Goal: Task Accomplishment & Management: Manage account settings

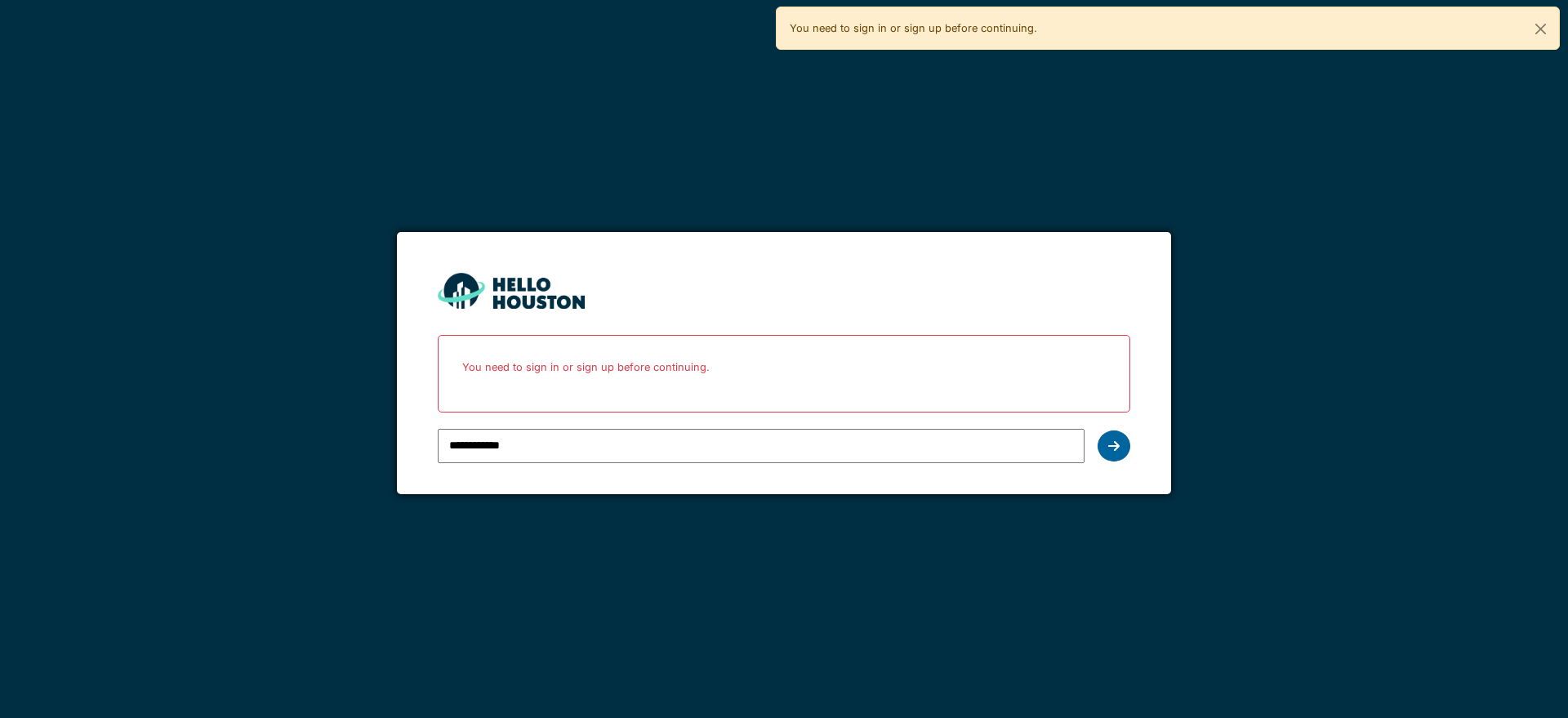
click at [1110, 447] on icon at bounding box center [1114, 445] width 12 height 13
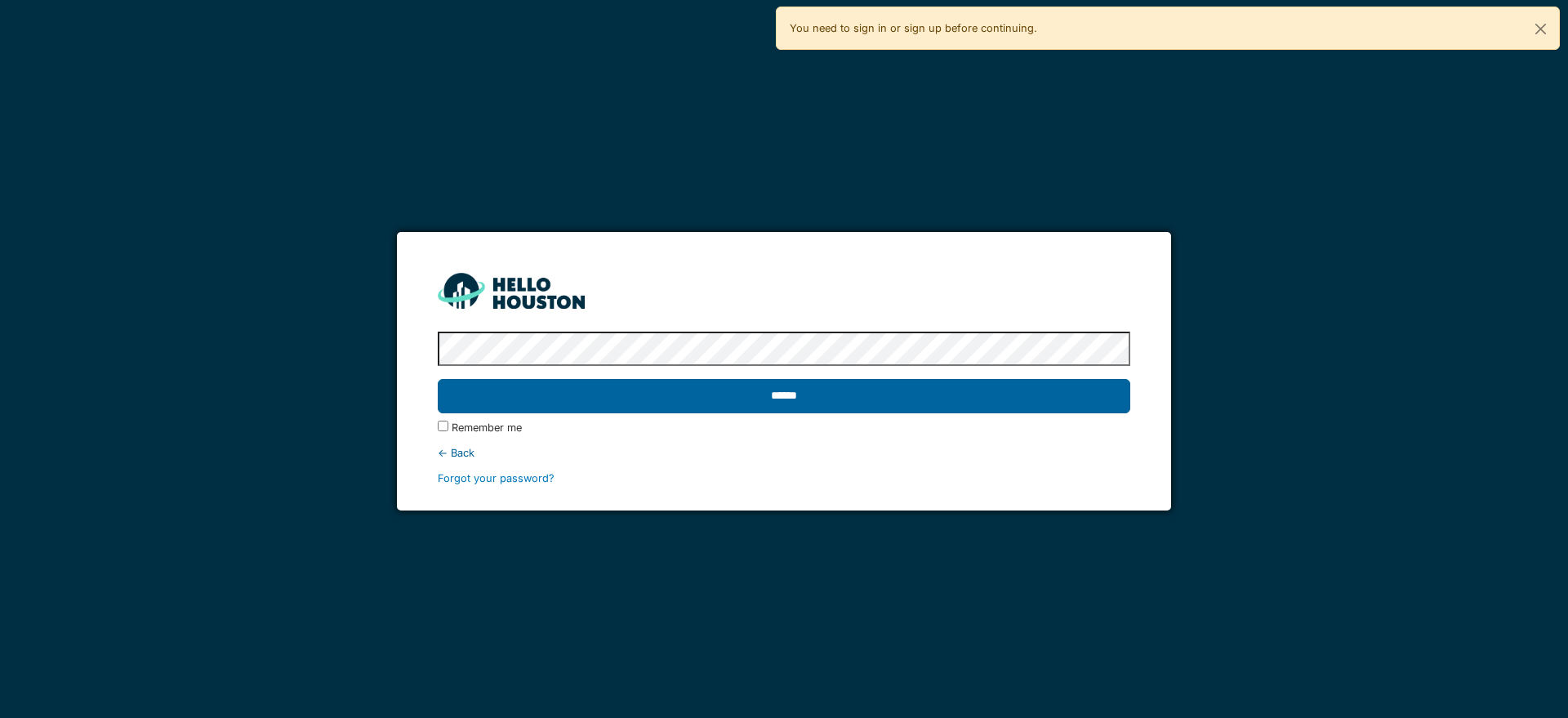
click at [1001, 400] on input "******" at bounding box center [783, 396] width 692 height 34
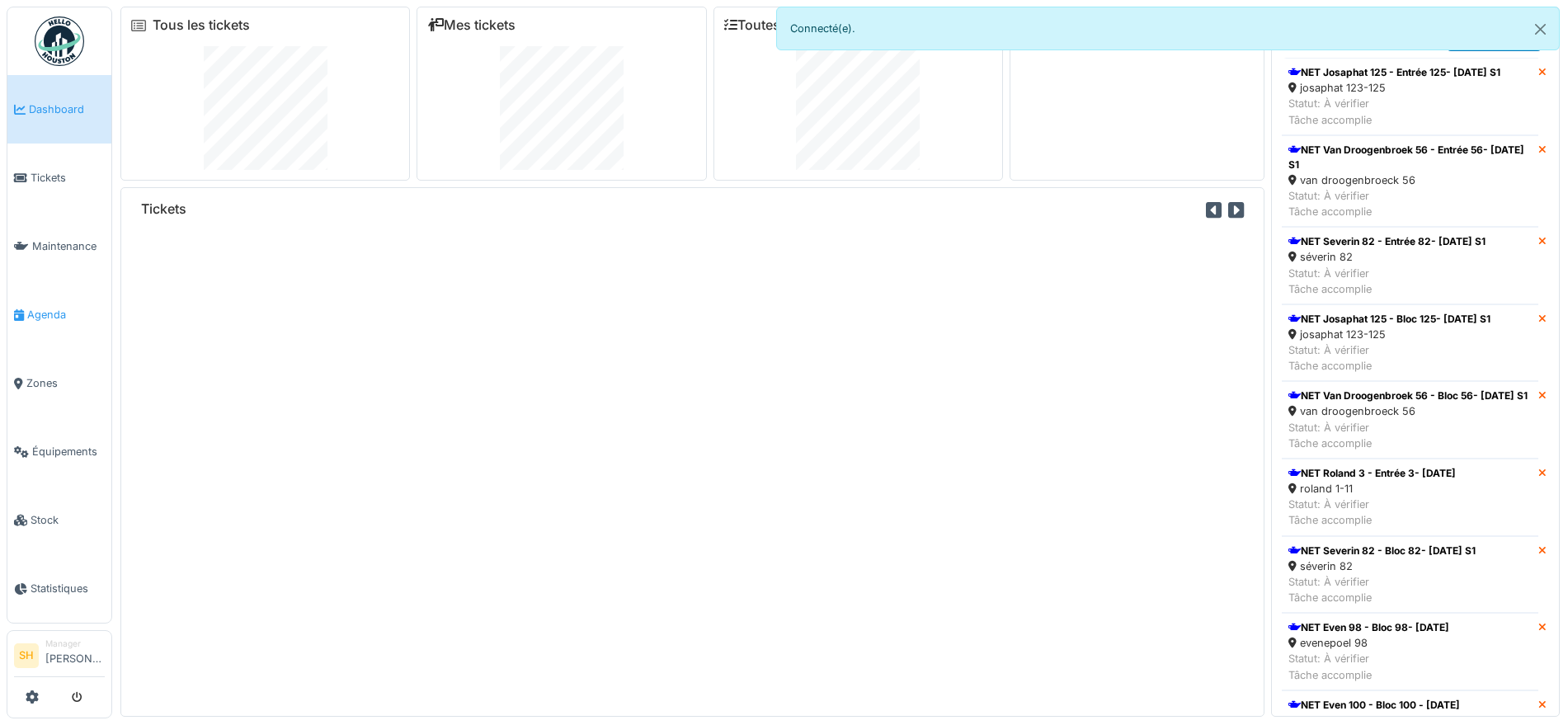
click at [39, 311] on span "Agenda" at bounding box center [66, 314] width 78 height 16
click at [40, 310] on span "Agenda" at bounding box center [66, 314] width 78 height 16
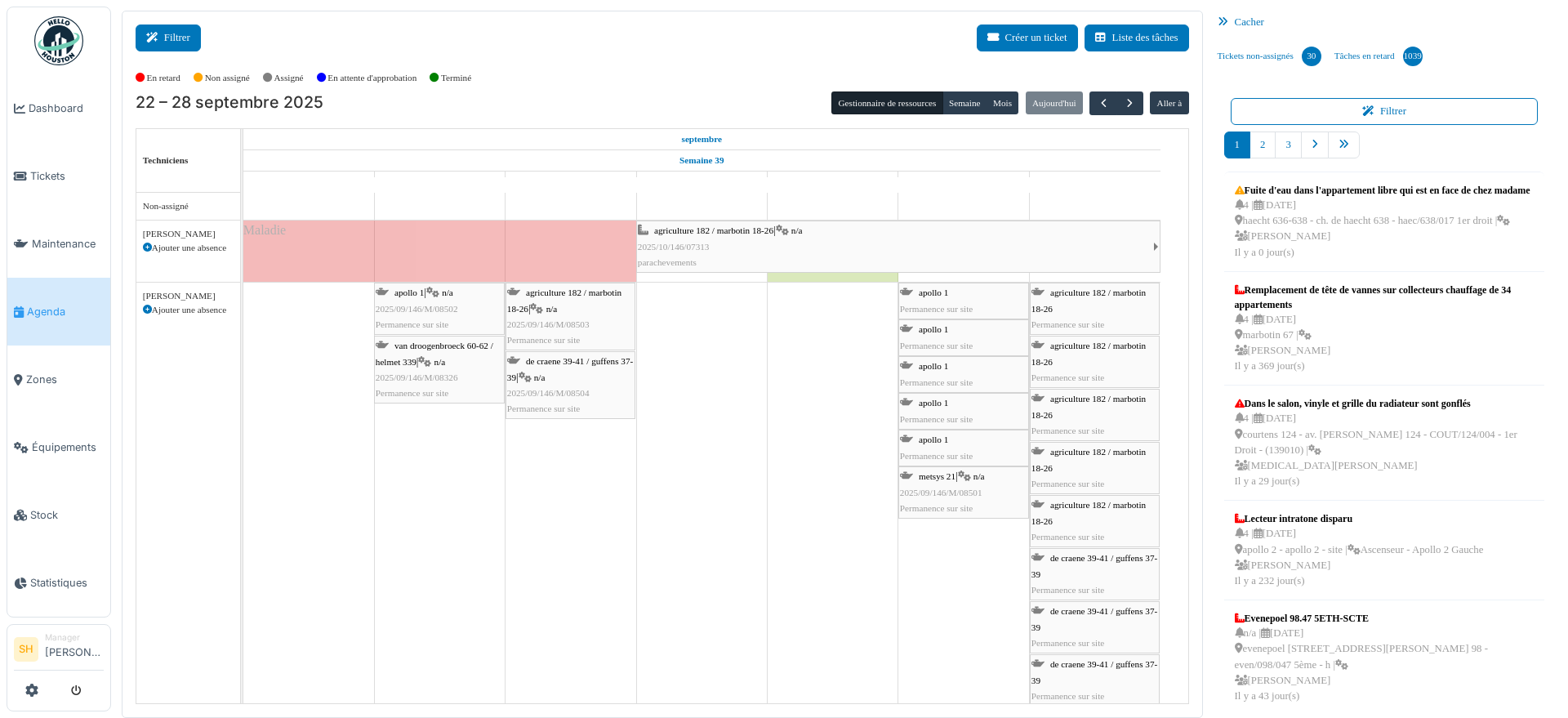
click at [182, 27] on button "Filtrer" at bounding box center [168, 38] width 65 height 27
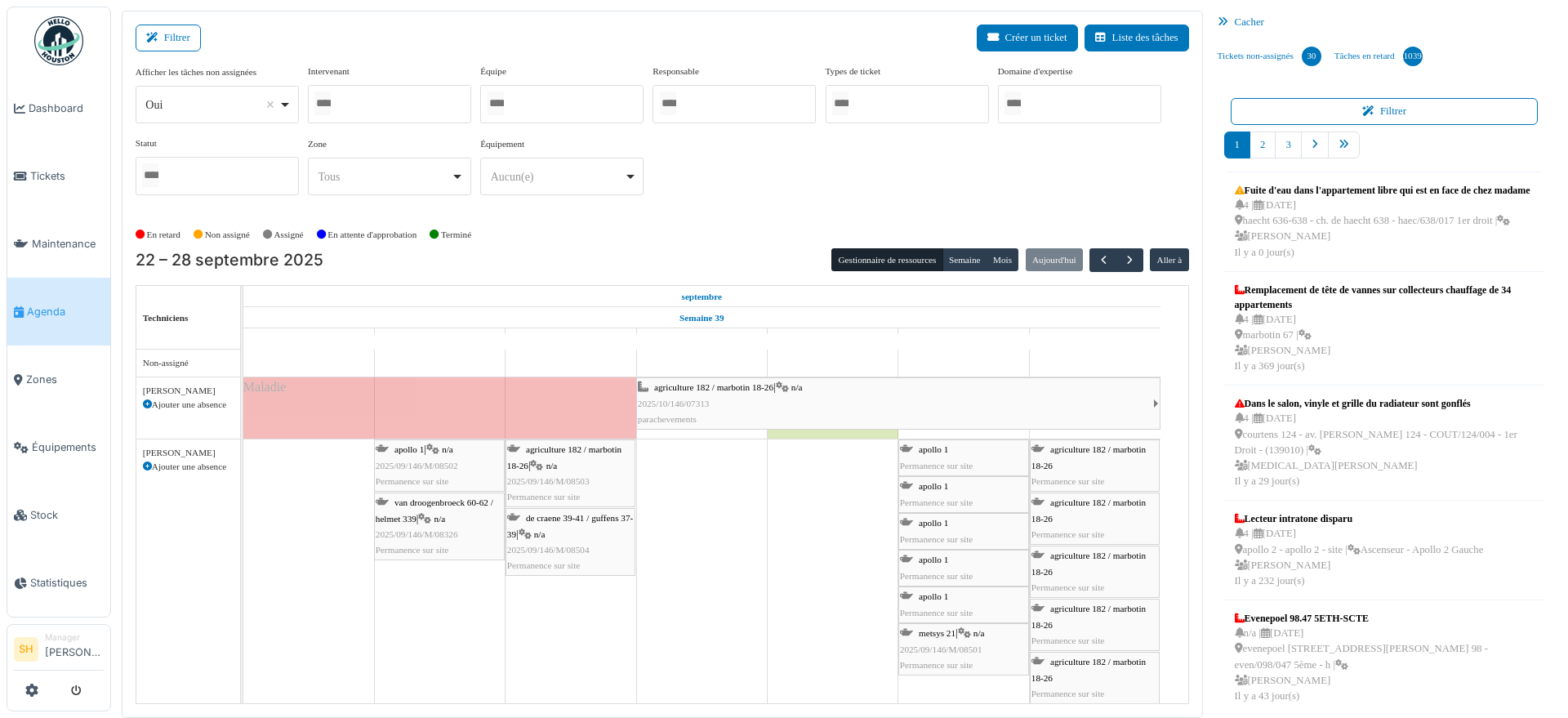
click at [528, 101] on div at bounding box center [561, 104] width 163 height 38
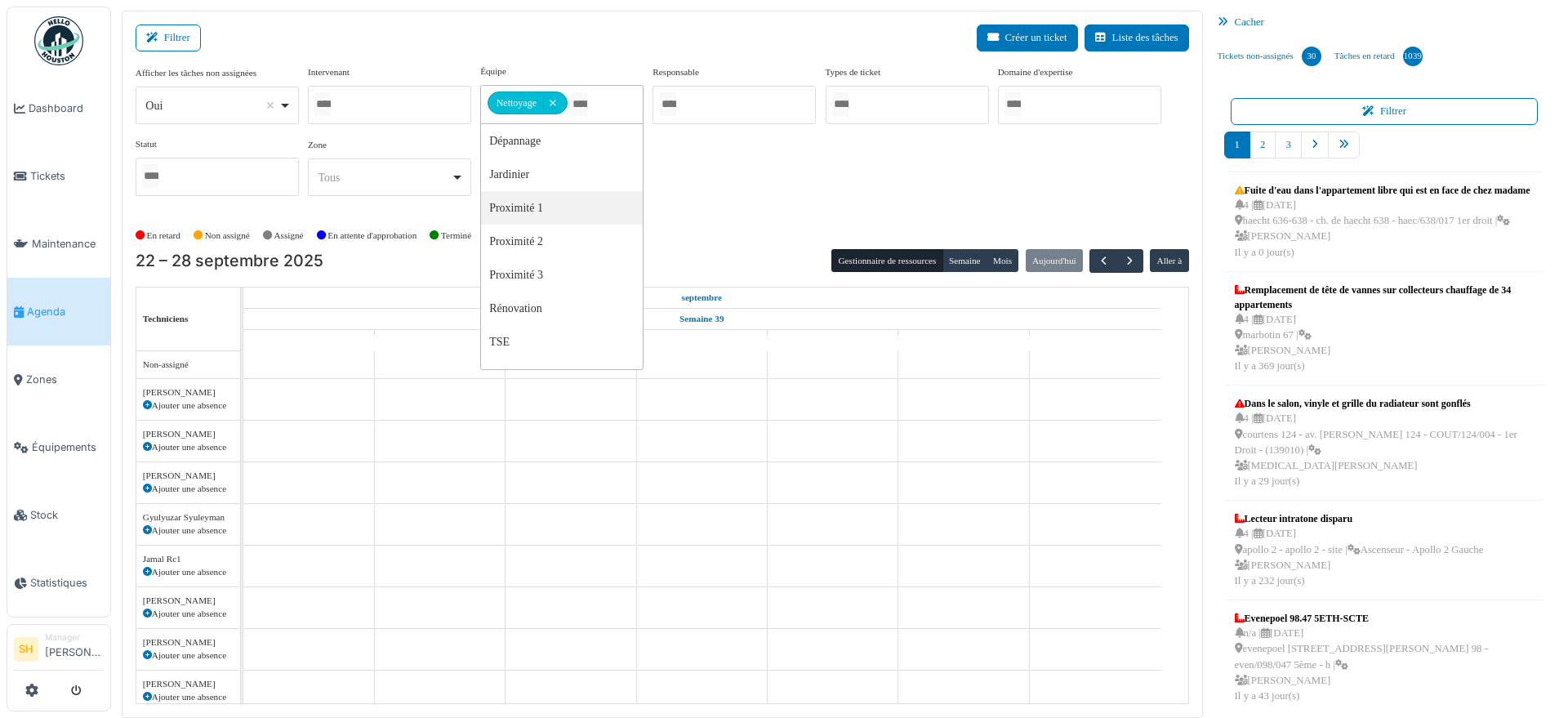
click at [715, 195] on div "Afficher les tâches non assignées *** Oui Remove item Oui Non Intervenant Abdel…" at bounding box center [662, 137] width 1053 height 145
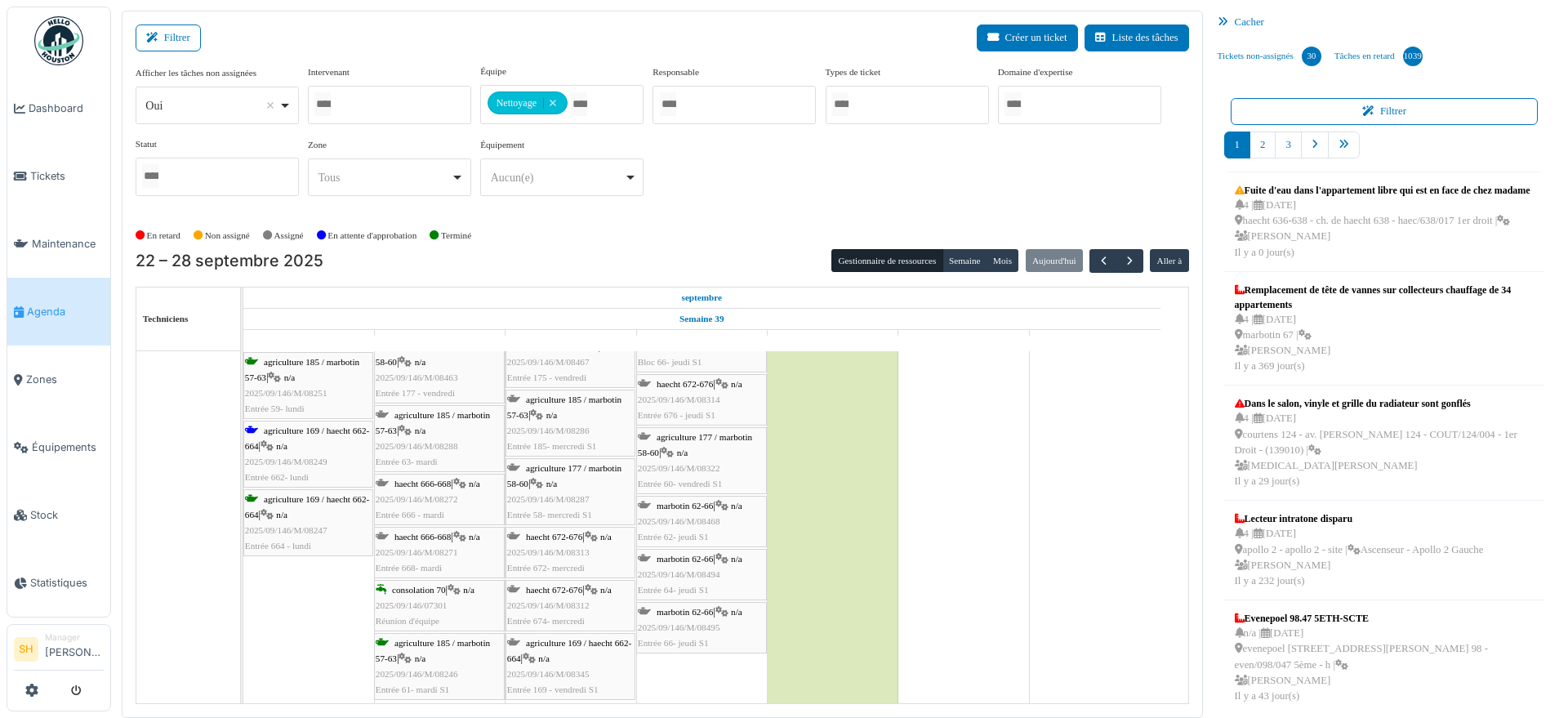
scroll to position [617, 0]
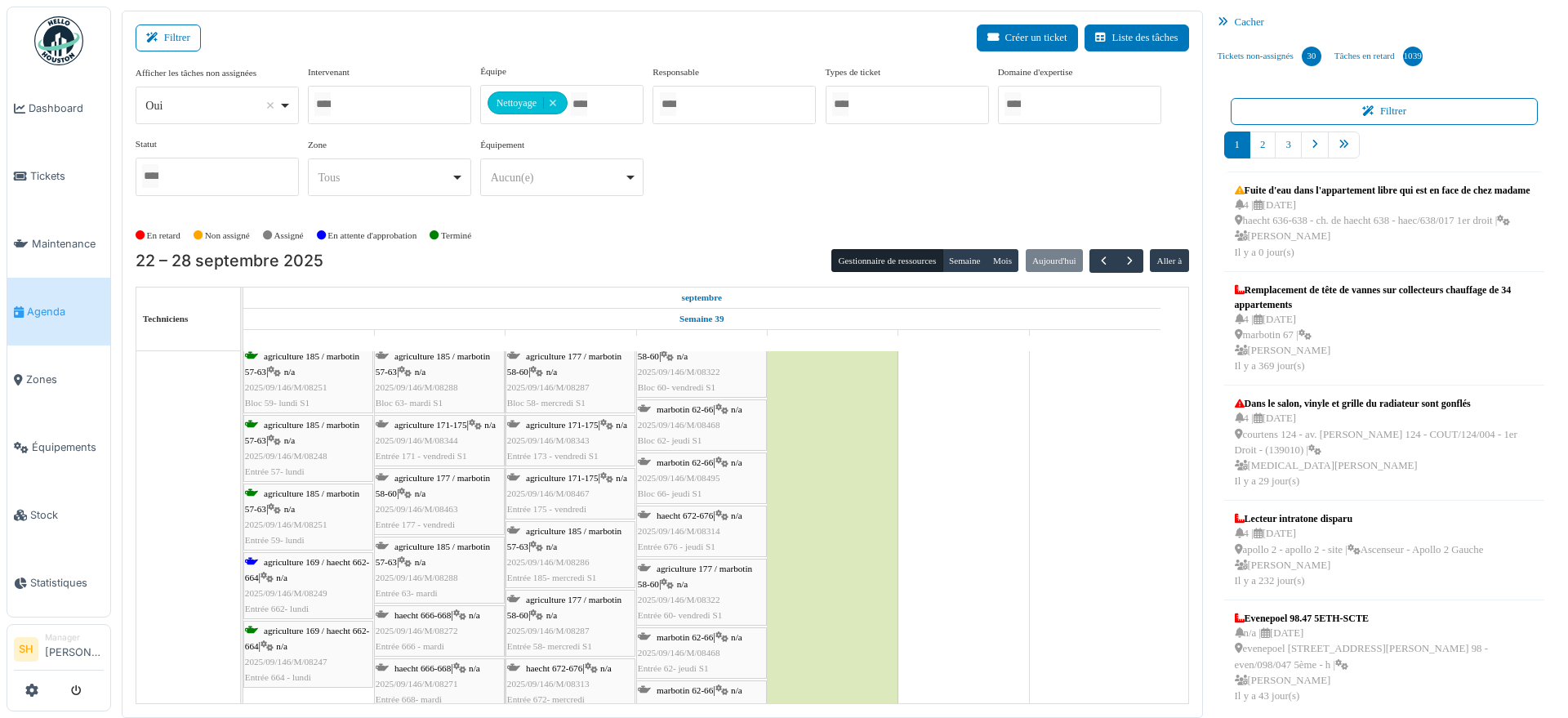
click at [313, 566] on div "agriculture 169 / haecht 662-664 | n/a 2025/09/146/M/08249 Entrée 662- lundi" at bounding box center [309, 585] width 127 height 62
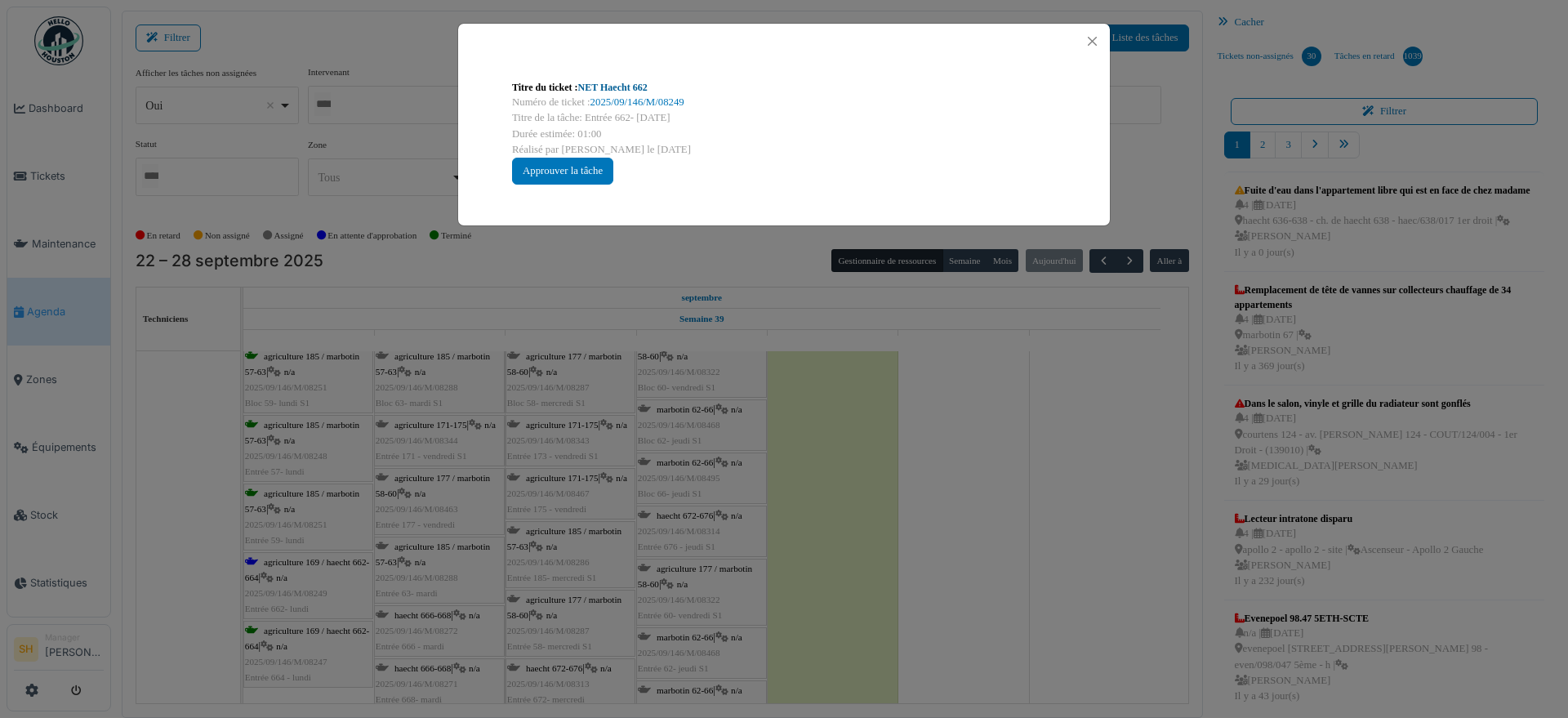
click at [626, 82] on link "NET Haecht 662" at bounding box center [613, 87] width 70 height 12
click at [955, 512] on div "Titre du ticket : NET Haecht 662 Numéro de ticket : 2025/09/146/M/08249 Titre d…" at bounding box center [784, 359] width 1568 height 718
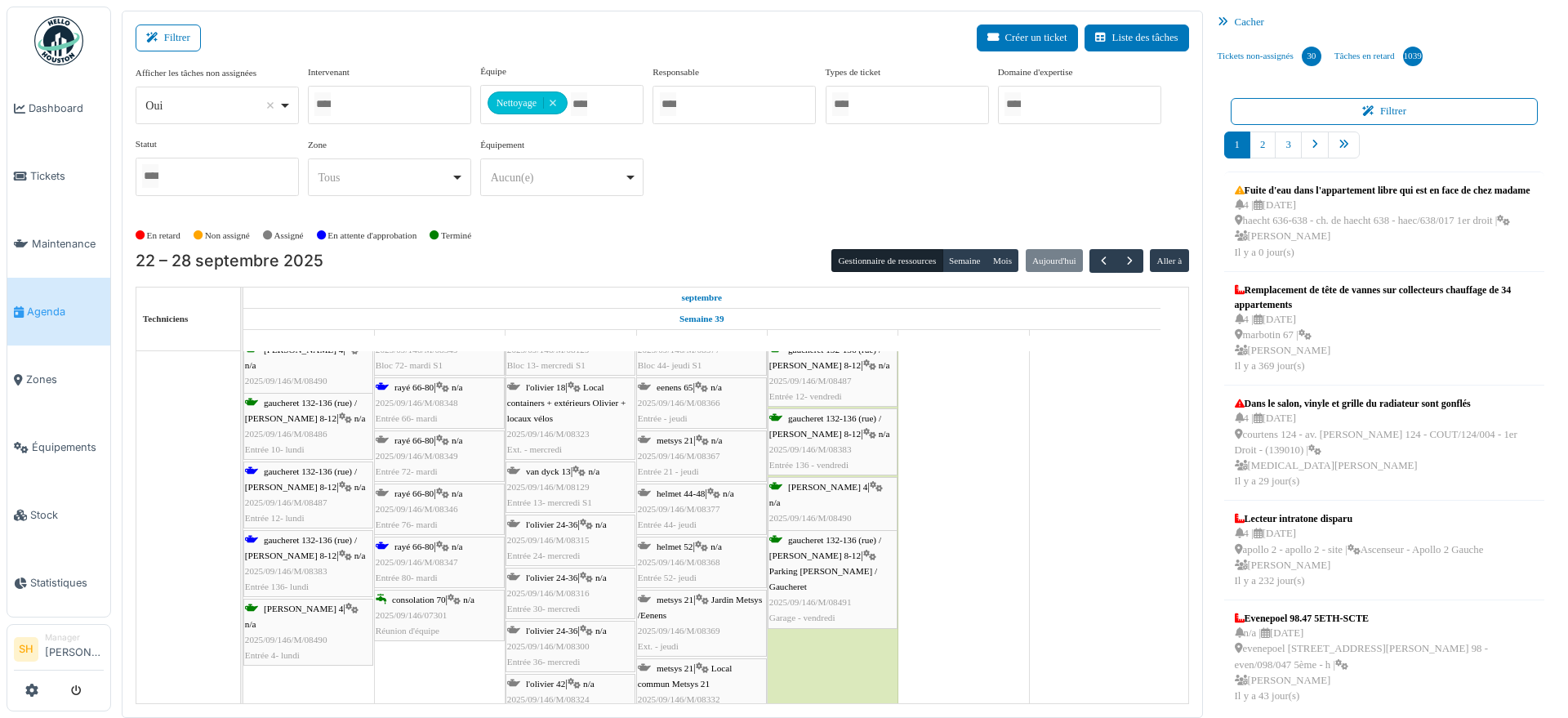
click at [301, 471] on span "gaucheret 132-136 (rue) / [PERSON_NAME] 8-12" at bounding box center [301, 479] width 112 height 25
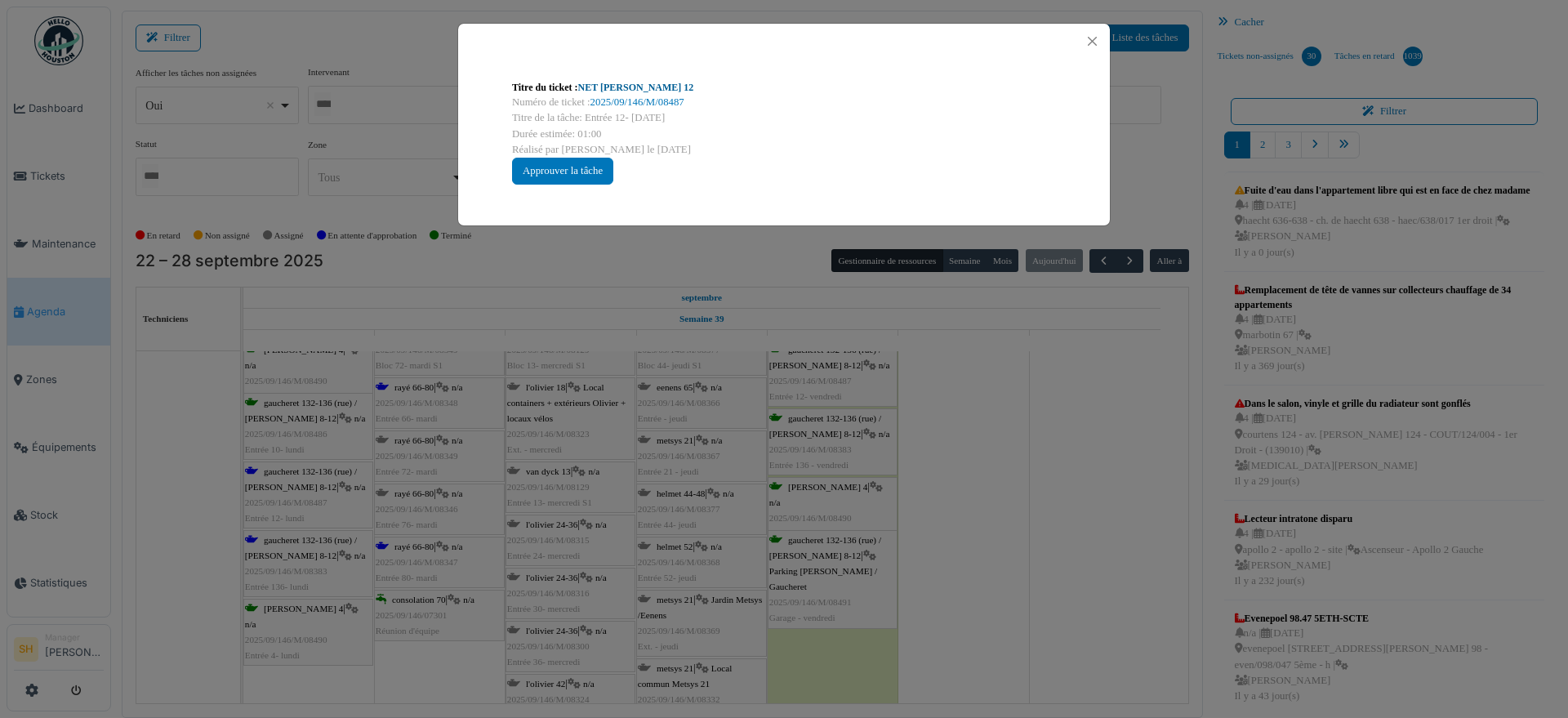
click at [599, 85] on link "NET Thomas 12" at bounding box center [636, 87] width 116 height 12
click at [1053, 489] on div "Titre du ticket : NET Thomas 12 Numéro de ticket : 2025/09/146/M/08487 Titre de…" at bounding box center [784, 359] width 1568 height 718
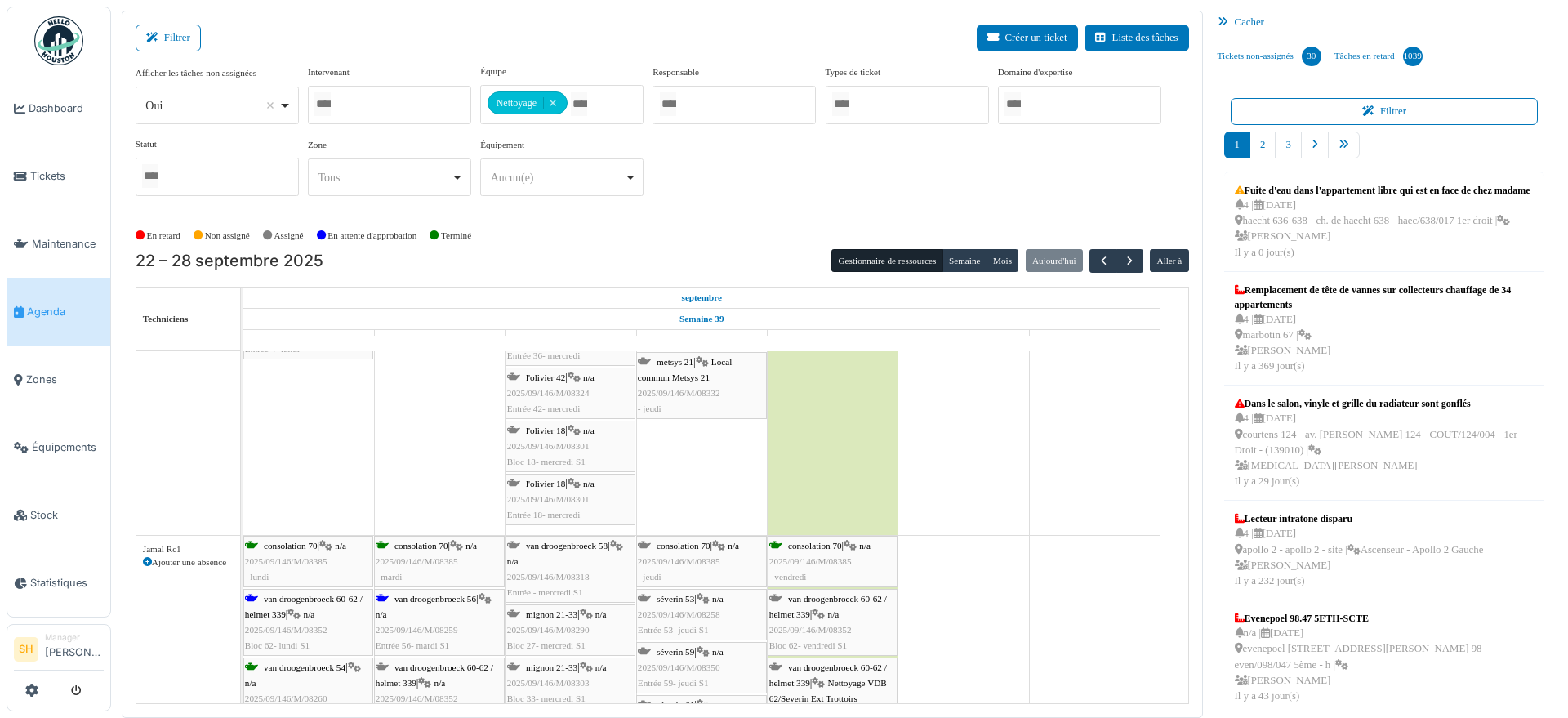
scroll to position [1735, 0]
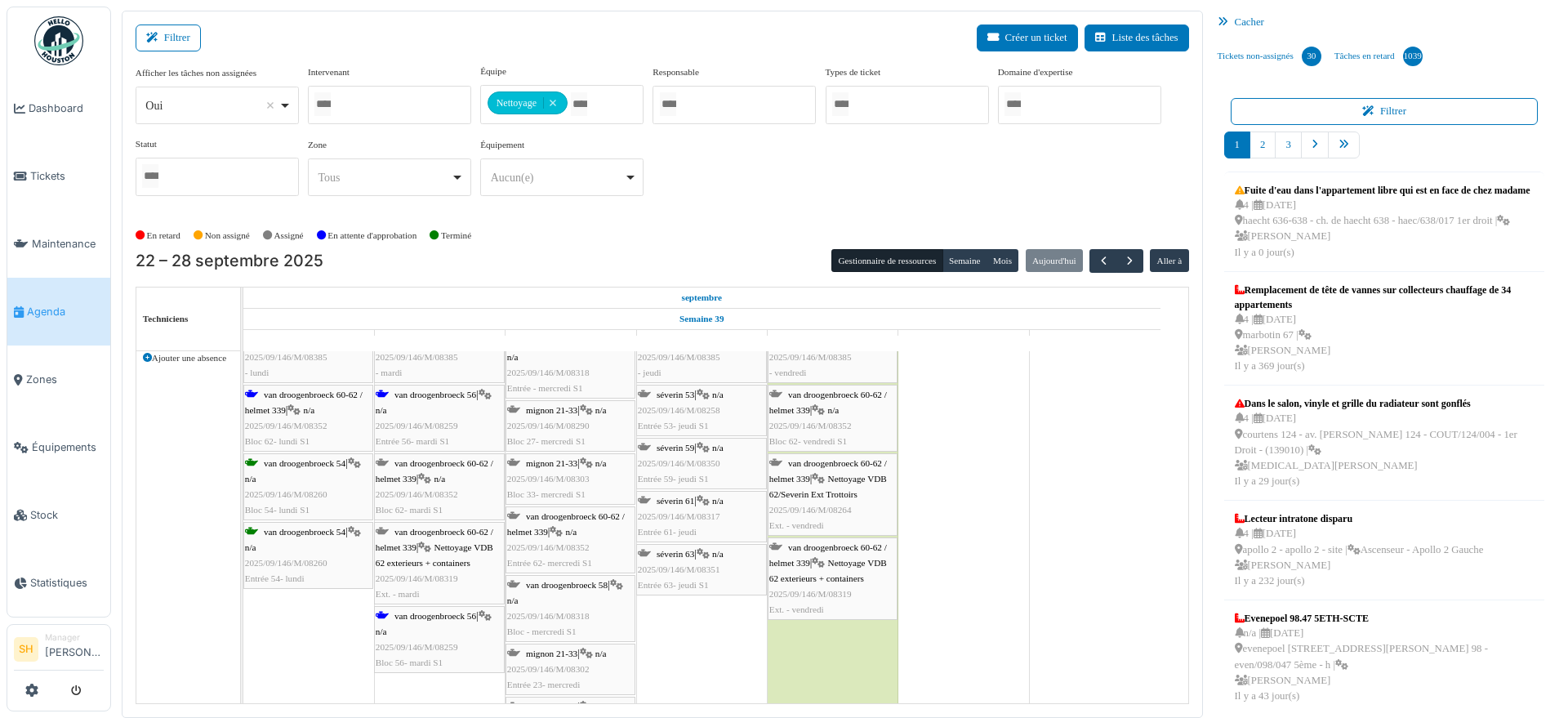
click at [295, 400] on div "van droogenbroeck 60-62 / helmet 339 | n/a 2025/09/146/M/08352 Bloc 62- lundi S1" at bounding box center [309, 417] width 127 height 62
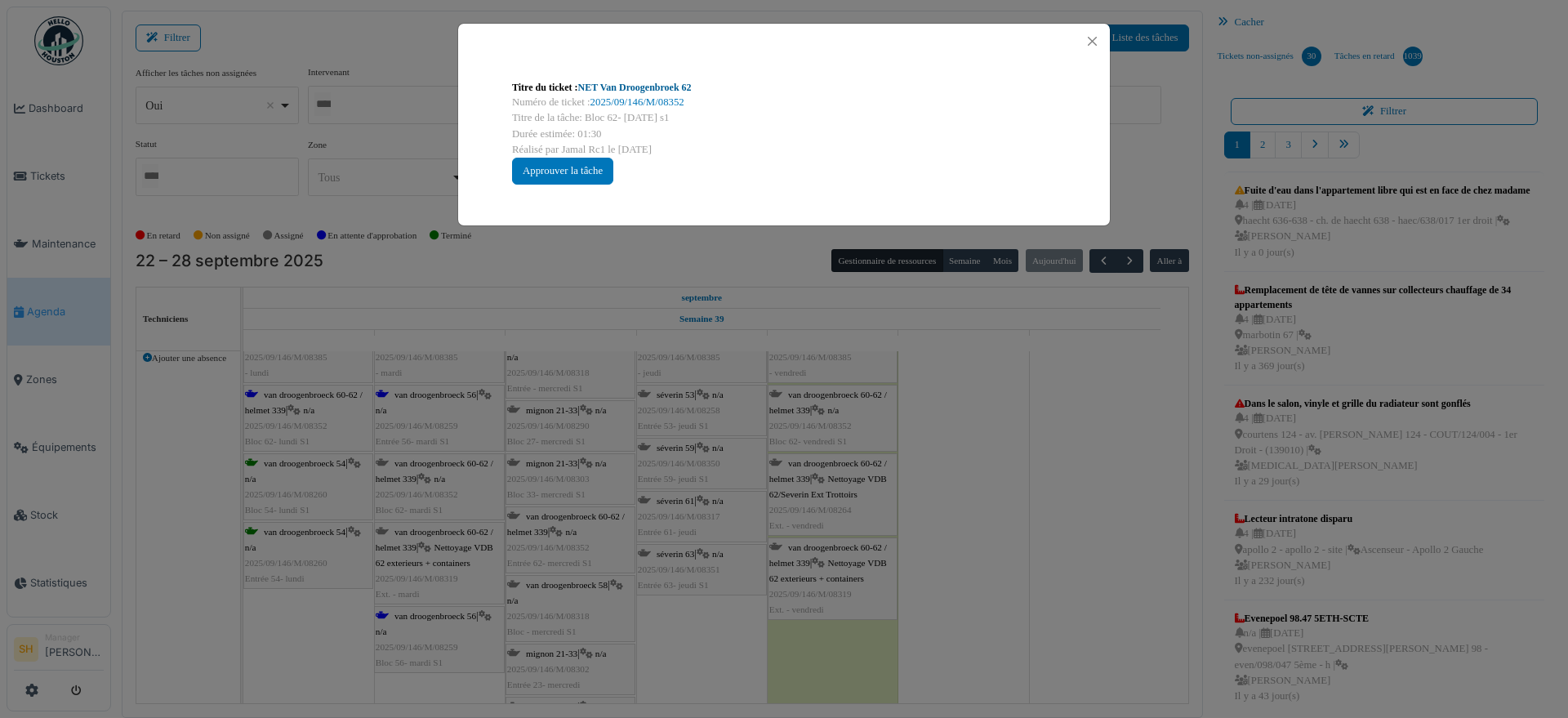
click at [664, 89] on link "NET Van Droogenbroek 62" at bounding box center [635, 87] width 113 height 12
click at [966, 499] on div "Titre du ticket : NET Van Droogenbroek 62 Numéro de ticket : 2025/09/146/M/0835…" at bounding box center [784, 359] width 1568 height 718
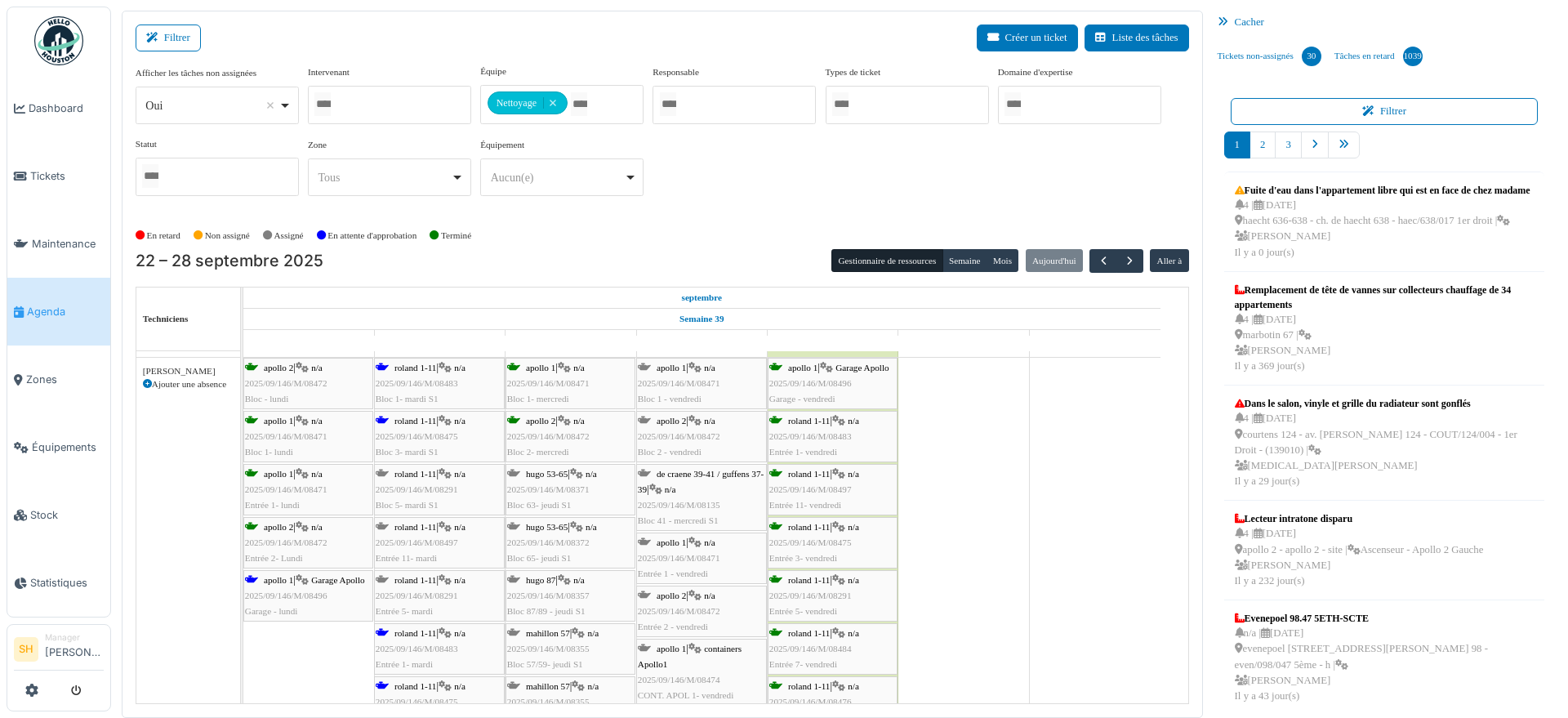
scroll to position [2245, 0]
click at [266, 582] on div "apollo 1 | Garage Apollo 2025/09/146/M/08496 Garage - lundi" at bounding box center [309, 593] width 127 height 47
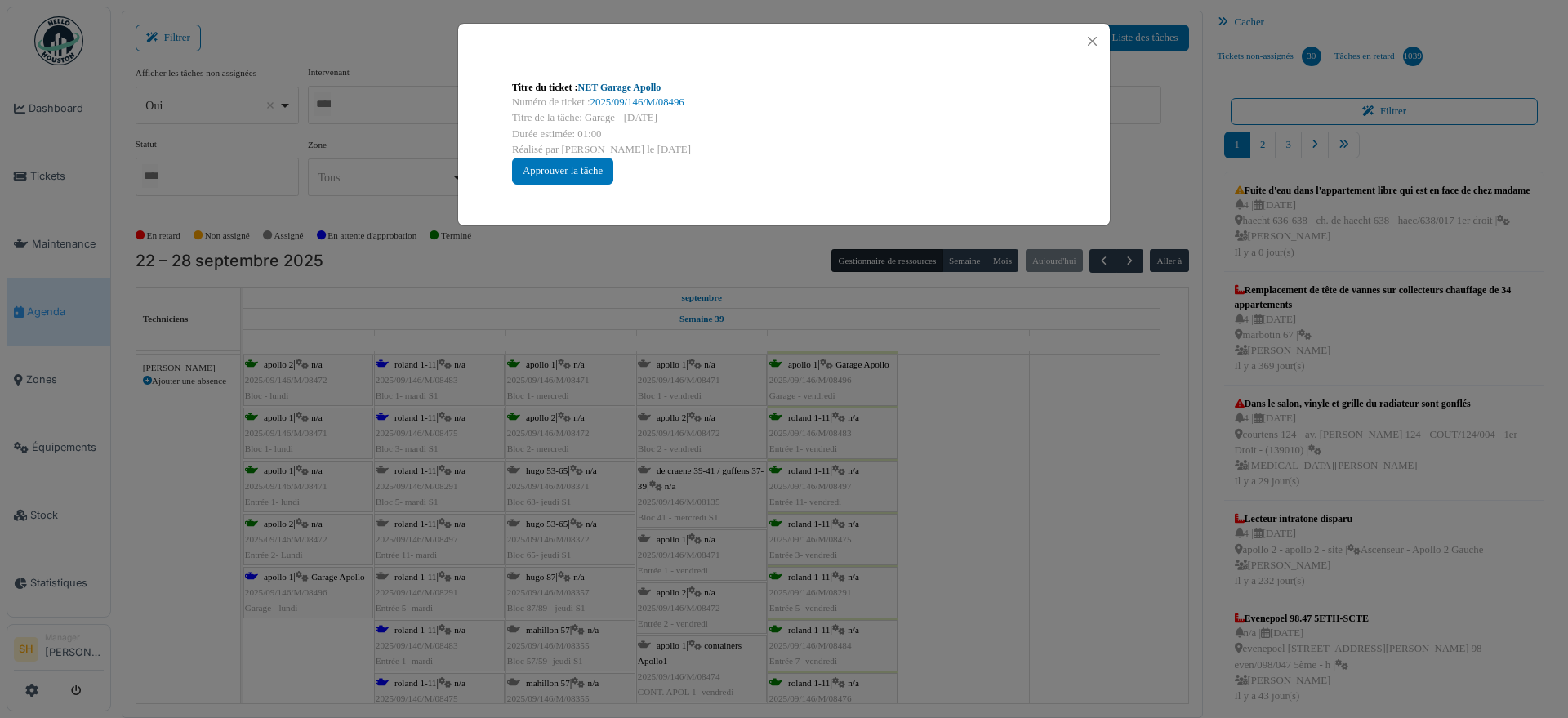
click at [645, 81] on link "NET Garage Apollo" at bounding box center [620, 87] width 83 height 12
drag, startPoint x: 1037, startPoint y: 450, endPoint x: 754, endPoint y: 505, distance: 288.3
click at [1038, 450] on div "Titre du ticket : NET Garage Apollo Numéro de ticket : 2025/09/146/M/08496 Titr…" at bounding box center [784, 359] width 1568 height 718
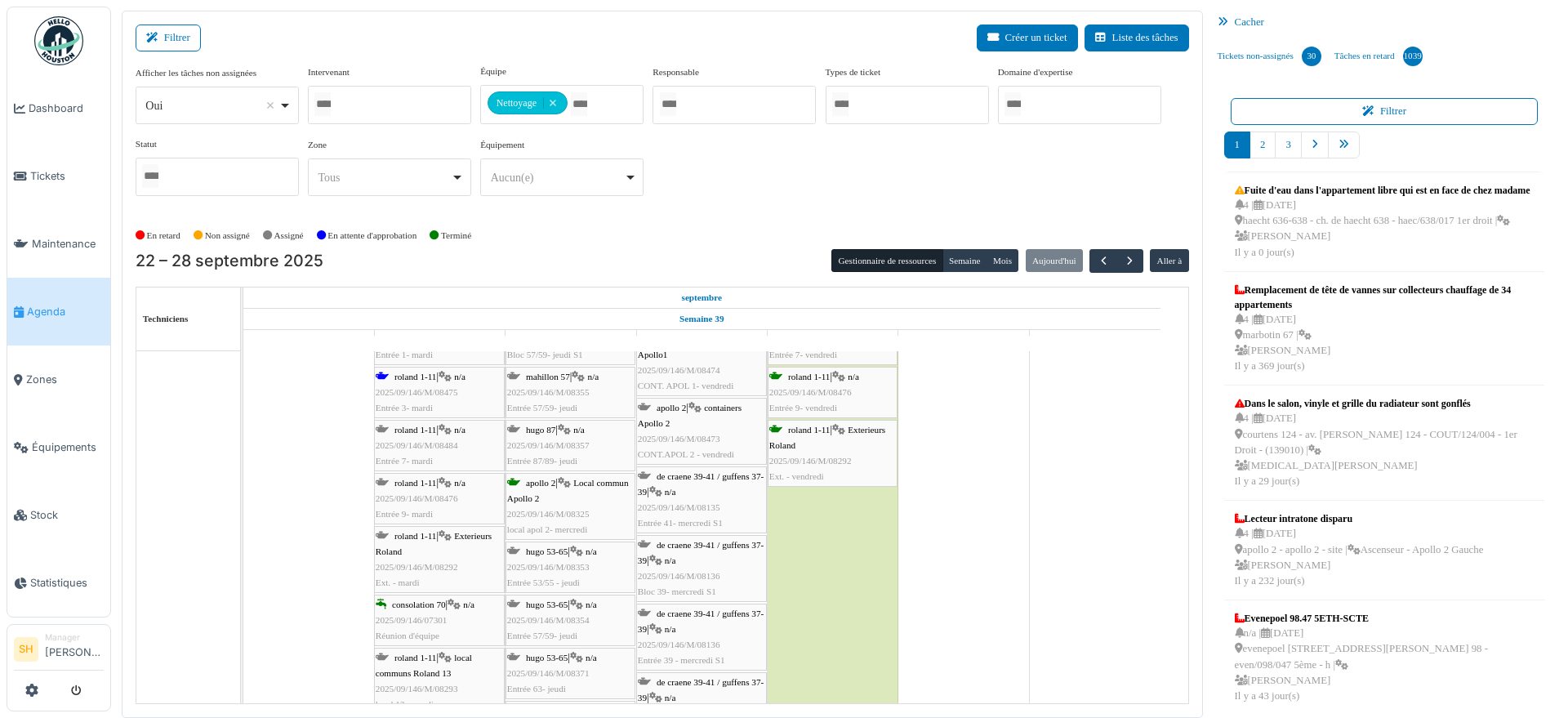
scroll to position [2685, 0]
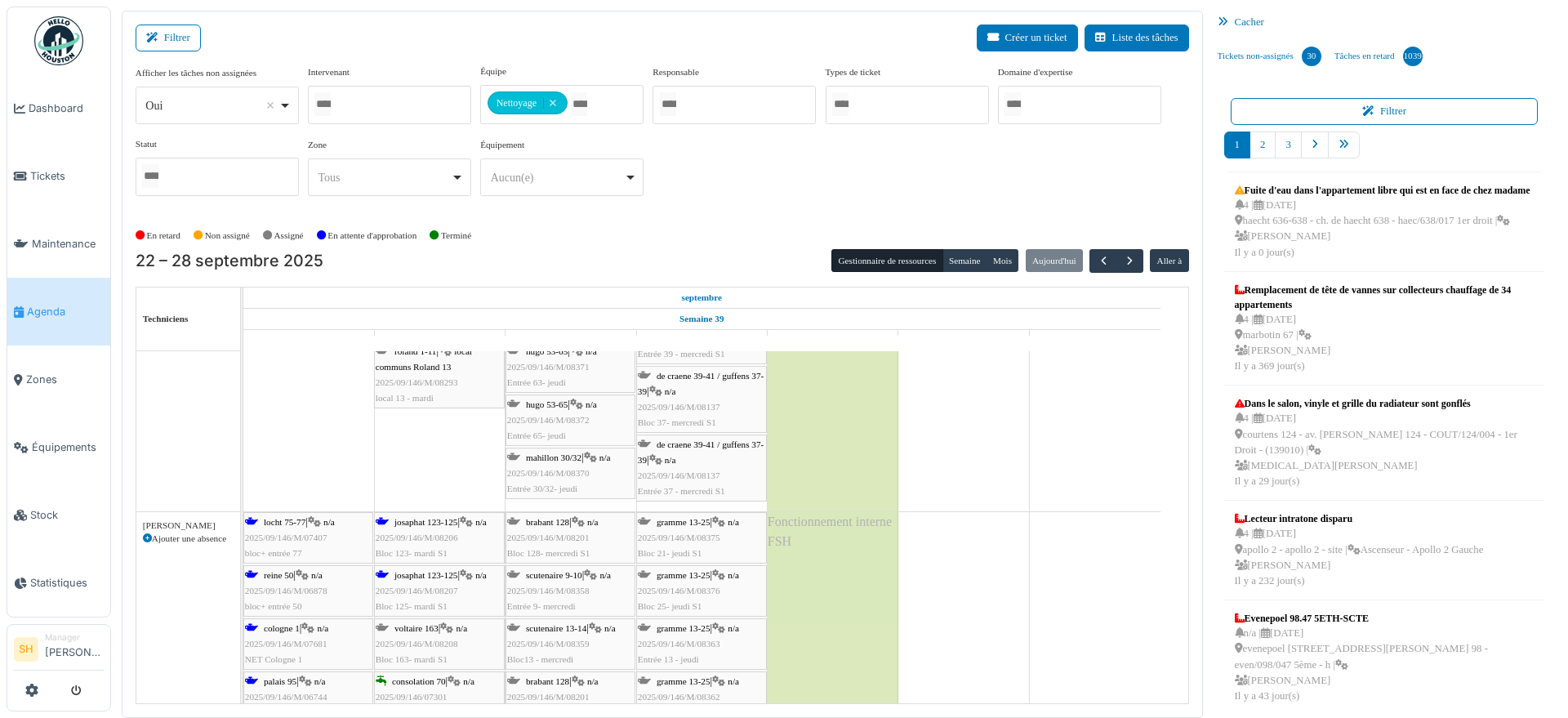
click at [314, 526] on div "locht 75-77 | n/a 2025/09/146/M/07407 bloc+ entrée 77" at bounding box center [309, 538] width 127 height 47
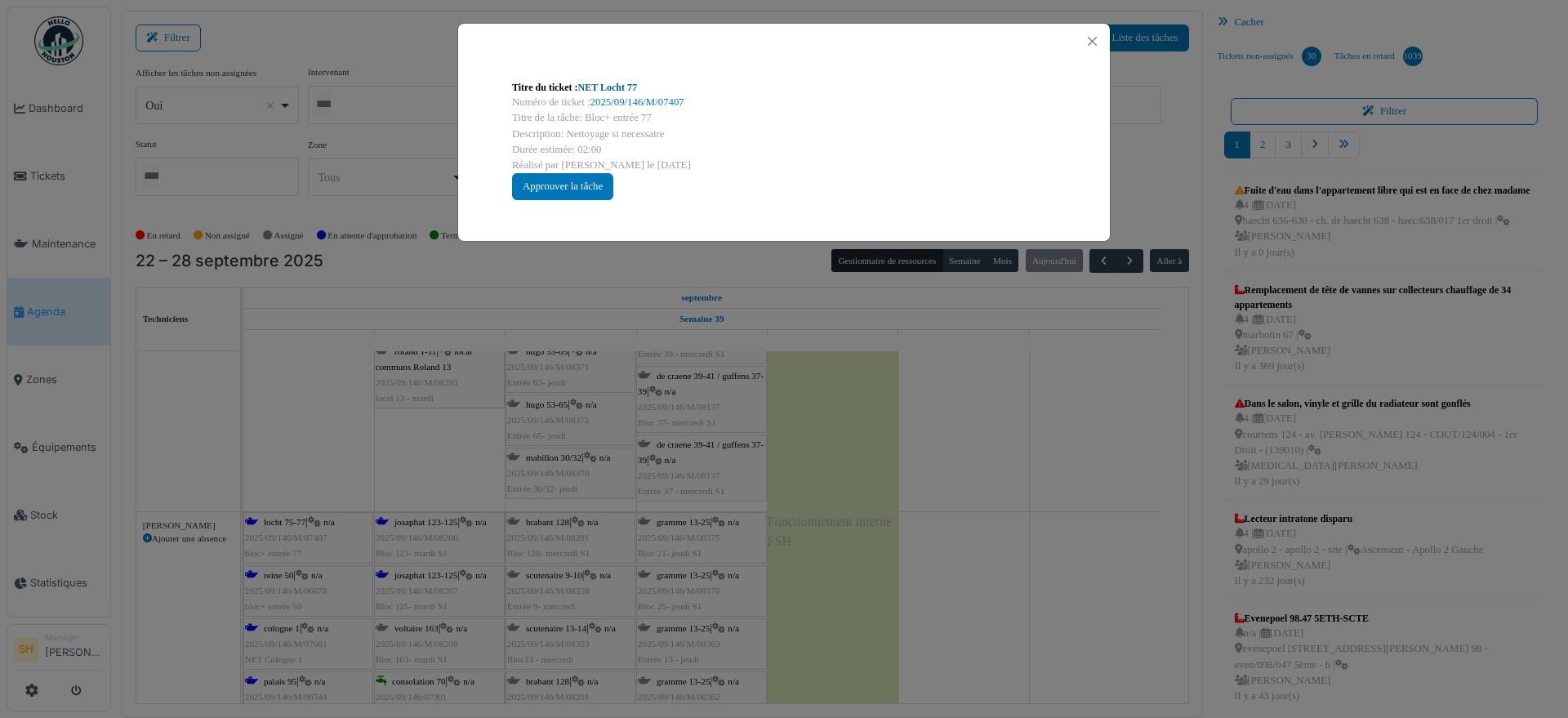
click at [607, 87] on link "NET Locht 77" at bounding box center [607, 87] width 59 height 12
click at [865, 524] on div "Titre du ticket : NET Locht 77 Numéro de ticket : 2025/09/146/M/07407 Titre de …" at bounding box center [784, 359] width 1568 height 718
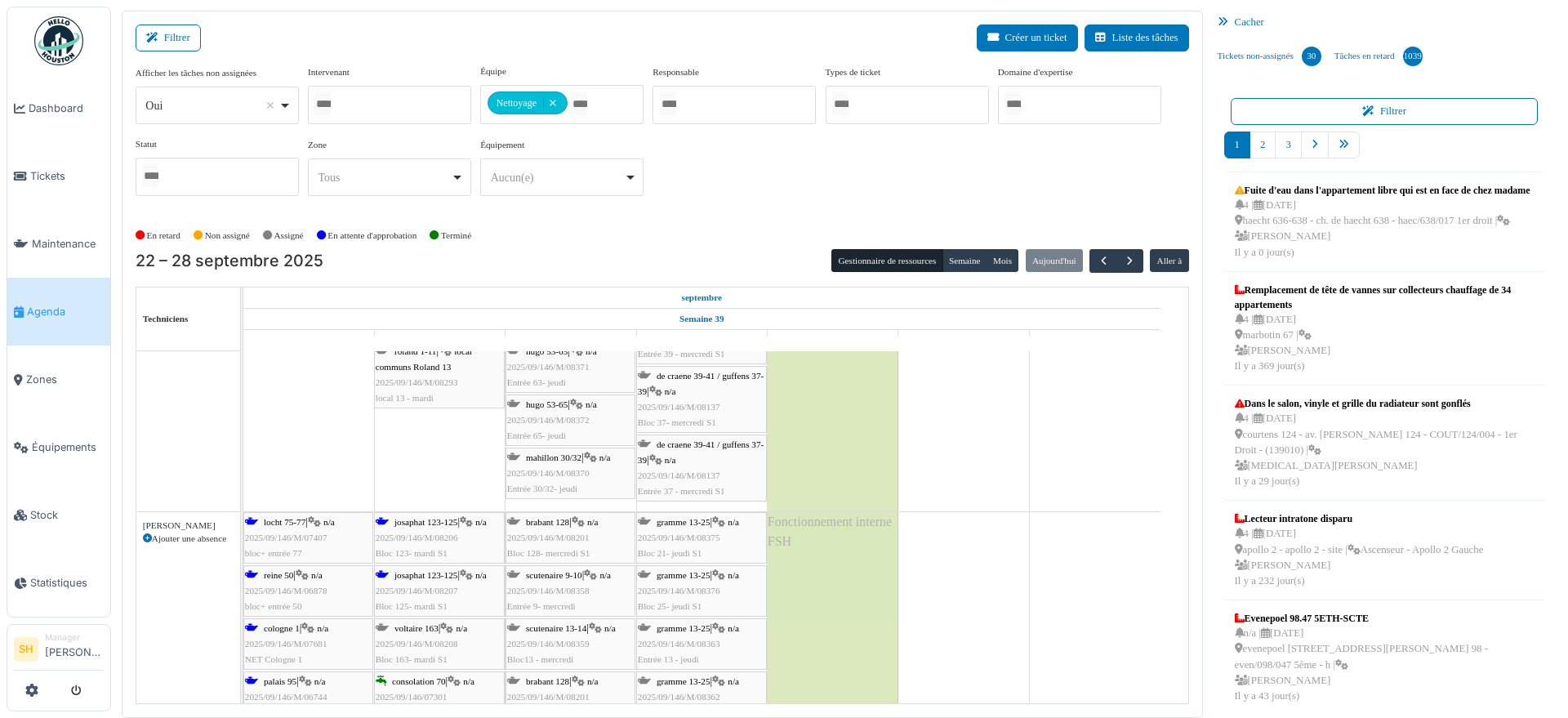
click at [285, 575] on span "reine 50" at bounding box center [278, 575] width 29 height 10
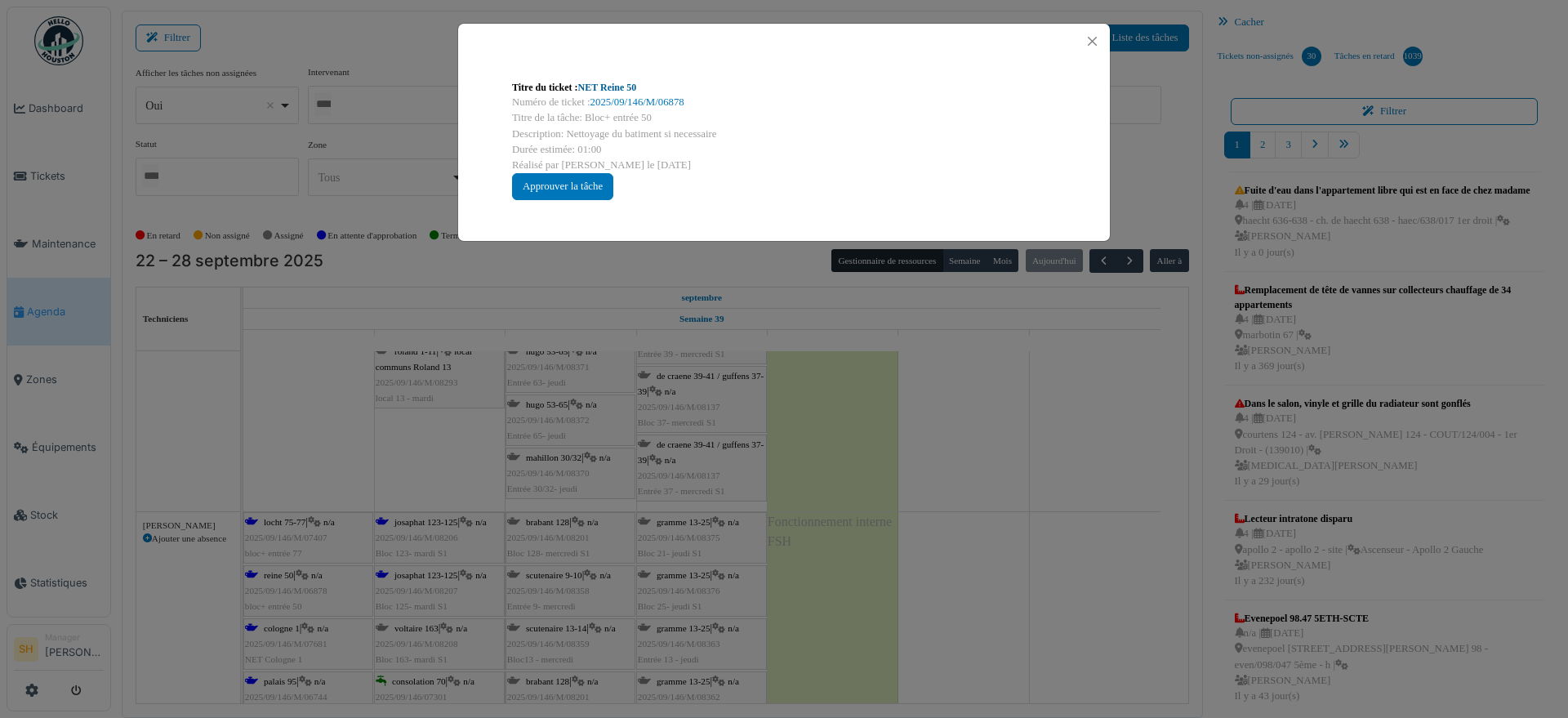
click at [595, 88] on link "NET Reine 50" at bounding box center [607, 87] width 59 height 12
click at [874, 446] on div "Titre du ticket : NET Reine 50 Numéro de ticket : 2025/09/146/M/06878 Titre de …" at bounding box center [784, 359] width 1568 height 718
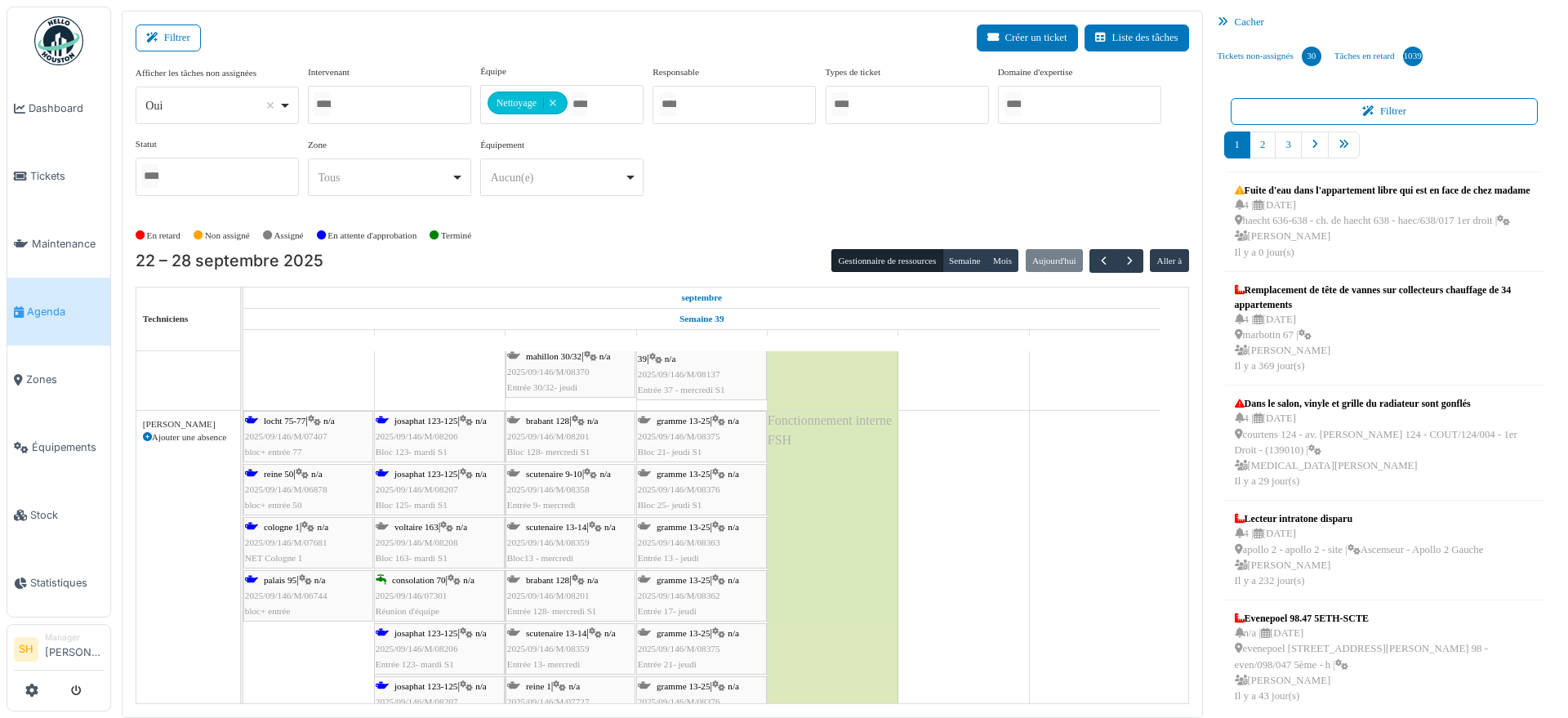
scroll to position [2960, 0]
click at [278, 525] on span "cologne 1" at bounding box center [282, 525] width 36 height 10
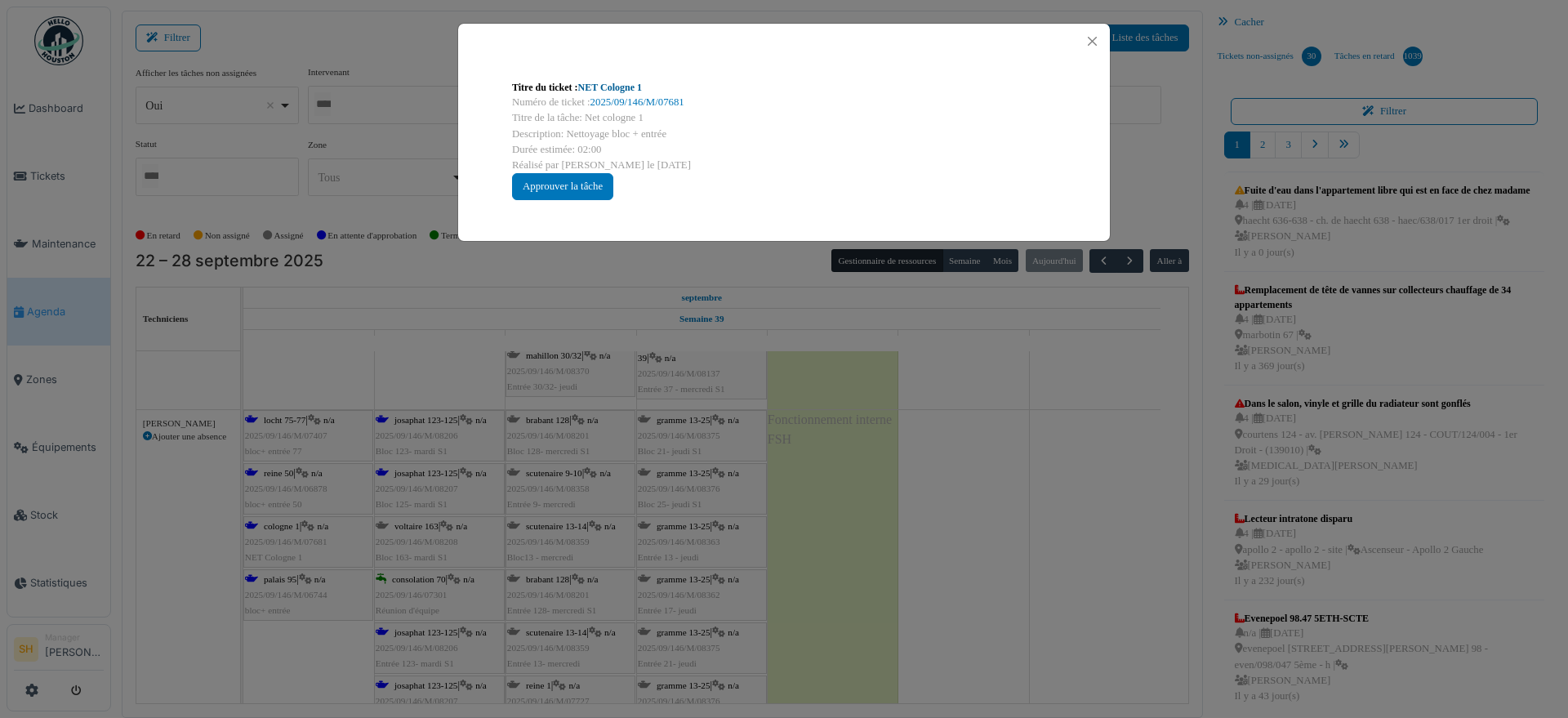
click at [620, 88] on link "NET Cologne 1" at bounding box center [610, 87] width 63 height 12
drag, startPoint x: 1039, startPoint y: 610, endPoint x: 703, endPoint y: 543, distance: 342.6
click at [1037, 610] on div "Titre du ticket : NET Cologne 1 Numéro de ticket : 2025/09/146/M/07681 Titre de…" at bounding box center [784, 359] width 1568 height 718
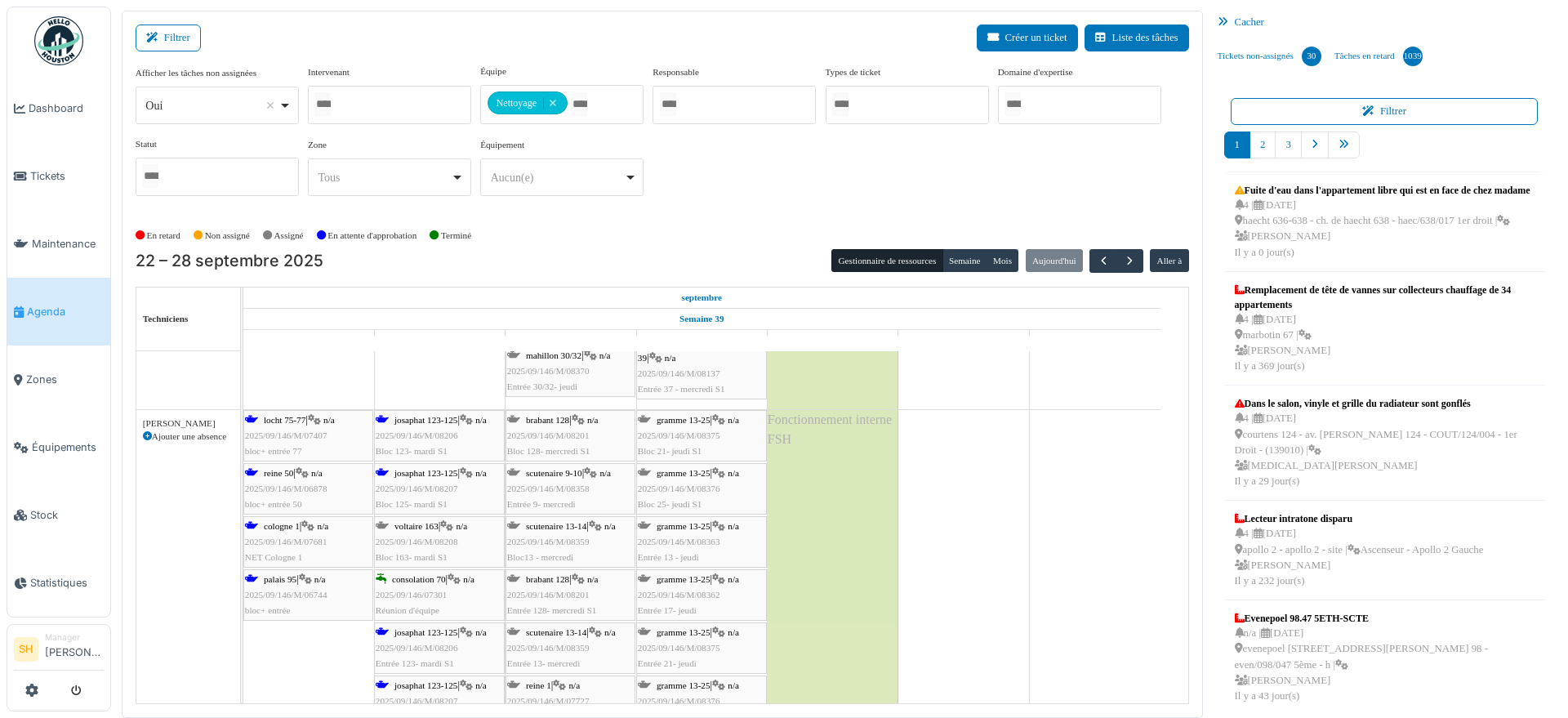
click at [300, 581] on div "palais 95 | n/a 2025/09/146/M/06744 bloc+ entrée" at bounding box center [309, 595] width 127 height 47
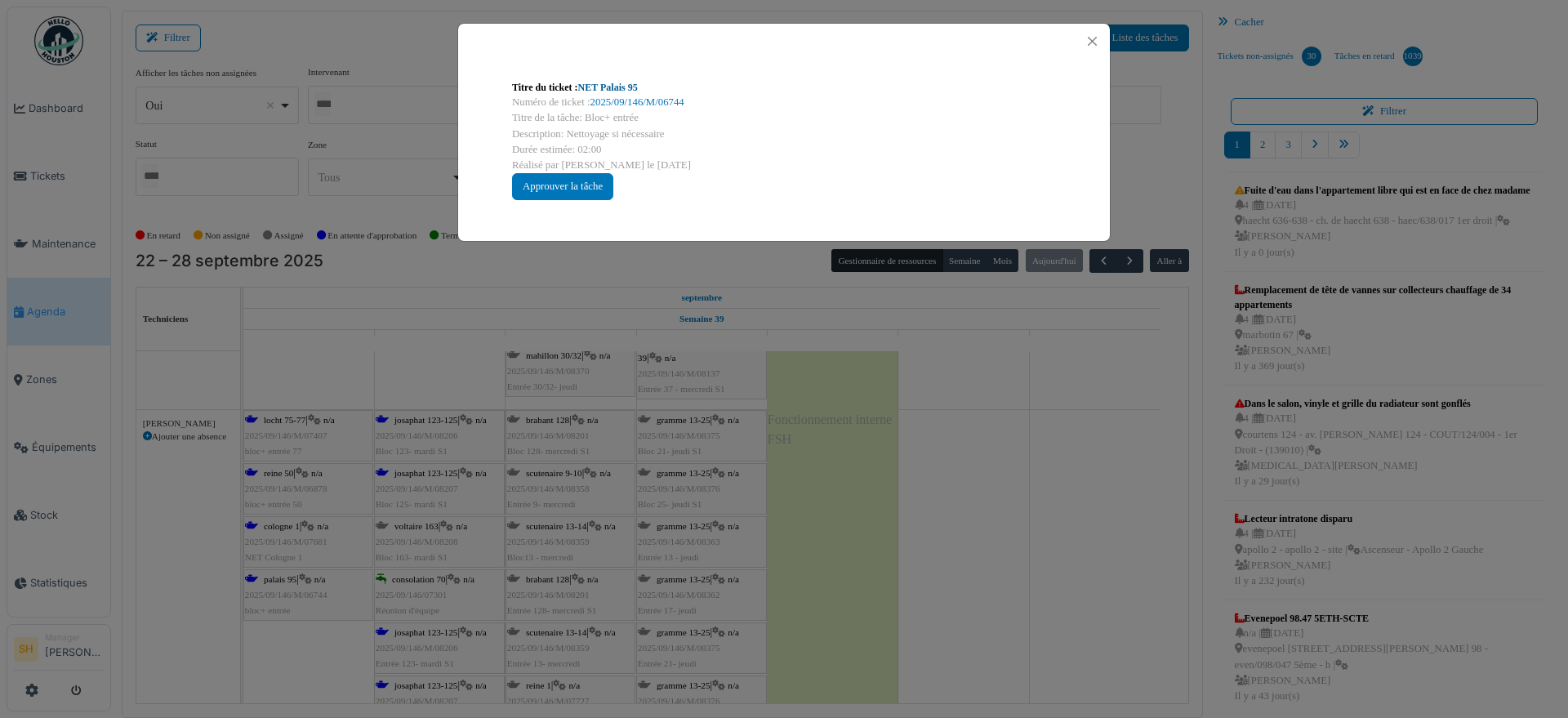
click at [623, 85] on link "NET Palais 95" at bounding box center [608, 87] width 60 height 12
click at [1028, 403] on div "Titre du ticket : NET Palais 95 Numéro de ticket : 2025/09/146/M/06744 Titre de…" at bounding box center [784, 359] width 1568 height 718
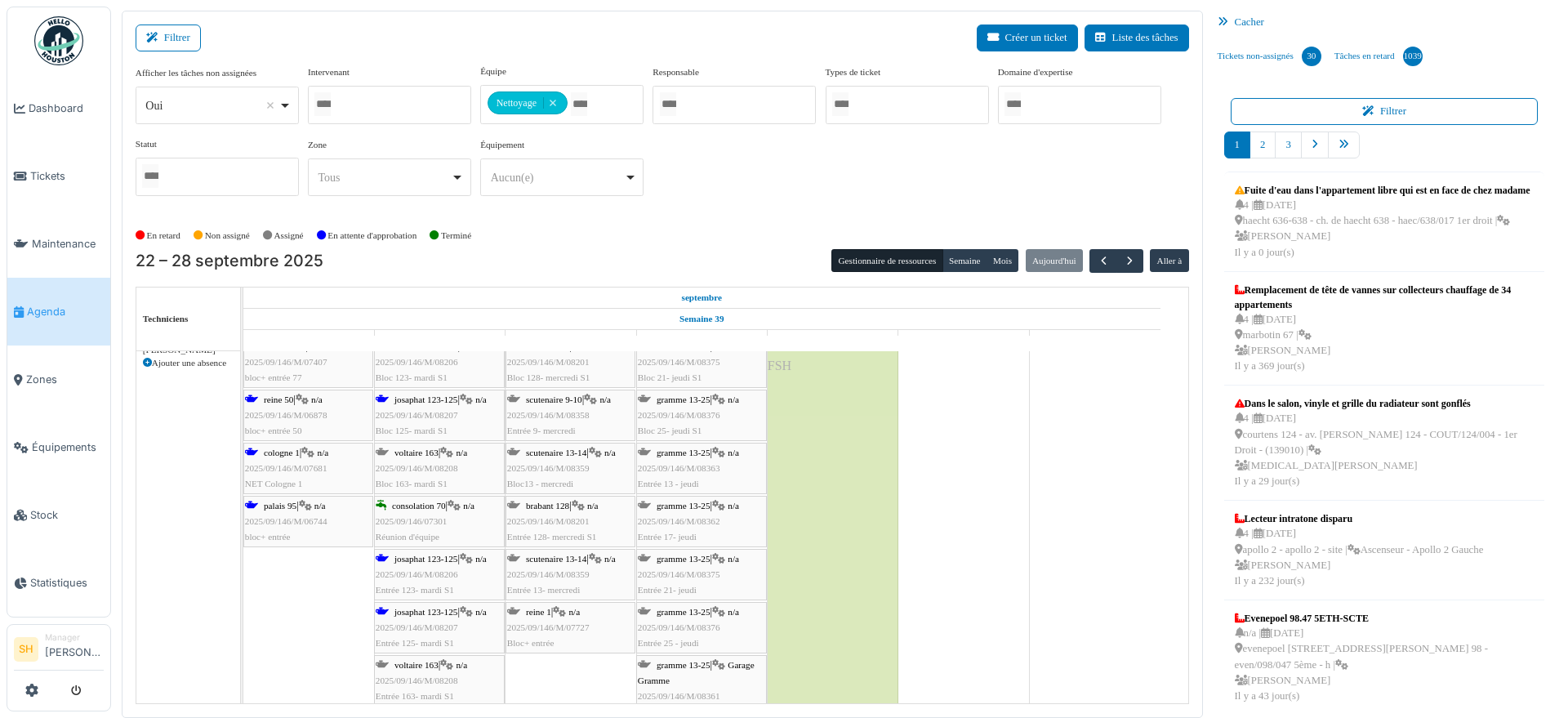
scroll to position [3062, 0]
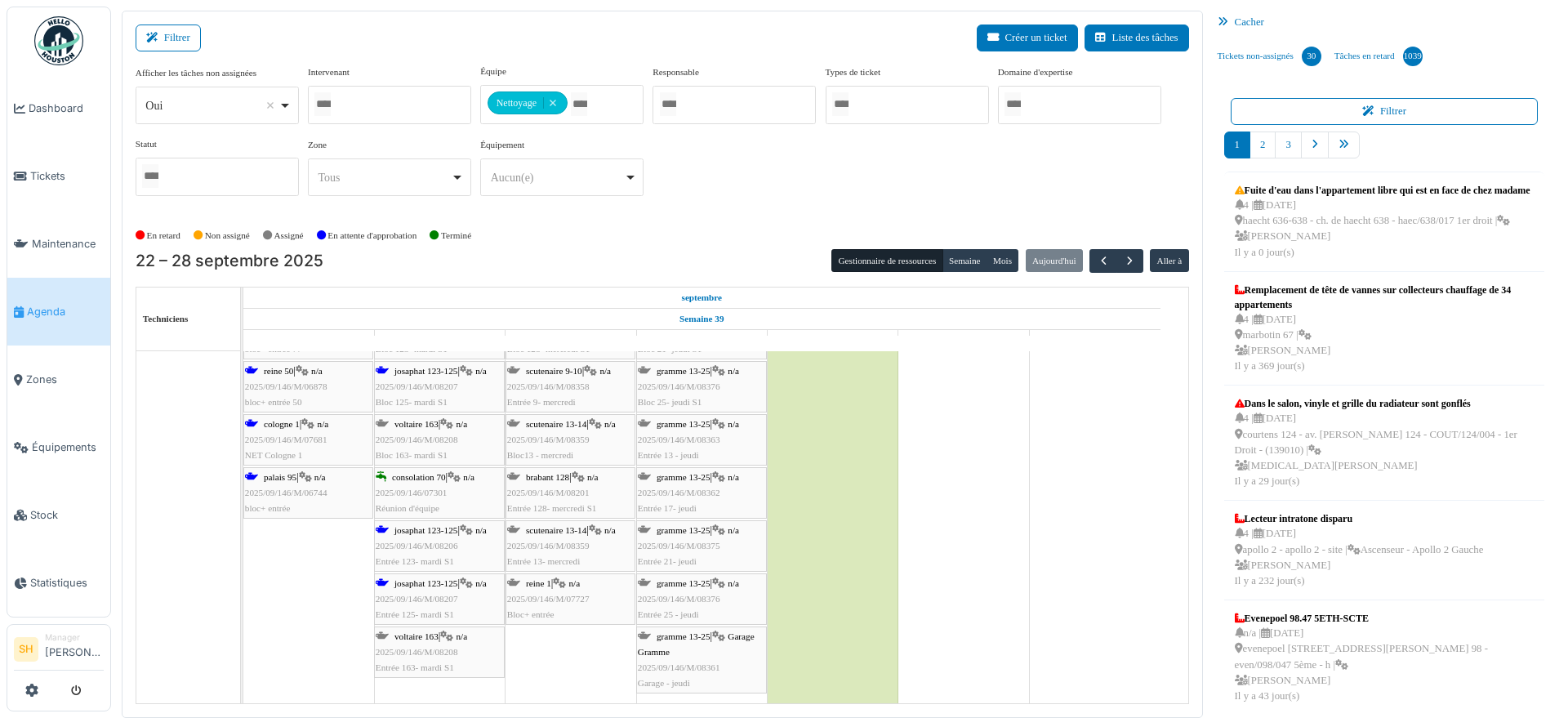
click at [391, 531] on div "josaphat 123-125 | n/a 2025/09/146/M/08206 Entrée 123- mardi S1" at bounding box center [439, 546] width 128 height 47
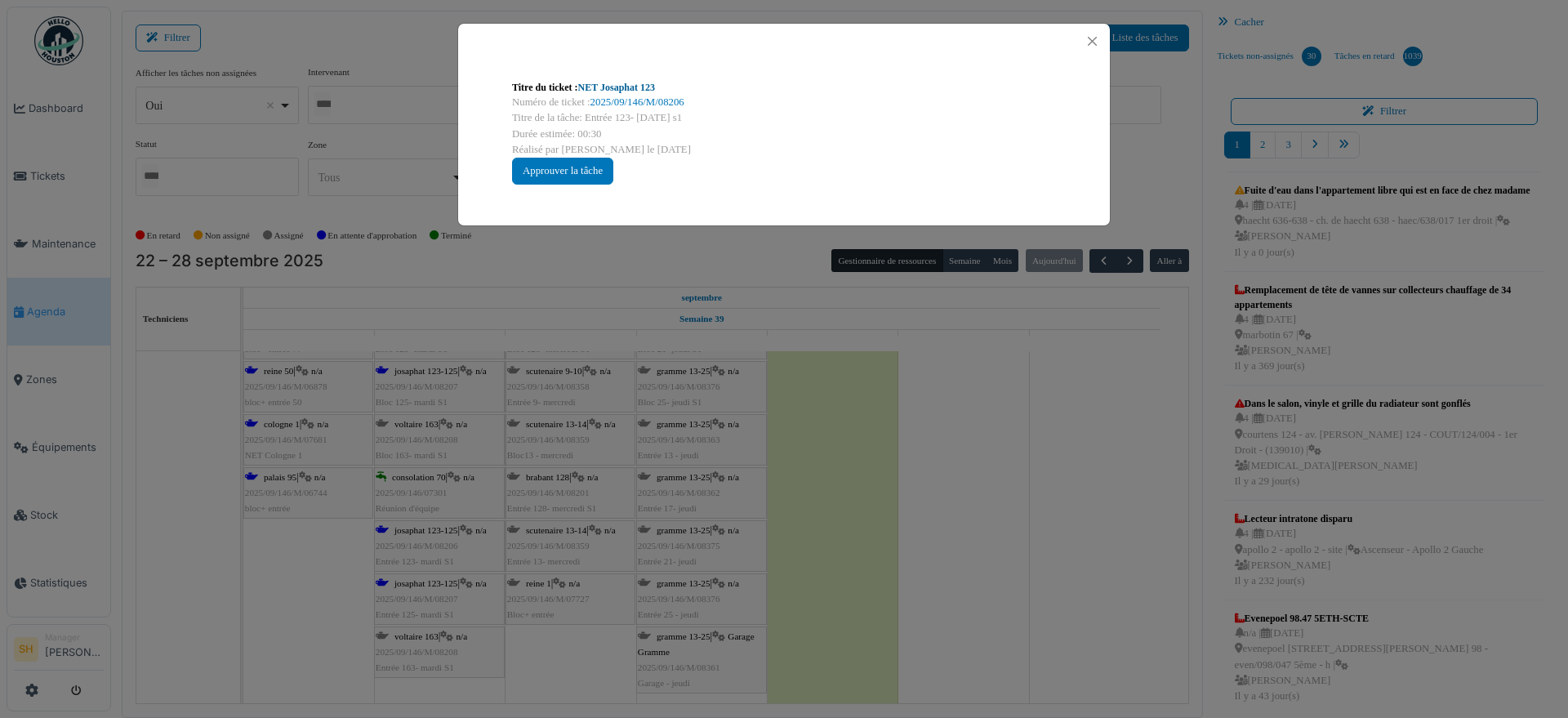
click at [620, 84] on link "NET Josaphat 123" at bounding box center [617, 87] width 77 height 12
click at [925, 458] on div "Titre du ticket : NET Josaphat 123 Numéro de ticket : 2025/09/146/M/08206 Titre…" at bounding box center [784, 359] width 1568 height 718
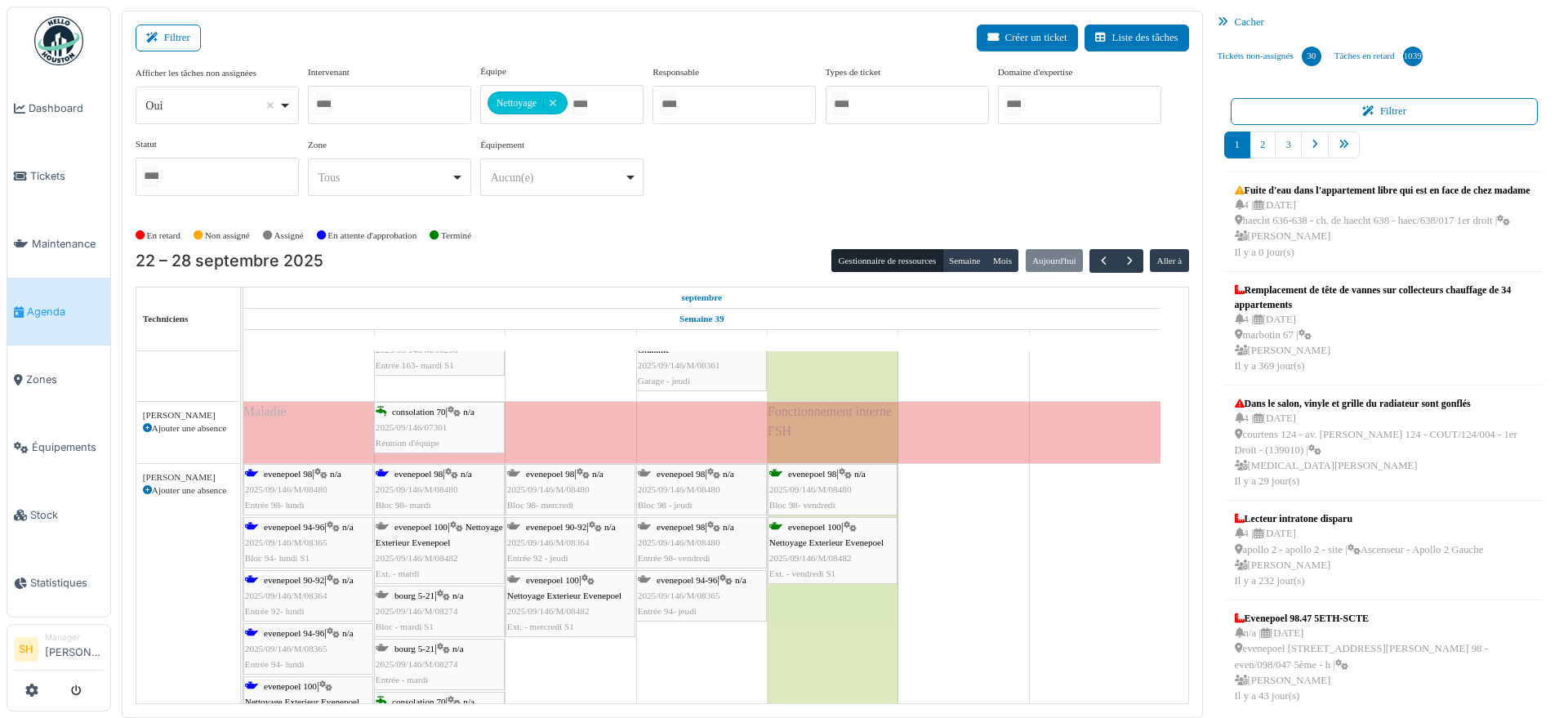
scroll to position [3368, 0]
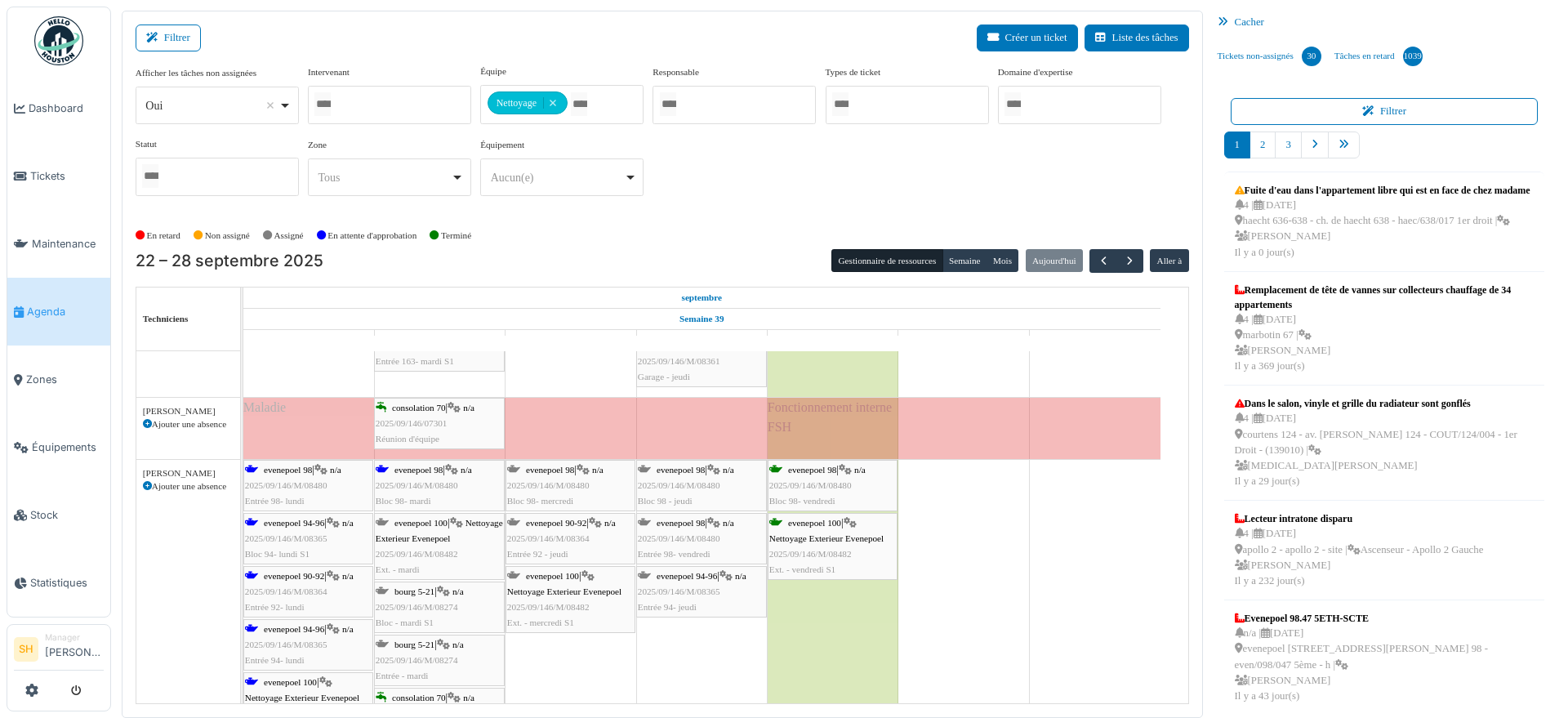
click at [294, 474] on div "evenepoel 98 | n/a 2025/09/146/M/08480 Entrée 98- lundi" at bounding box center [309, 485] width 127 height 47
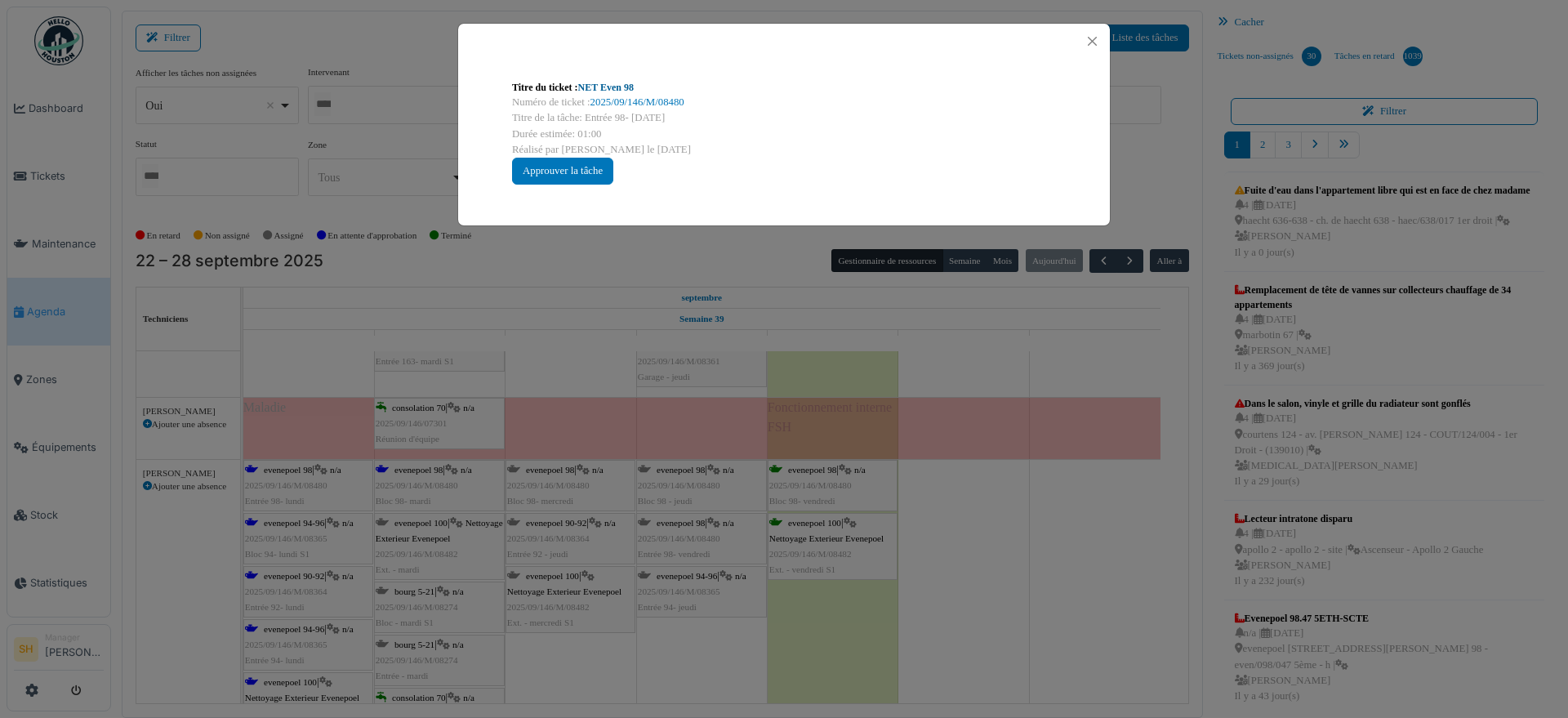
click at [586, 86] on link "NET Even 98" at bounding box center [606, 87] width 55 height 12
click at [1047, 483] on div "Titre du ticket : NET Even 98 Numéro de ticket : 2025/09/146/M/08480 Titre de l…" at bounding box center [784, 359] width 1568 height 718
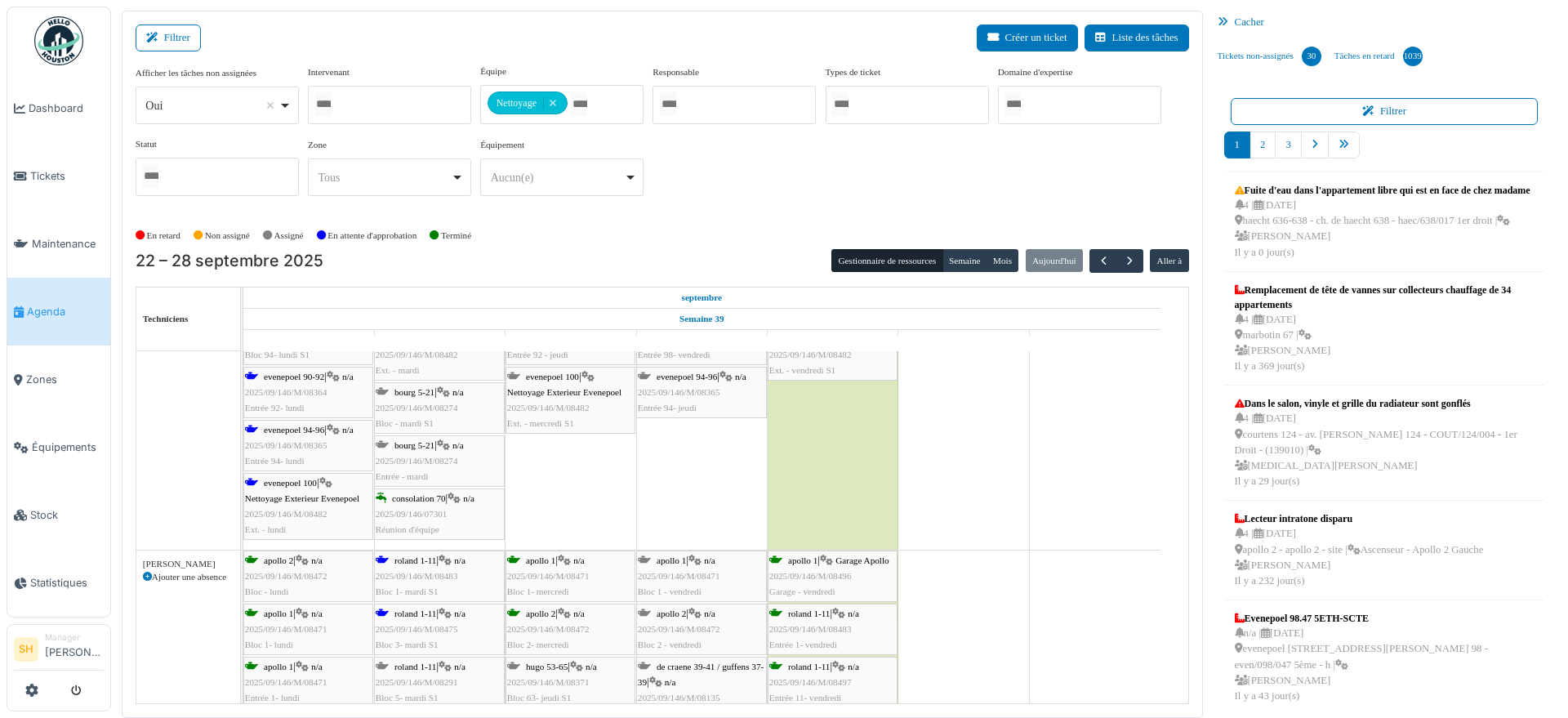
scroll to position [3674, 0]
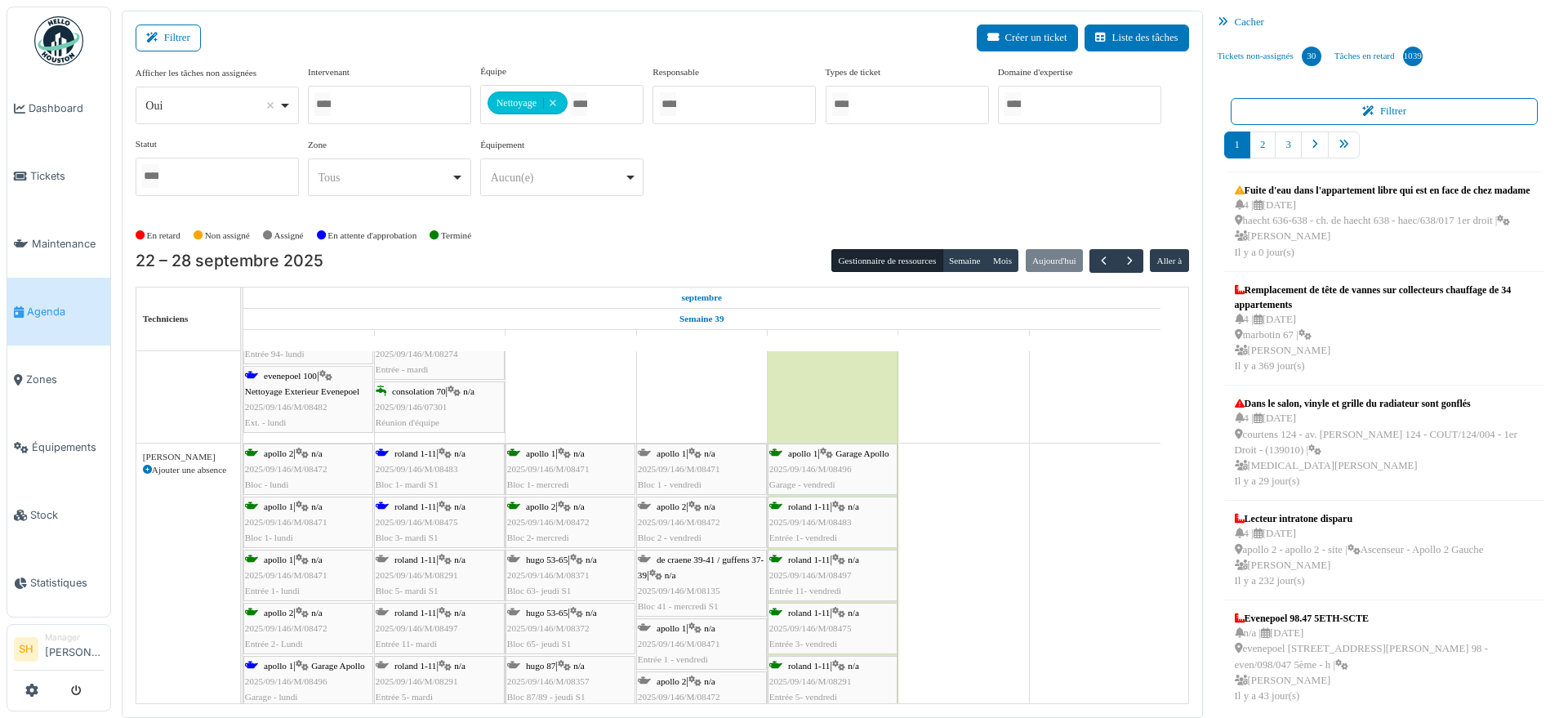
click at [428, 464] on span "2025/09/146/M/08483" at bounding box center [416, 468] width 82 height 10
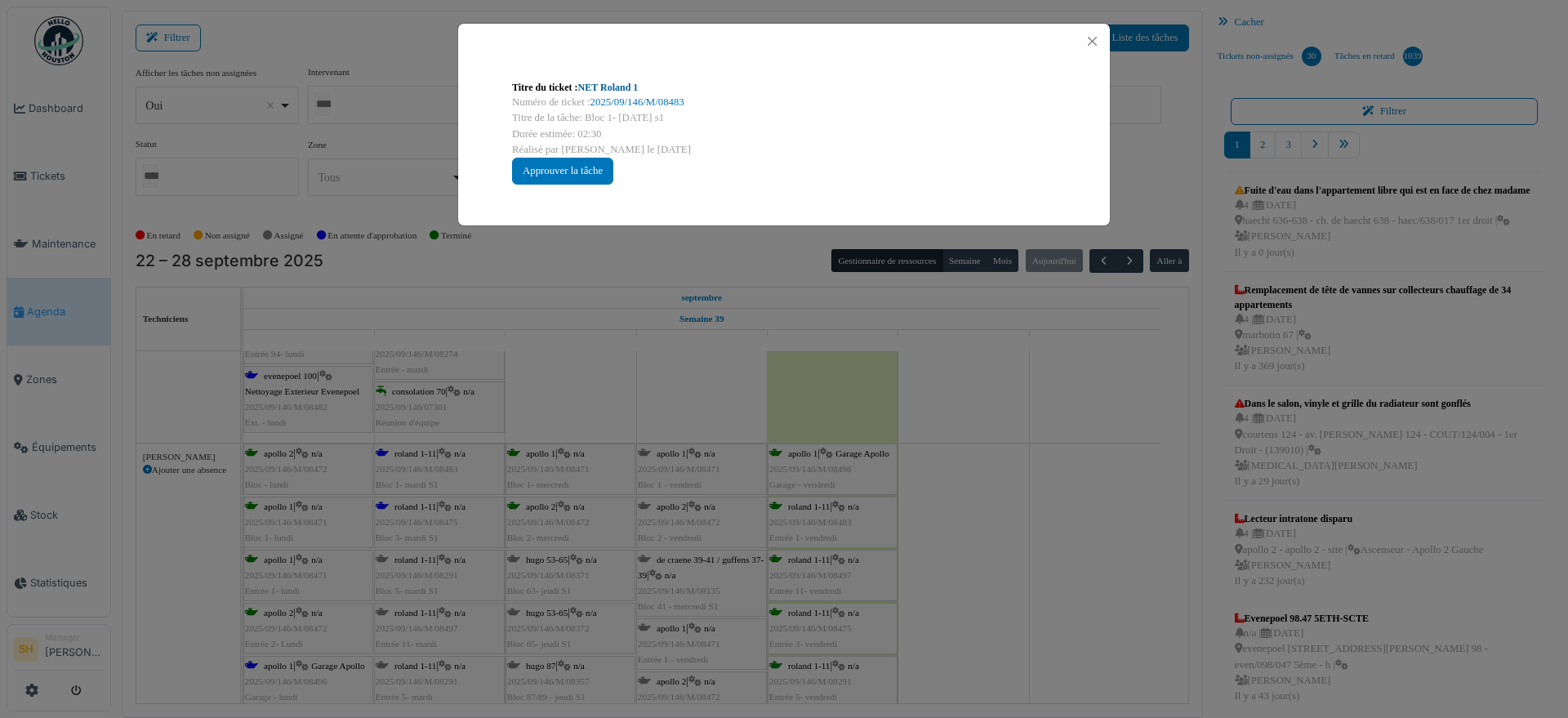
click at [632, 88] on link "NET Roland 1" at bounding box center [608, 87] width 61 height 12
drag, startPoint x: 711, startPoint y: 316, endPoint x: 369, endPoint y: 455, distance: 369.2
click at [708, 319] on div "Titre du ticket : NET Roland 1 Numéro de ticket : 2025/09/146/M/08483 Titre de …" at bounding box center [784, 359] width 1568 height 718
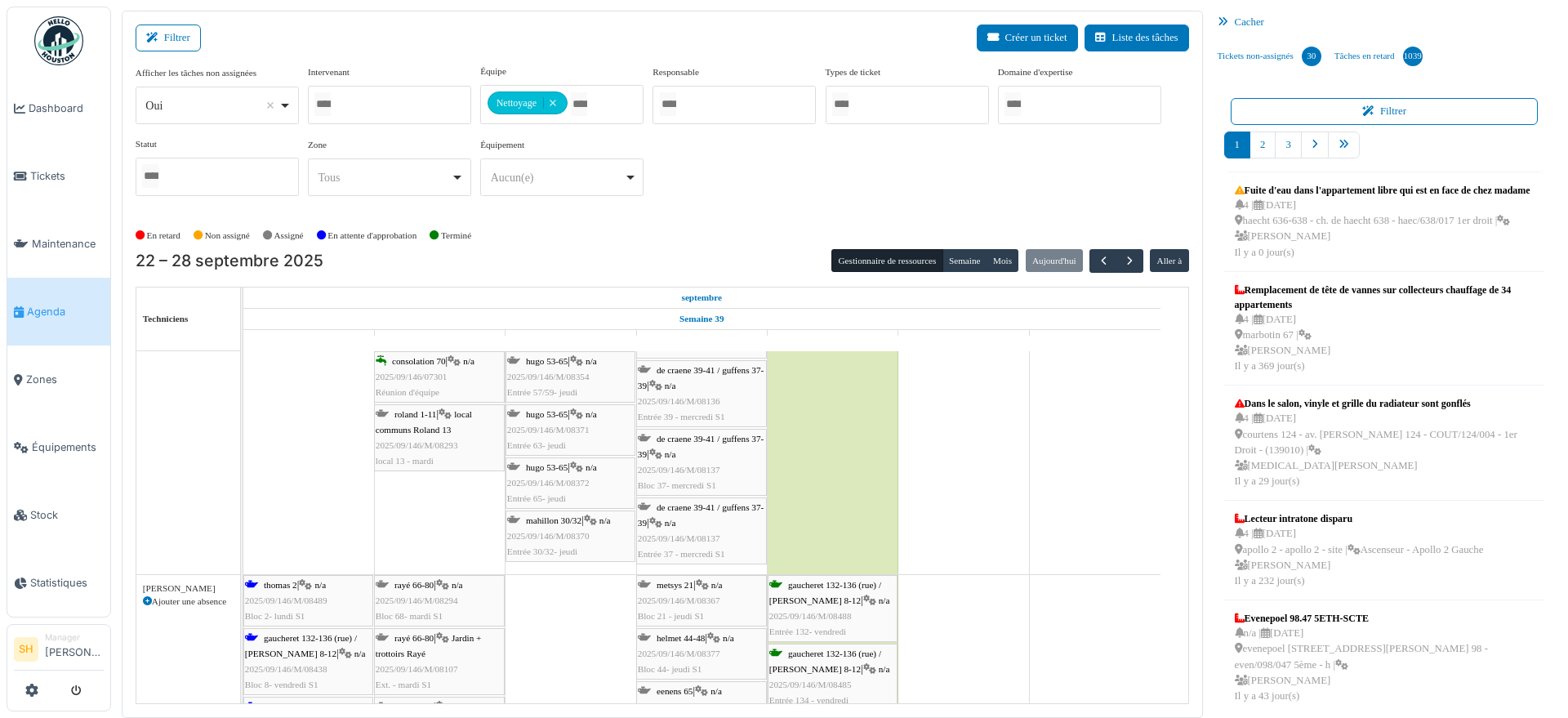
scroll to position [4491, 0]
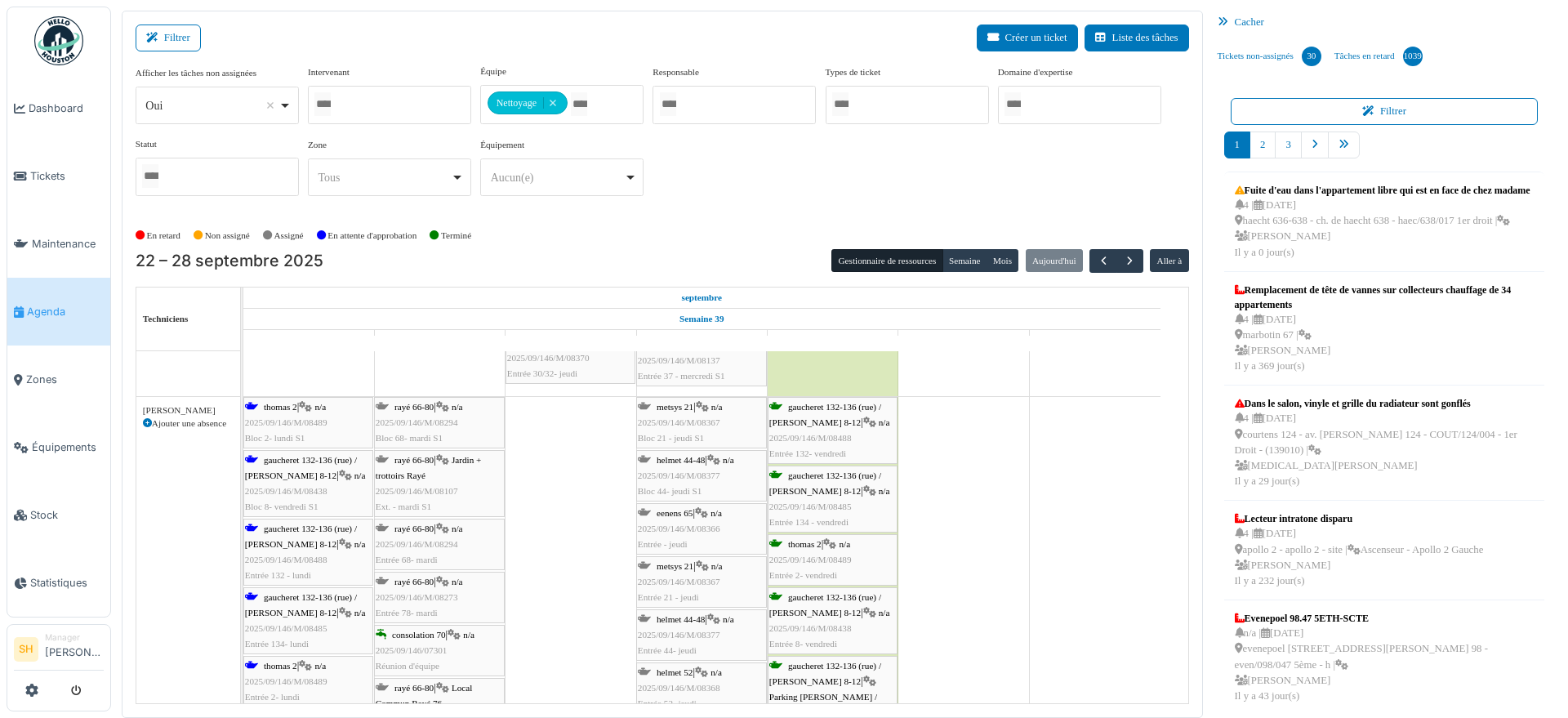
click at [282, 411] on div "thomas 2 | n/a 2025/09/146/M/08489 Bloc 2- lundi S1" at bounding box center [309, 423] width 127 height 47
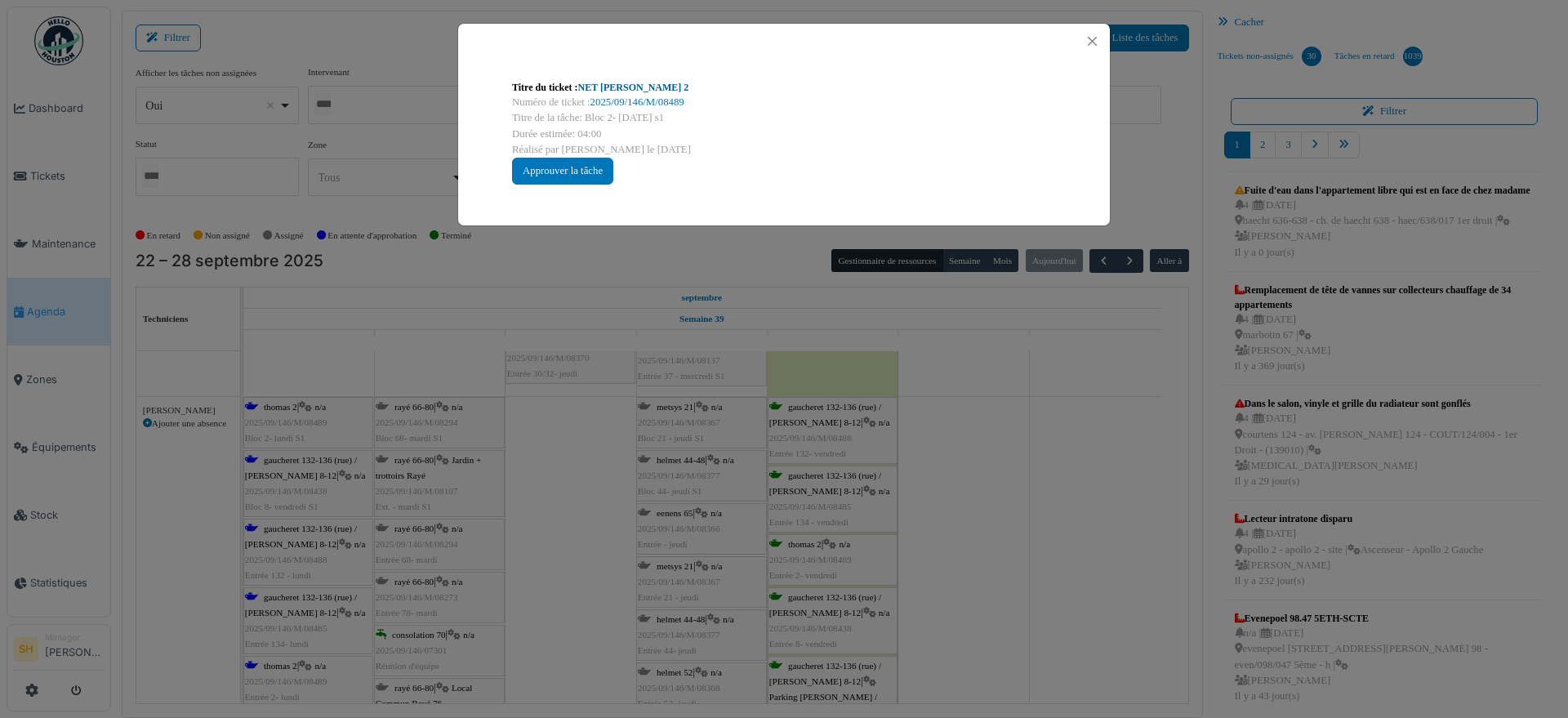
click at [616, 86] on link "NET Thomas 2" at bounding box center [634, 87] width 111 height 12
drag, startPoint x: 1091, startPoint y: 540, endPoint x: 1040, endPoint y: 545, distance: 51.2
click at [1085, 540] on div "Titre du ticket : NET Thomas 2 Numéro de ticket : 2025/09/146/M/08489 Titre de …" at bounding box center [784, 359] width 1568 height 718
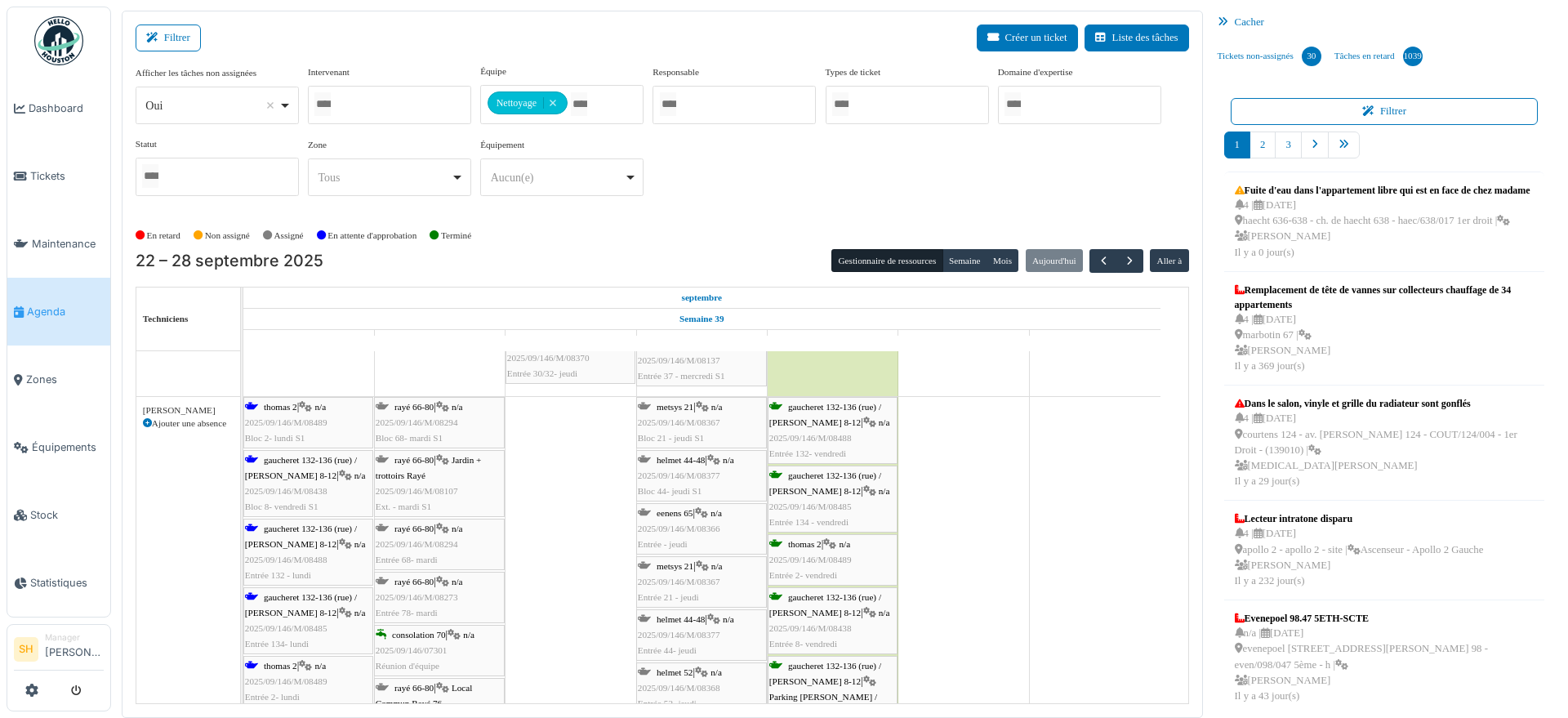
click at [302, 463] on span "gaucheret 132-136 (rue) / [PERSON_NAME] 8-12" at bounding box center [301, 467] width 112 height 25
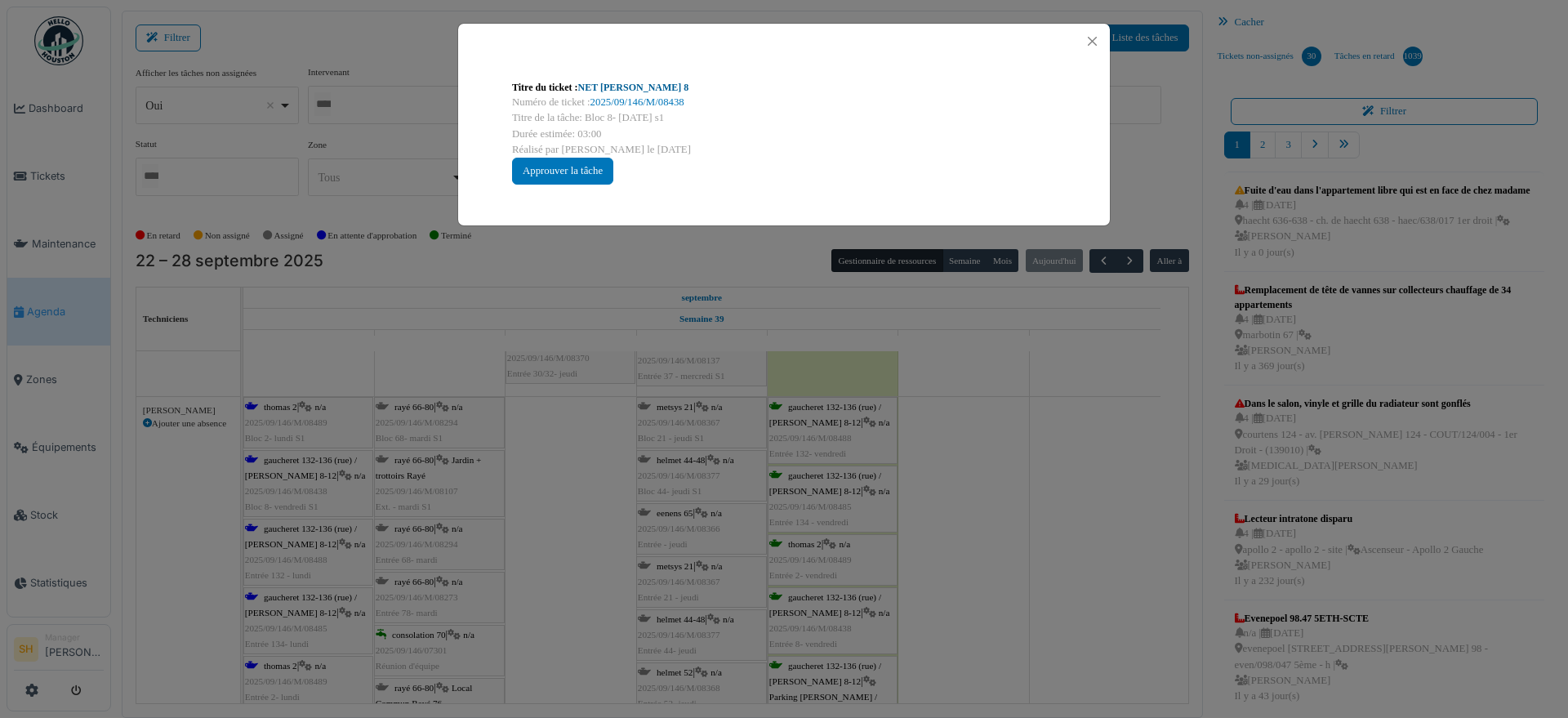
click at [614, 88] on link "NET Thomas 8" at bounding box center [634, 87] width 111 height 12
click at [1040, 565] on div "Titre du ticket : NET Thomas 8 Numéro de ticket : 2025/09/146/M/08438 Titre de …" at bounding box center [784, 359] width 1568 height 718
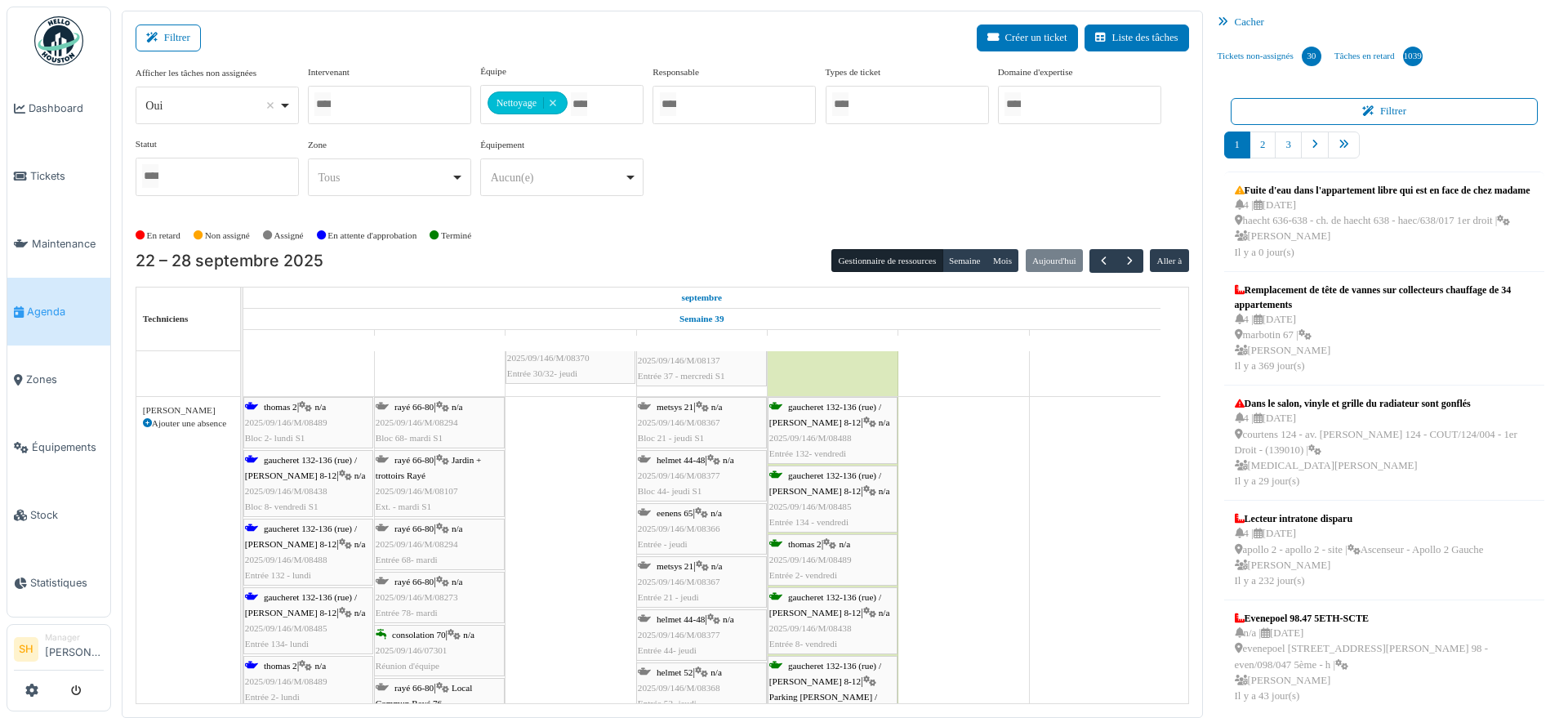
scroll to position [4593, 0]
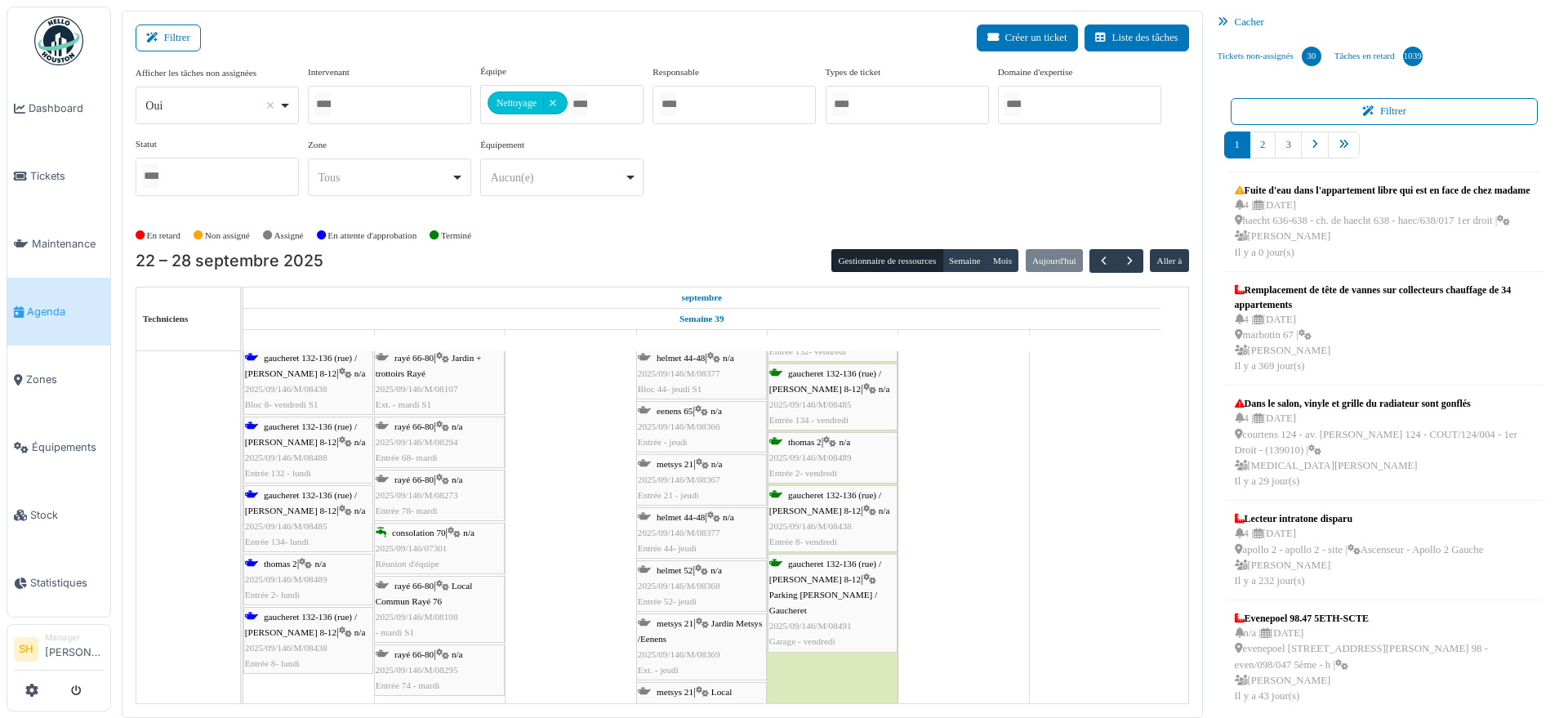
click at [303, 570] on div "thomas 2 | n/a 2025/09/146/M/08489 Entrée 2- lundi" at bounding box center [309, 579] width 127 height 47
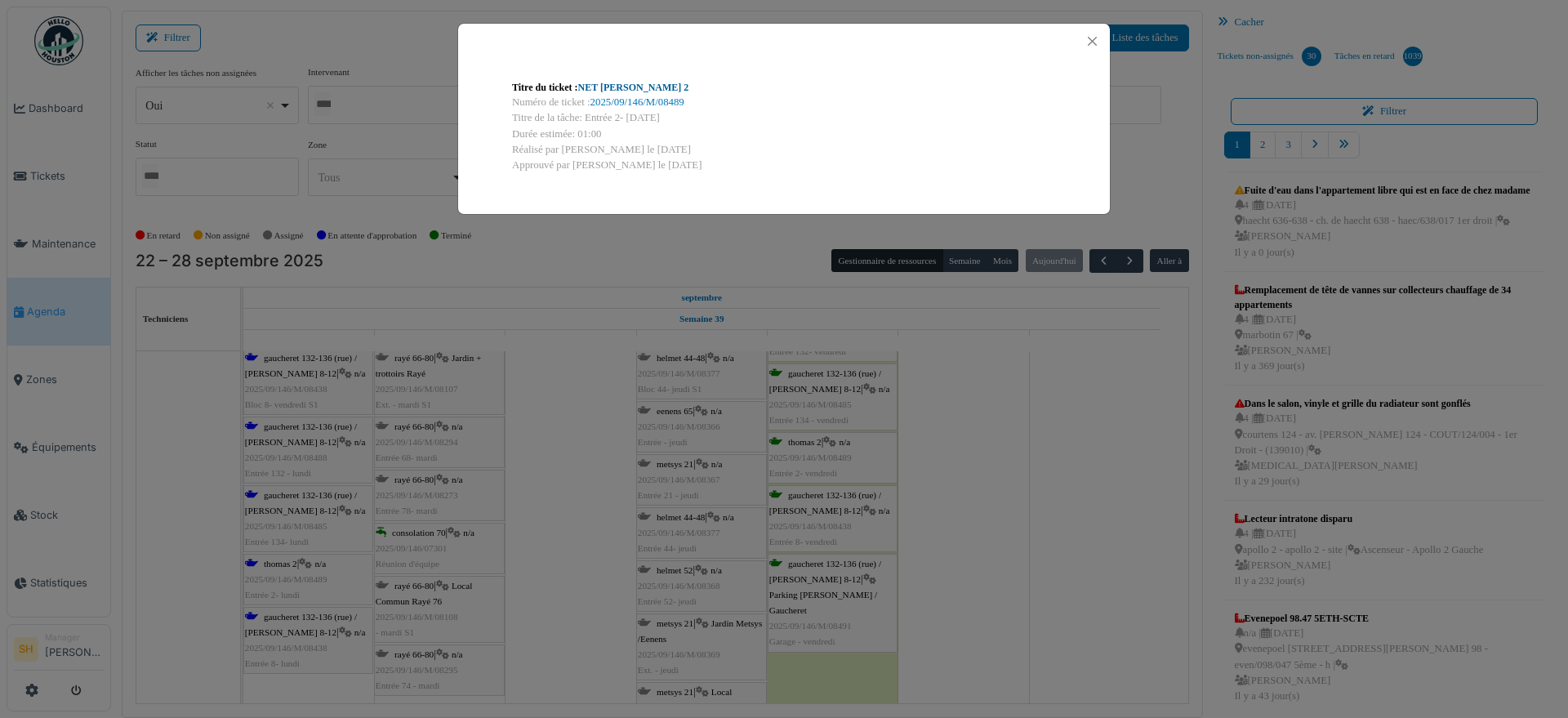
click at [603, 83] on link "NET Thomas 2" at bounding box center [634, 87] width 111 height 12
click at [859, 540] on div "Titre du ticket : NET Thomas 2 Numéro de ticket : 2025/09/146/M/08489 Titre de …" at bounding box center [784, 359] width 1568 height 718
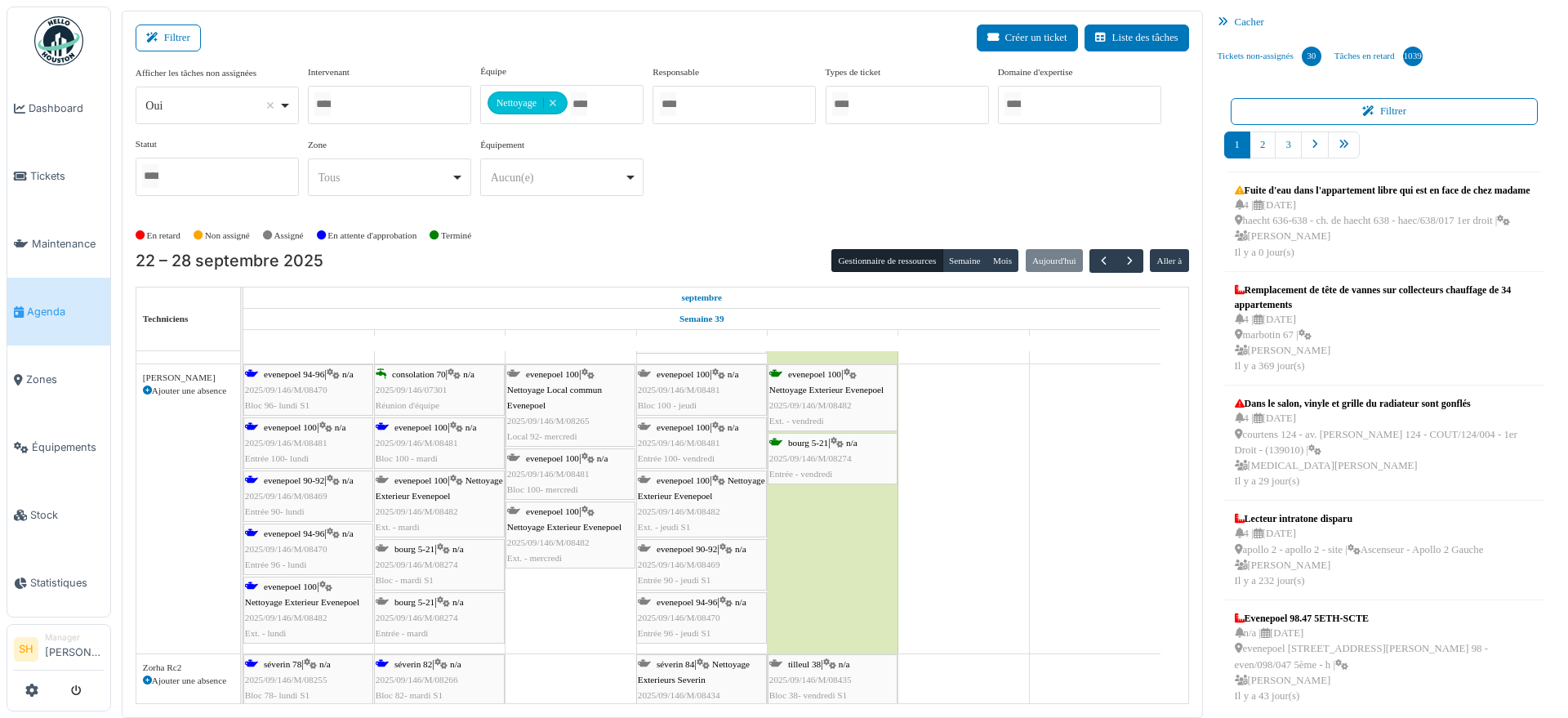
scroll to position [5002, 0]
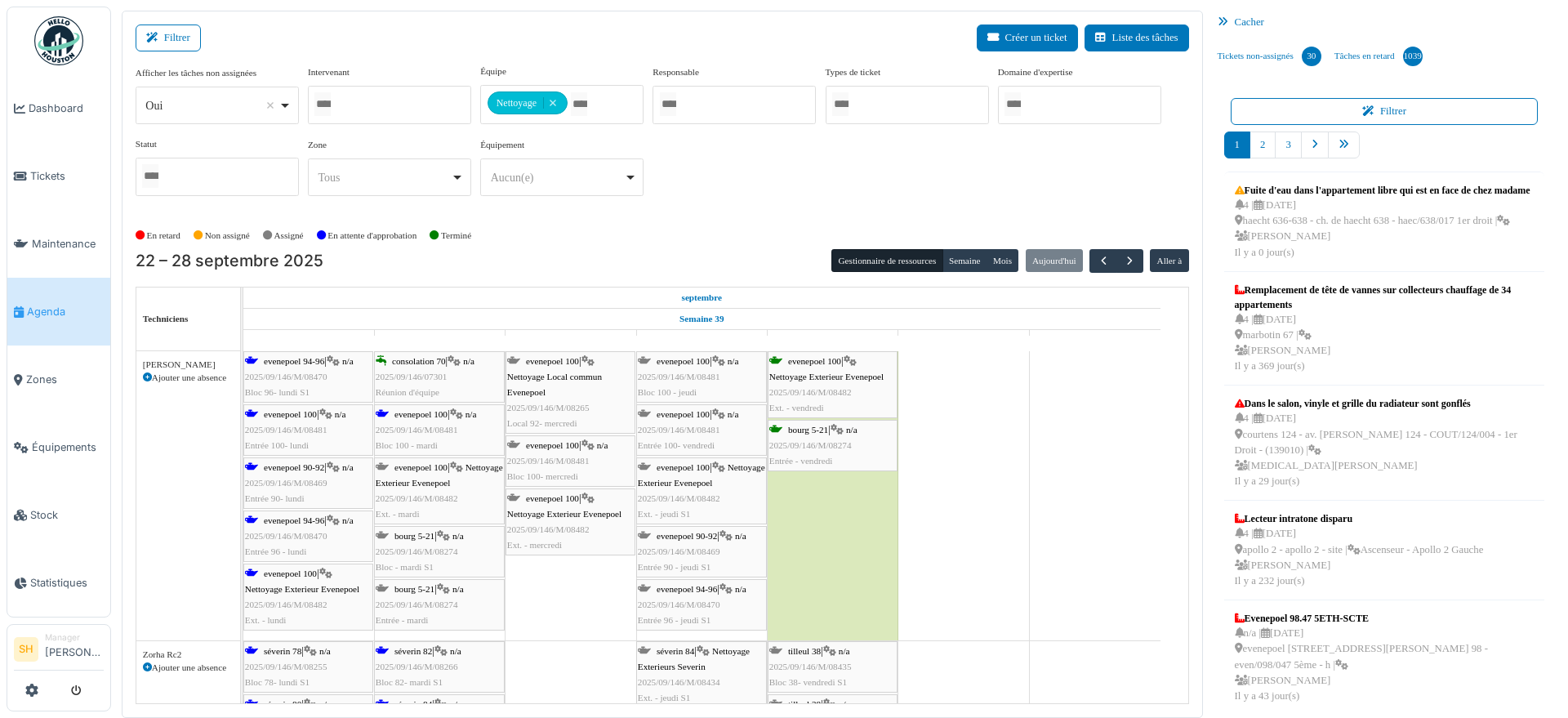
click at [295, 366] on div "evenepoel 94-96 | n/a 2025/09/146/M/08470 Bloc 96- lundi S1" at bounding box center [309, 378] width 127 height 47
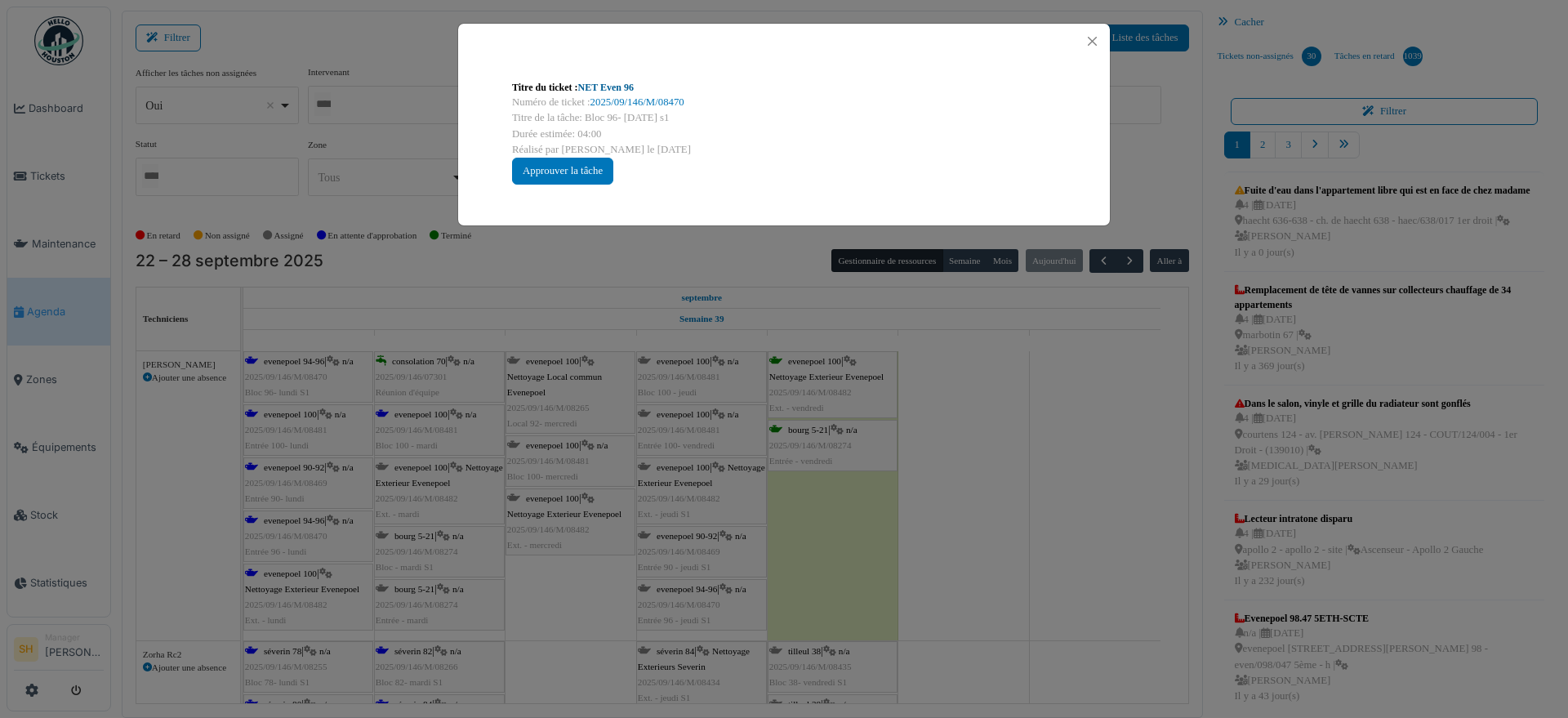
click at [598, 82] on link "NET Even 96" at bounding box center [606, 87] width 55 height 12
click at [1077, 455] on div "Titre du ticket : NET Even 96 Numéro de ticket : 2025/09/146/M/08470 Titre de l…" at bounding box center [784, 359] width 1568 height 718
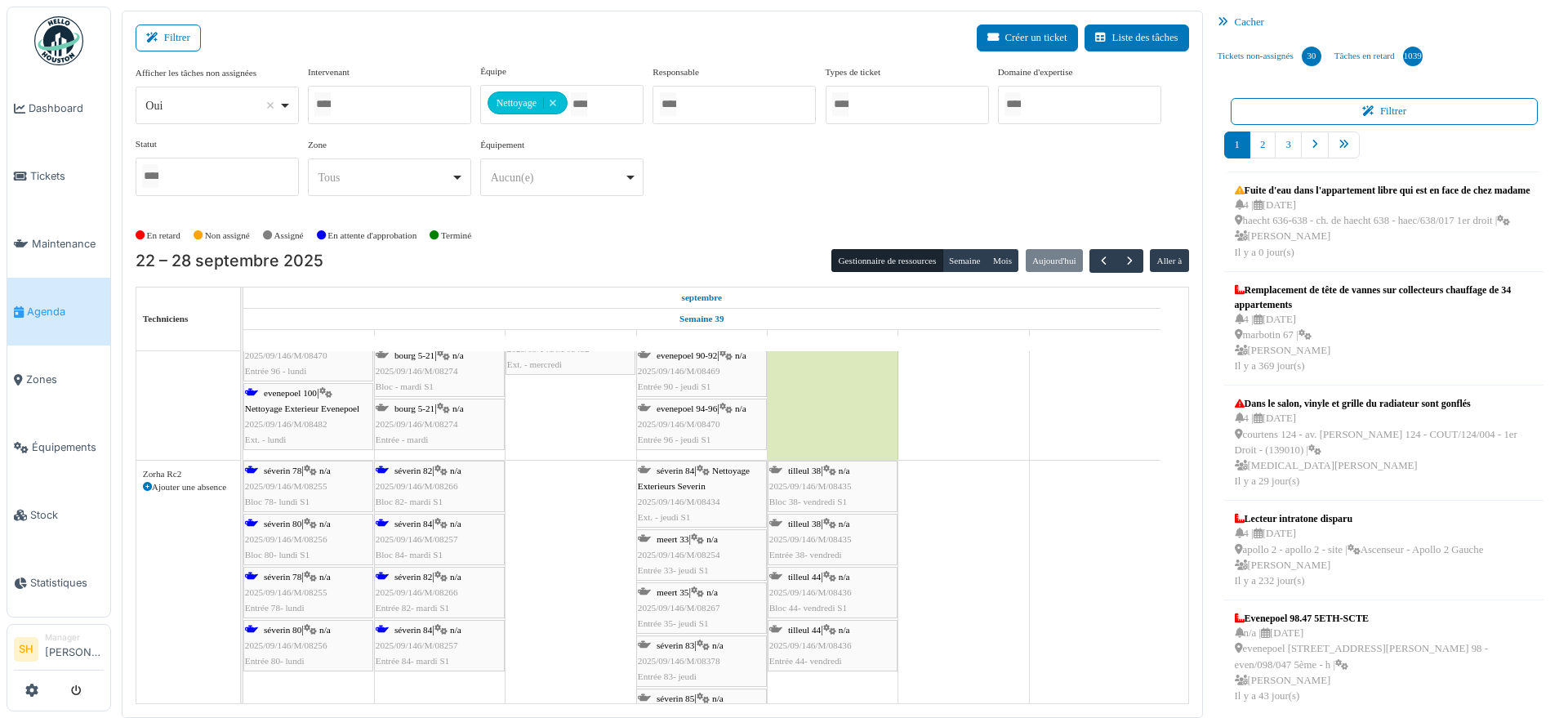
scroll to position [5205, 0]
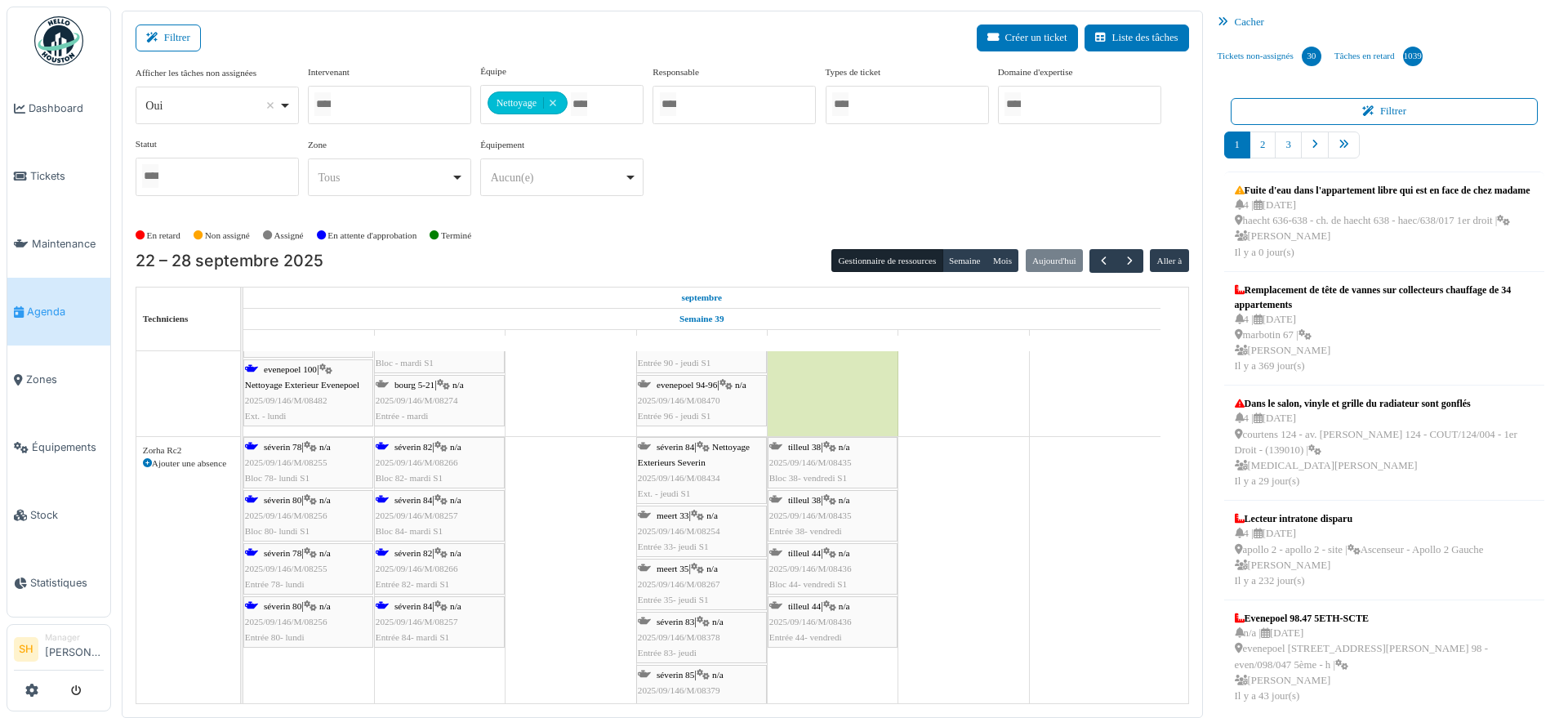
click at [269, 453] on div "séverin 78 | n/a 2025/09/146/M/08255 Bloc 78- lundi S1" at bounding box center [309, 463] width 127 height 47
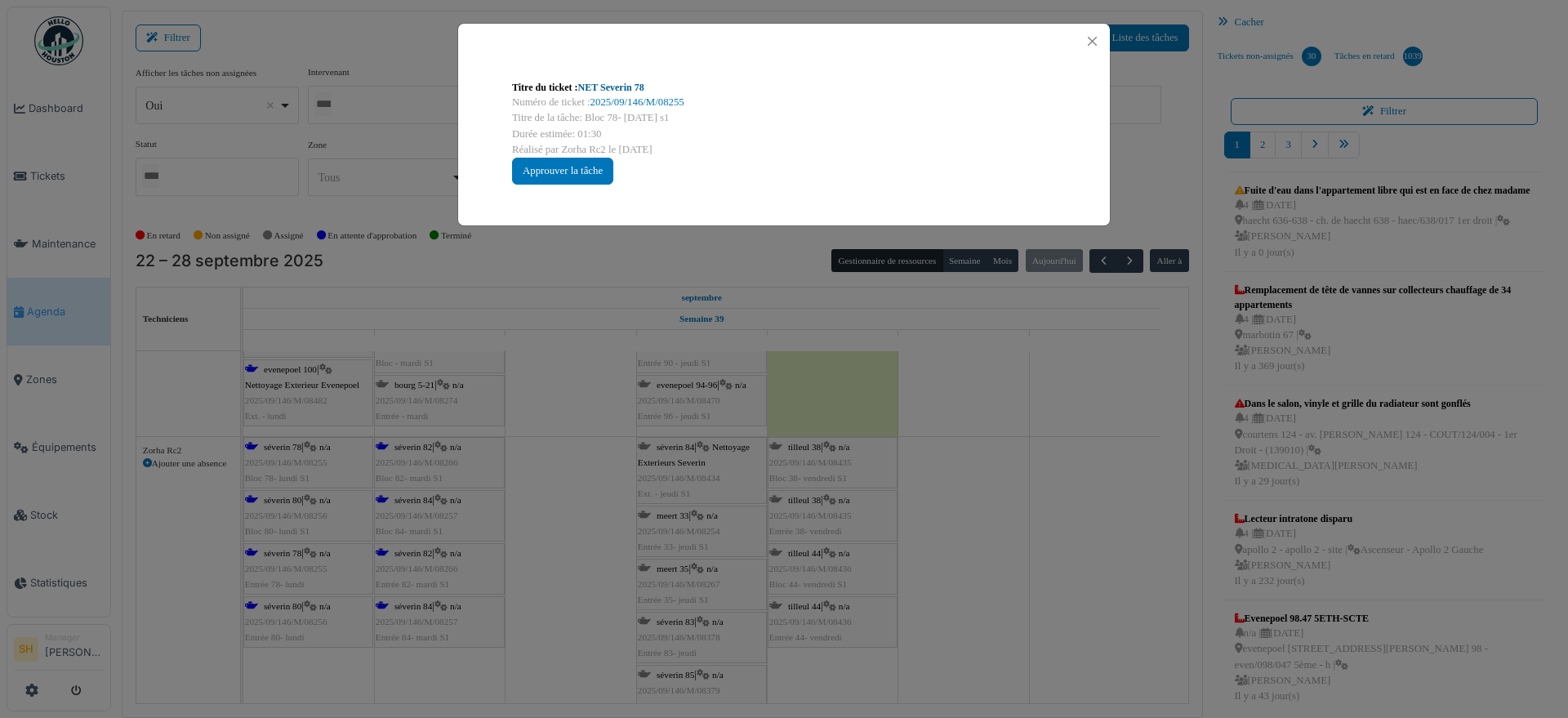
click at [614, 86] on link "NET Severin 78" at bounding box center [611, 87] width 66 height 12
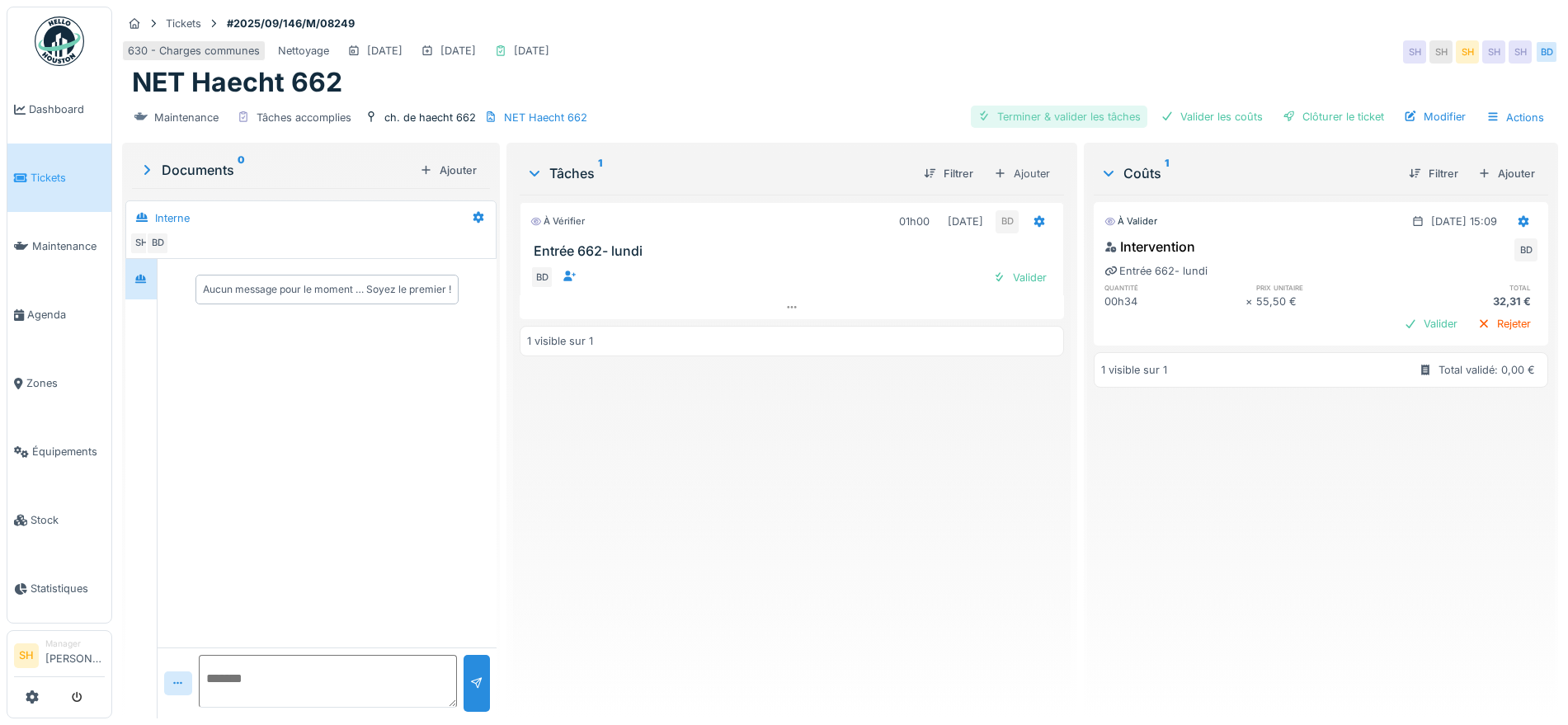
click at [1119, 115] on div "Terminer & valider les tâches" at bounding box center [1059, 116] width 177 height 22
click at [1209, 112] on div "Valider les coûts" at bounding box center [1212, 116] width 115 height 22
click at [1290, 117] on div "Clôturer le ticket" at bounding box center [1333, 116] width 114 height 22
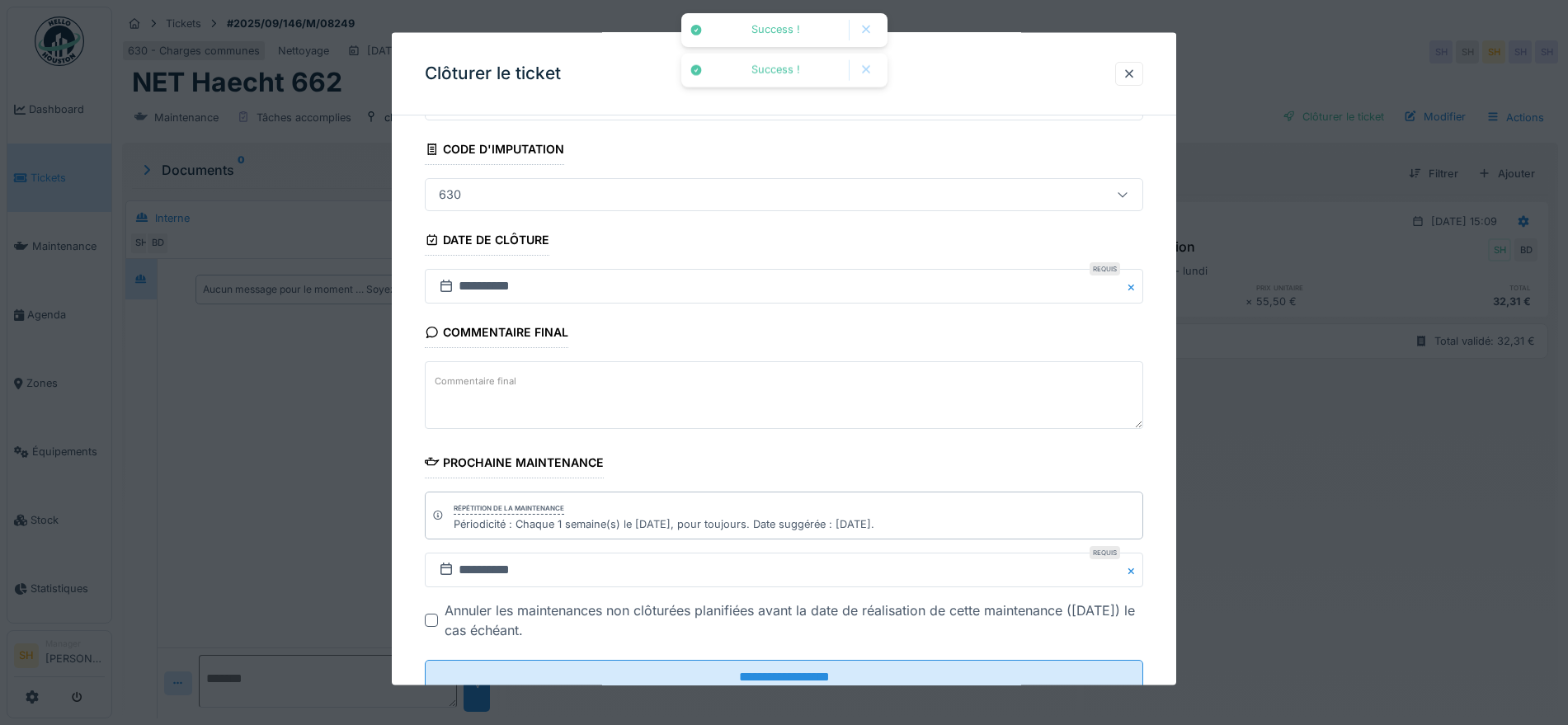
scroll to position [141, 0]
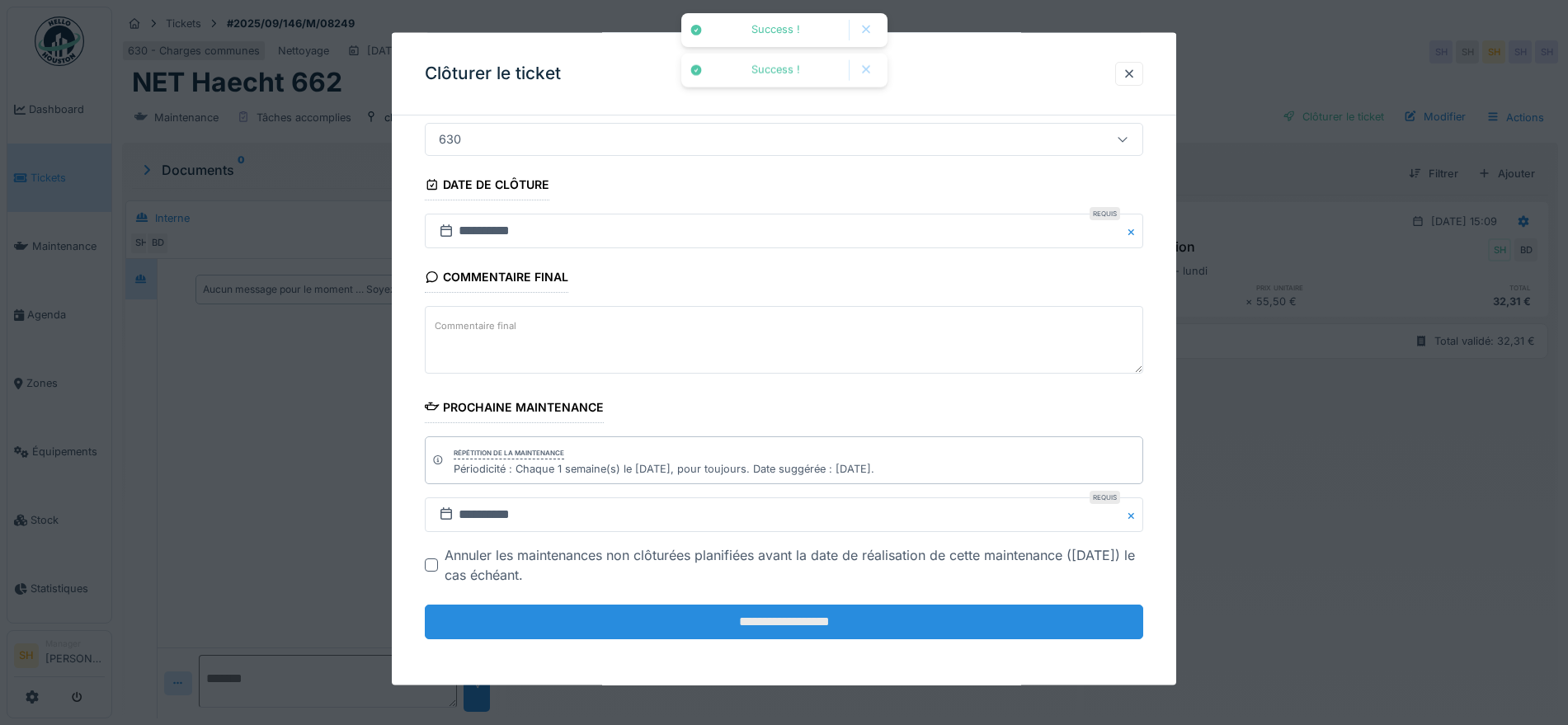
click at [664, 632] on input "**********" at bounding box center [784, 622] width 719 height 35
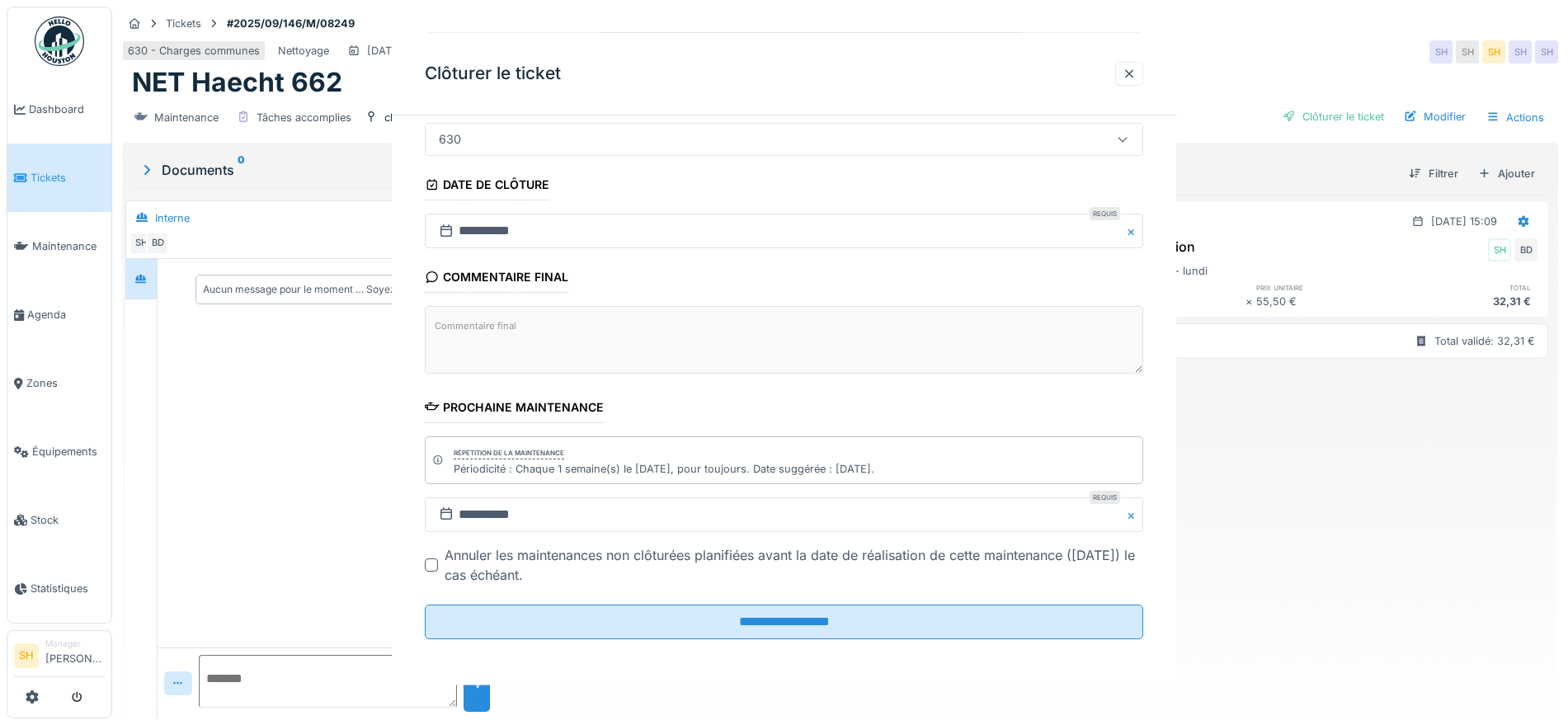
scroll to position [0, 0]
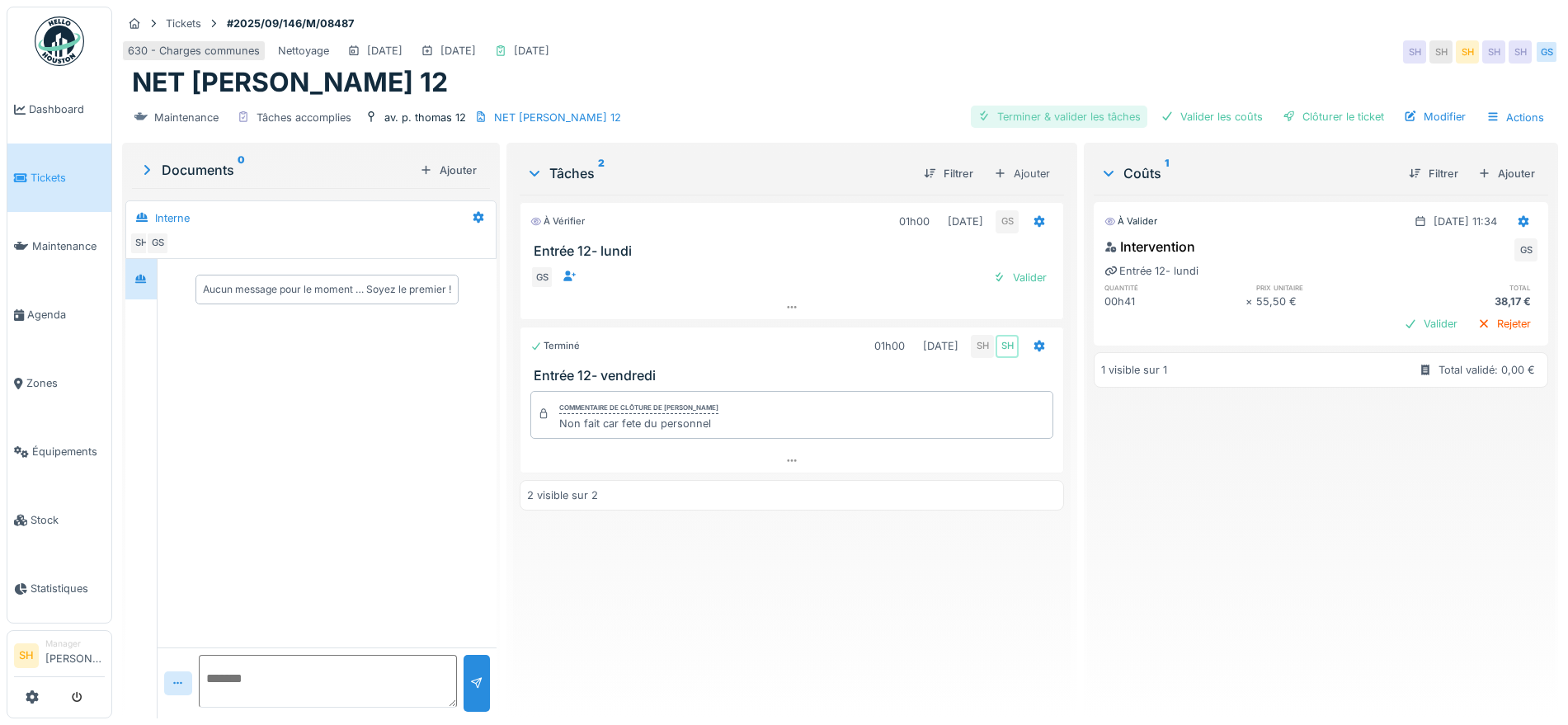
click at [1069, 117] on div "Terminer & valider les tâches" at bounding box center [1059, 116] width 177 height 22
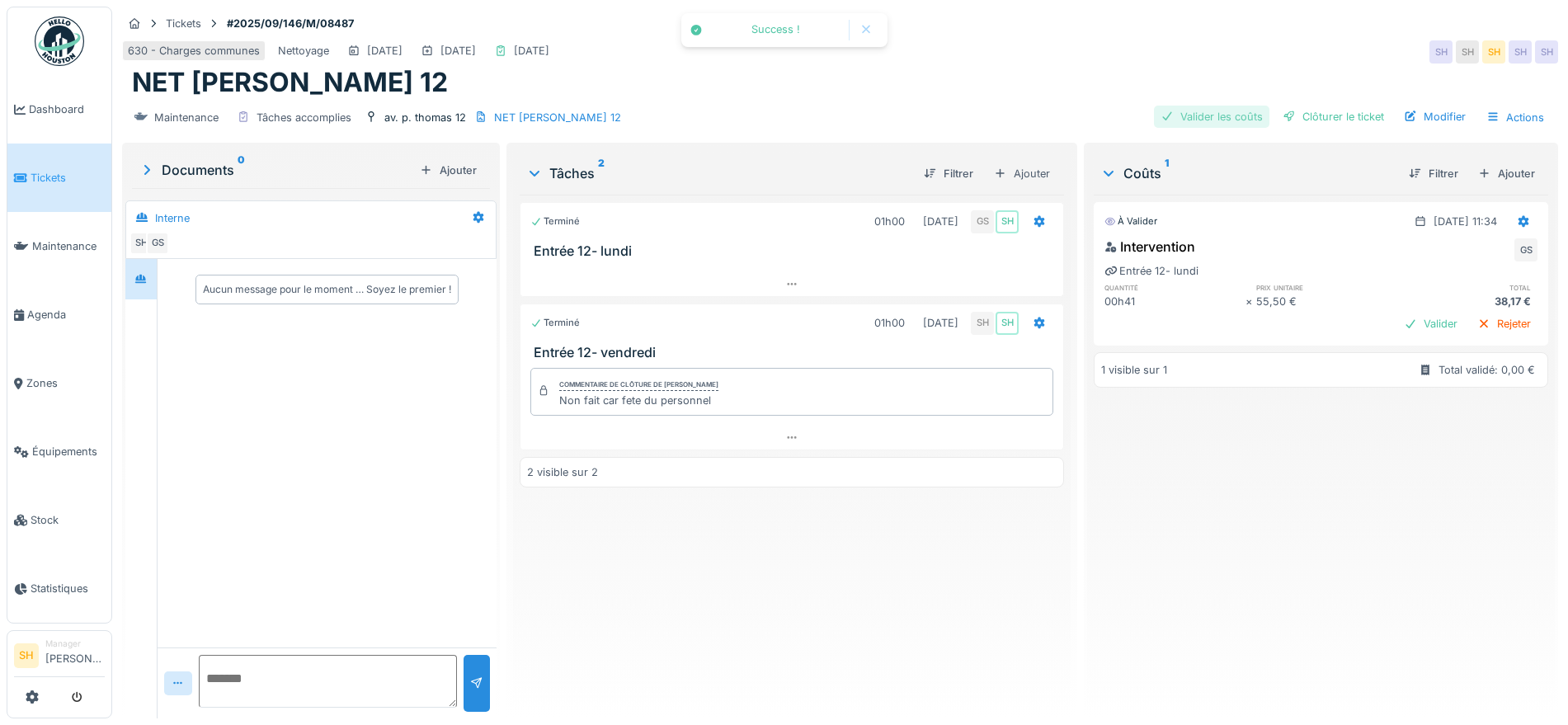
click at [1203, 118] on div "Valider les coûts" at bounding box center [1212, 116] width 115 height 22
click at [1316, 118] on div "Clôturer le ticket" at bounding box center [1333, 116] width 114 height 22
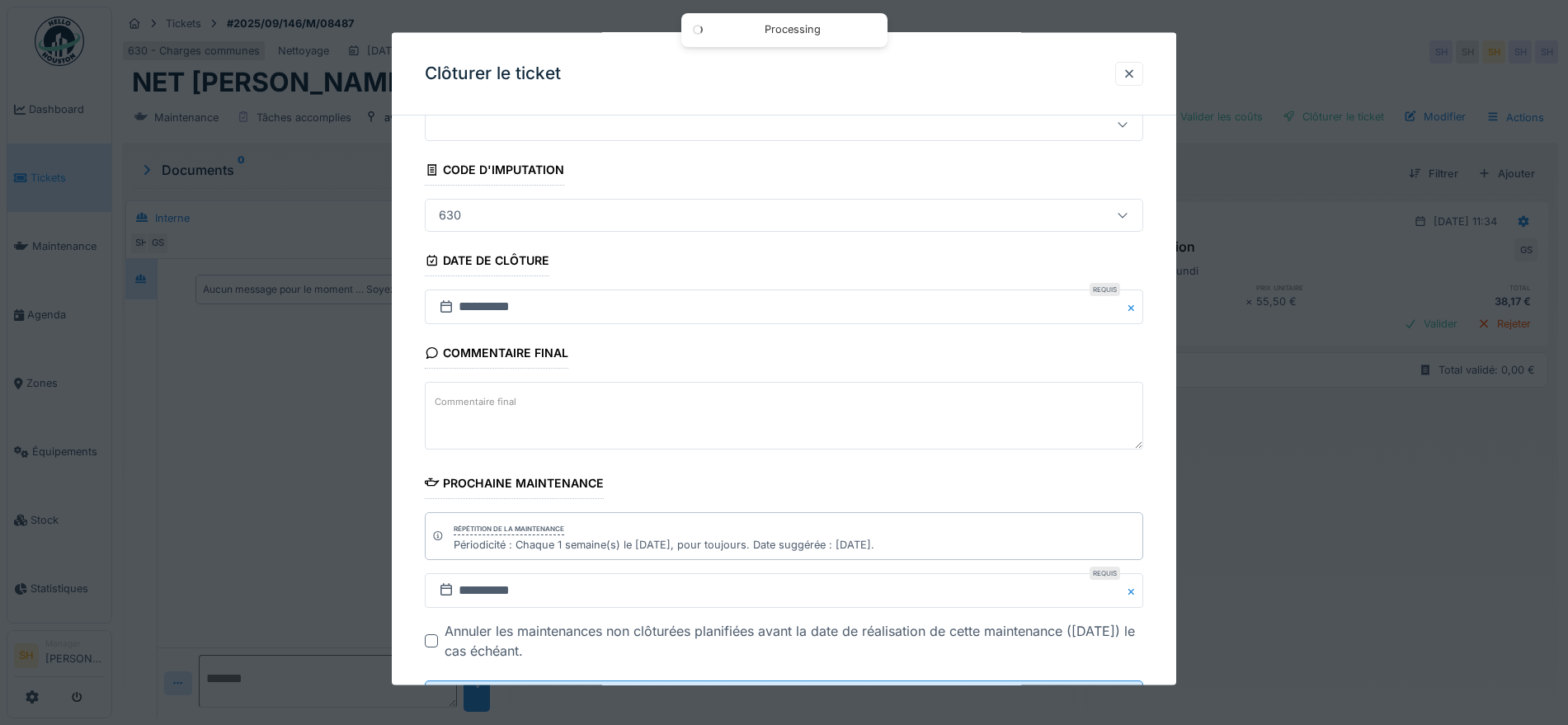
scroll to position [141, 0]
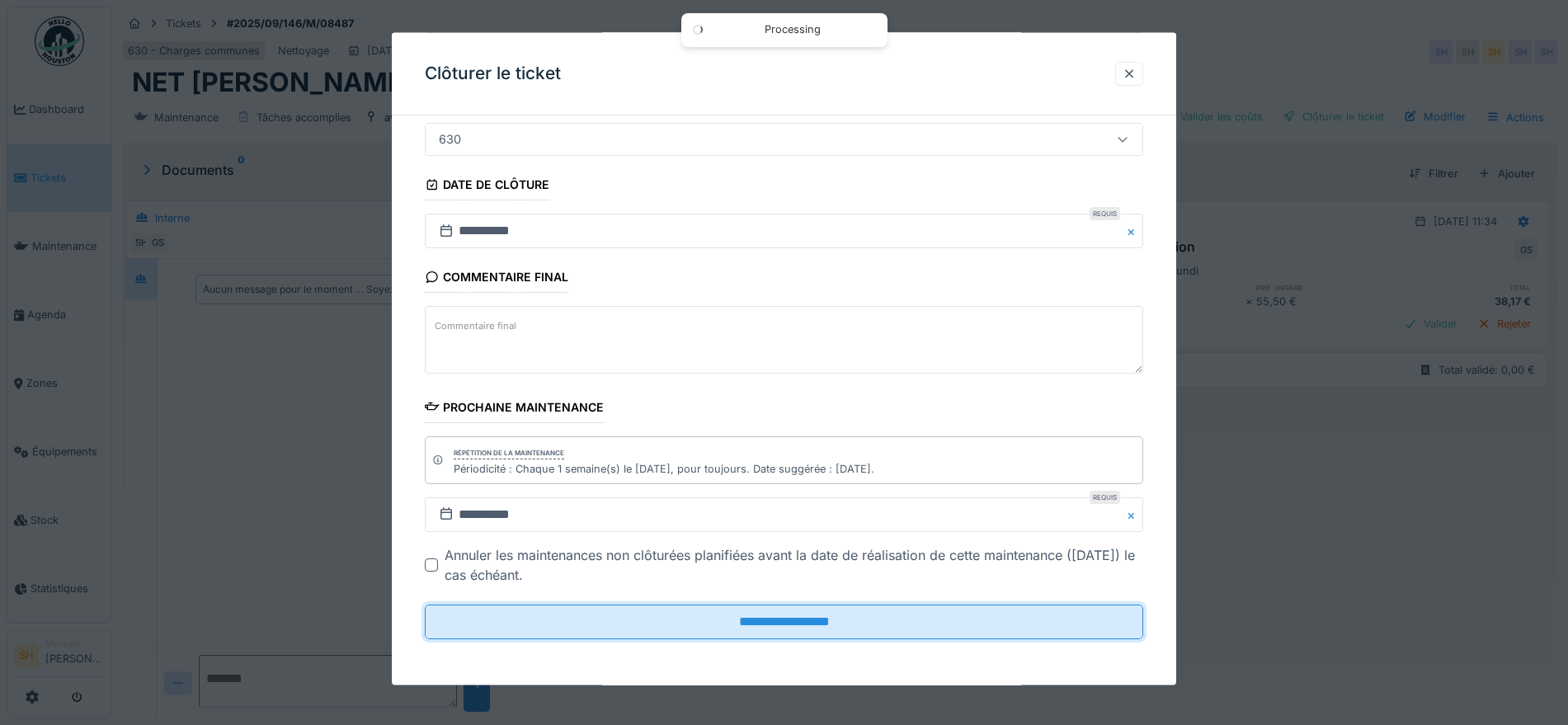
click at [670, 637] on input "**********" at bounding box center [784, 622] width 719 height 35
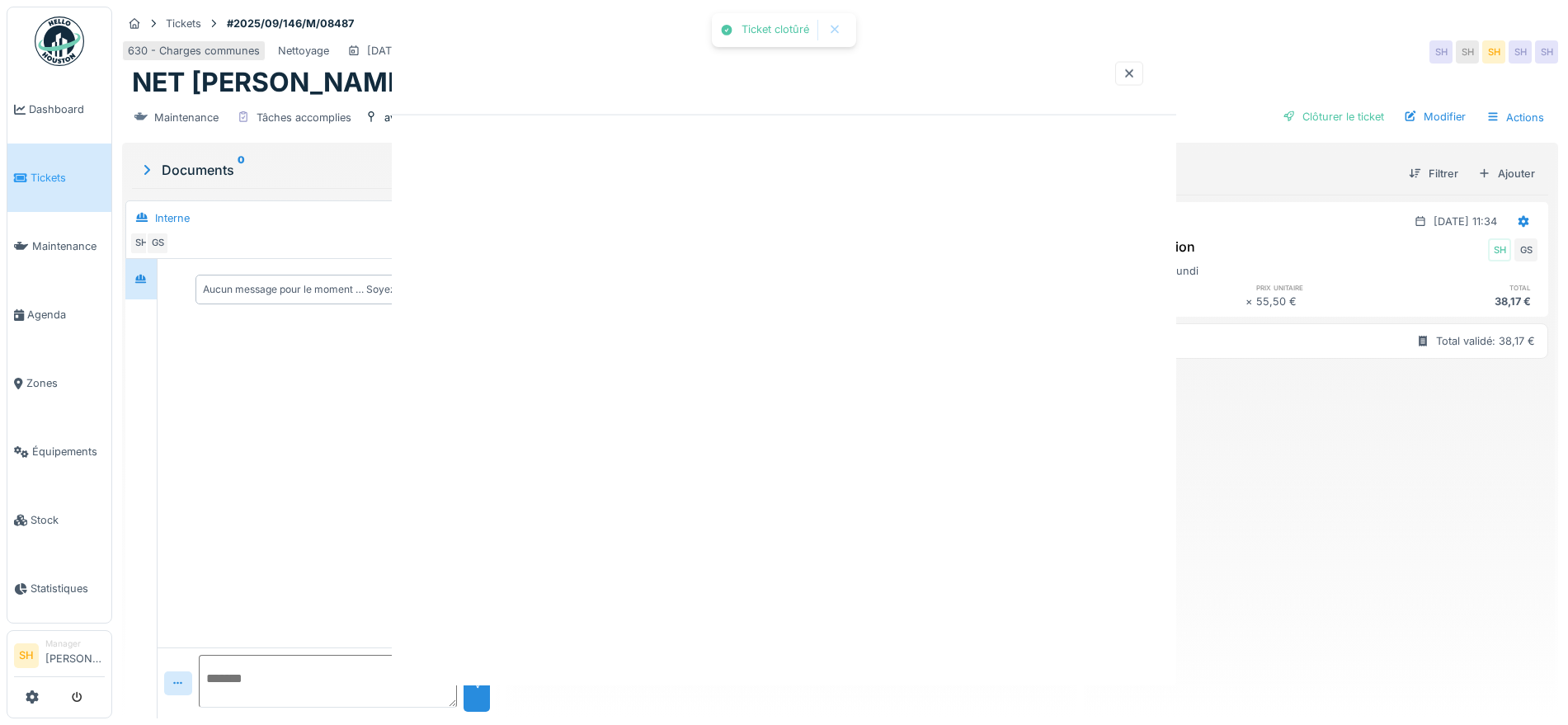
scroll to position [0, 0]
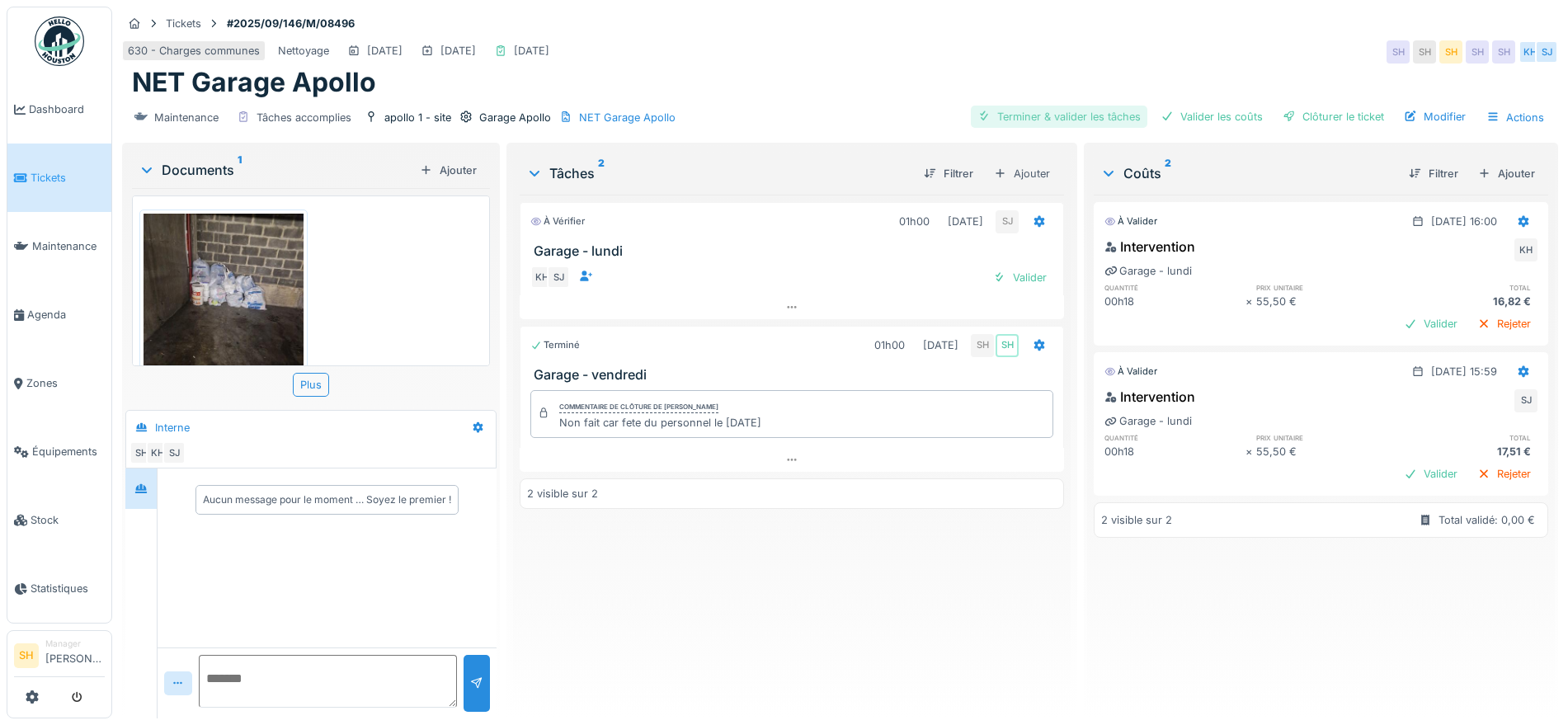
drag, startPoint x: 1039, startPoint y: 112, endPoint x: 1225, endPoint y: 123, distance: 186.3
click at [1040, 112] on div "Terminer & valider les tâches" at bounding box center [1059, 116] width 177 height 22
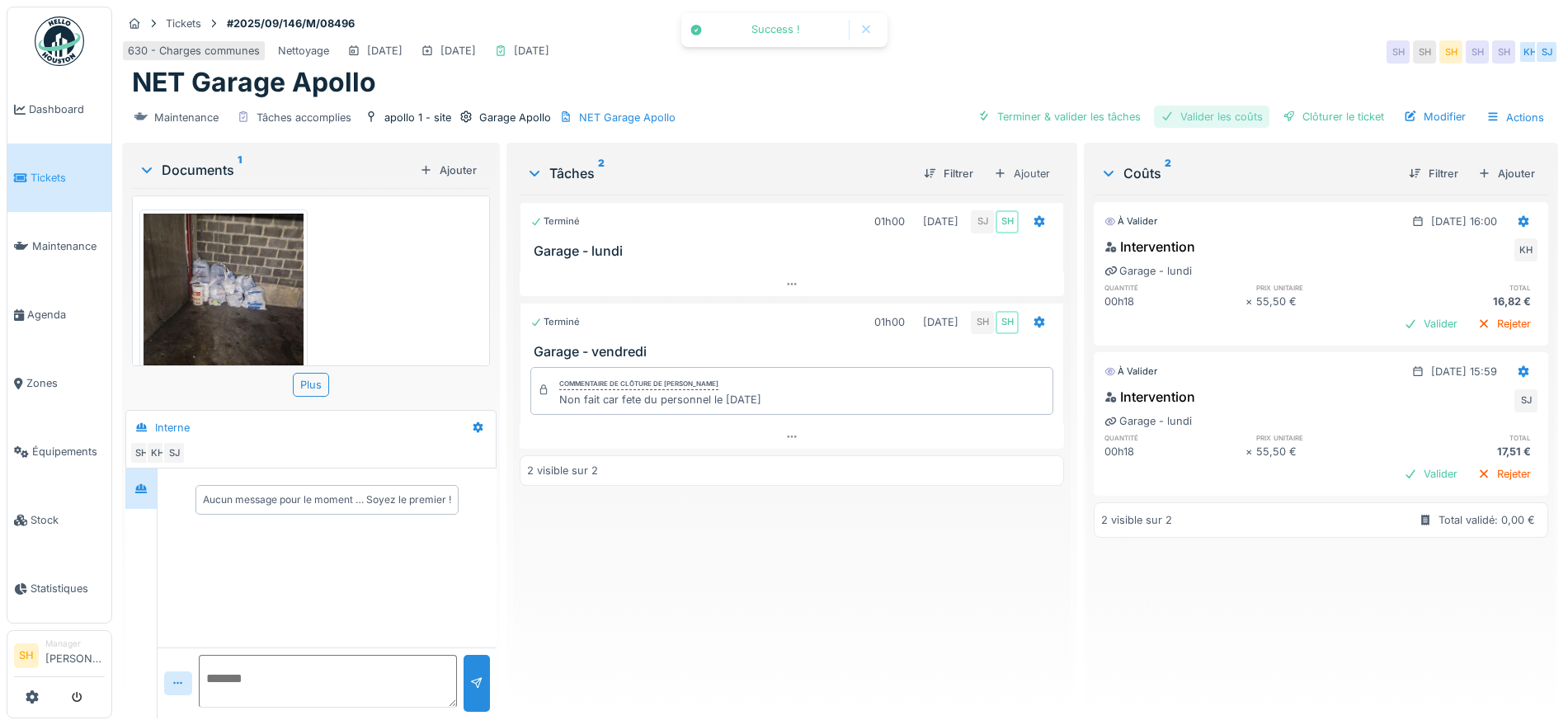
click at [1217, 117] on div "Valider les coûts" at bounding box center [1212, 116] width 115 height 22
click at [1324, 112] on div "Clôturer le ticket" at bounding box center [1333, 116] width 114 height 22
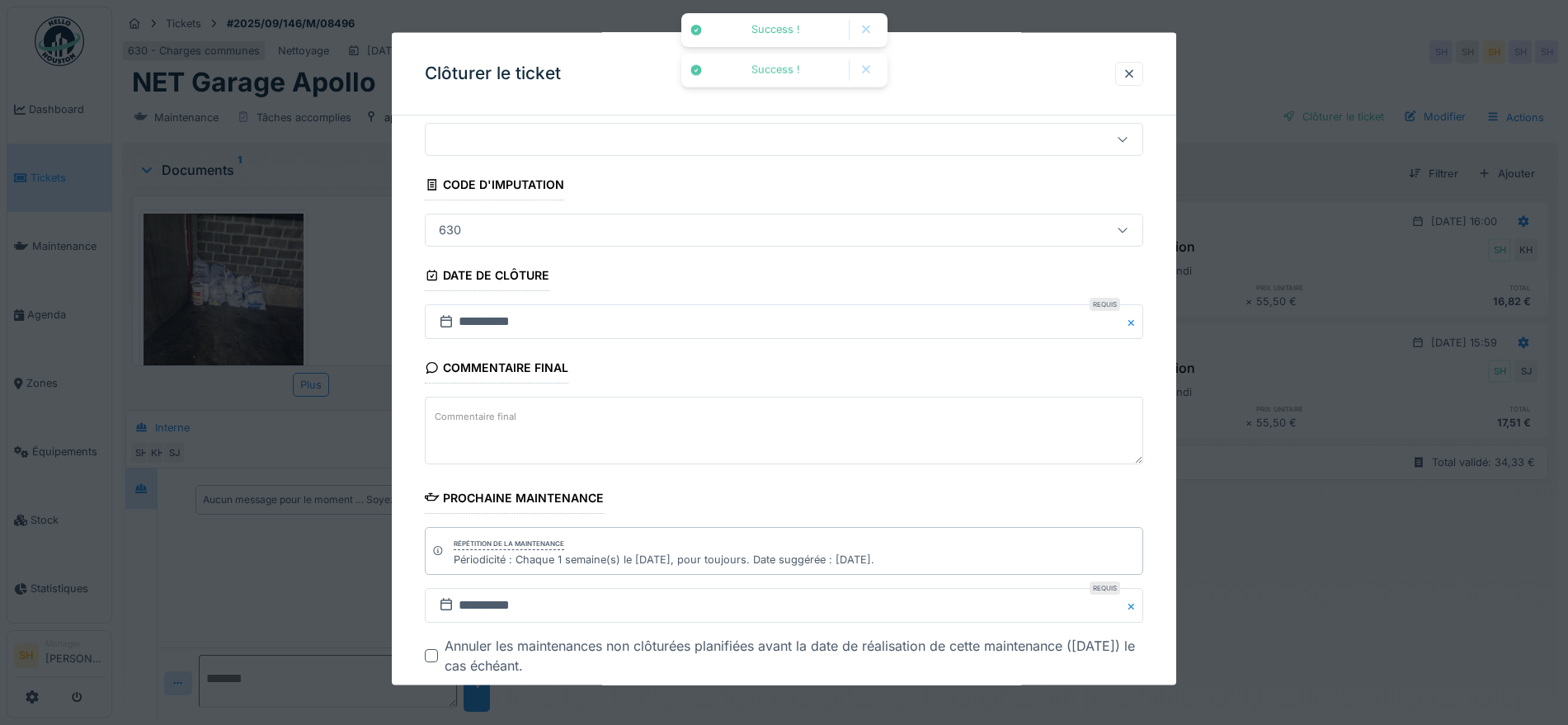
scroll to position [141, 0]
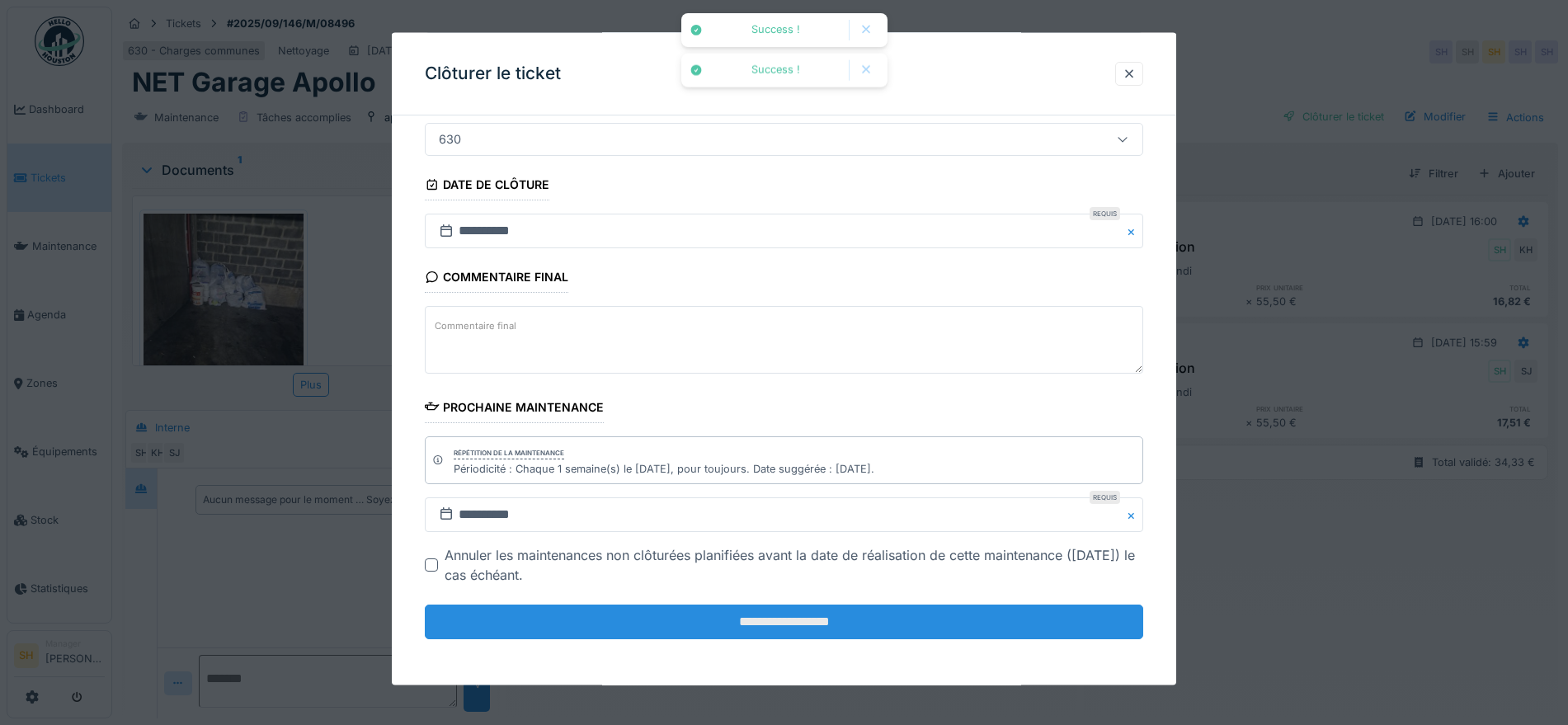
click at [851, 621] on input "**********" at bounding box center [784, 622] width 719 height 35
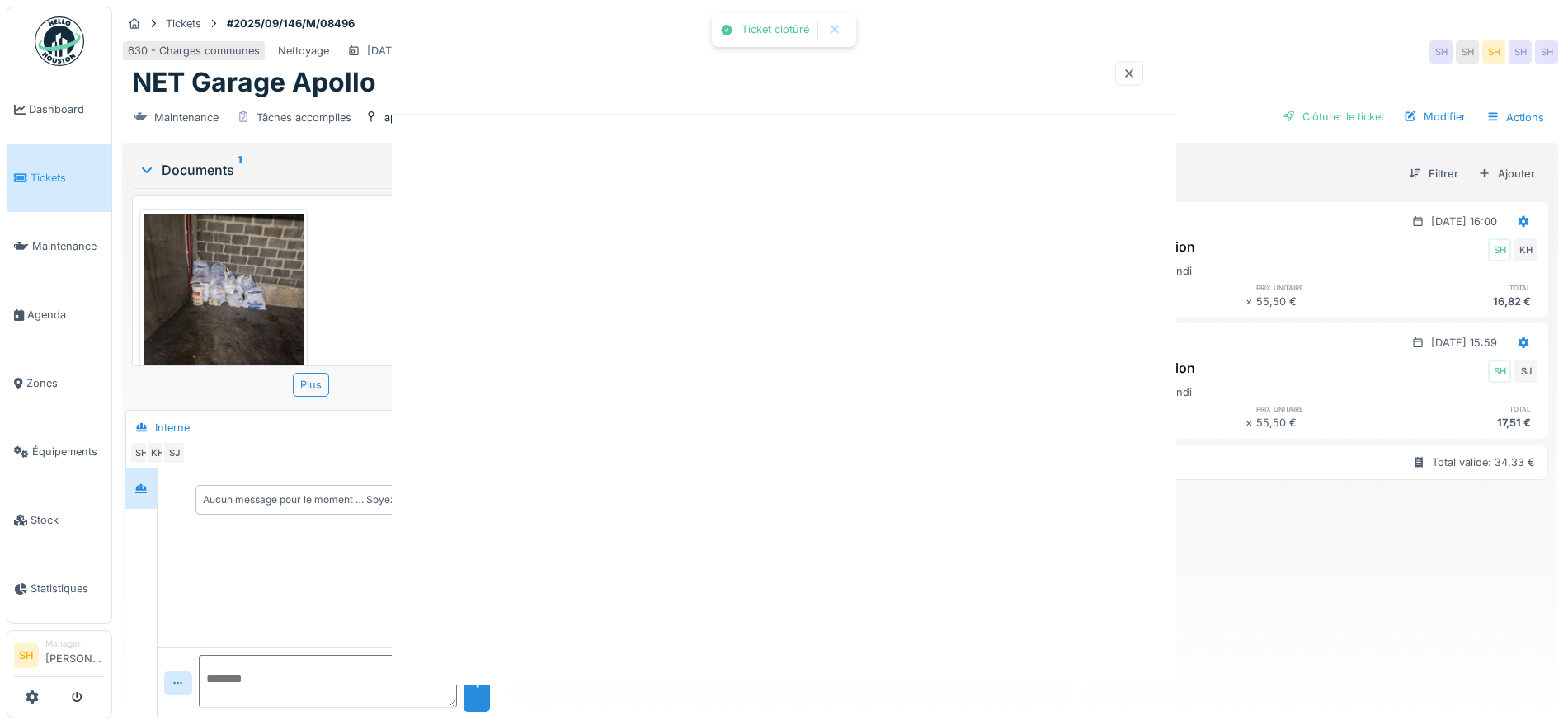
scroll to position [0, 0]
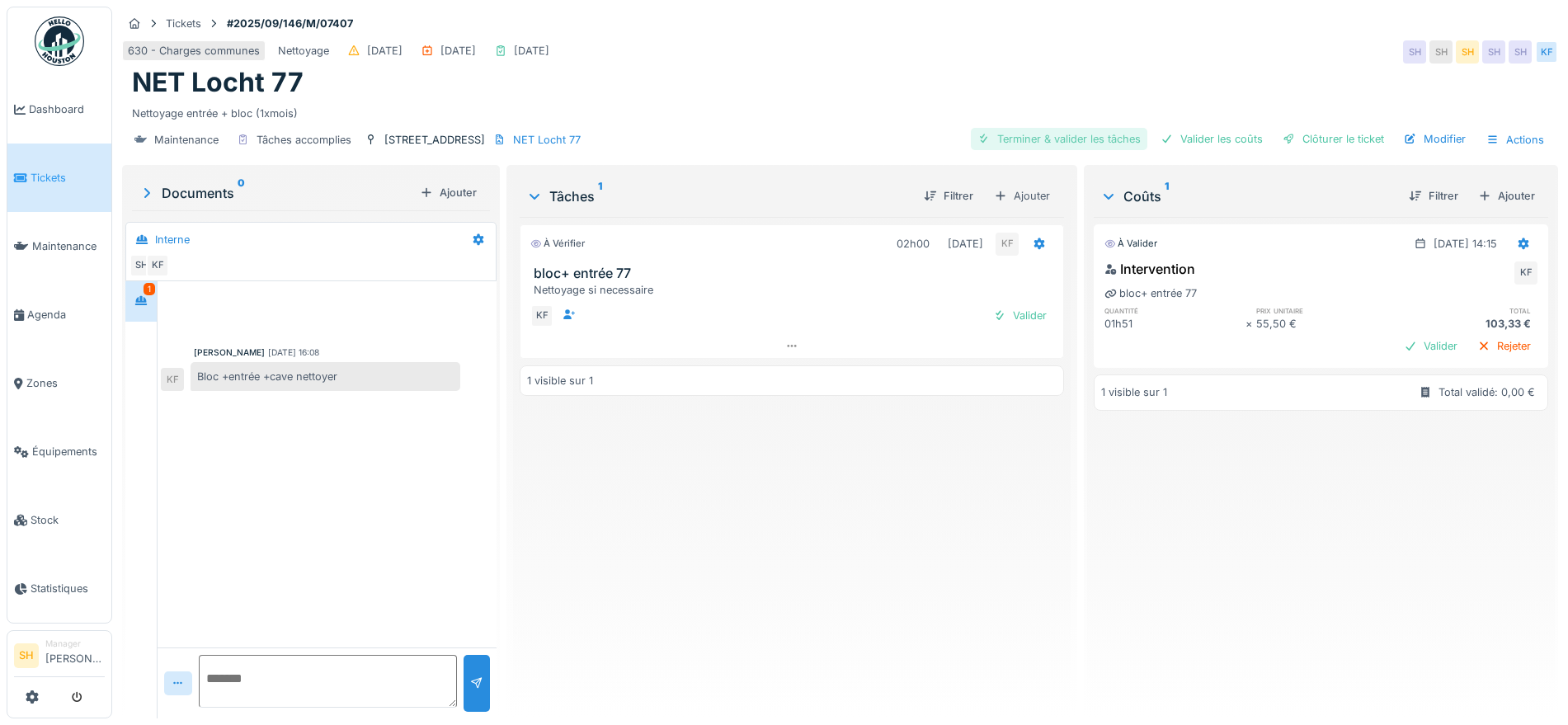
drag, startPoint x: 1046, startPoint y: 134, endPoint x: 1122, endPoint y: 134, distance: 76.0
click at [1048, 134] on div "Terminer & valider les tâches" at bounding box center [1059, 139] width 177 height 22
click at [1212, 133] on div "Valider les coûts" at bounding box center [1212, 139] width 115 height 22
click at [1288, 133] on div "Clôturer le ticket" at bounding box center [1333, 139] width 114 height 22
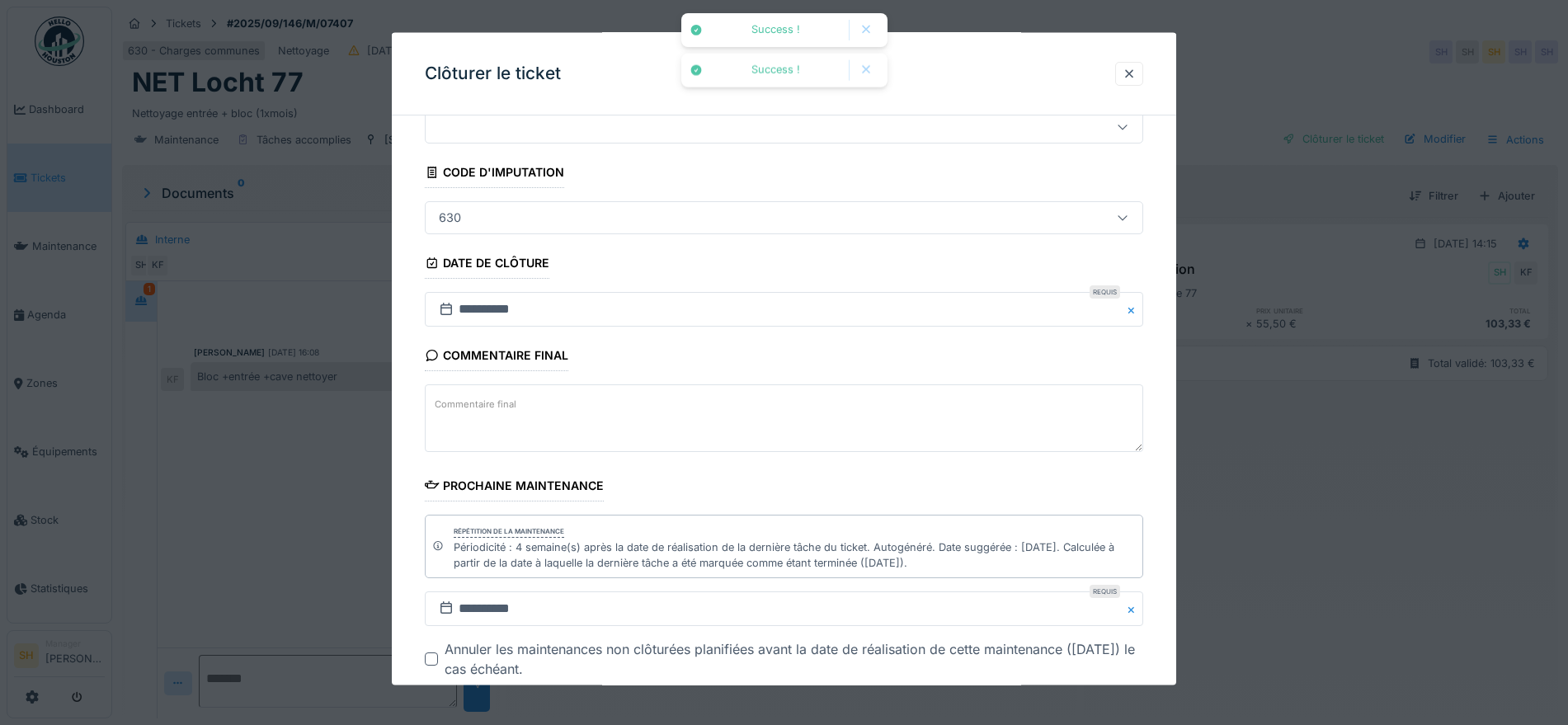
scroll to position [156, 0]
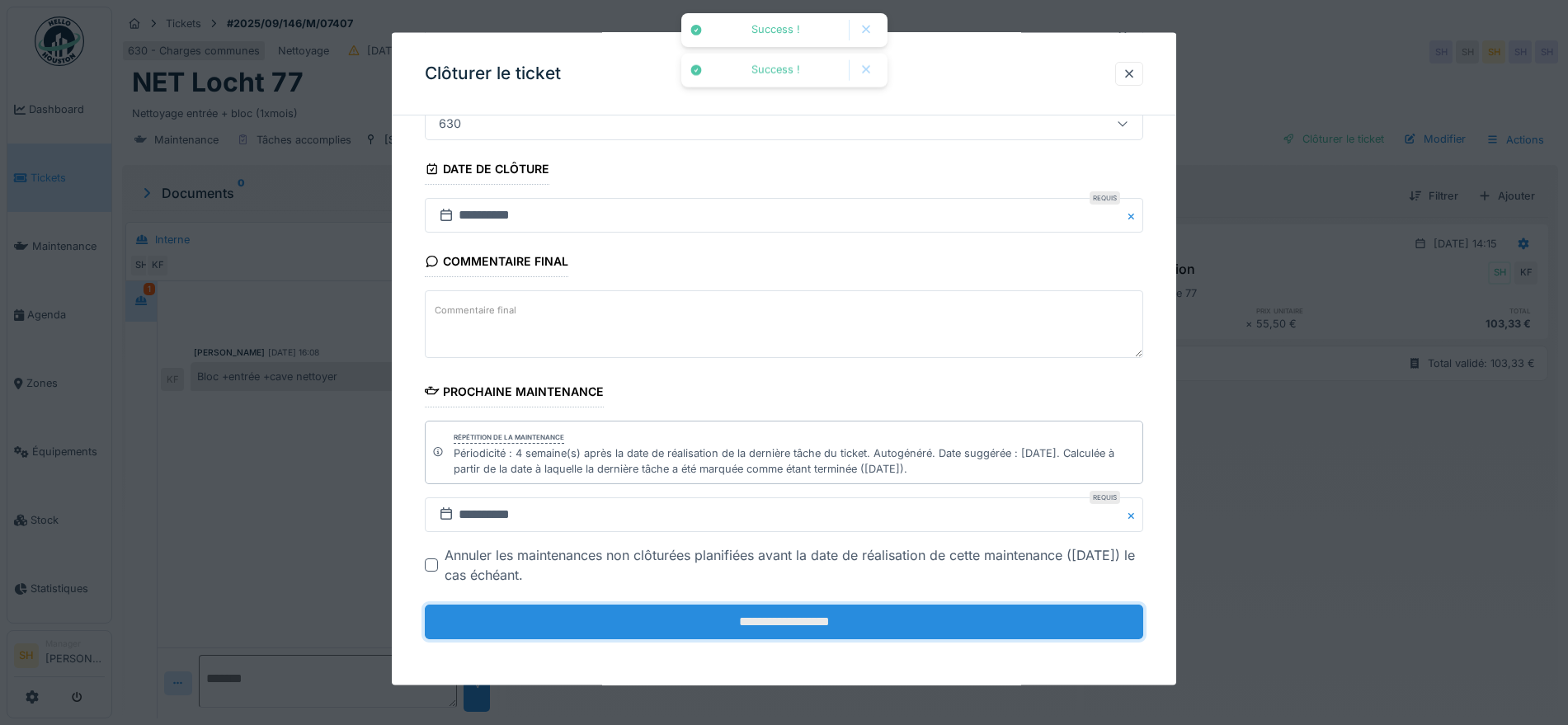
click at [801, 619] on input "**********" at bounding box center [784, 622] width 719 height 35
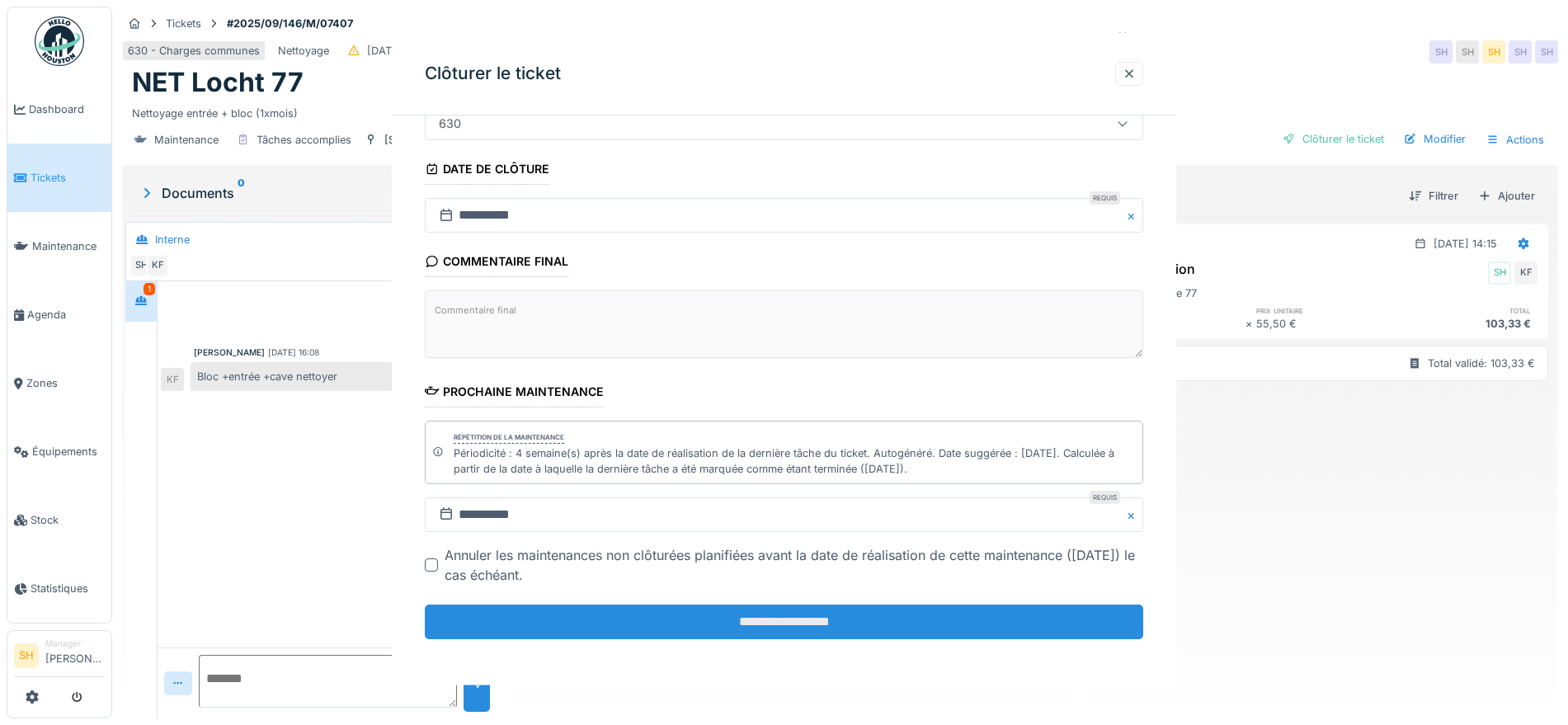
scroll to position [0, 0]
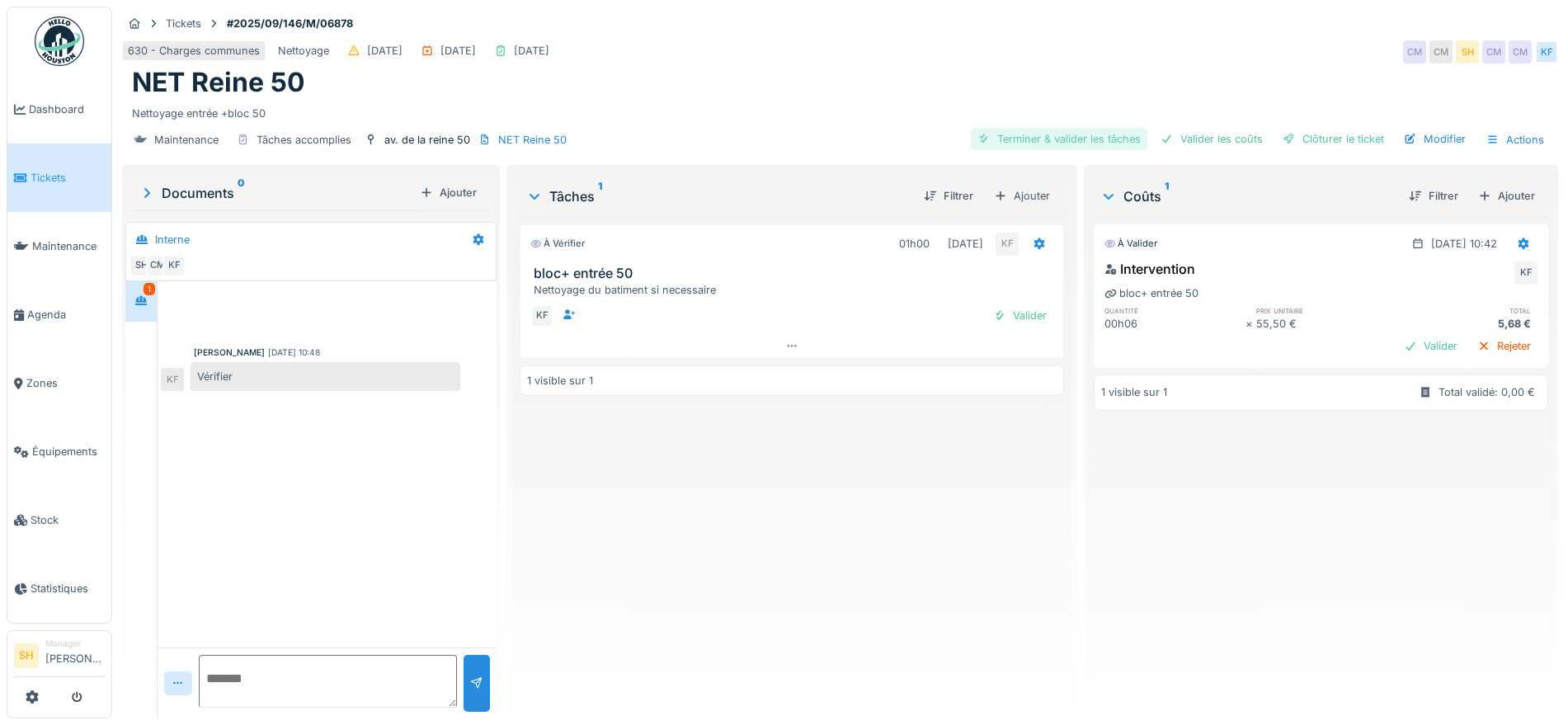
drag, startPoint x: 1059, startPoint y: 133, endPoint x: 1084, endPoint y: 133, distance: 25.0
click at [1061, 133] on div "Terminer & valider les tâches" at bounding box center [1059, 139] width 177 height 22
click at [1176, 138] on div "Valider les coûts" at bounding box center [1212, 139] width 115 height 22
click at [1283, 137] on div at bounding box center [1289, 138] width 13 height 16
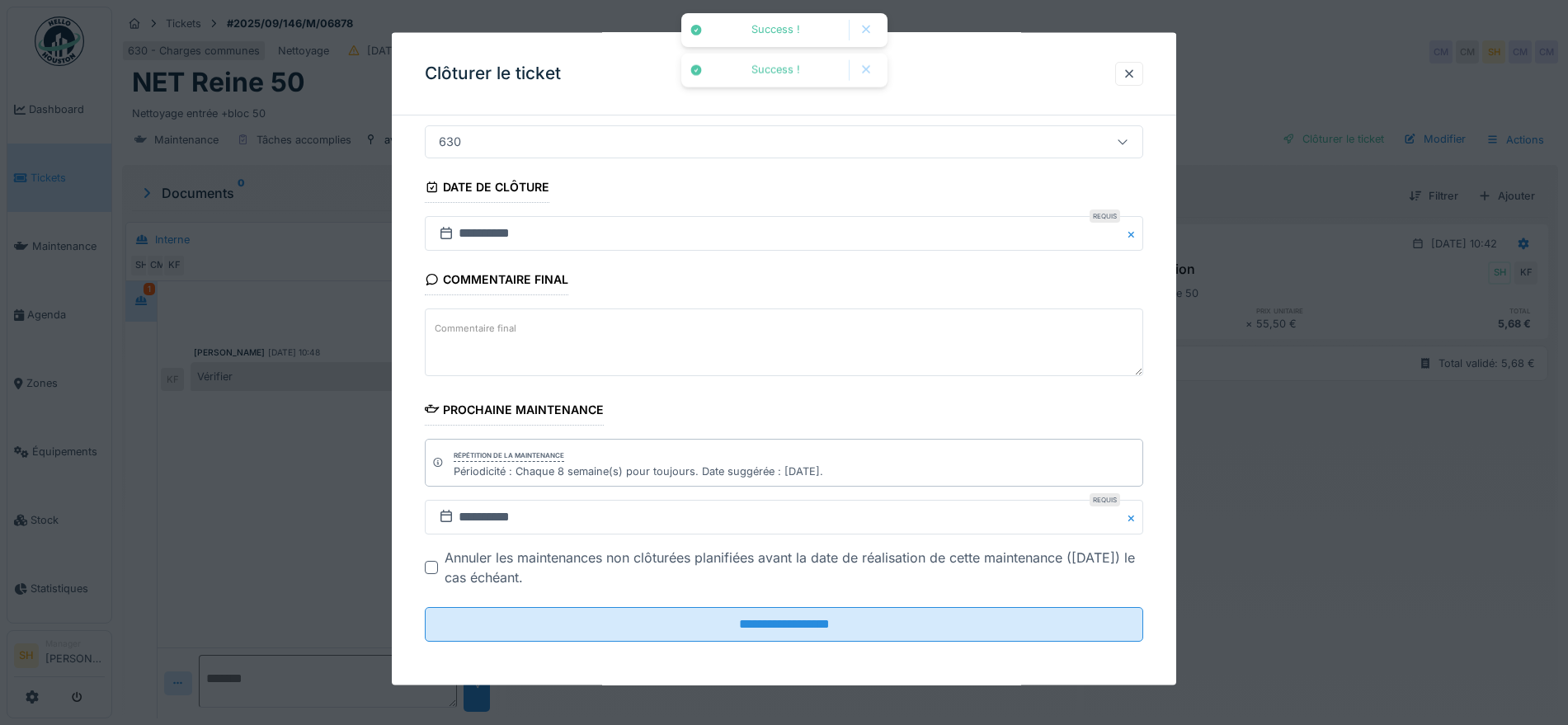
scroll to position [141, 0]
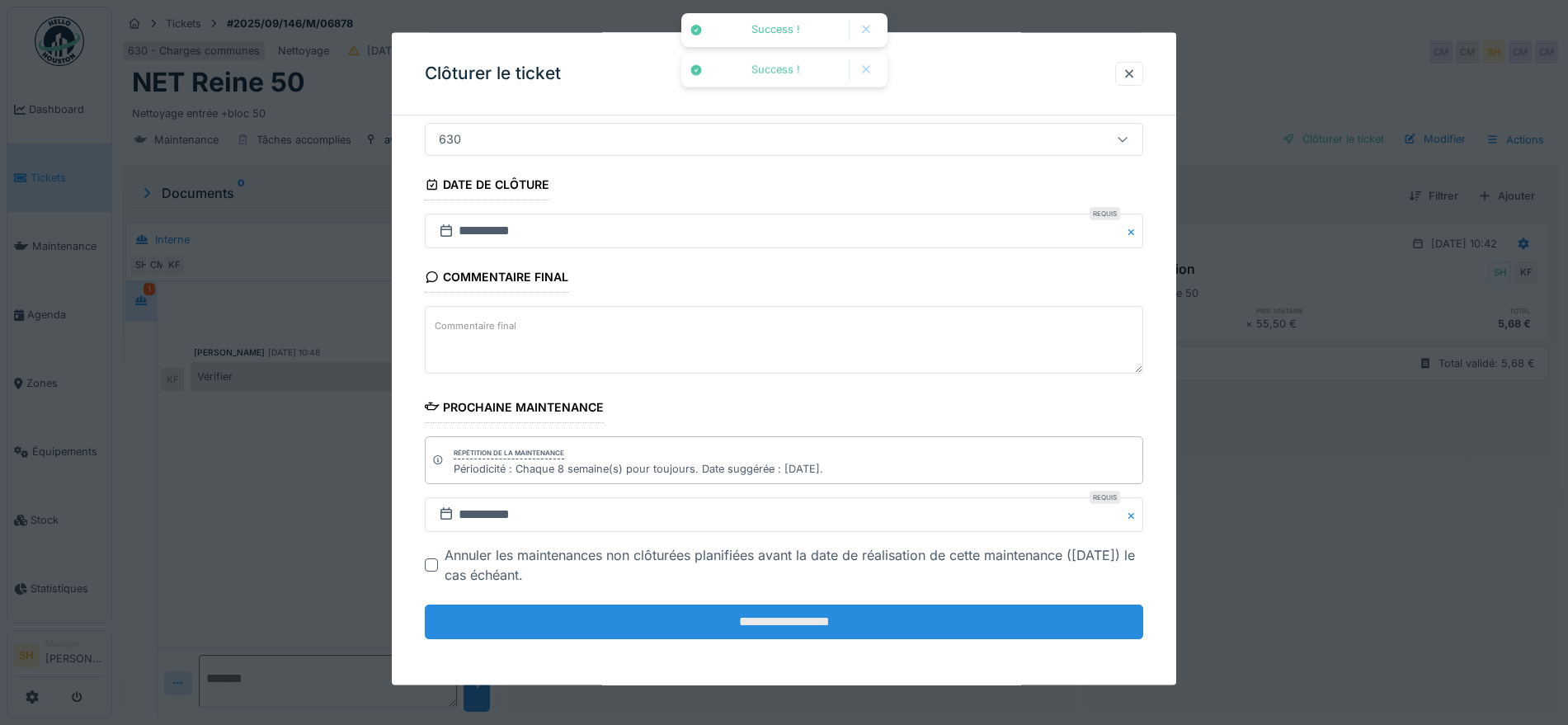
click at [642, 618] on input "**********" at bounding box center [784, 622] width 719 height 35
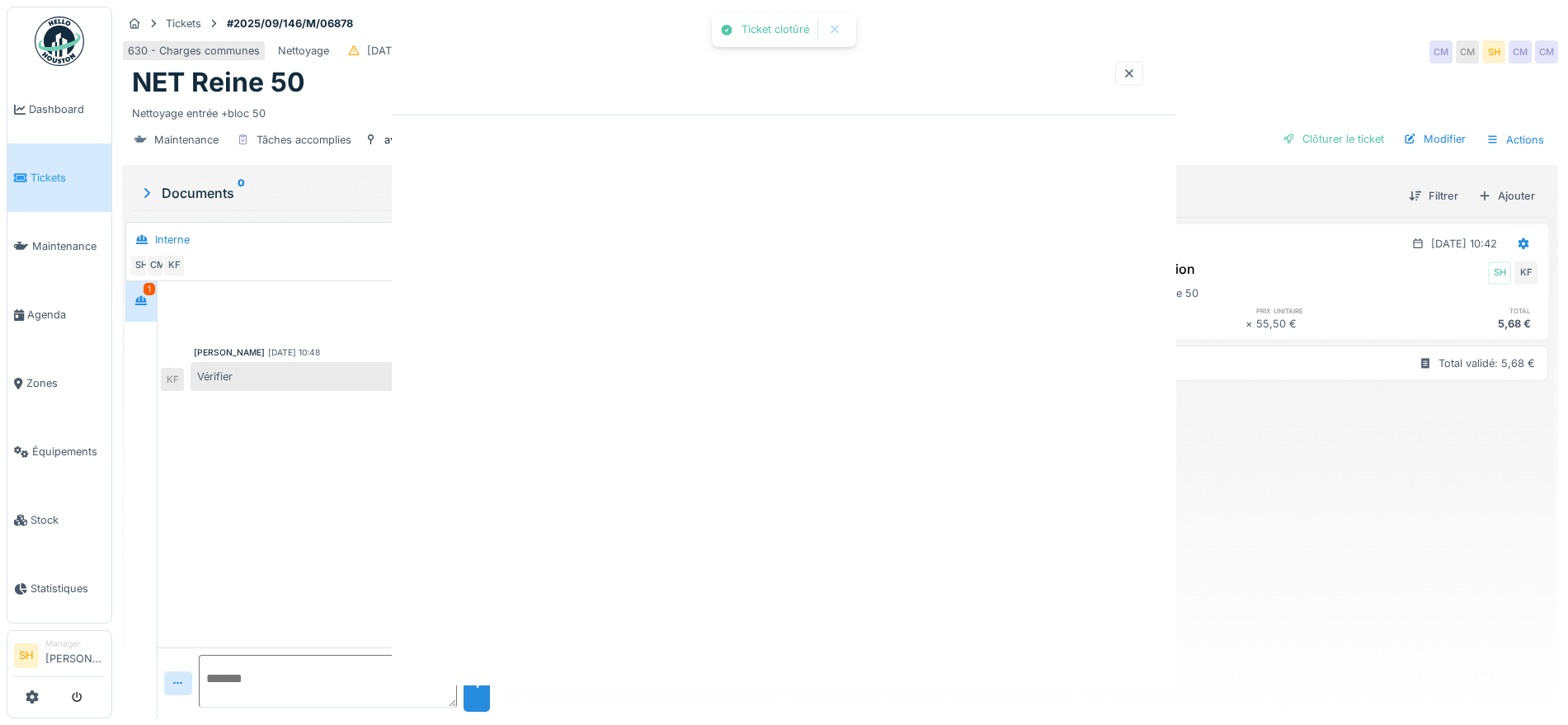
scroll to position [0, 0]
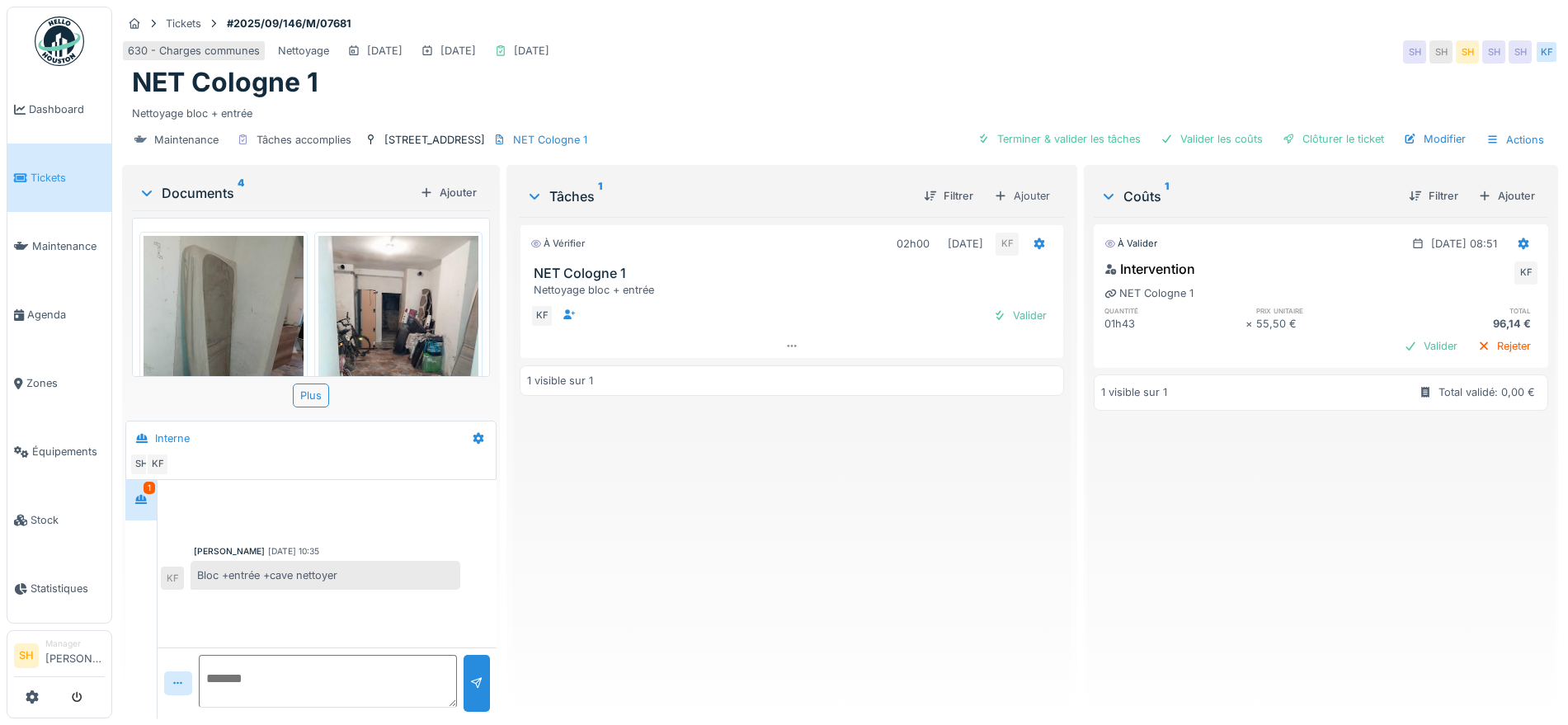
click at [417, 306] on img at bounding box center [398, 343] width 160 height 214
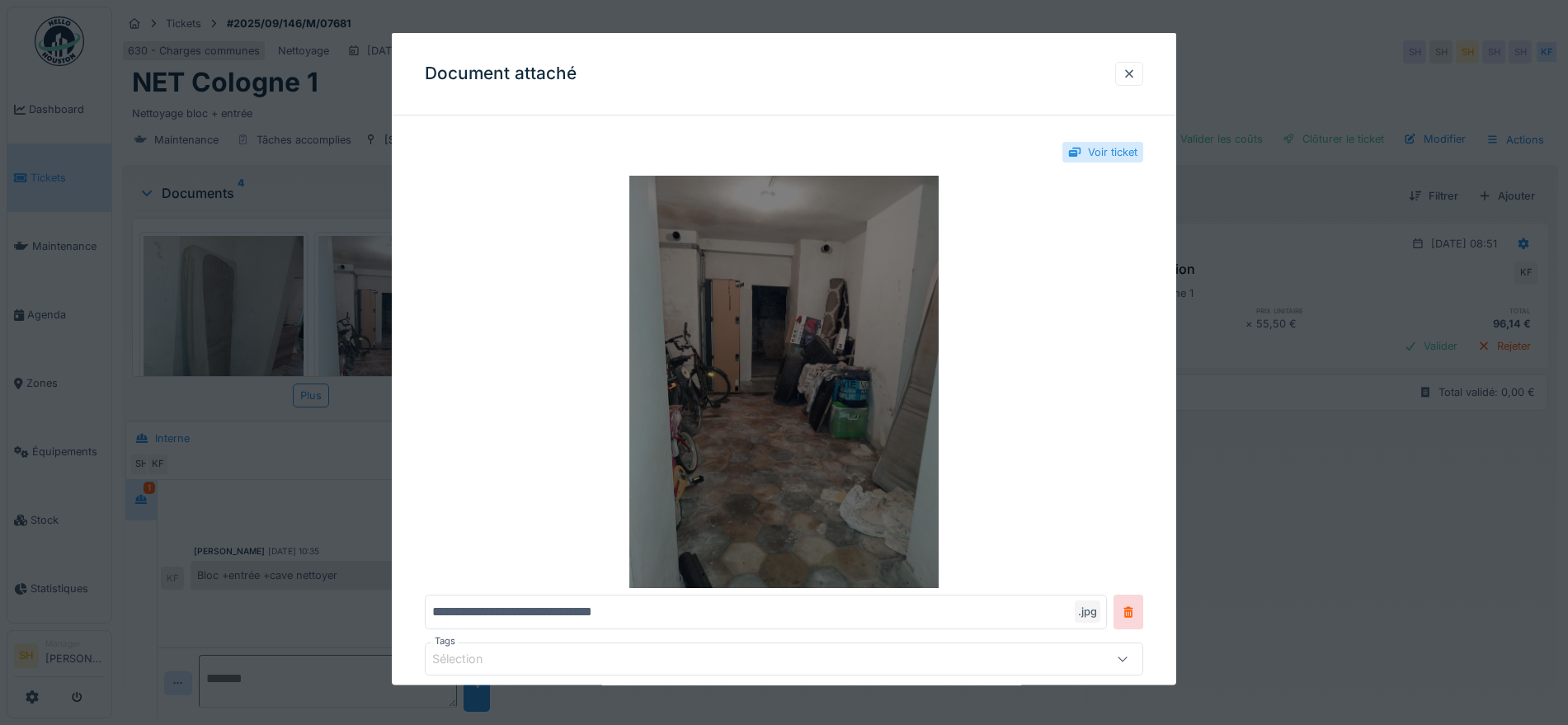
click at [835, 344] on img at bounding box center [784, 381] width 719 height 412
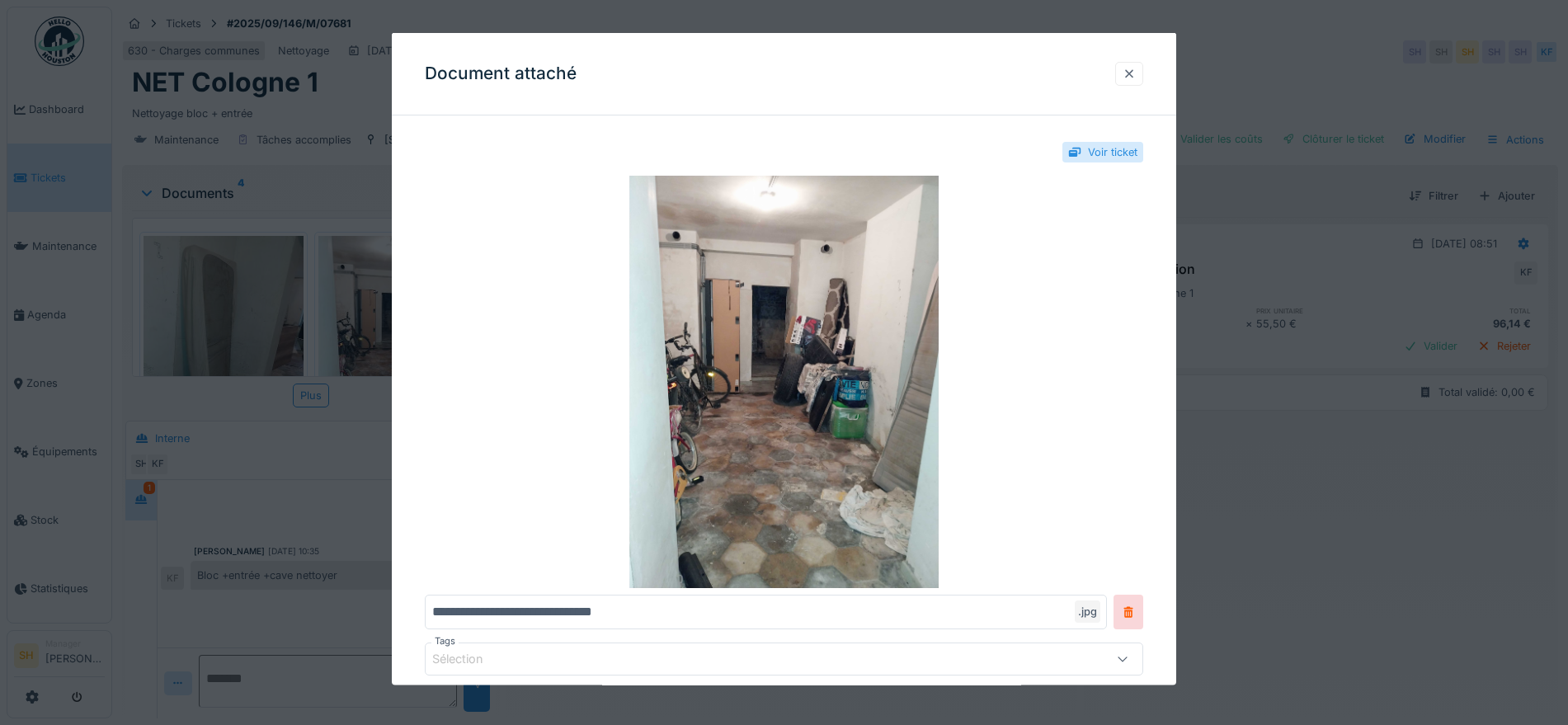
click at [1136, 73] on div at bounding box center [1129, 72] width 13 height 16
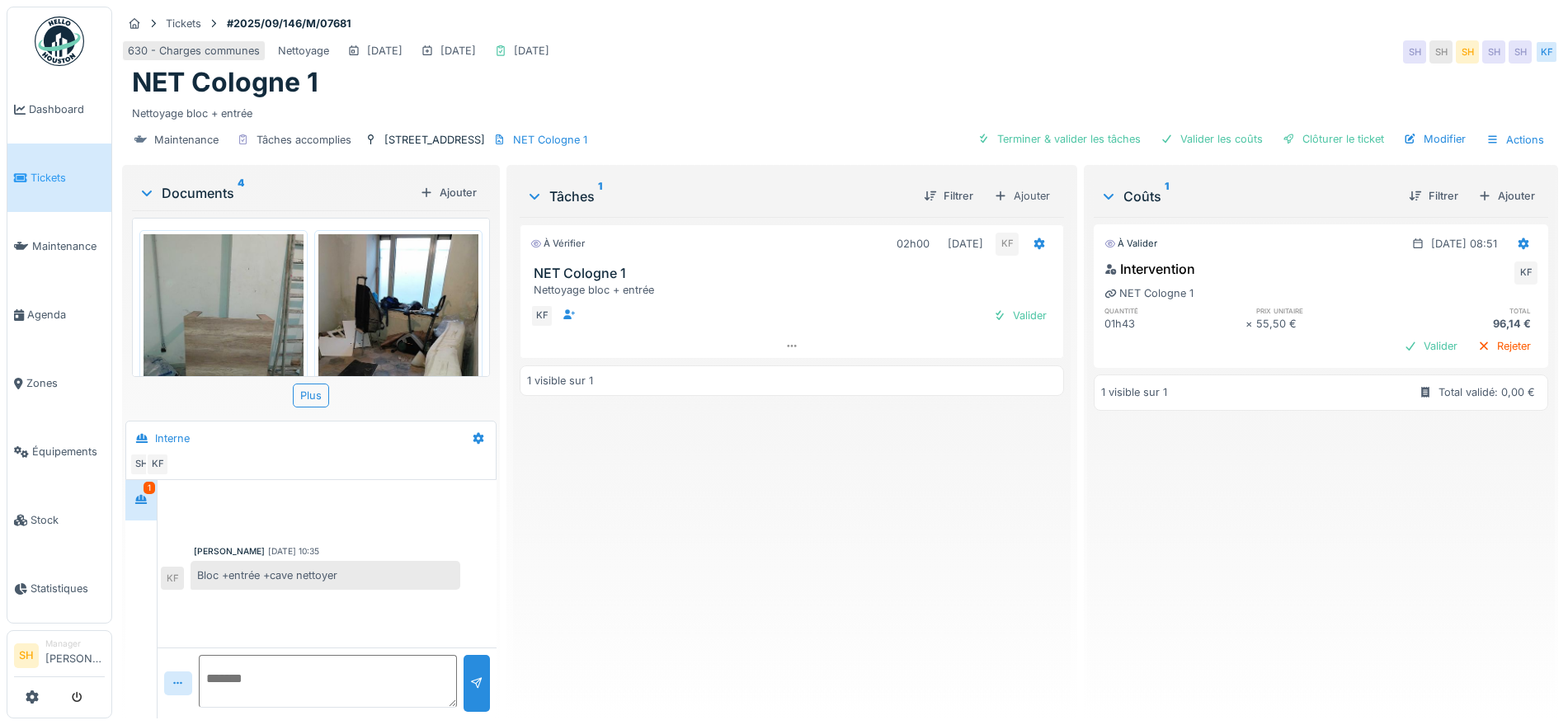
scroll to position [309, 0]
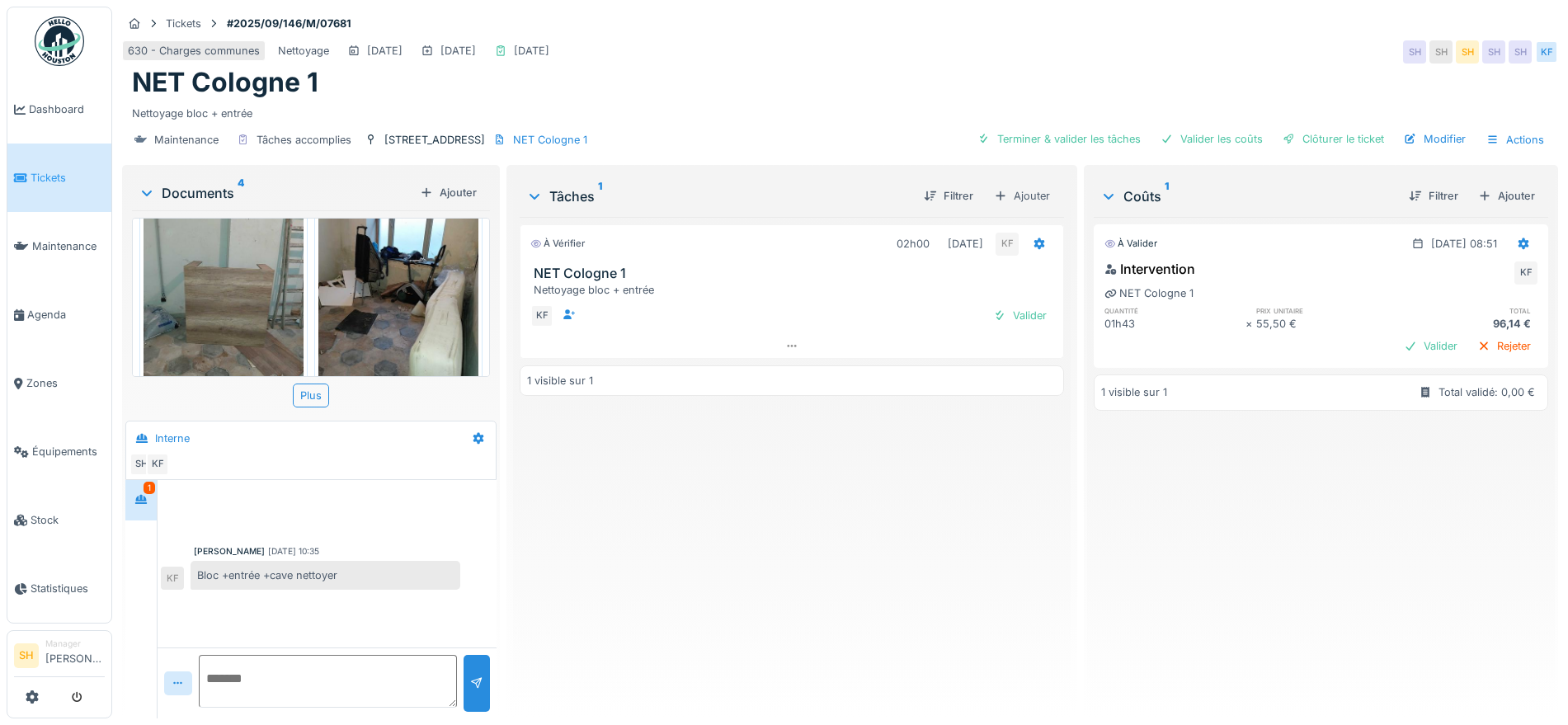
click at [220, 304] on img at bounding box center [223, 291] width 160 height 214
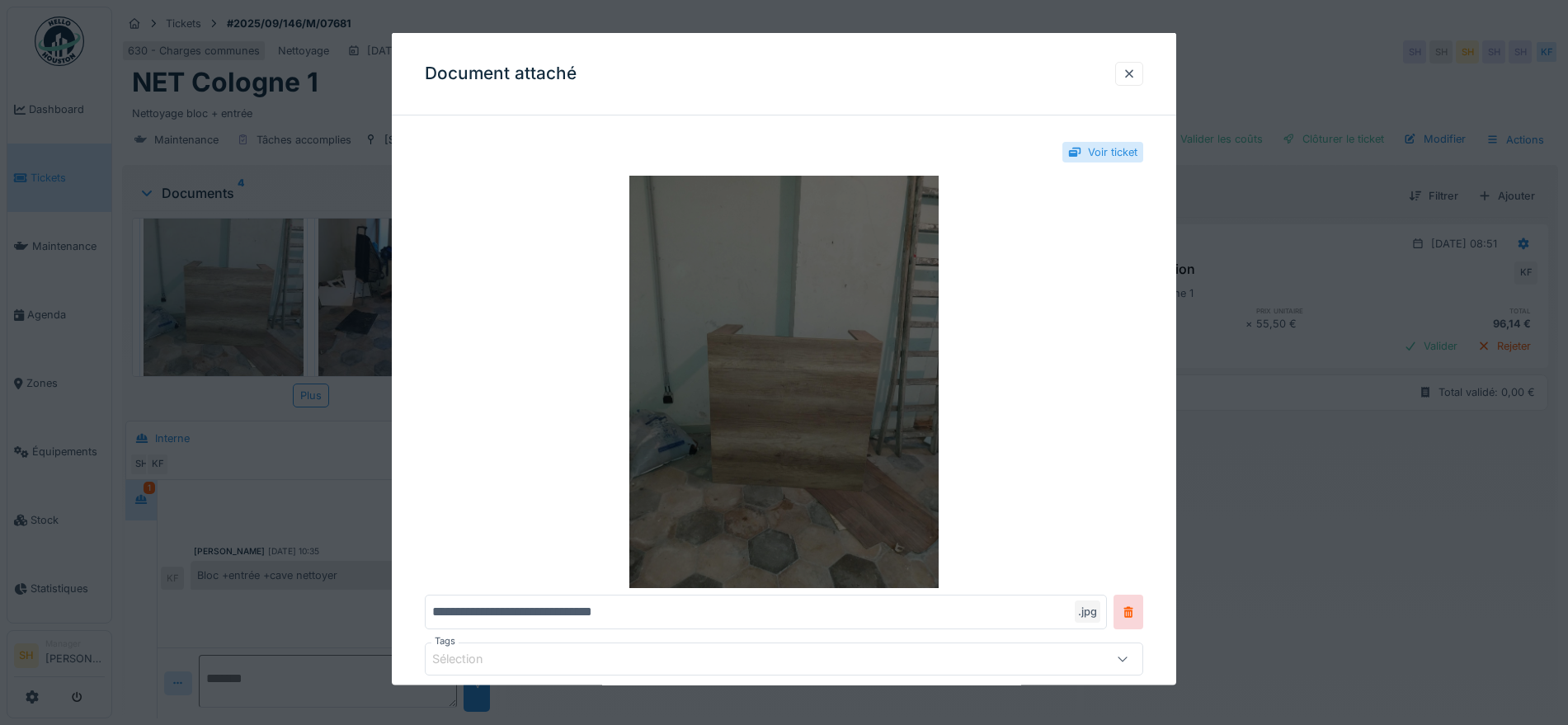
click at [839, 400] on img at bounding box center [784, 381] width 719 height 412
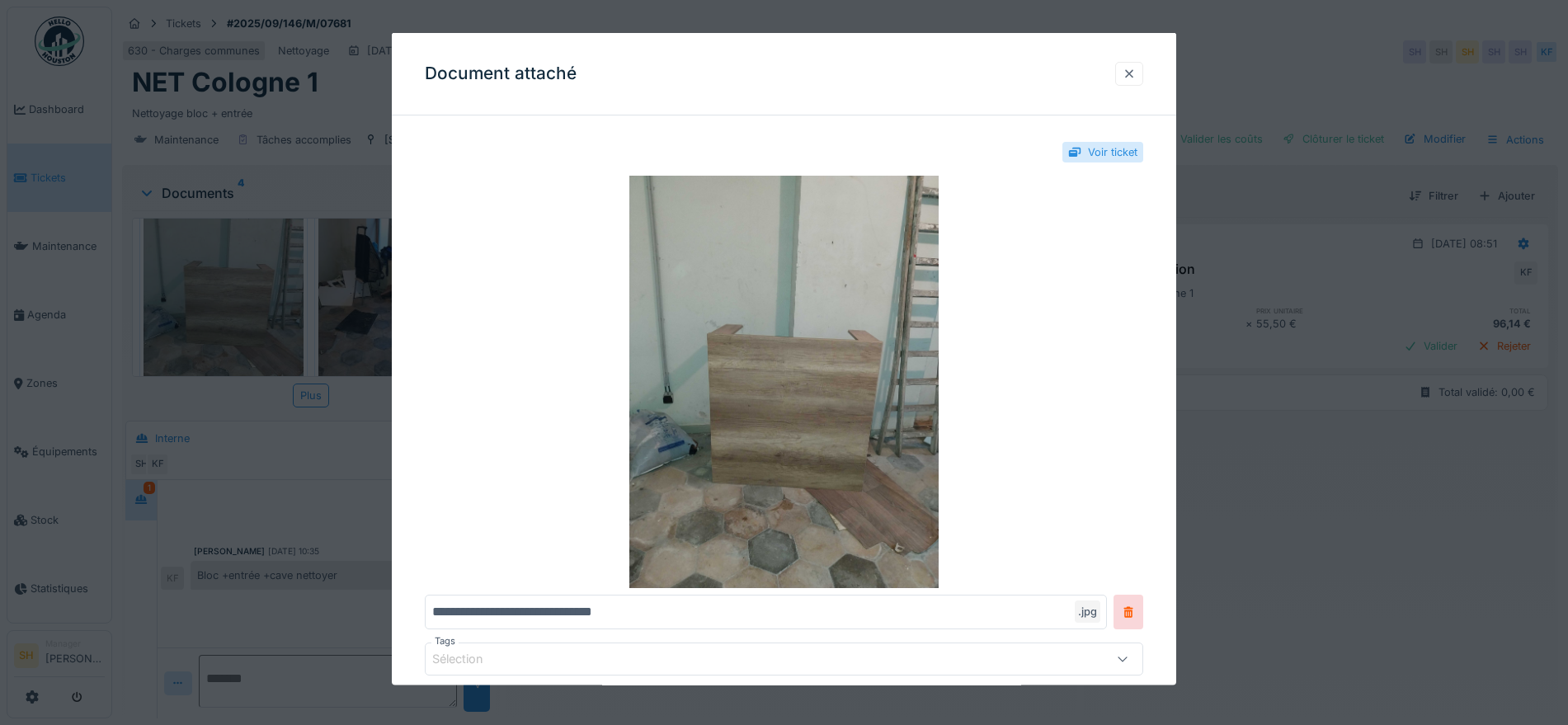
click at [1136, 69] on div at bounding box center [1129, 72] width 13 height 16
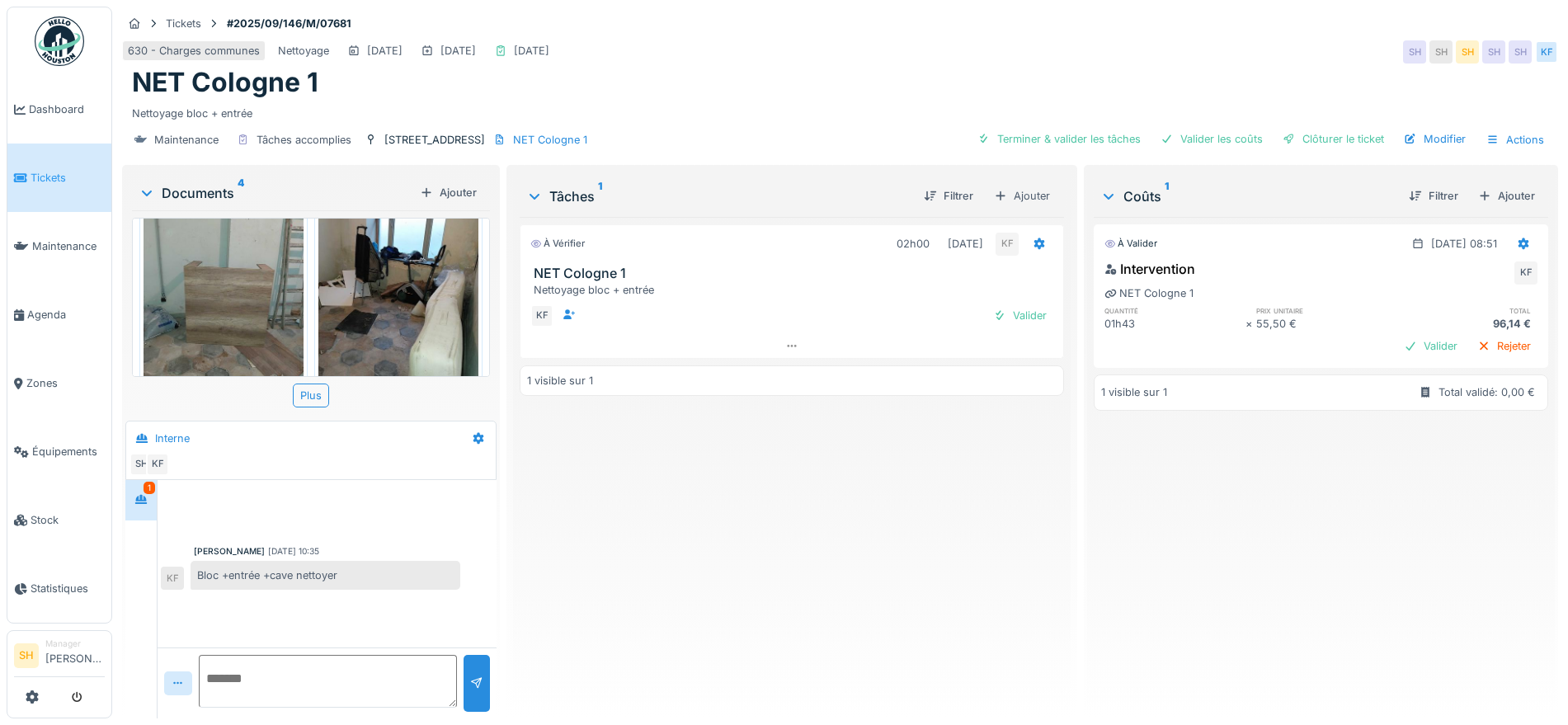
click at [364, 294] on img at bounding box center [398, 291] width 160 height 214
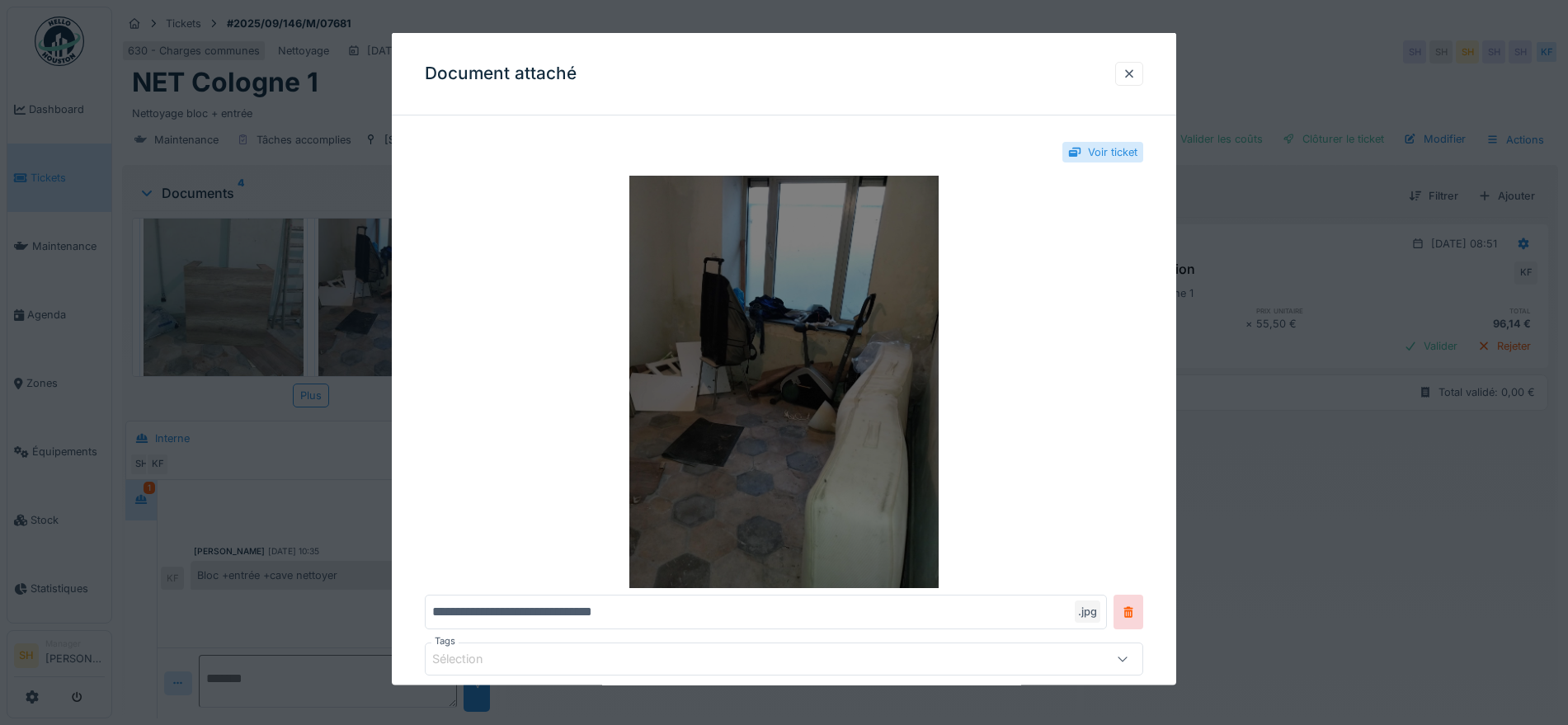
click at [778, 349] on img at bounding box center [784, 381] width 719 height 412
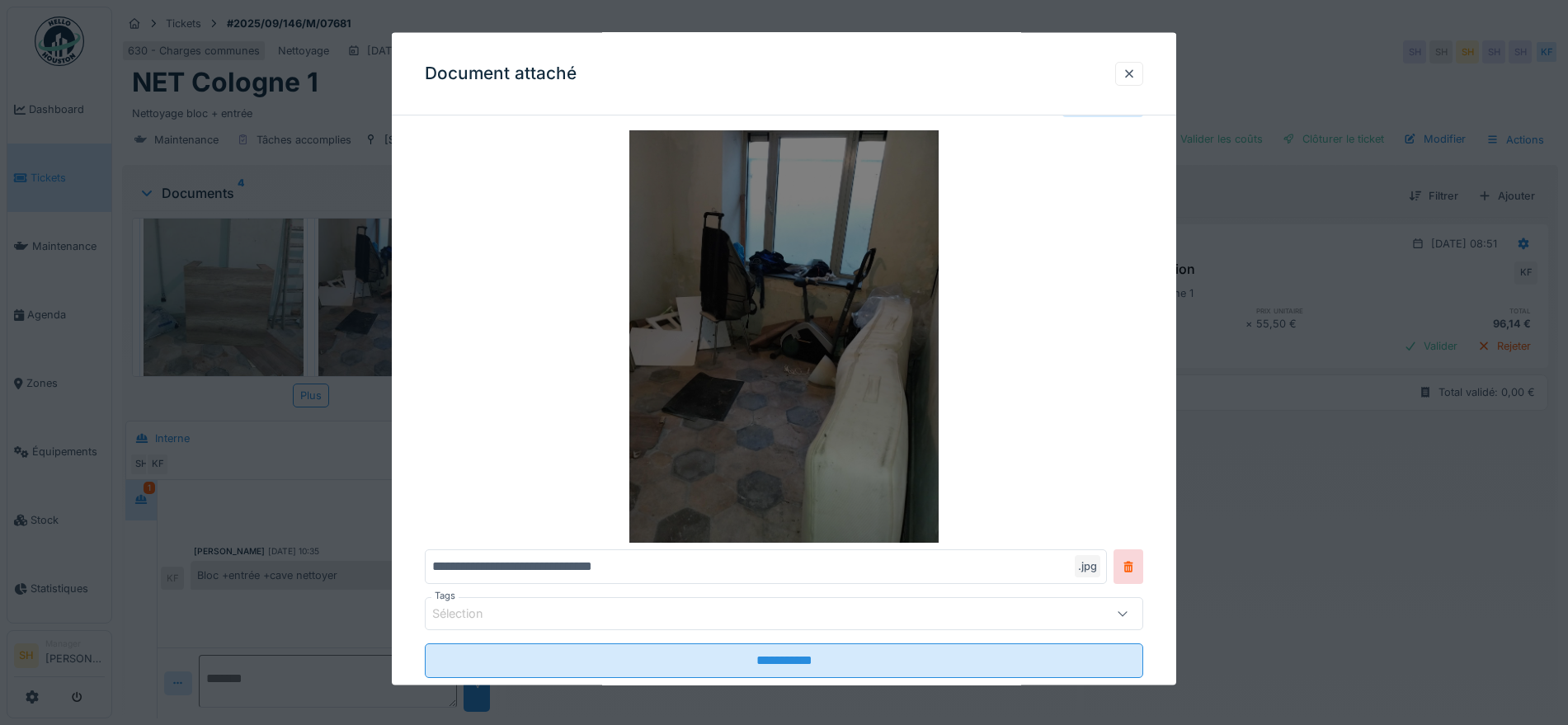
scroll to position [84, 0]
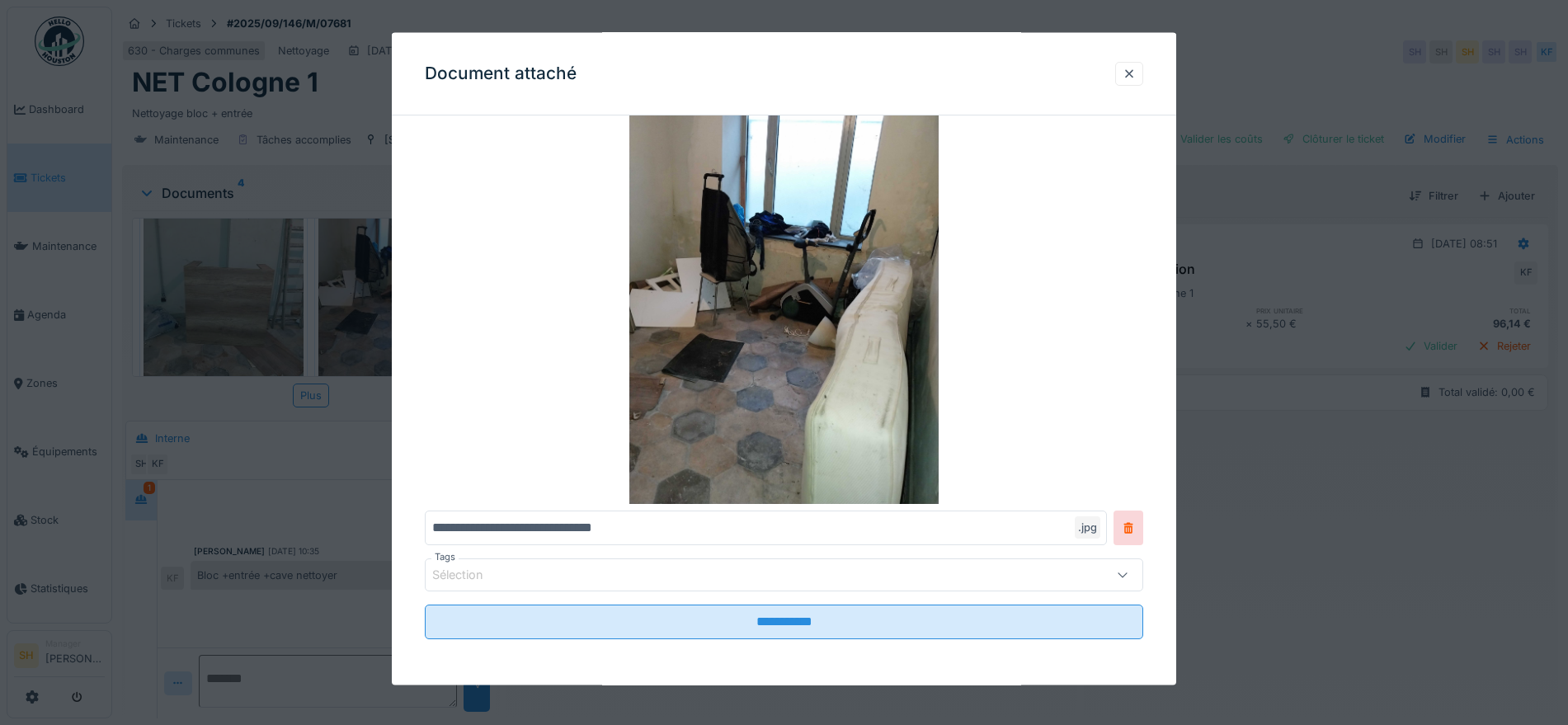
click at [1133, 71] on div at bounding box center [1129, 72] width 13 height 16
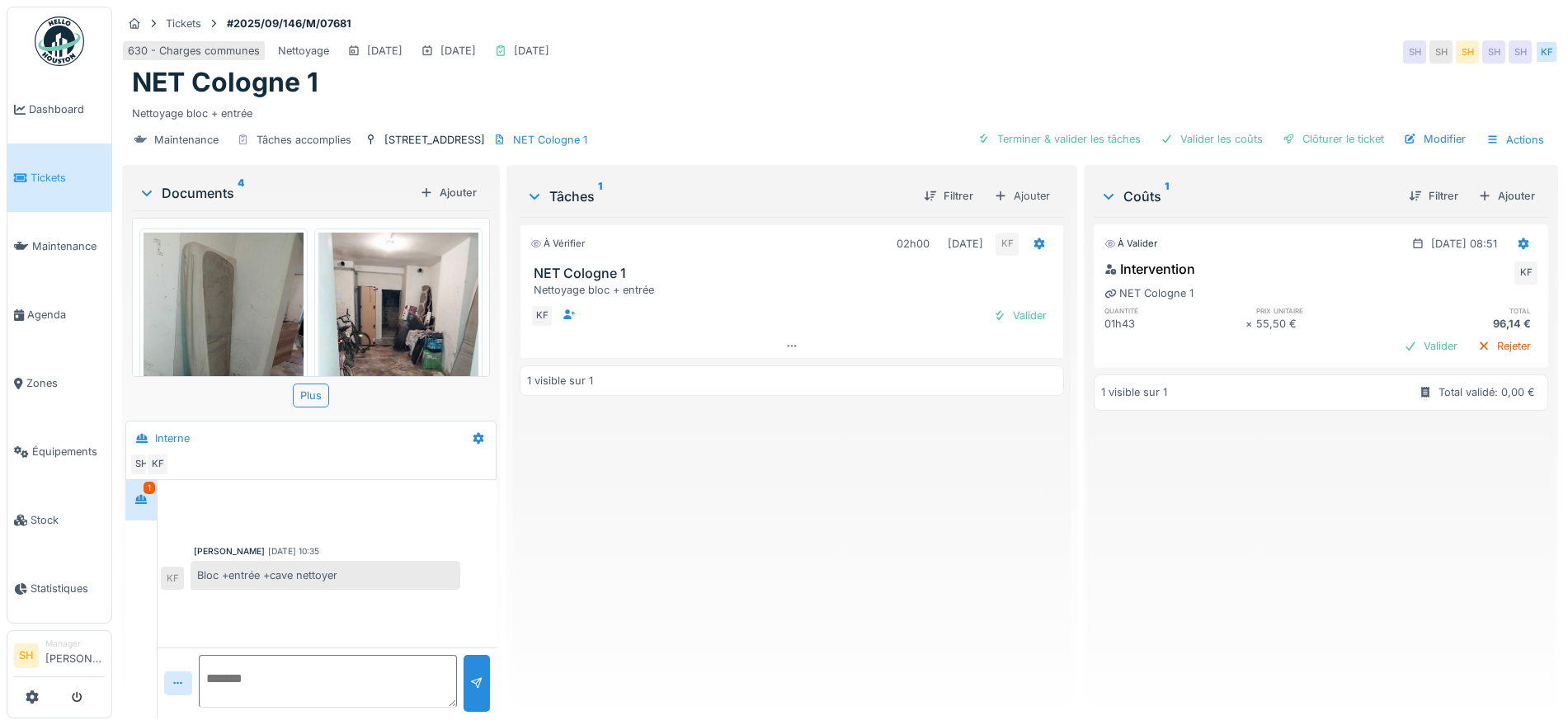
scroll to position [0, 0]
click at [1038, 134] on div "Terminer & valider les tâches" at bounding box center [1059, 139] width 177 height 22
click at [1180, 147] on div "Valider les coûts" at bounding box center [1212, 139] width 115 height 22
click at [1316, 148] on div "Clôturer le ticket" at bounding box center [1333, 139] width 114 height 22
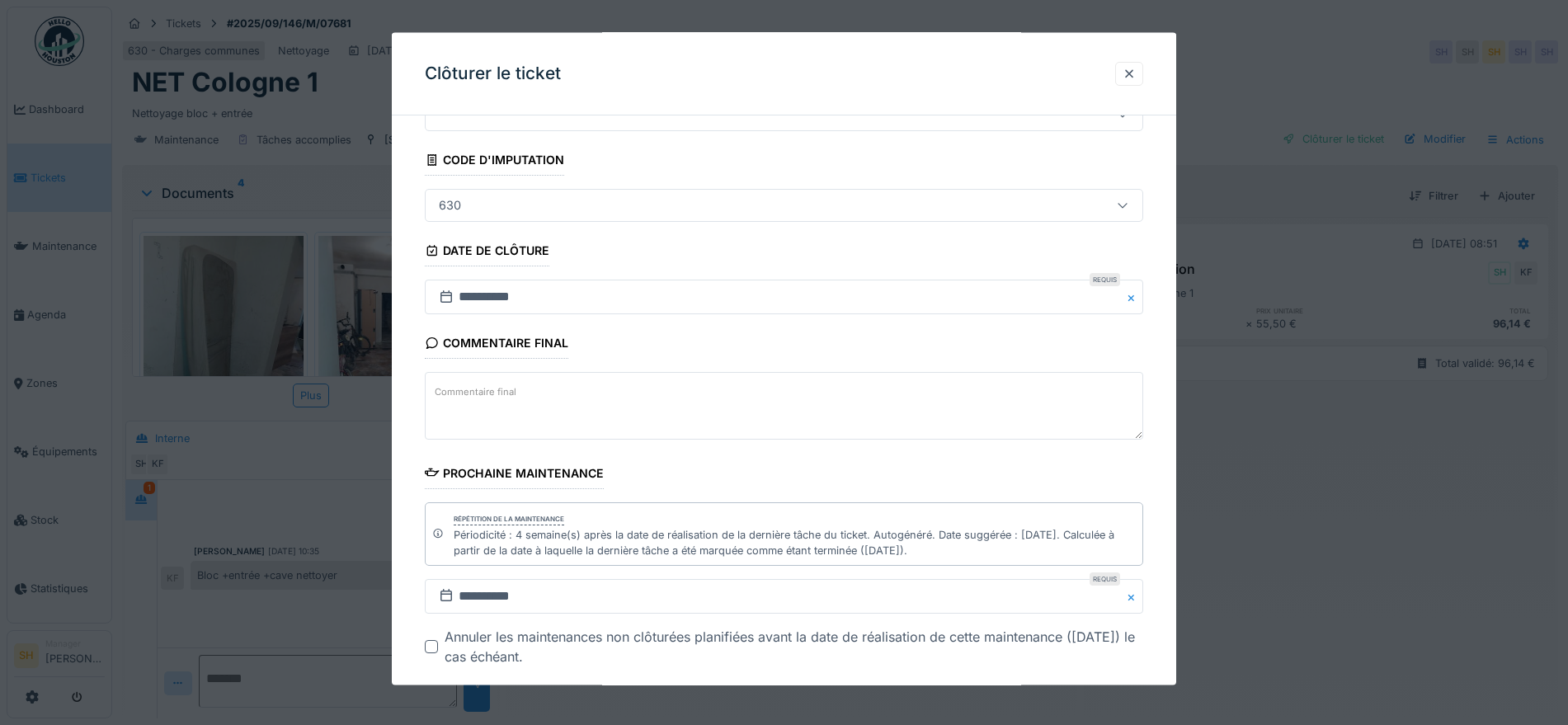
scroll to position [156, 0]
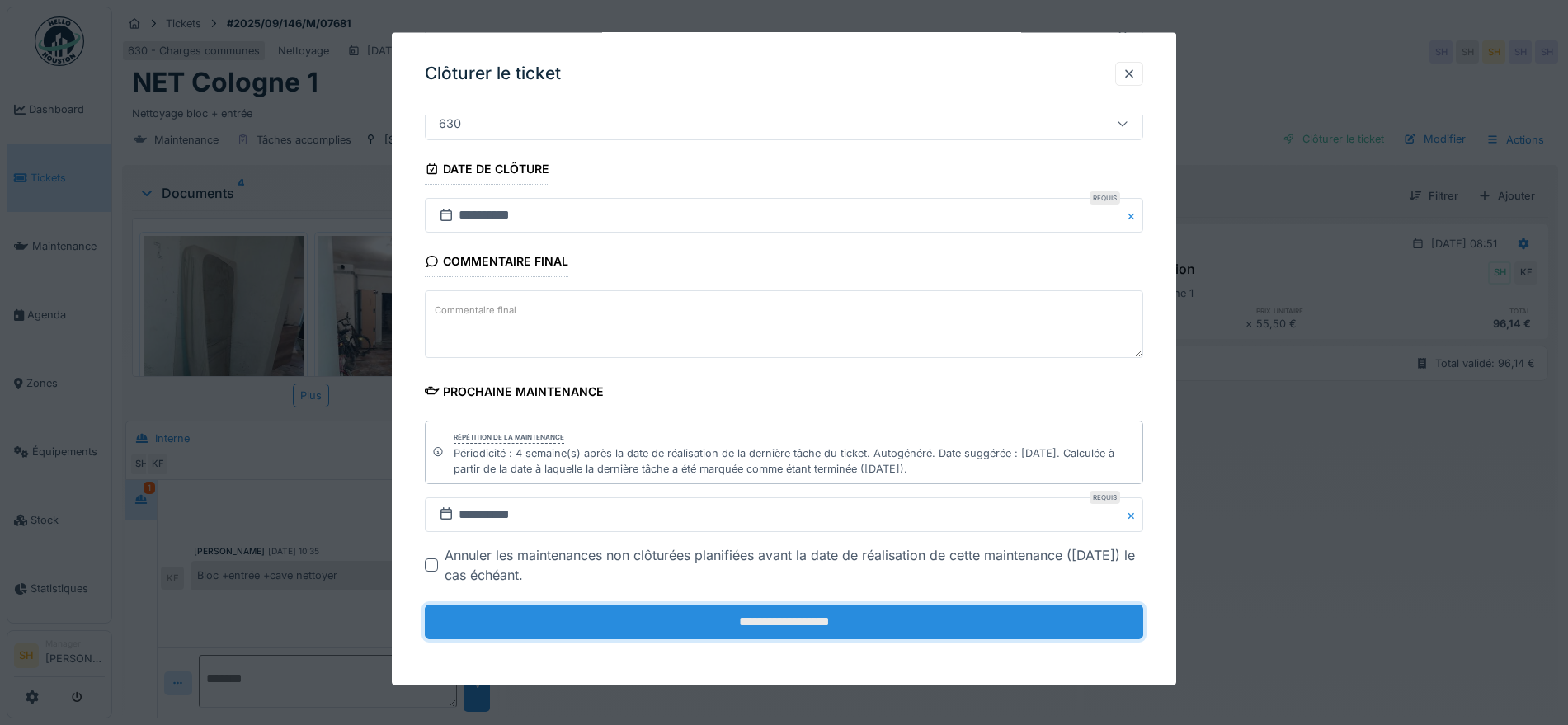
click at [900, 623] on input "**********" at bounding box center [784, 622] width 719 height 35
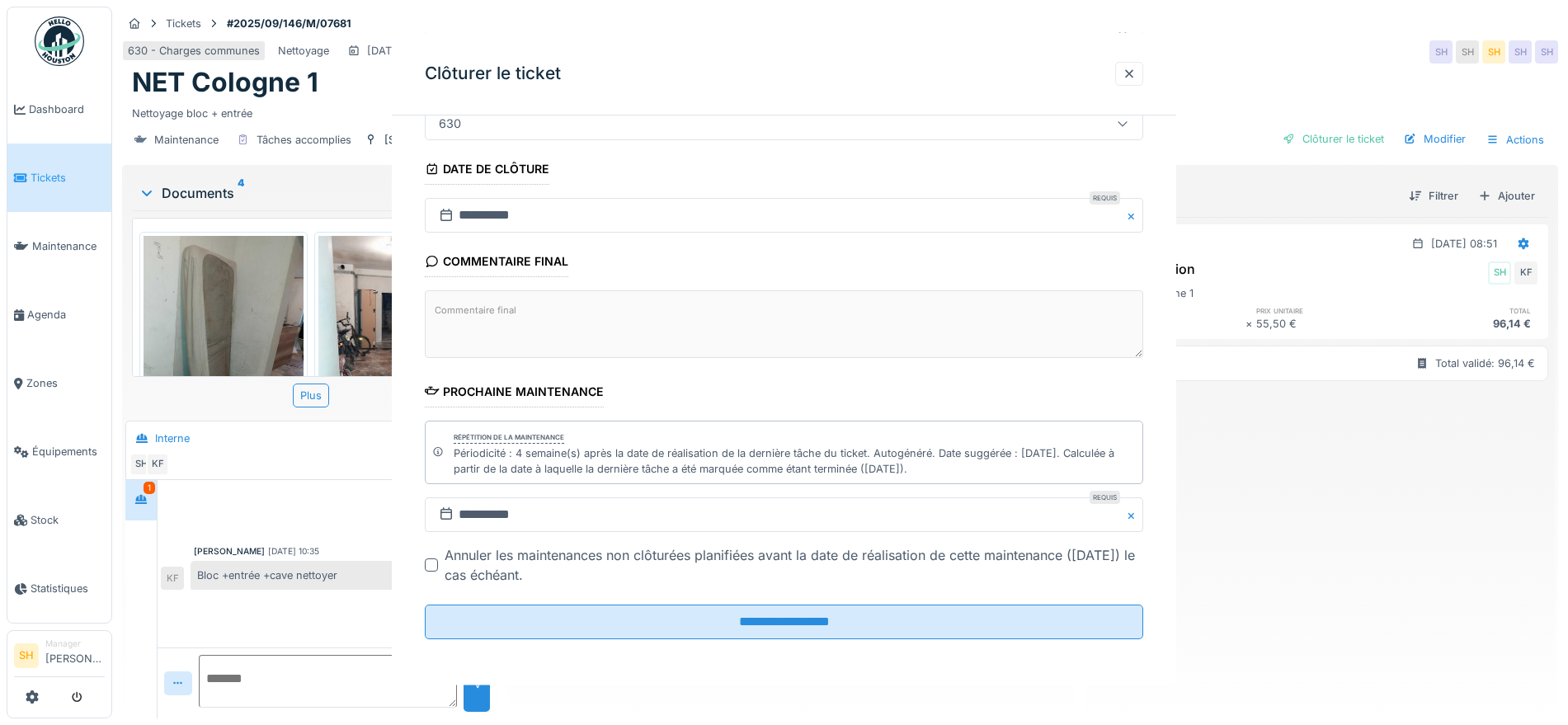
scroll to position [0, 0]
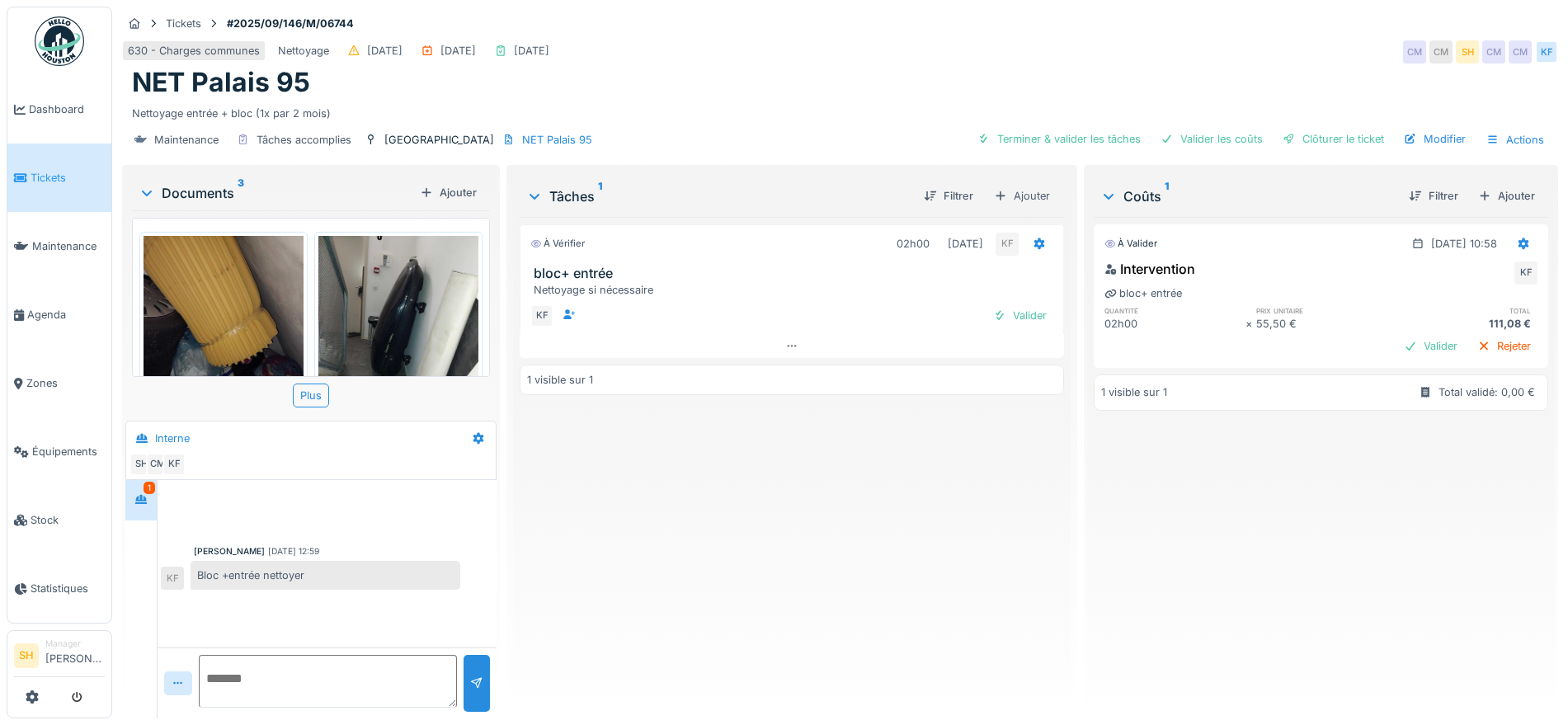
click at [278, 310] on img at bounding box center [223, 343] width 160 height 214
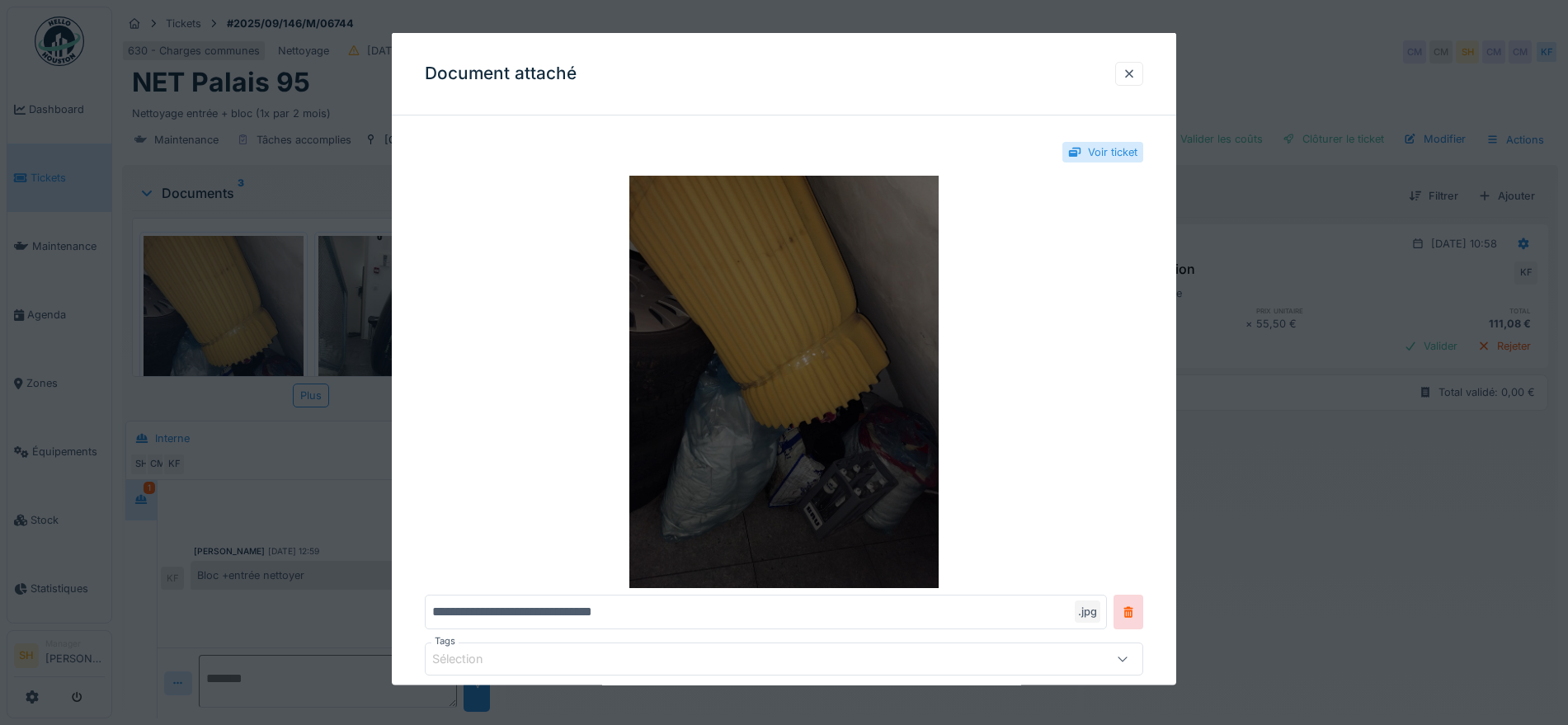
click at [799, 362] on img at bounding box center [784, 381] width 719 height 412
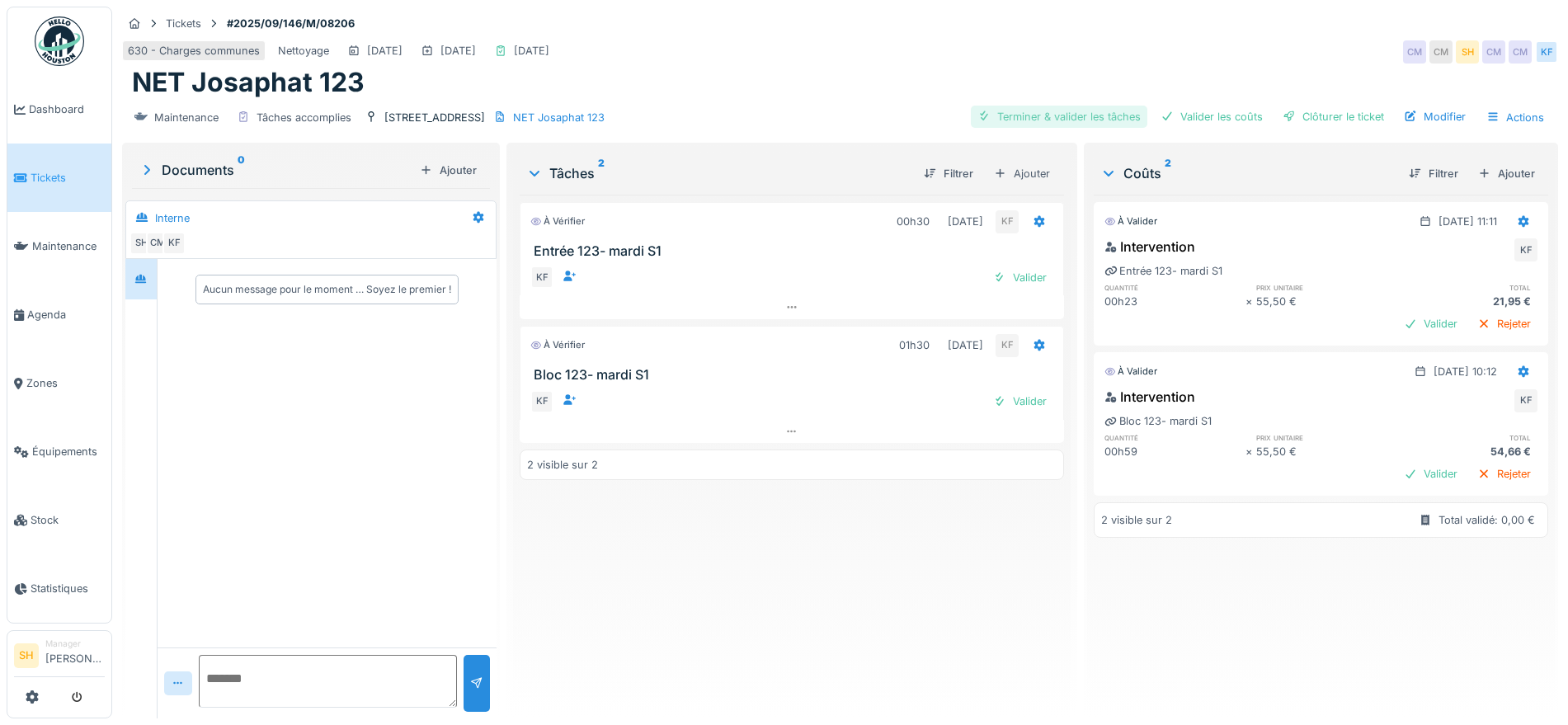
drag, startPoint x: 1056, startPoint y: 113, endPoint x: 1122, endPoint y: 112, distance: 66.0
click at [1066, 112] on div "Terminer & valider les tâches" at bounding box center [1059, 116] width 177 height 22
drag, startPoint x: 1210, startPoint y: 112, endPoint x: 1345, endPoint y: 115, distance: 135.0
click at [1217, 112] on div "Valider les coûts" at bounding box center [1212, 116] width 115 height 22
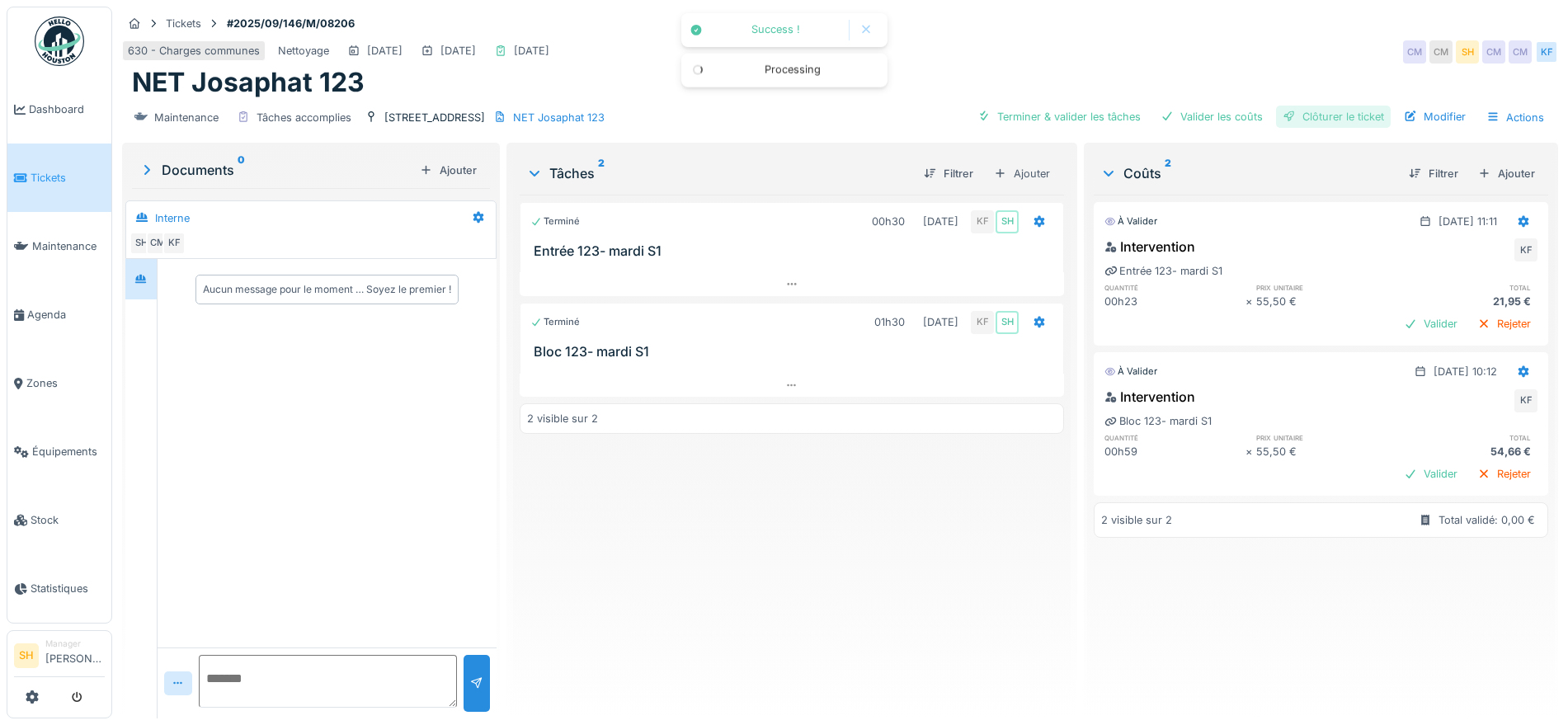
click at [1347, 115] on div "Clôturer le ticket" at bounding box center [1333, 116] width 114 height 22
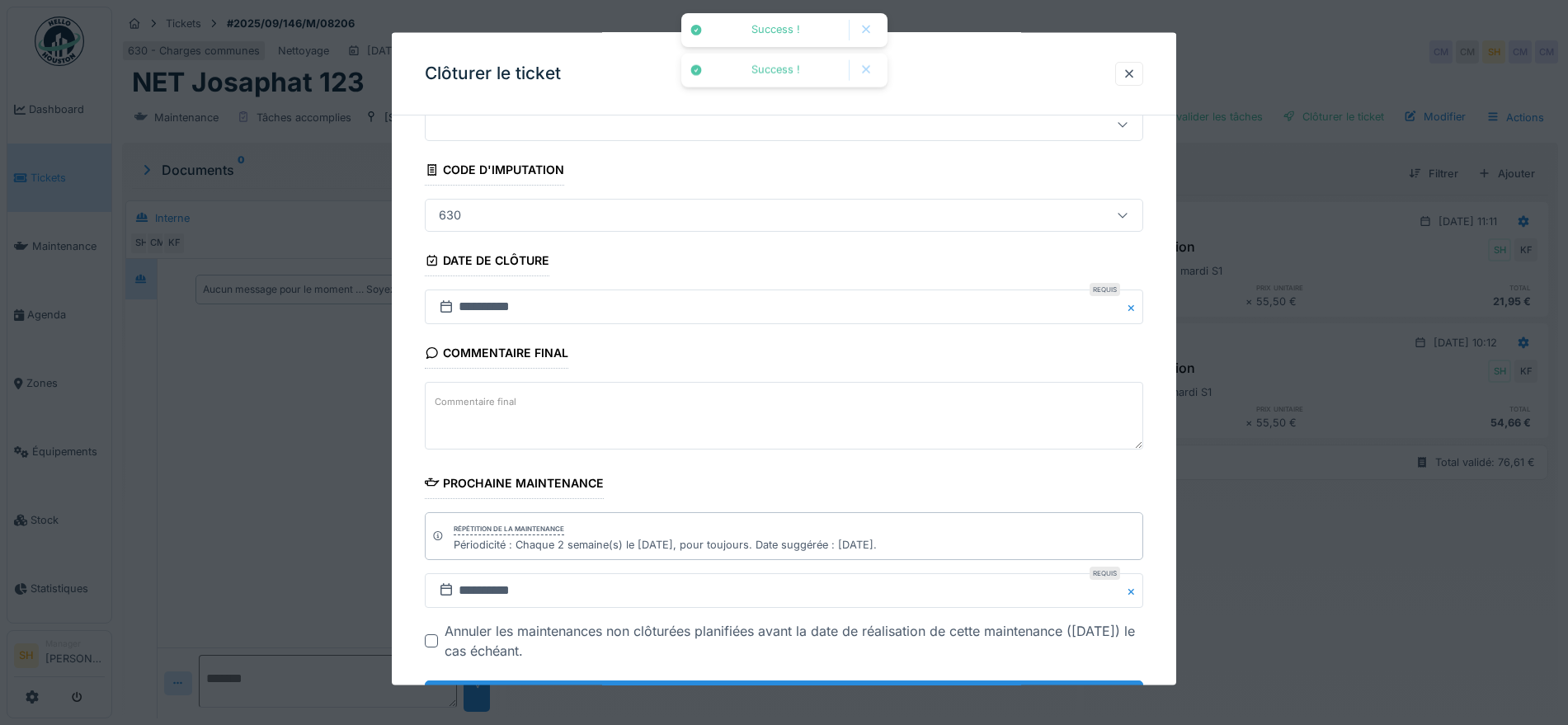
scroll to position [141, 0]
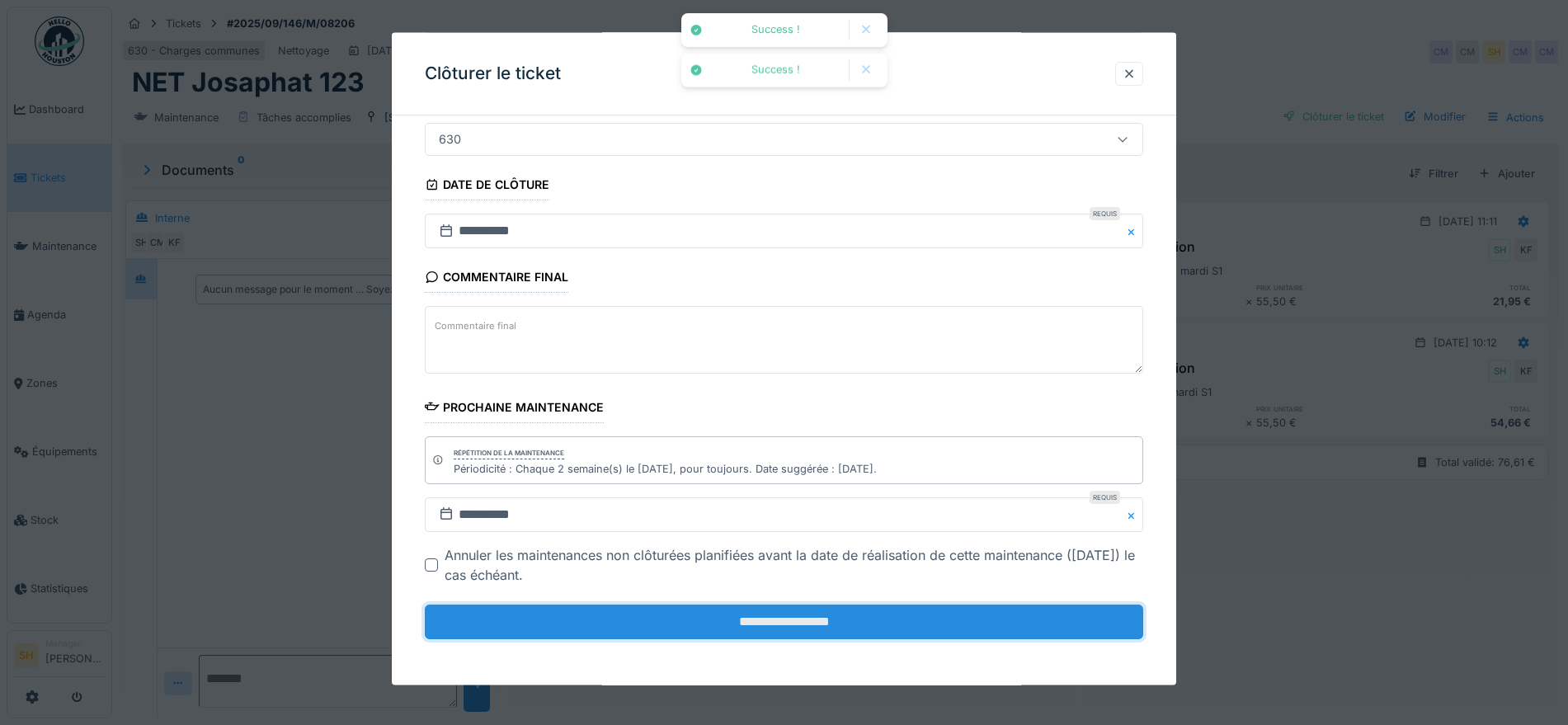
click at [934, 624] on input "**********" at bounding box center [784, 622] width 719 height 35
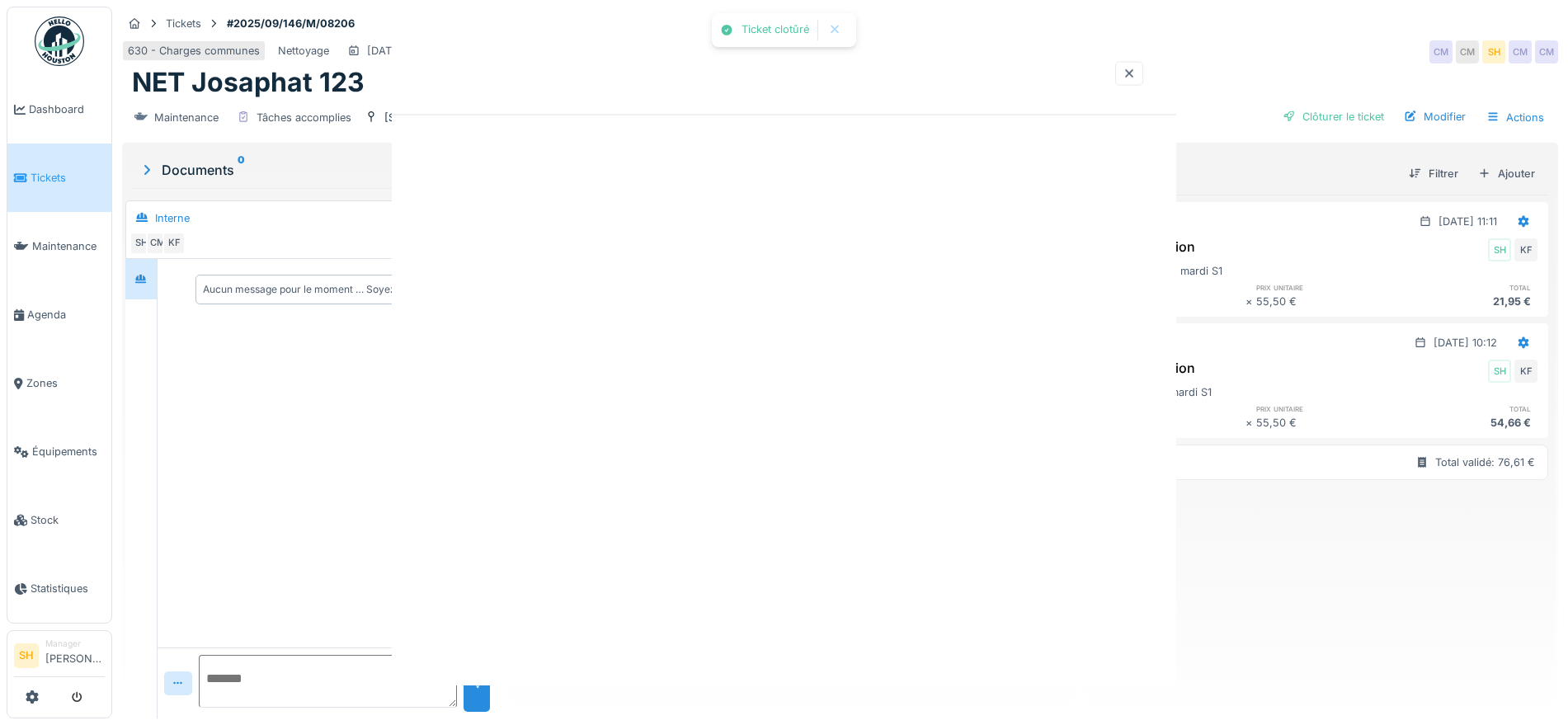
scroll to position [0, 0]
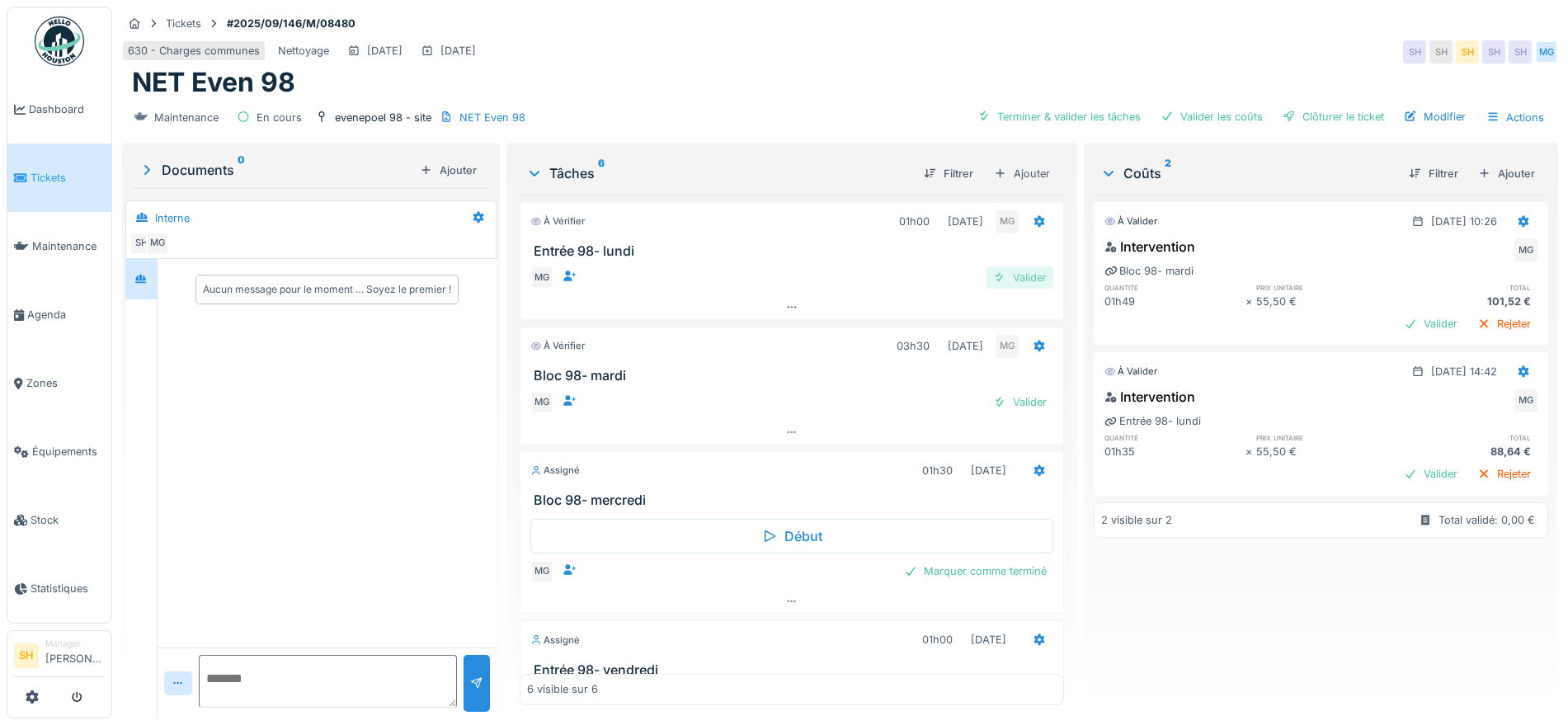
click at [1004, 275] on div "Valider" at bounding box center [1020, 277] width 67 height 22
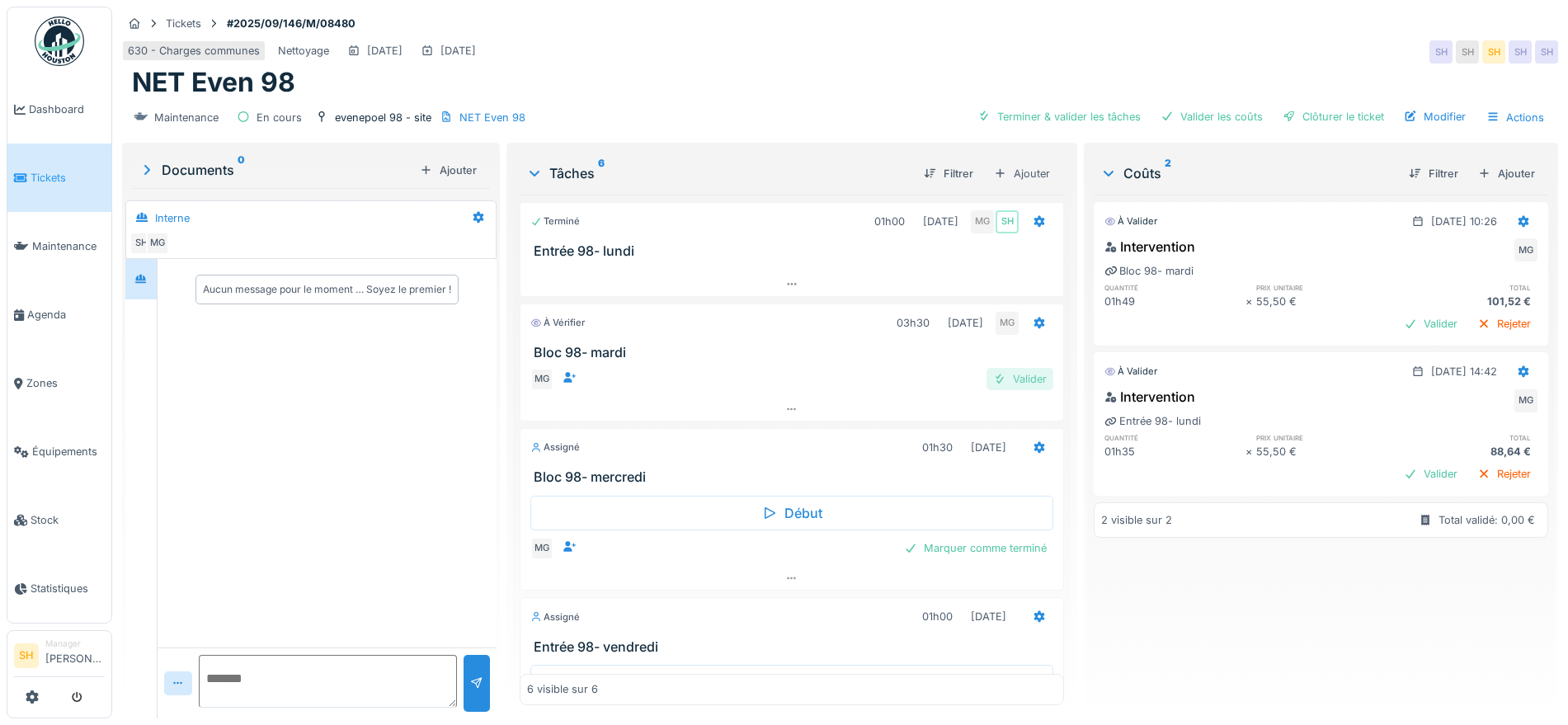
click at [998, 380] on div "Valider" at bounding box center [1020, 378] width 67 height 22
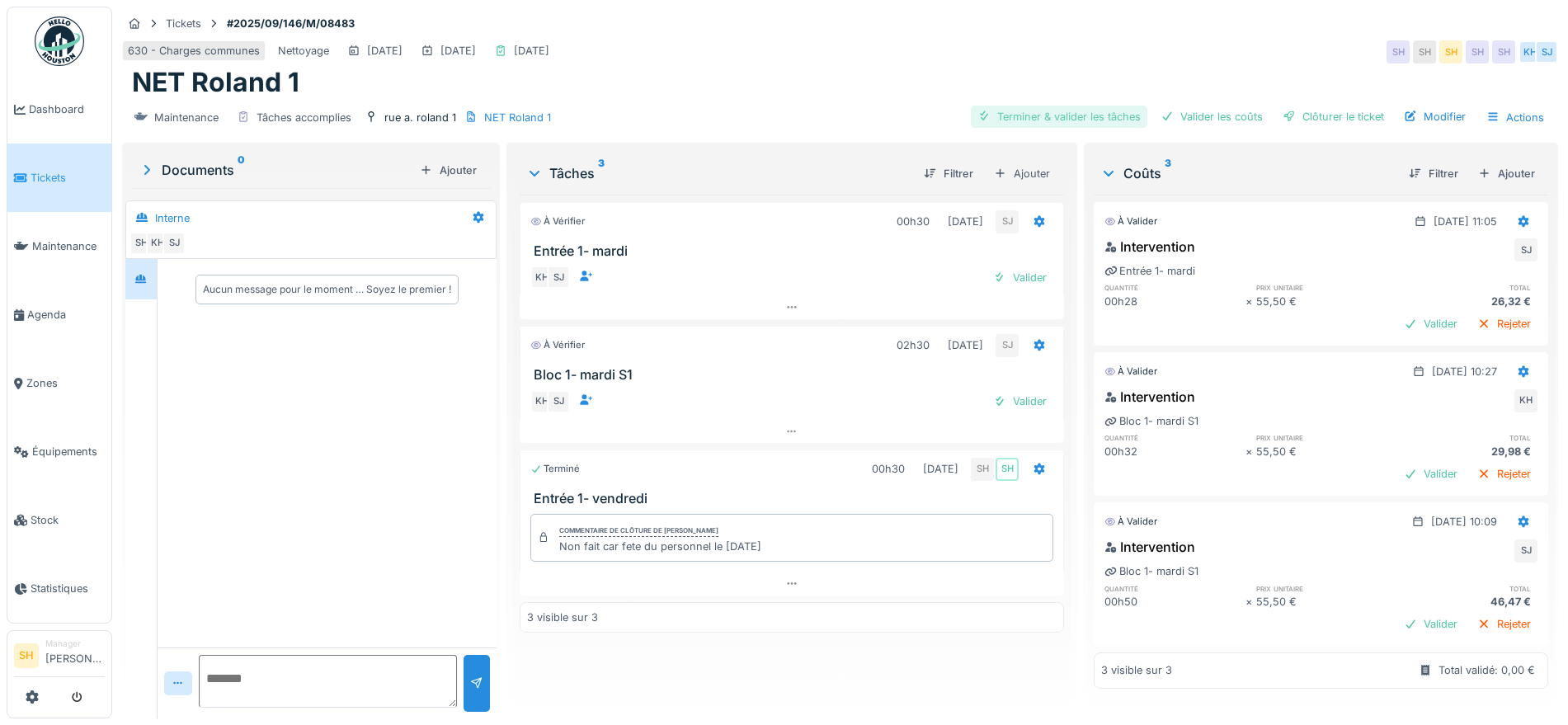
click at [1106, 112] on div "Terminer & valider les tâches" at bounding box center [1059, 116] width 177 height 22
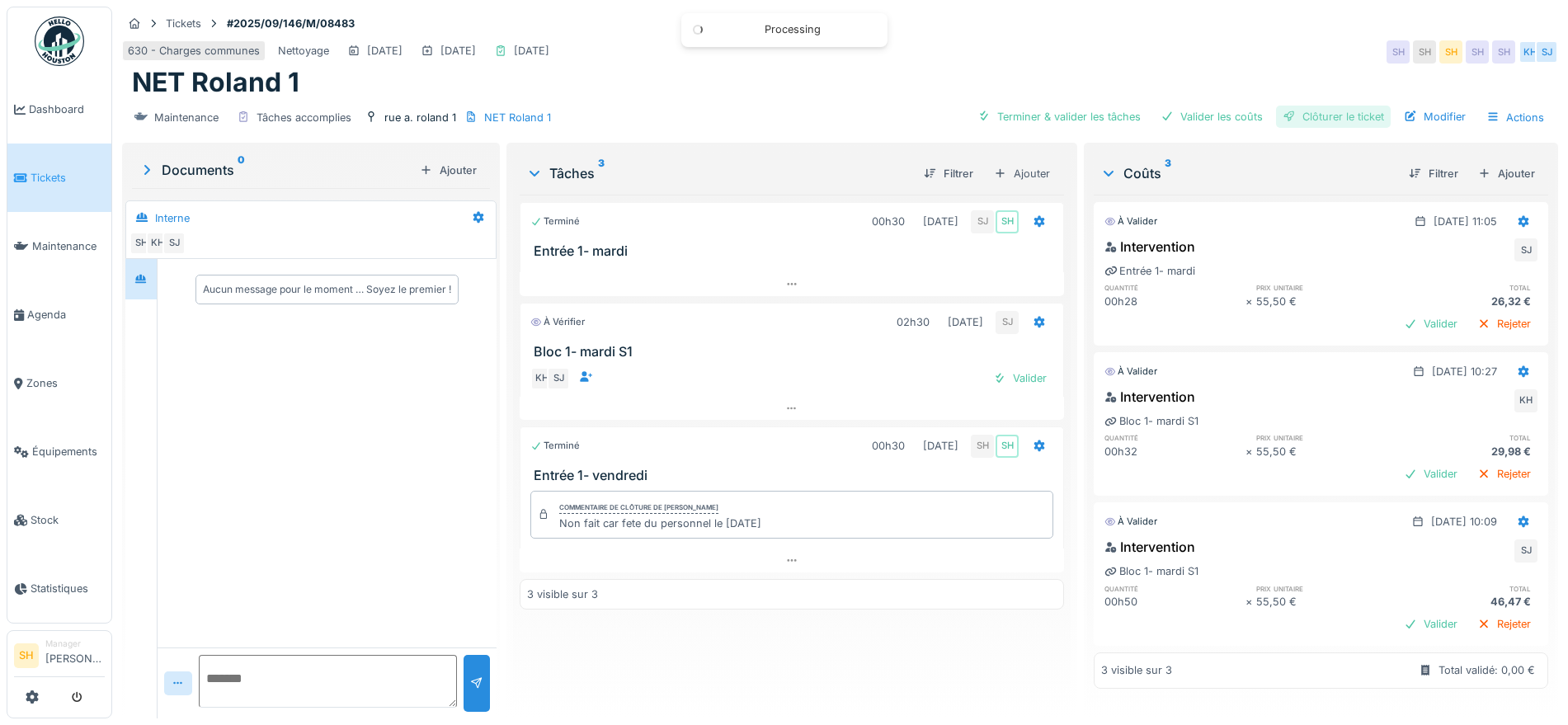
drag, startPoint x: 1200, startPoint y: 112, endPoint x: 1283, endPoint y: 117, distance: 83.2
click at [1203, 112] on div "Valider les coûts" at bounding box center [1212, 116] width 115 height 22
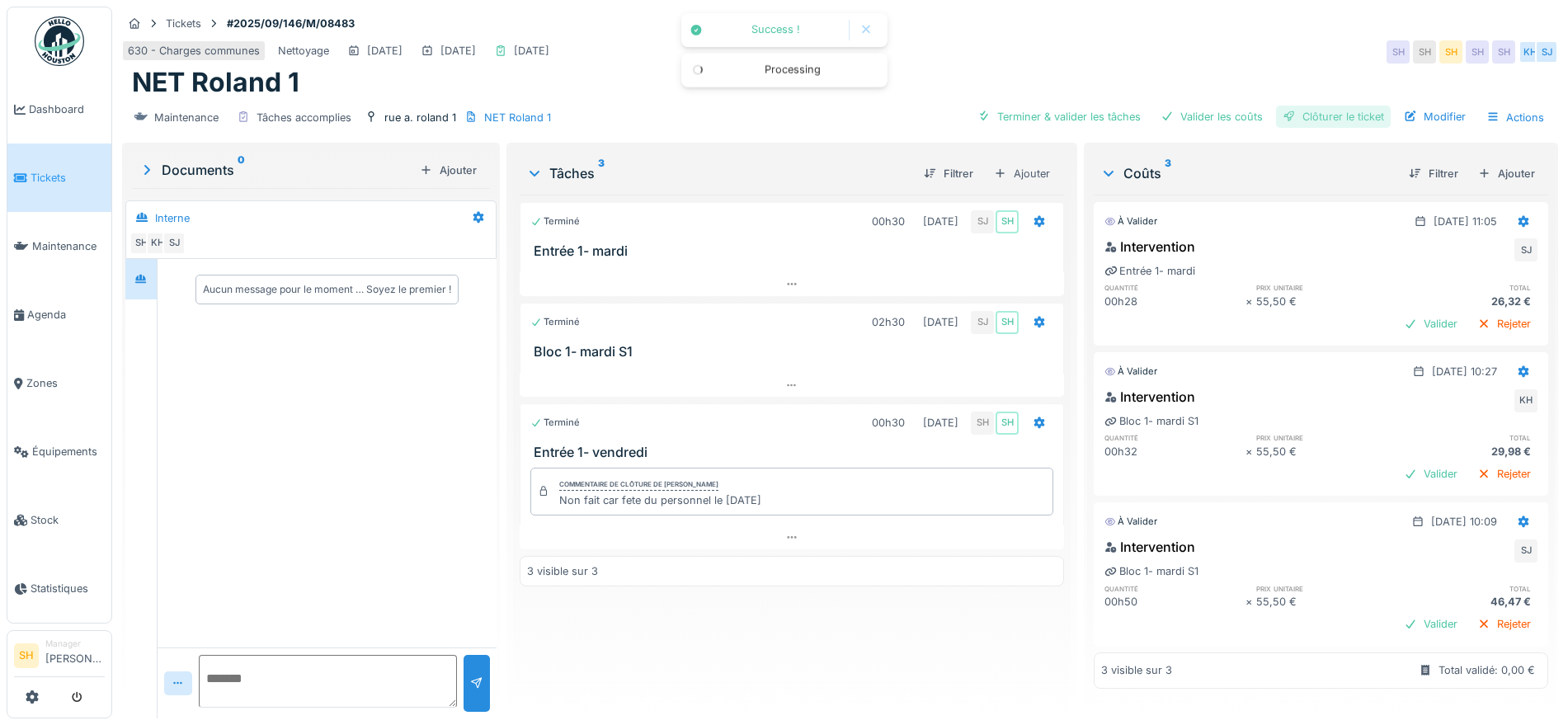
click at [1285, 117] on div "Clôturer le ticket" at bounding box center [1333, 116] width 114 height 22
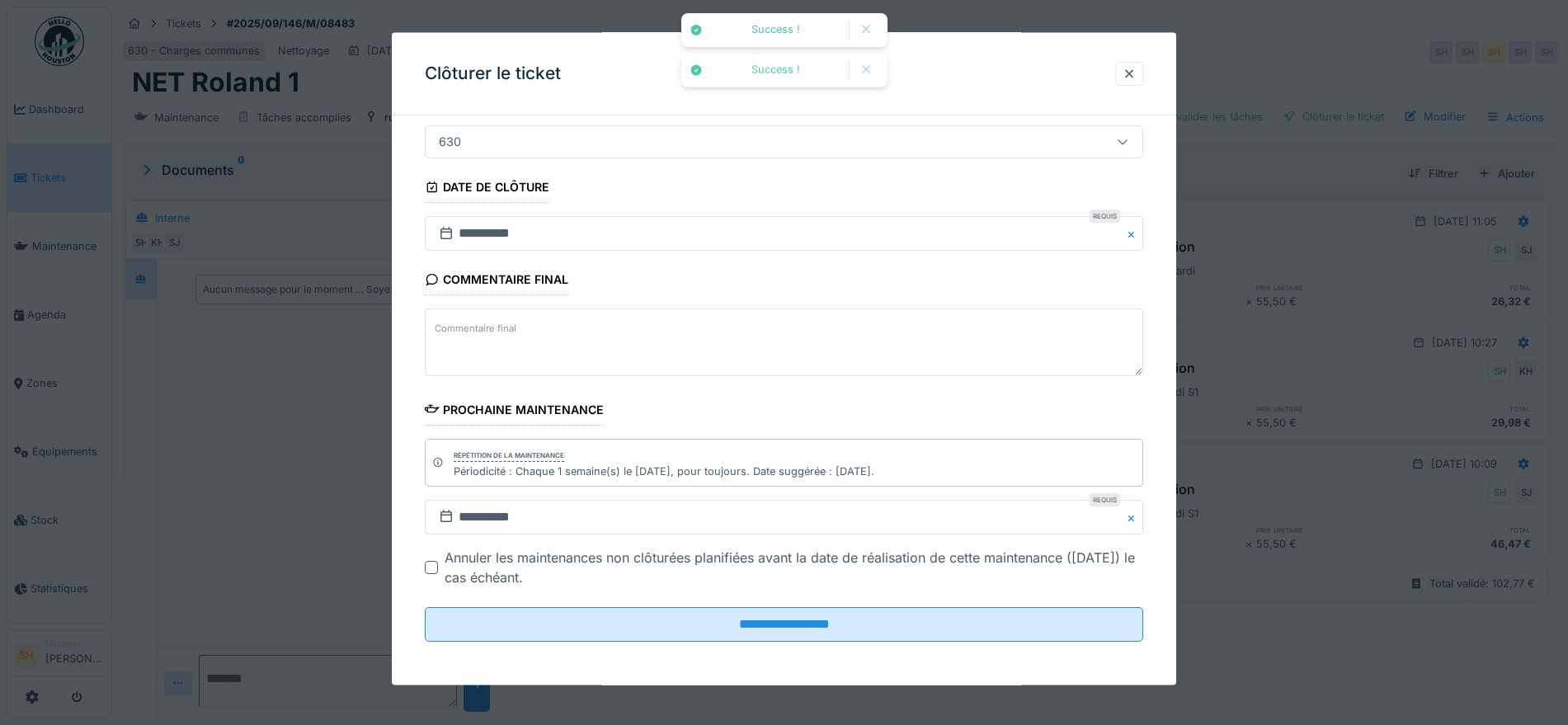
scroll to position [141, 0]
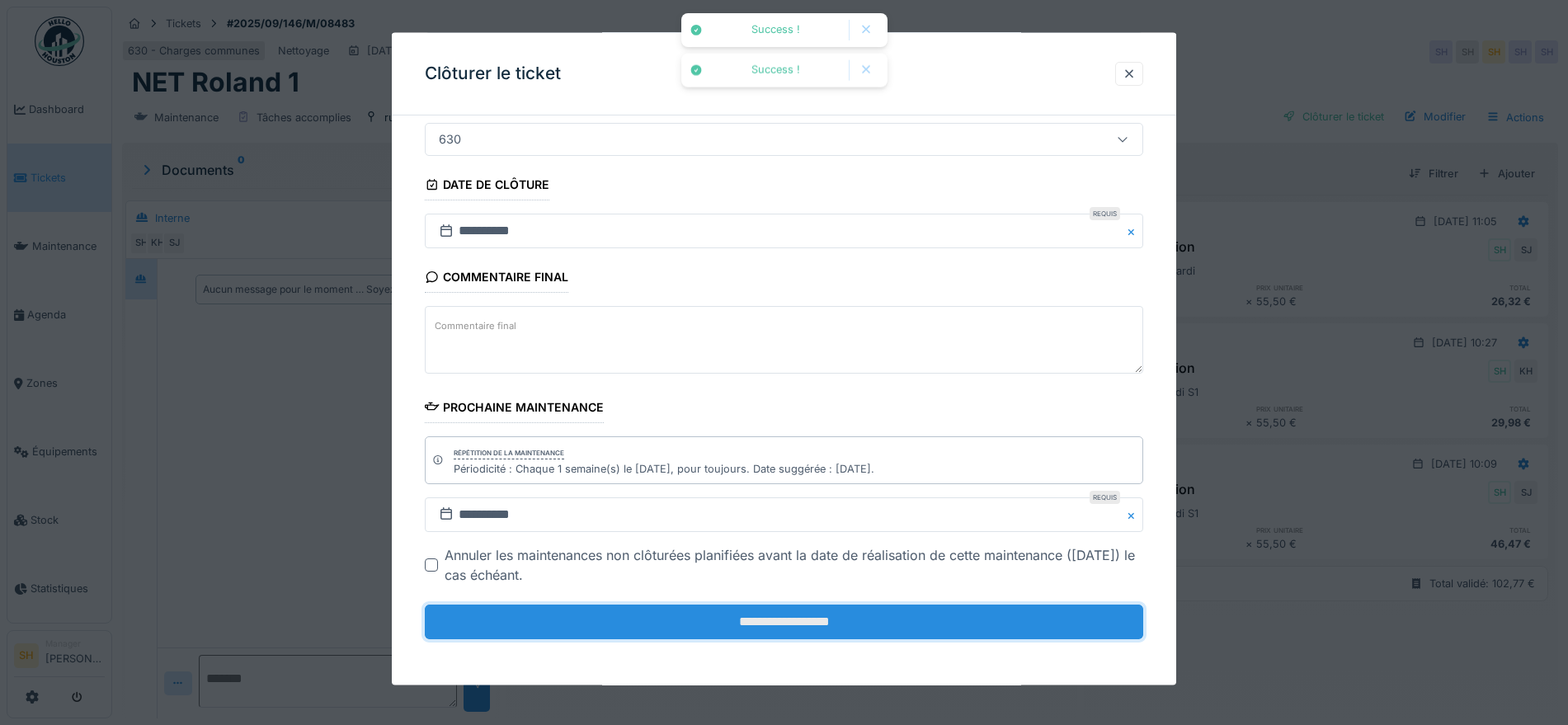
click at [803, 627] on input "**********" at bounding box center [784, 622] width 719 height 35
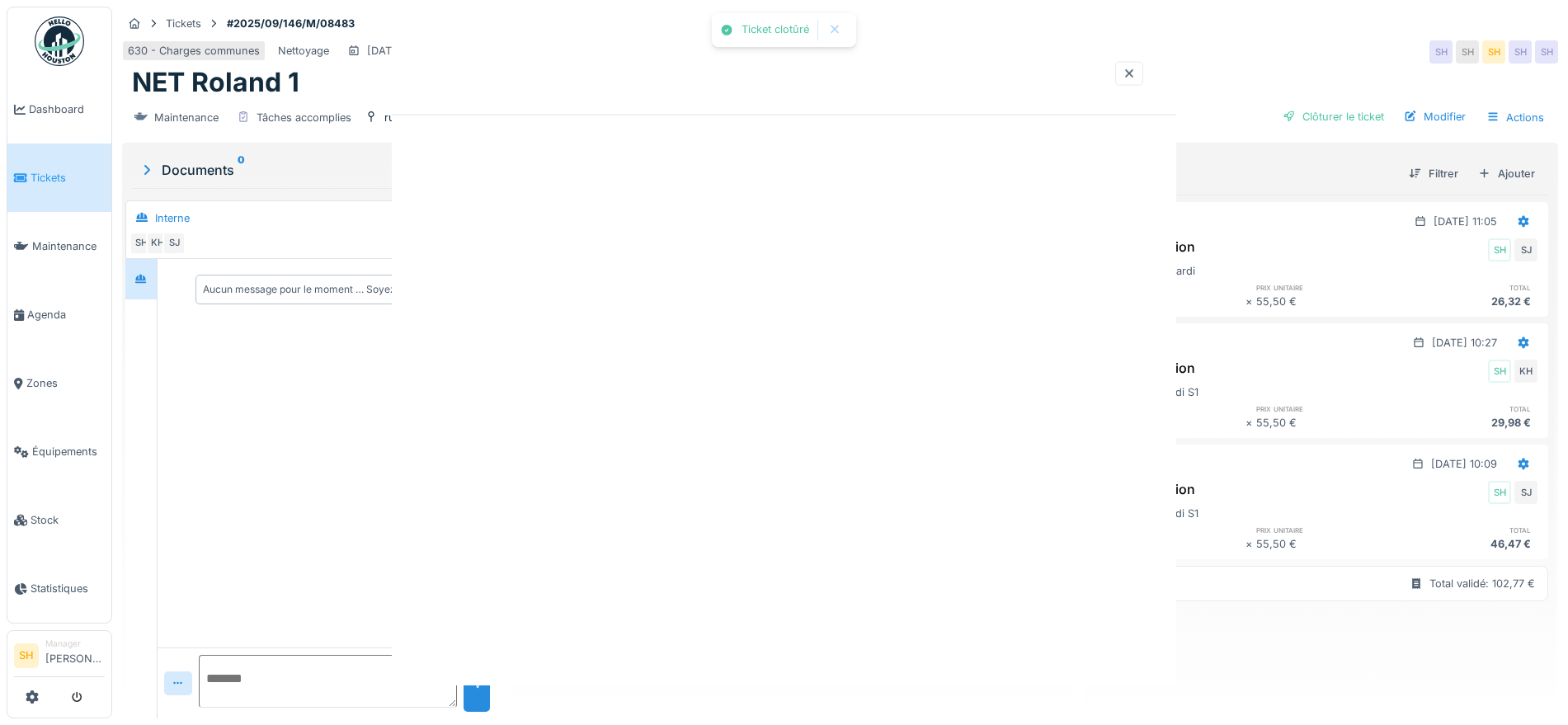
scroll to position [0, 0]
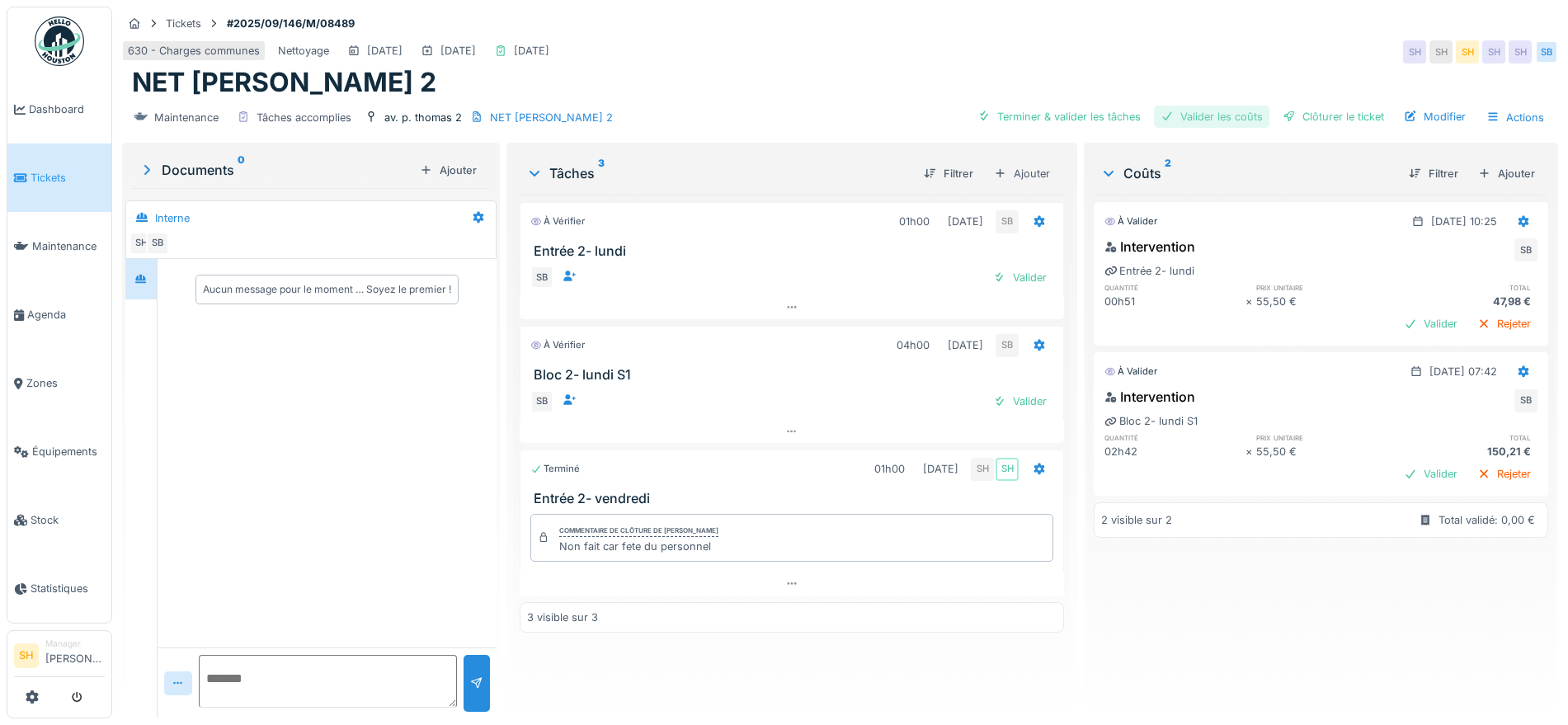
drag, startPoint x: 1079, startPoint y: 112, endPoint x: 1162, endPoint y: 123, distance: 83.7
click at [1083, 117] on div "Terminer & valider les tâches" at bounding box center [1059, 116] width 177 height 22
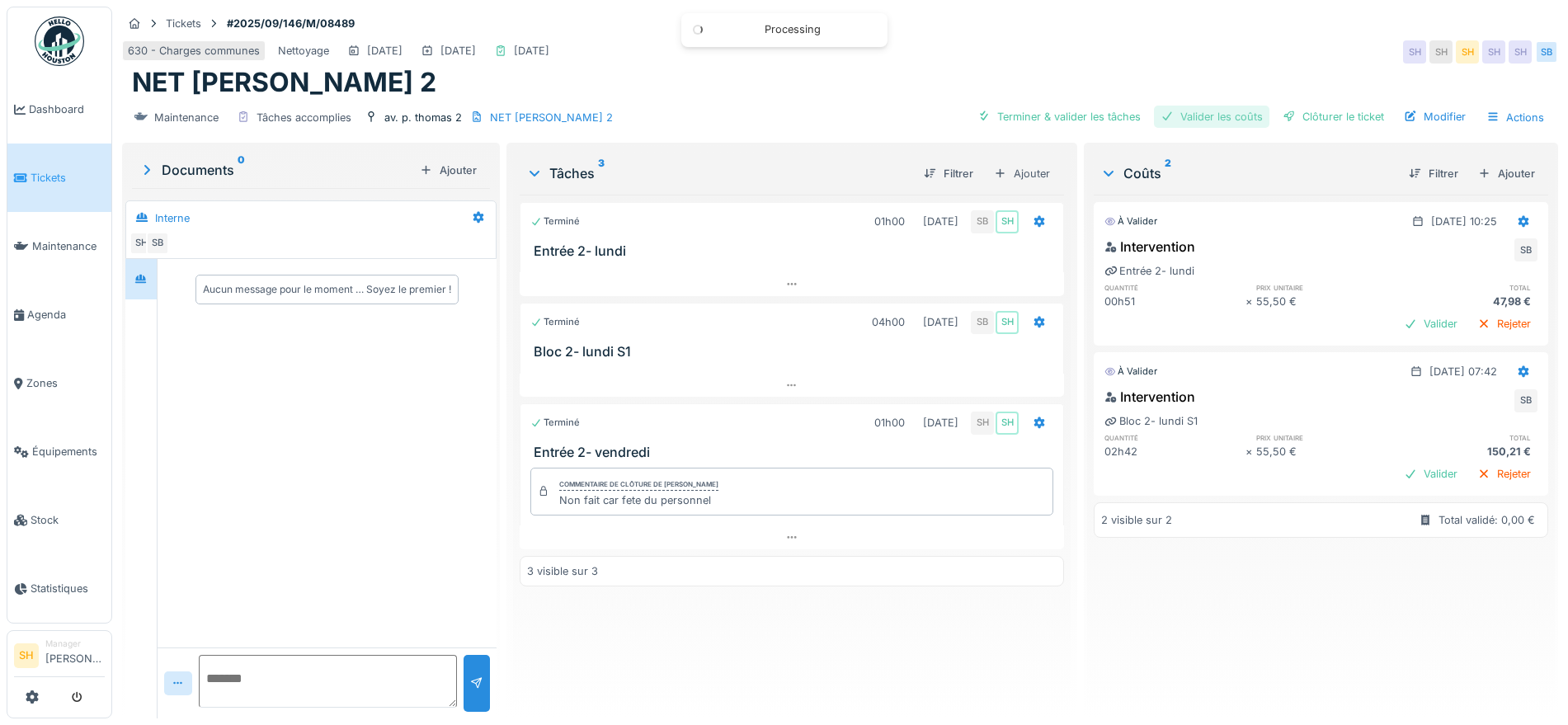
click at [1232, 117] on div "Valider les coûts" at bounding box center [1212, 116] width 115 height 22
click at [1307, 116] on div "Clôturer le ticket" at bounding box center [1333, 116] width 114 height 22
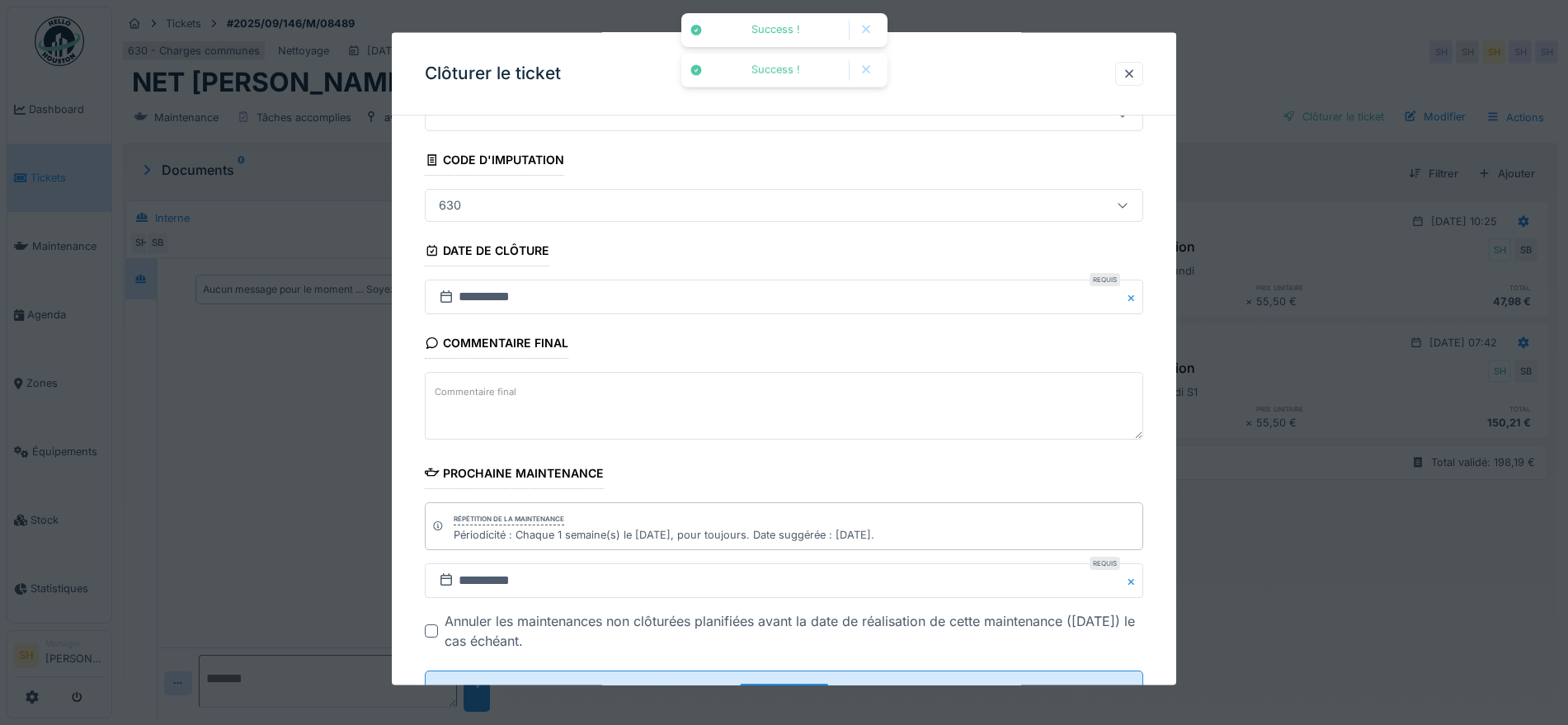
scroll to position [141, 0]
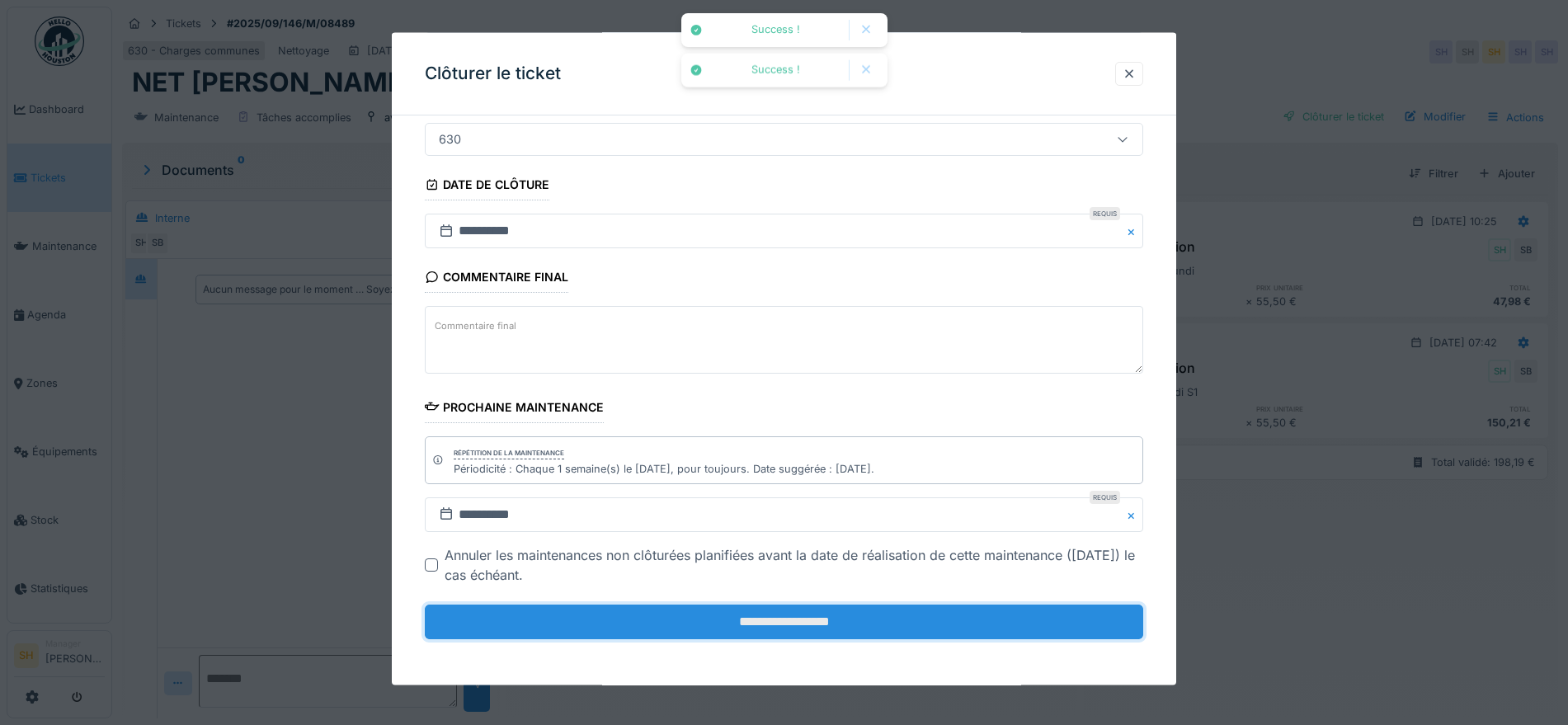
click at [790, 615] on input "**********" at bounding box center [784, 622] width 719 height 35
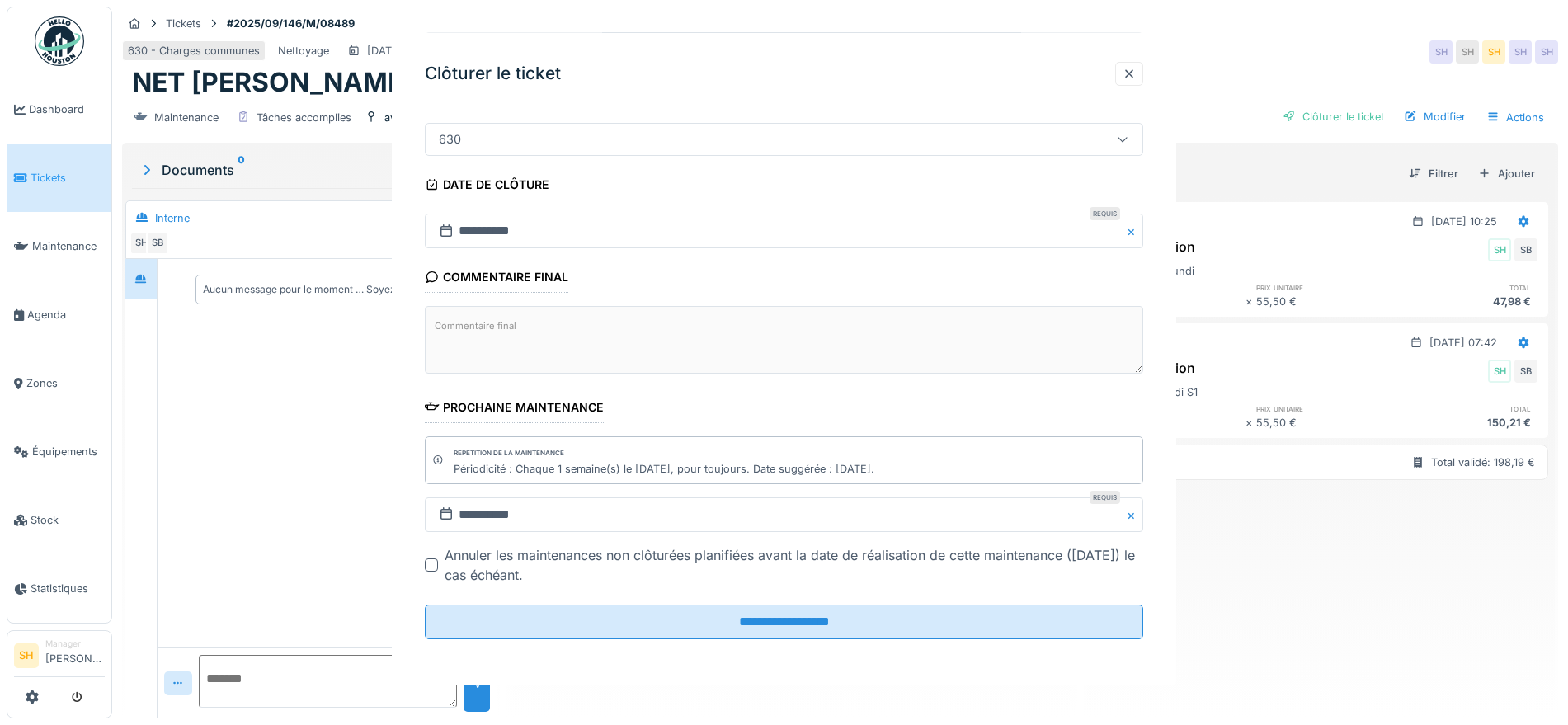
scroll to position [0, 0]
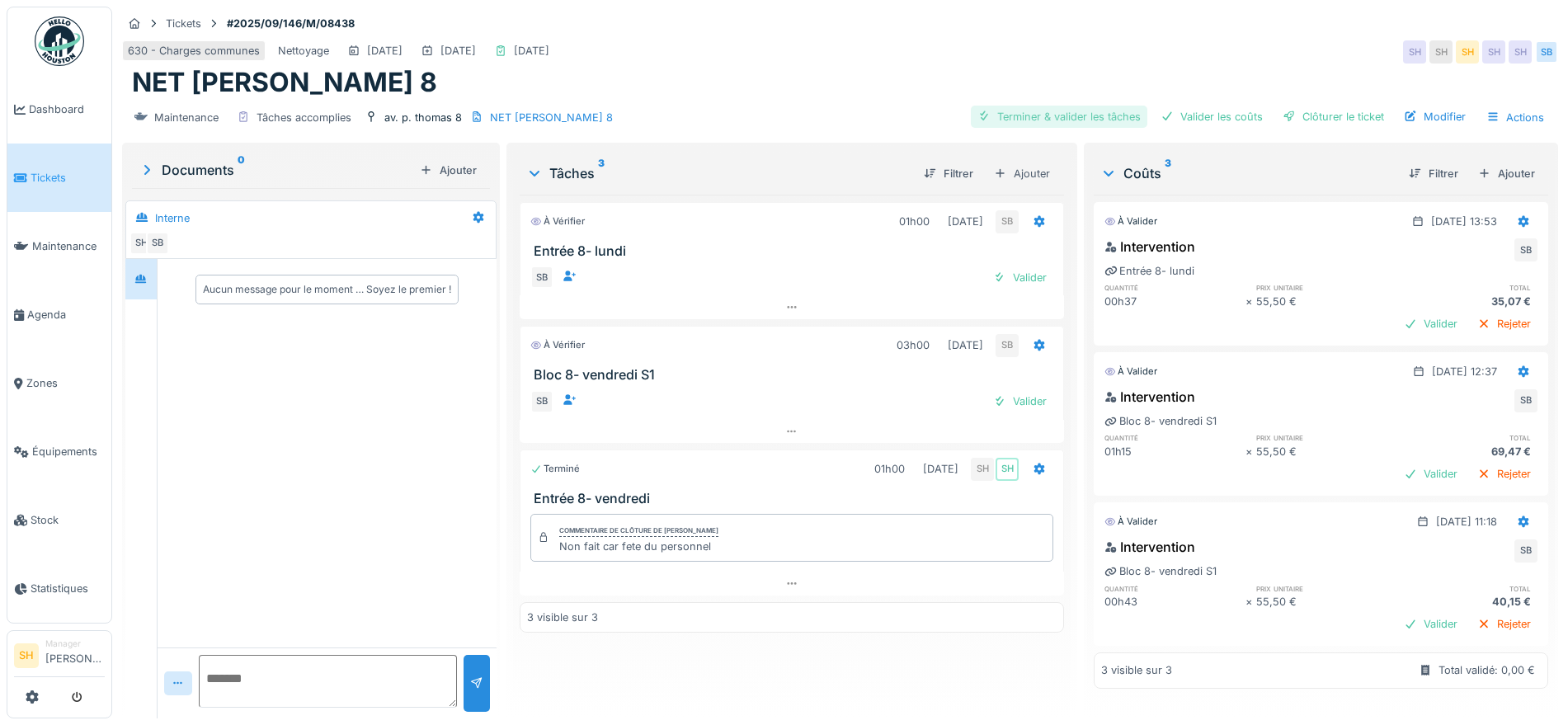
click at [1064, 112] on div "Terminer & valider les tâches" at bounding box center [1059, 116] width 177 height 22
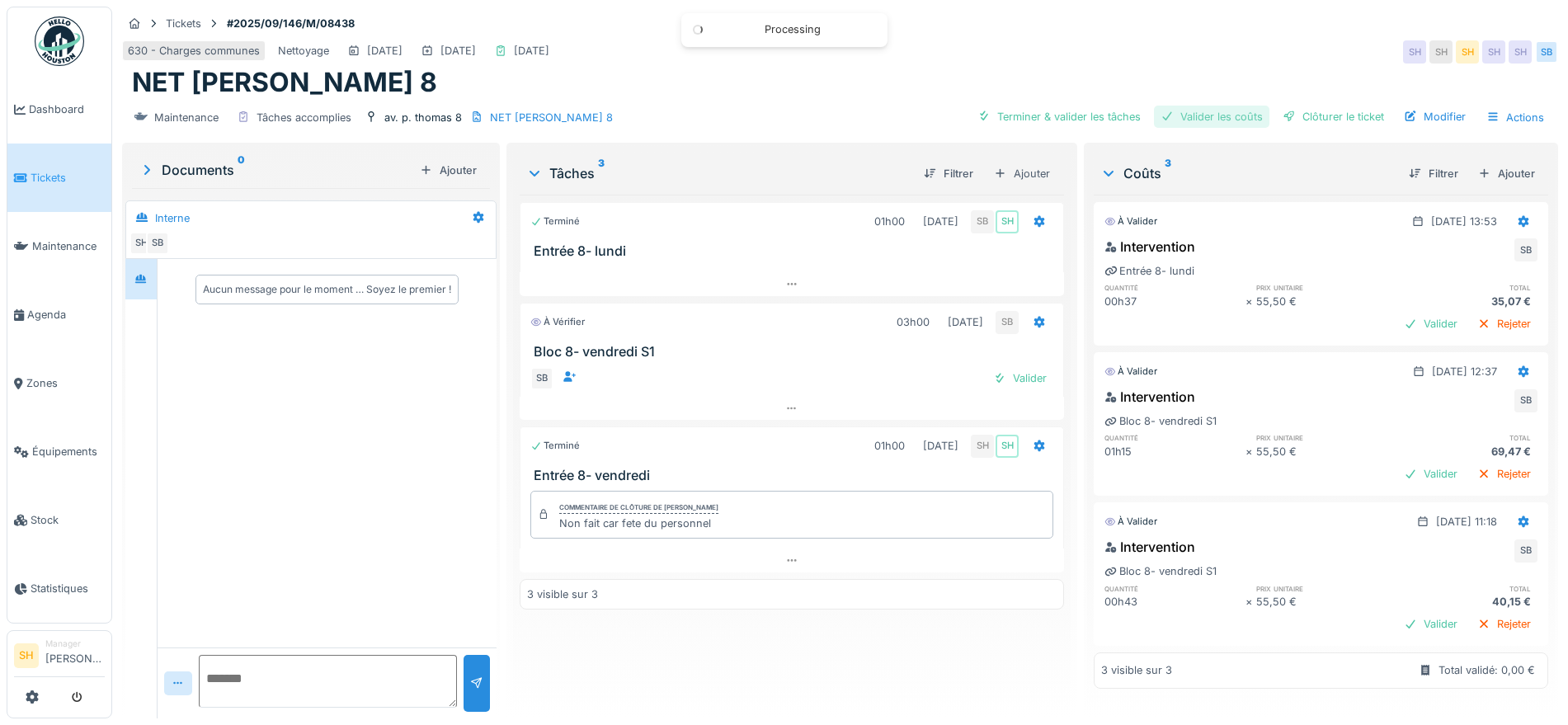
click at [1198, 122] on div "Valider les coûts" at bounding box center [1212, 116] width 115 height 22
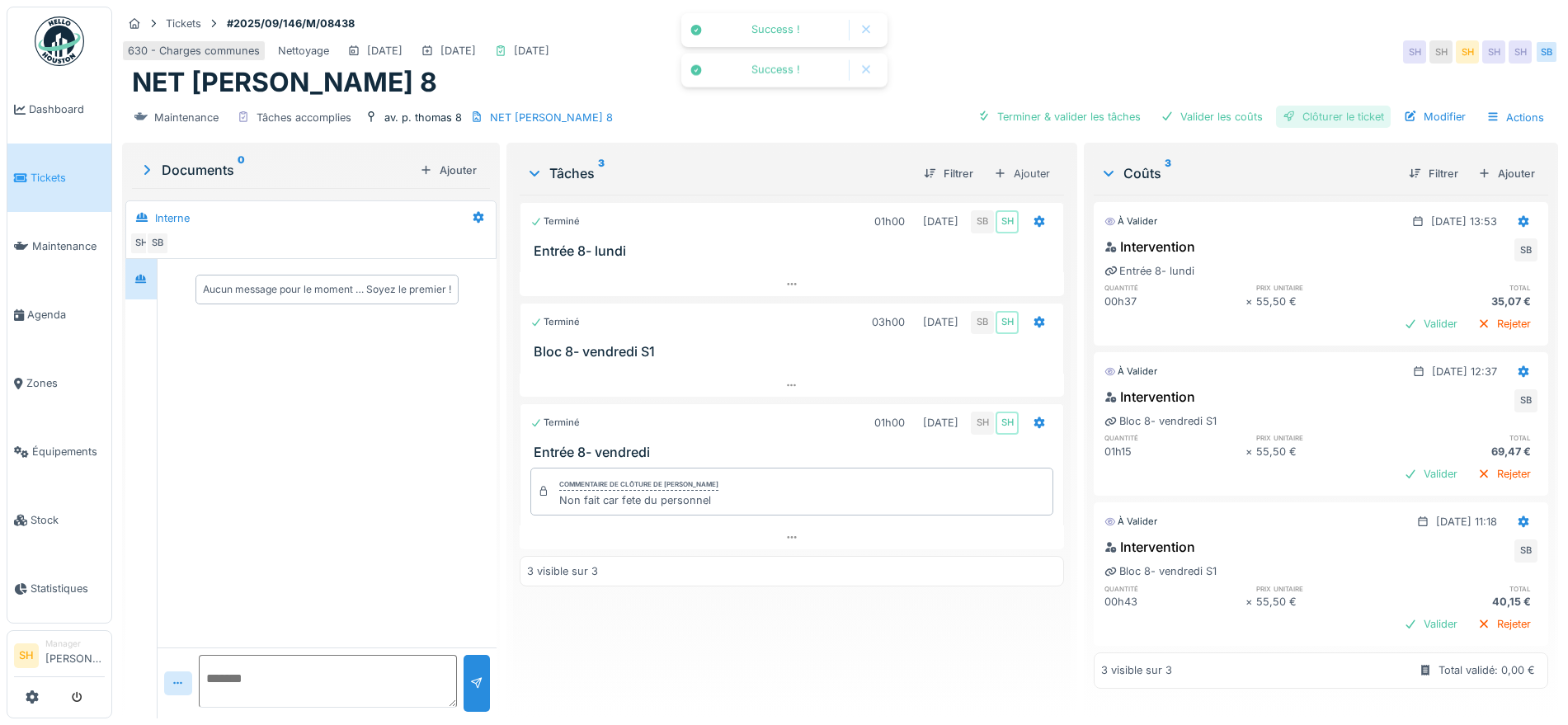
click at [1306, 121] on div "Clôturer le ticket" at bounding box center [1333, 116] width 114 height 22
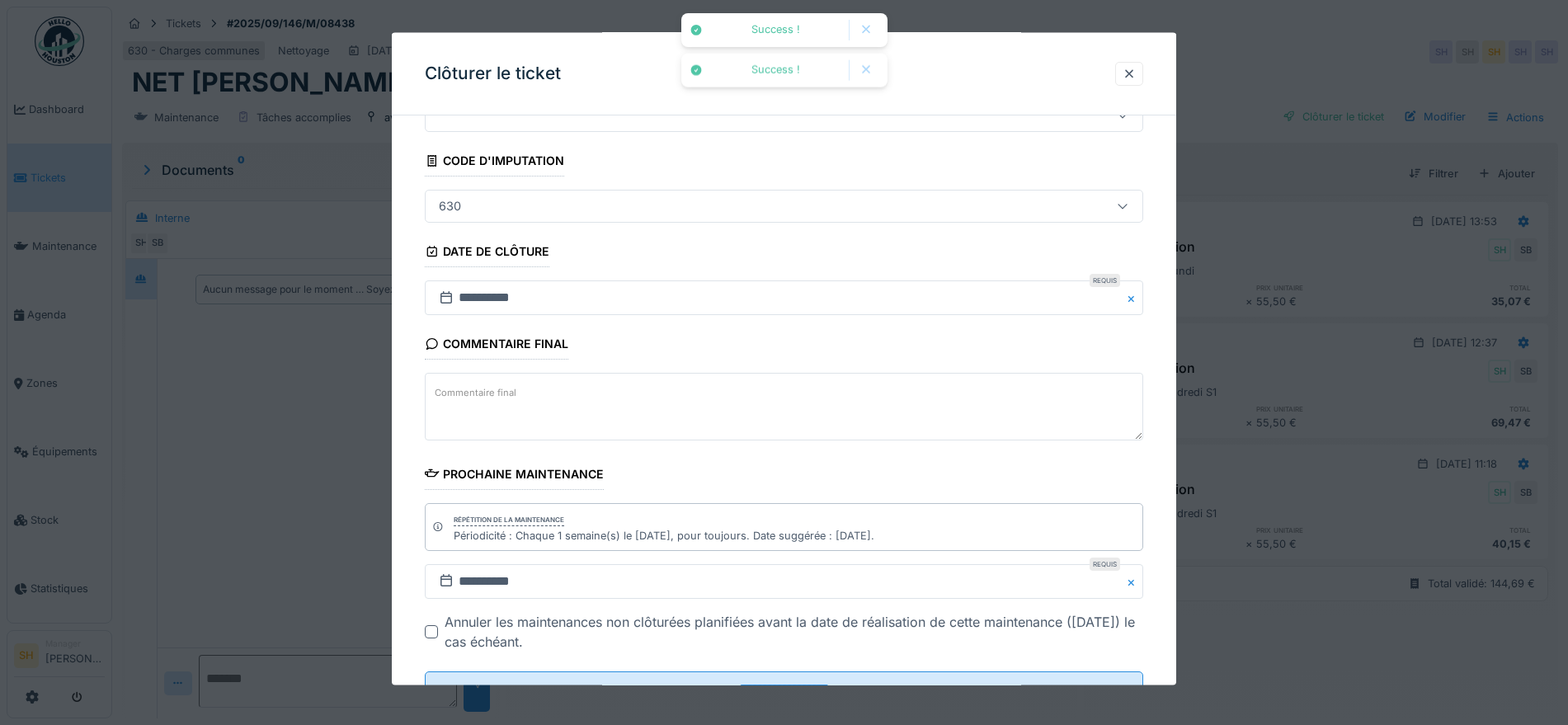
scroll to position [141, 0]
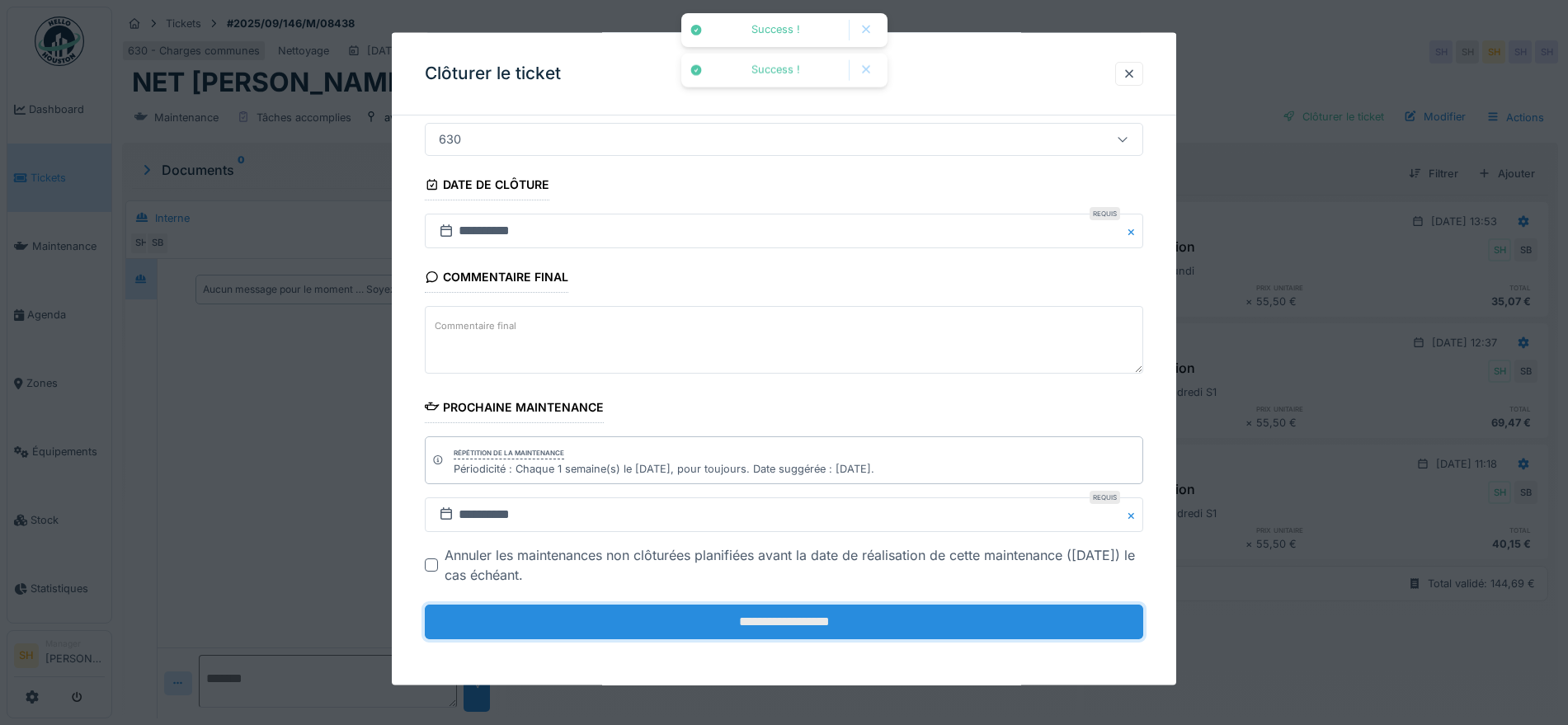
click at [833, 637] on input "**********" at bounding box center [784, 622] width 719 height 35
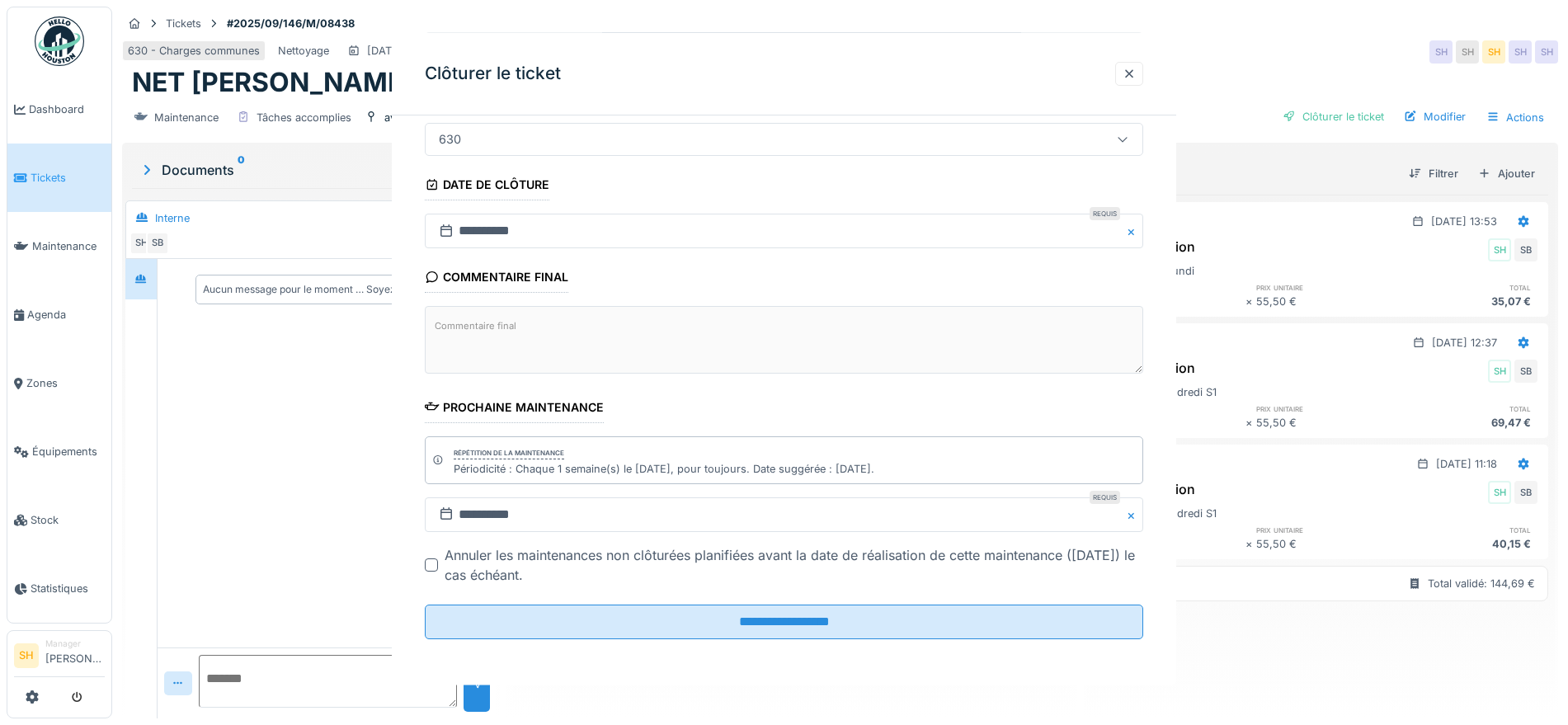
scroll to position [0, 0]
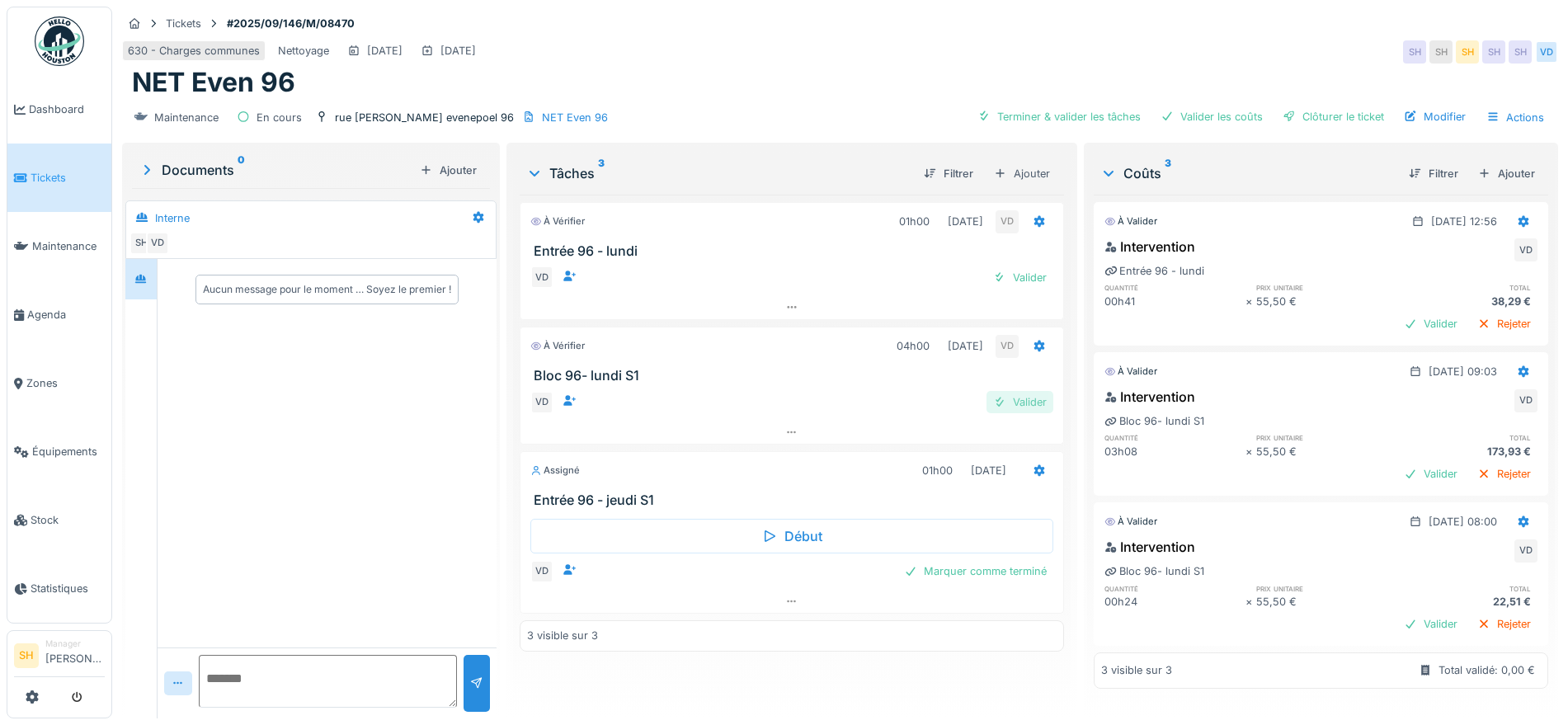
click at [1023, 396] on div "Valider" at bounding box center [1020, 401] width 67 height 22
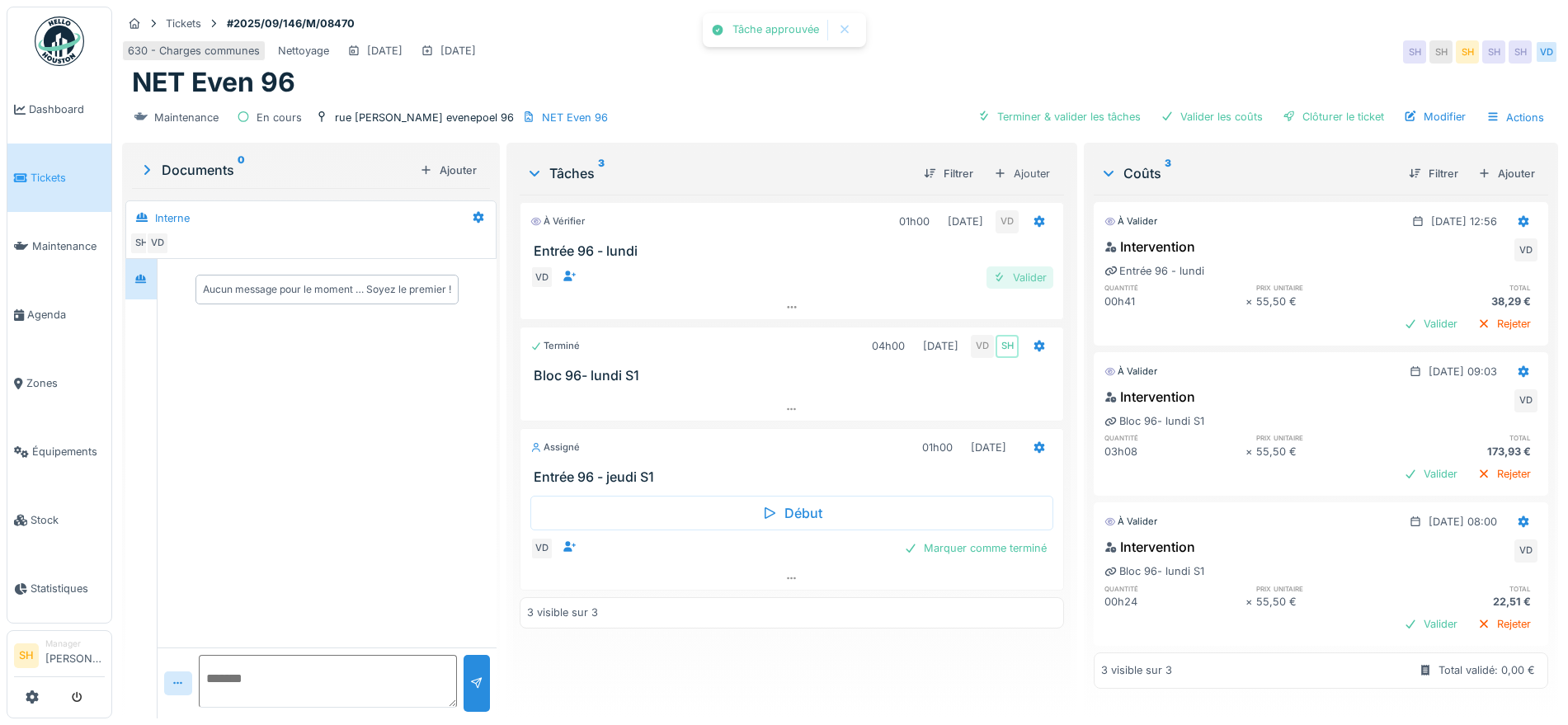
click at [1021, 272] on div "Valider" at bounding box center [1020, 277] width 67 height 22
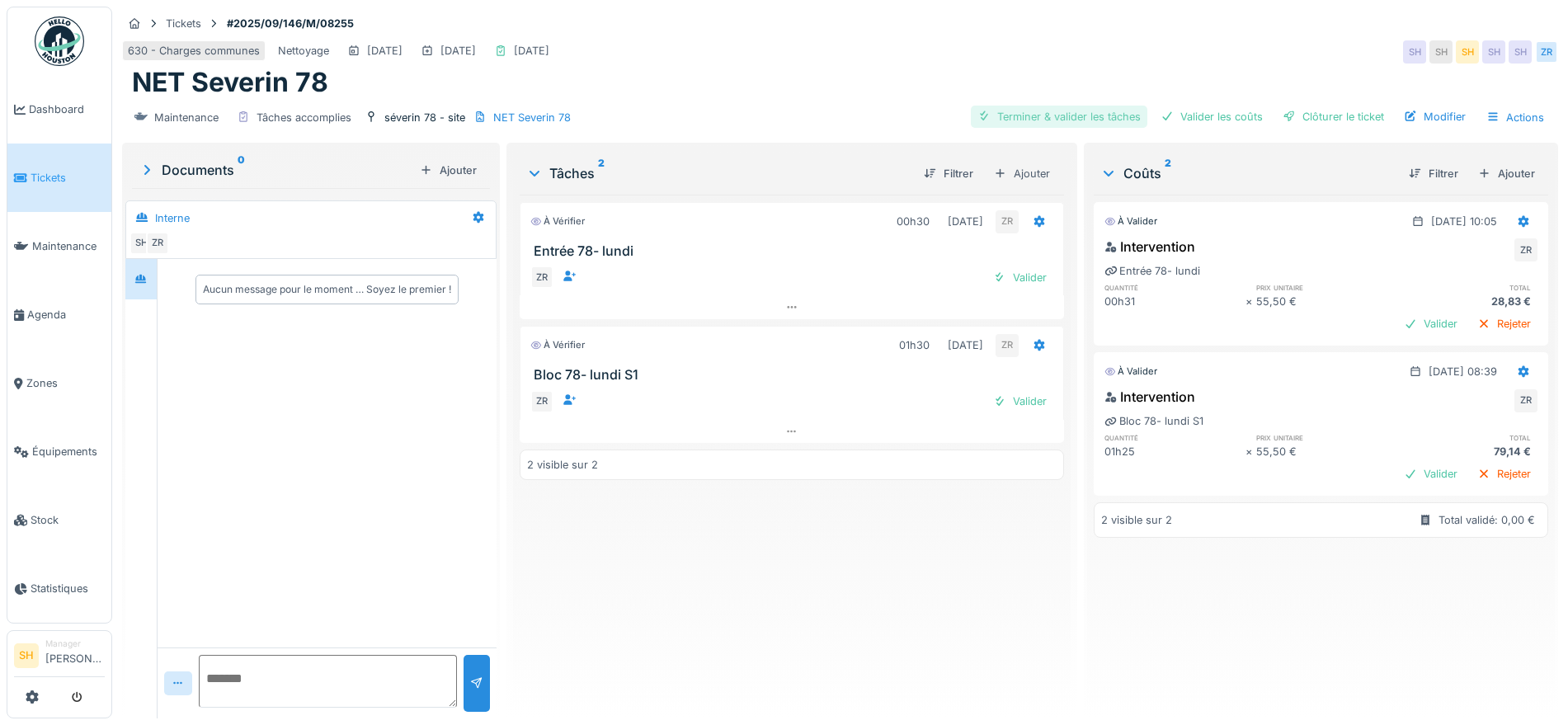
drag, startPoint x: 1053, startPoint y: 119, endPoint x: 1166, endPoint y: 119, distance: 113.0
click at [1054, 119] on div "Terminer & valider les tâches" at bounding box center [1059, 116] width 177 height 22
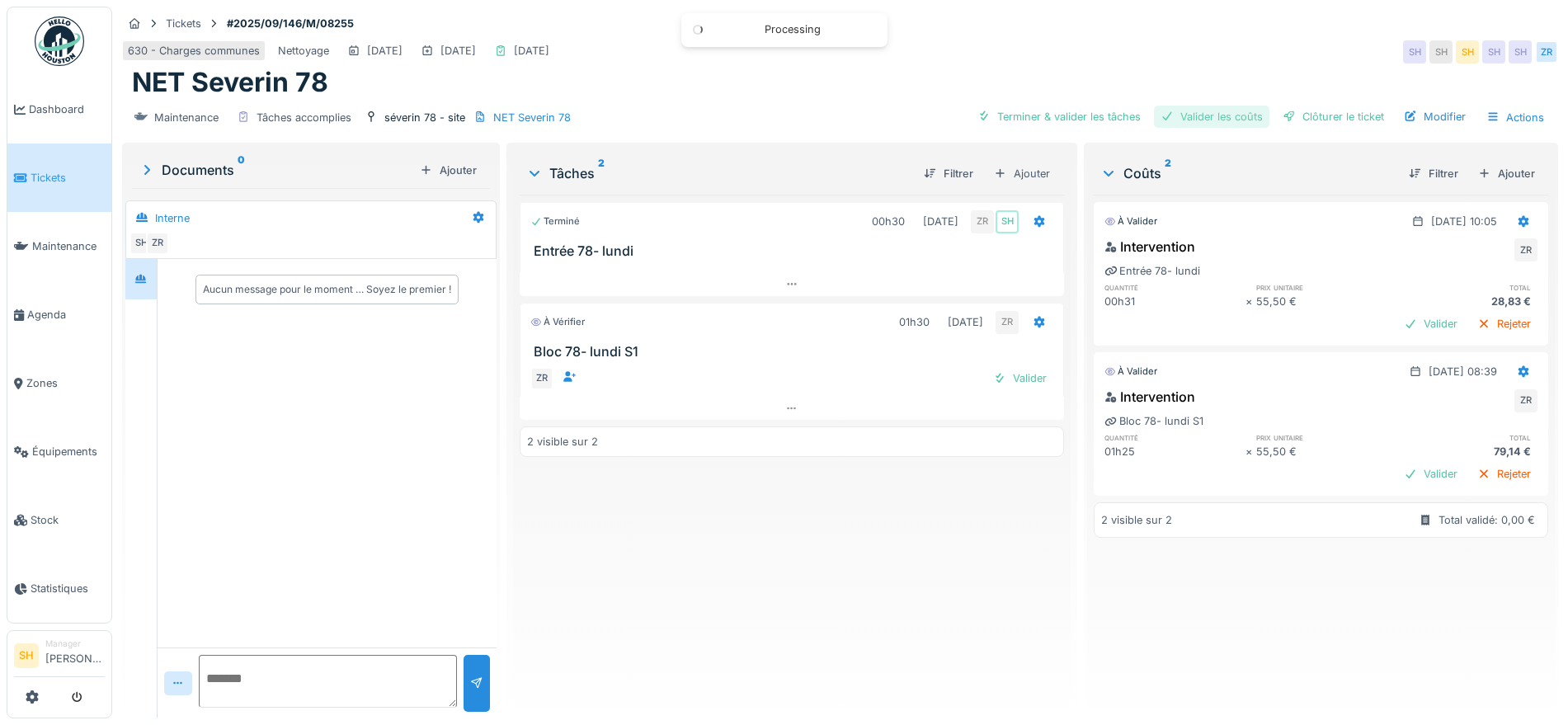
click at [1198, 123] on div "Valider les coûts" at bounding box center [1212, 116] width 115 height 22
click at [1307, 113] on div "Clôturer le ticket" at bounding box center [1333, 116] width 114 height 22
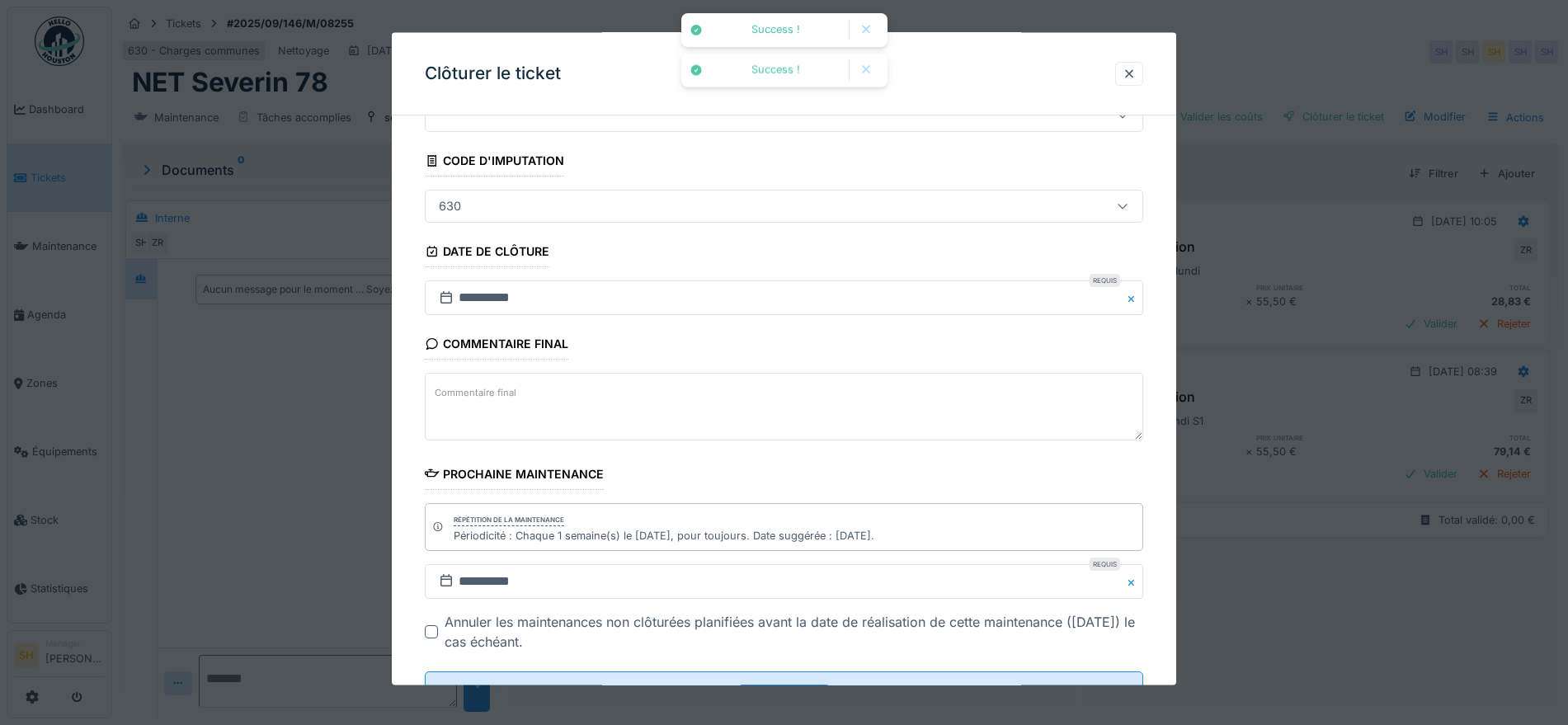
scroll to position [141, 0]
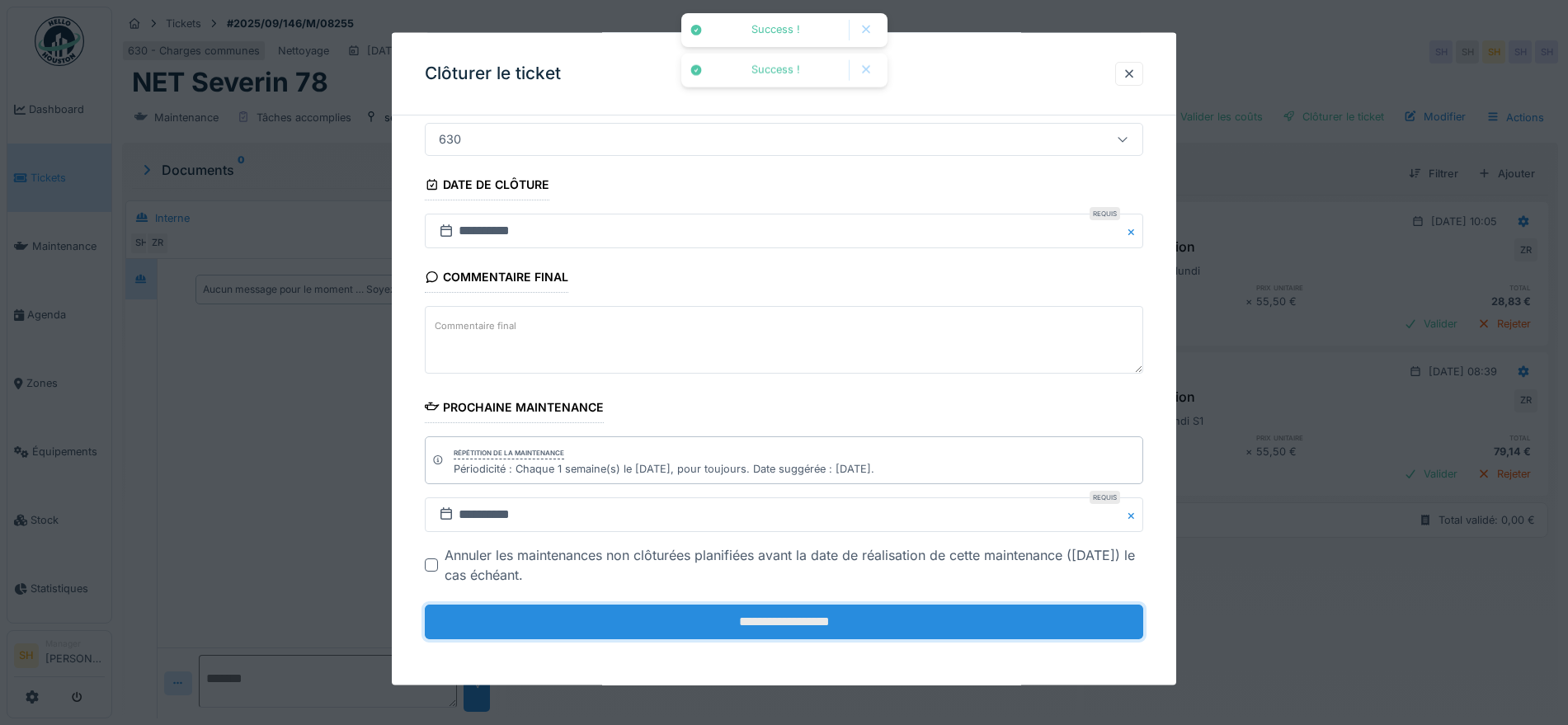
click at [829, 627] on input "**********" at bounding box center [784, 622] width 719 height 35
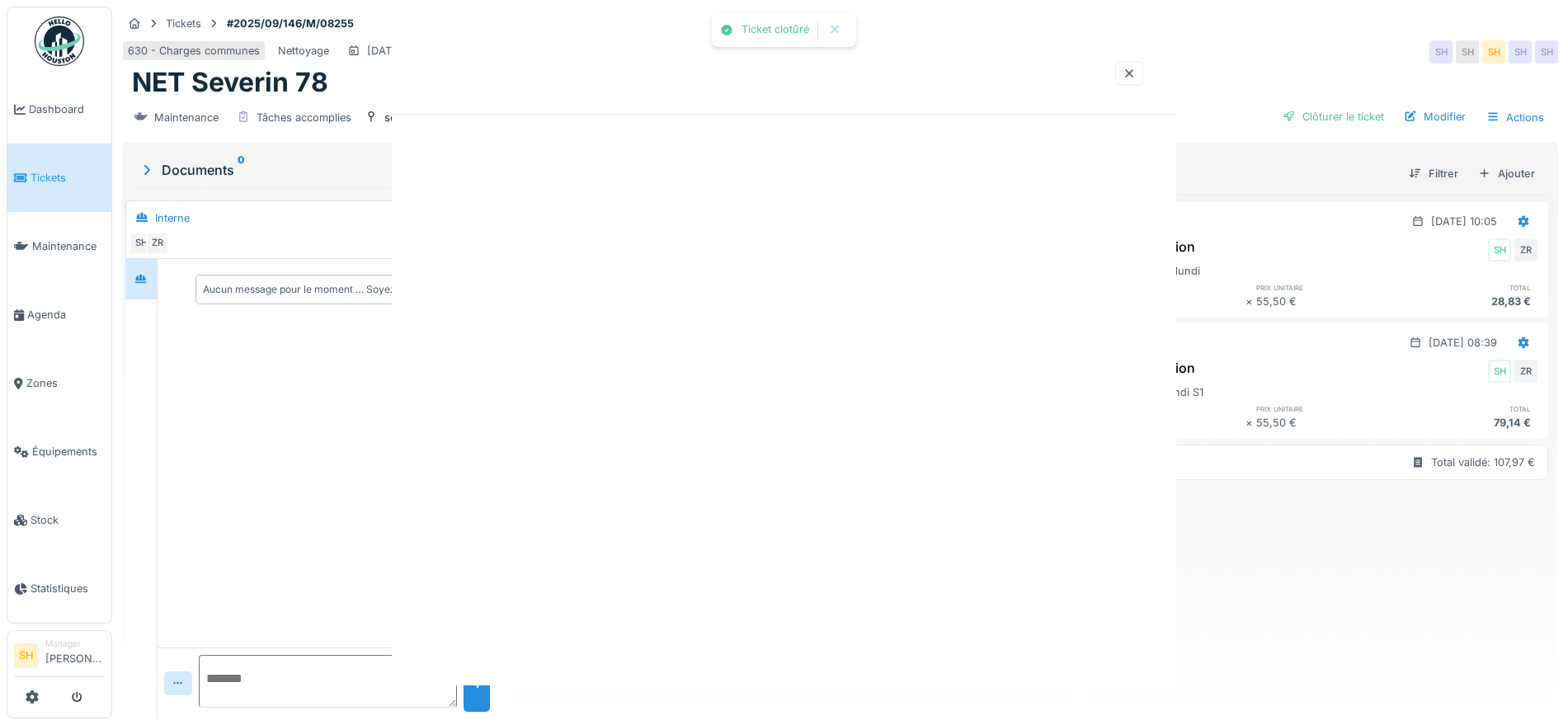
scroll to position [0, 0]
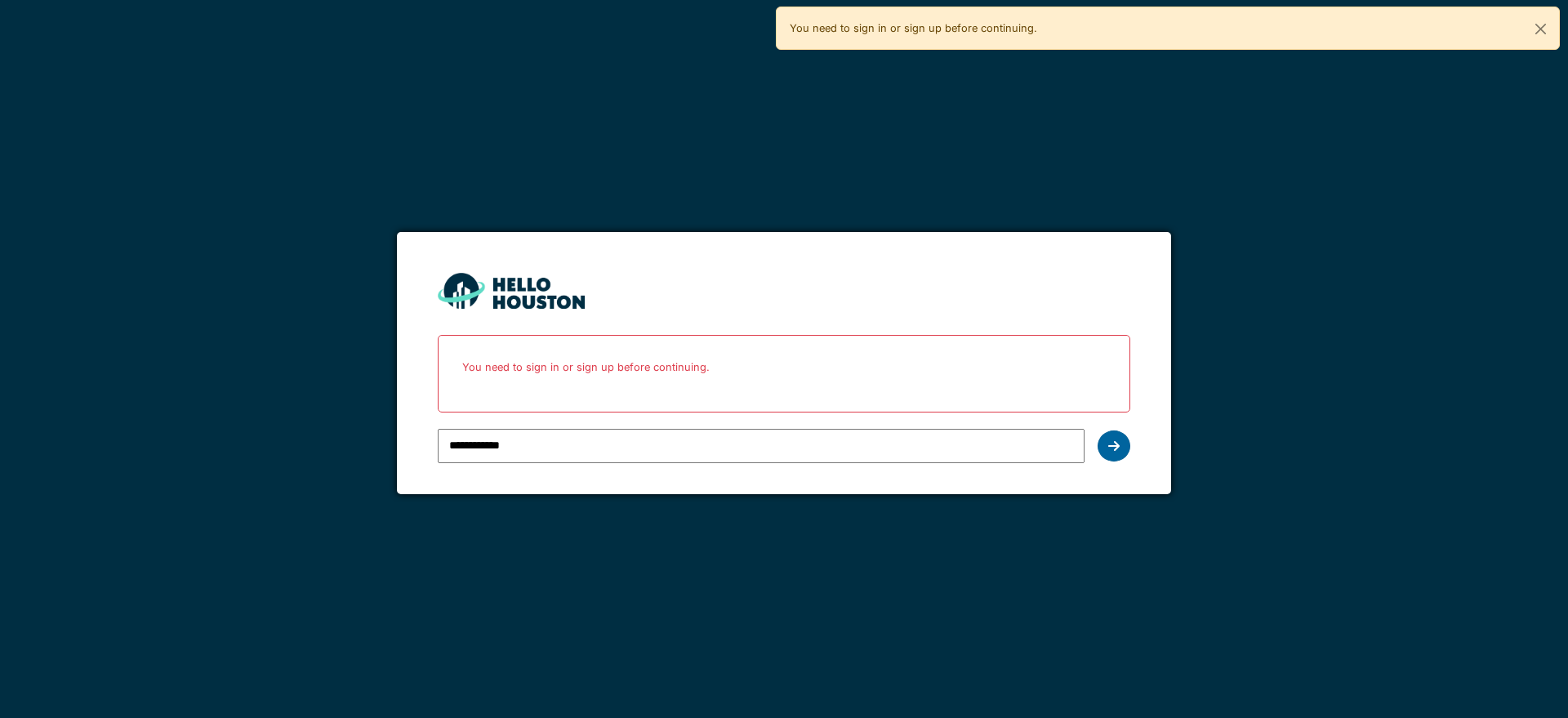
click at [1117, 445] on icon at bounding box center [1114, 445] width 12 height 13
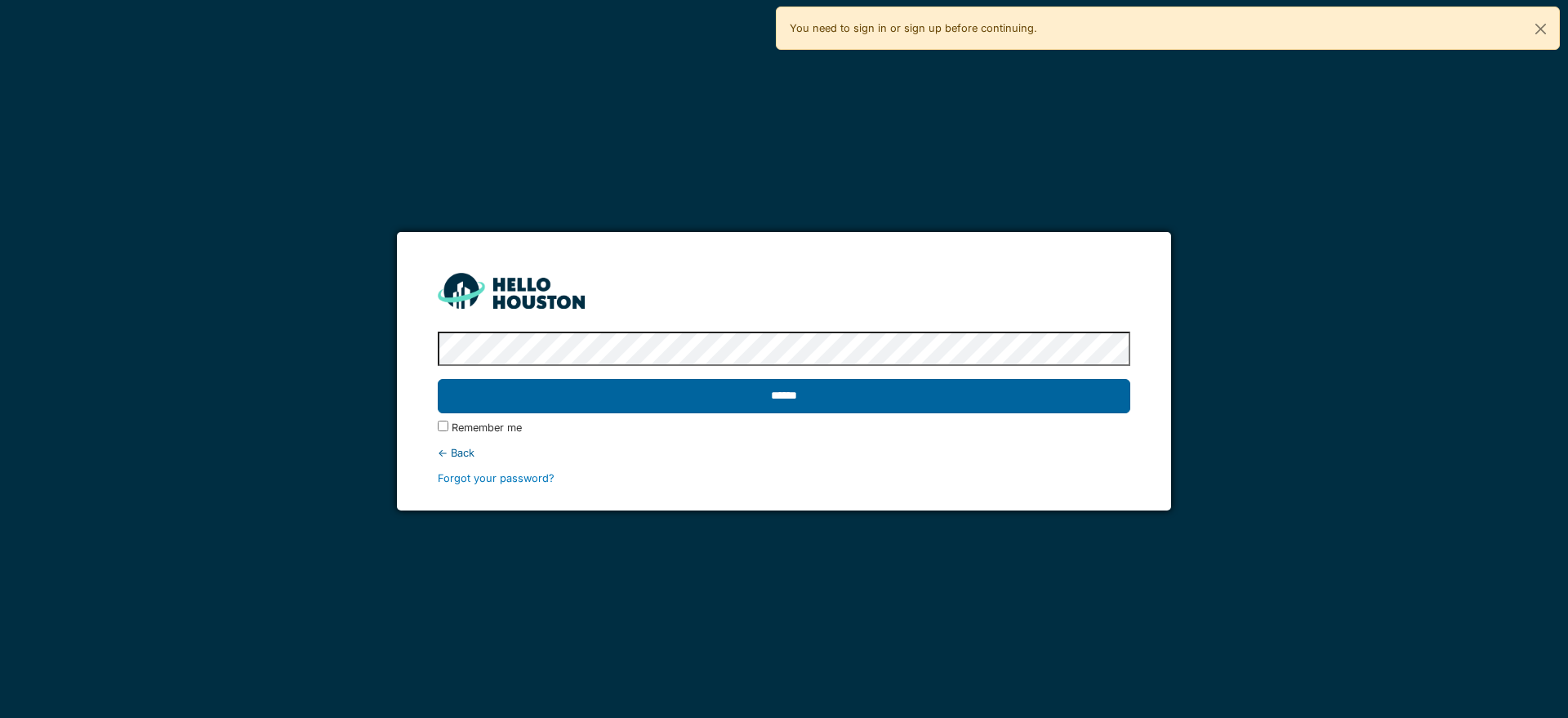
click at [960, 405] on input "******" at bounding box center [783, 396] width 692 height 34
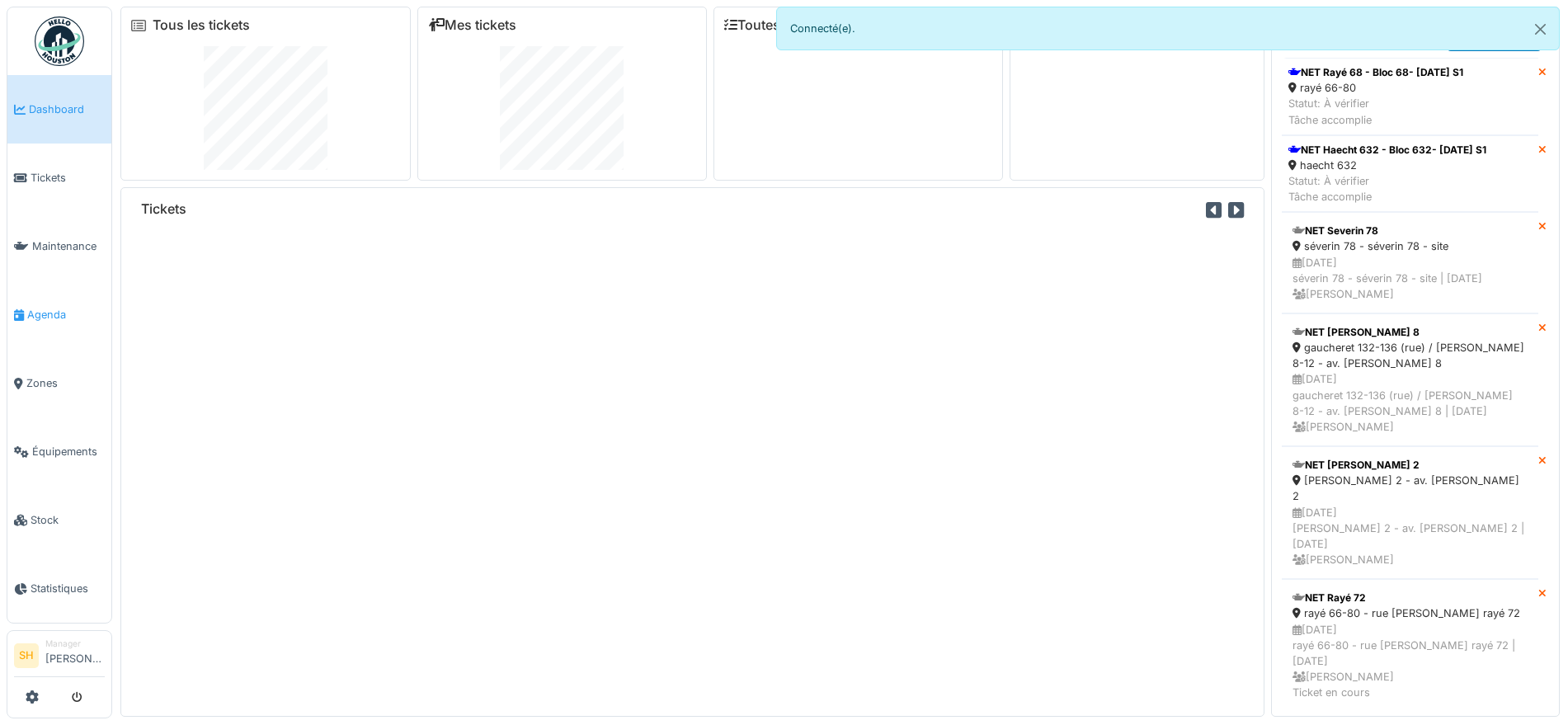
click at [57, 311] on span "Agenda" at bounding box center [66, 314] width 78 height 16
click at [60, 307] on span "Agenda" at bounding box center [66, 314] width 78 height 16
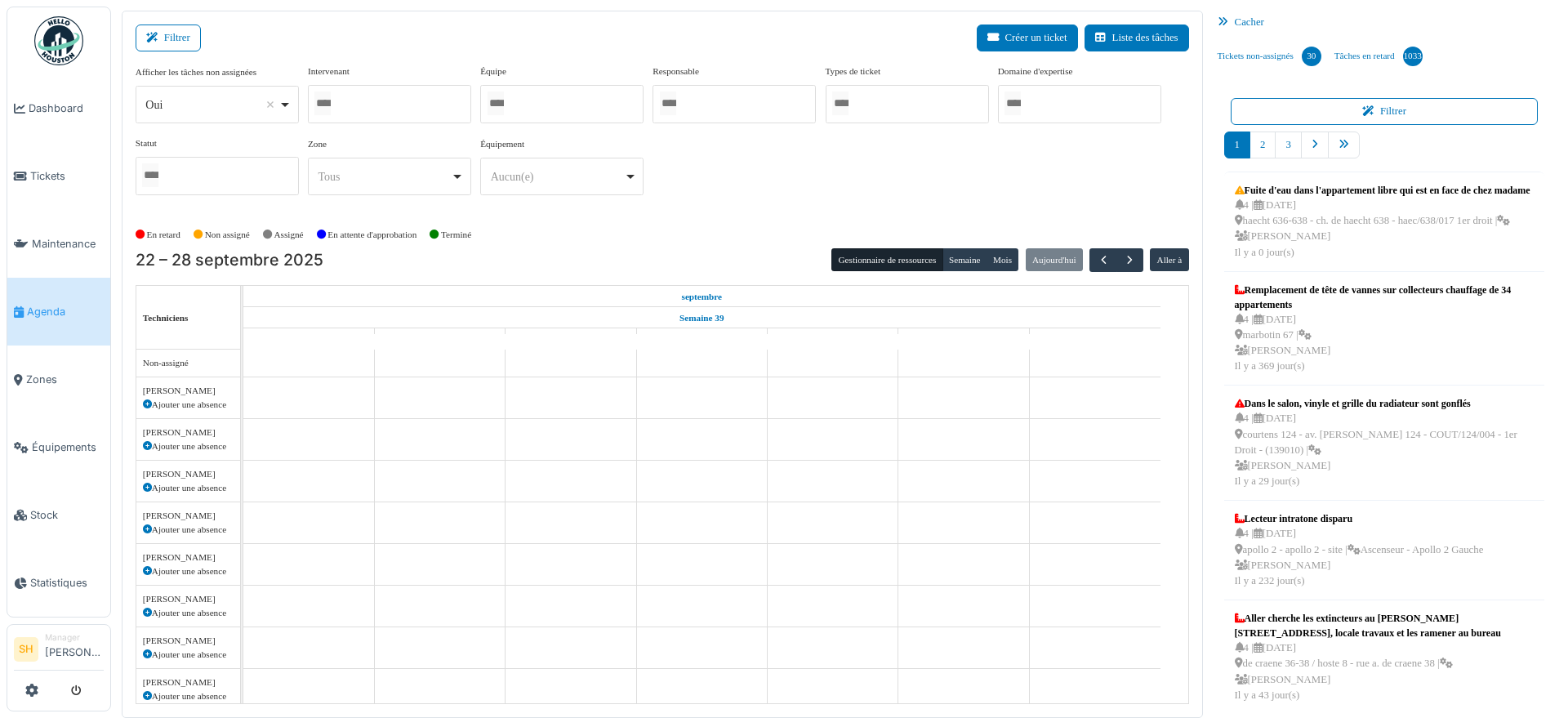
click at [437, 104] on div at bounding box center [389, 104] width 163 height 38
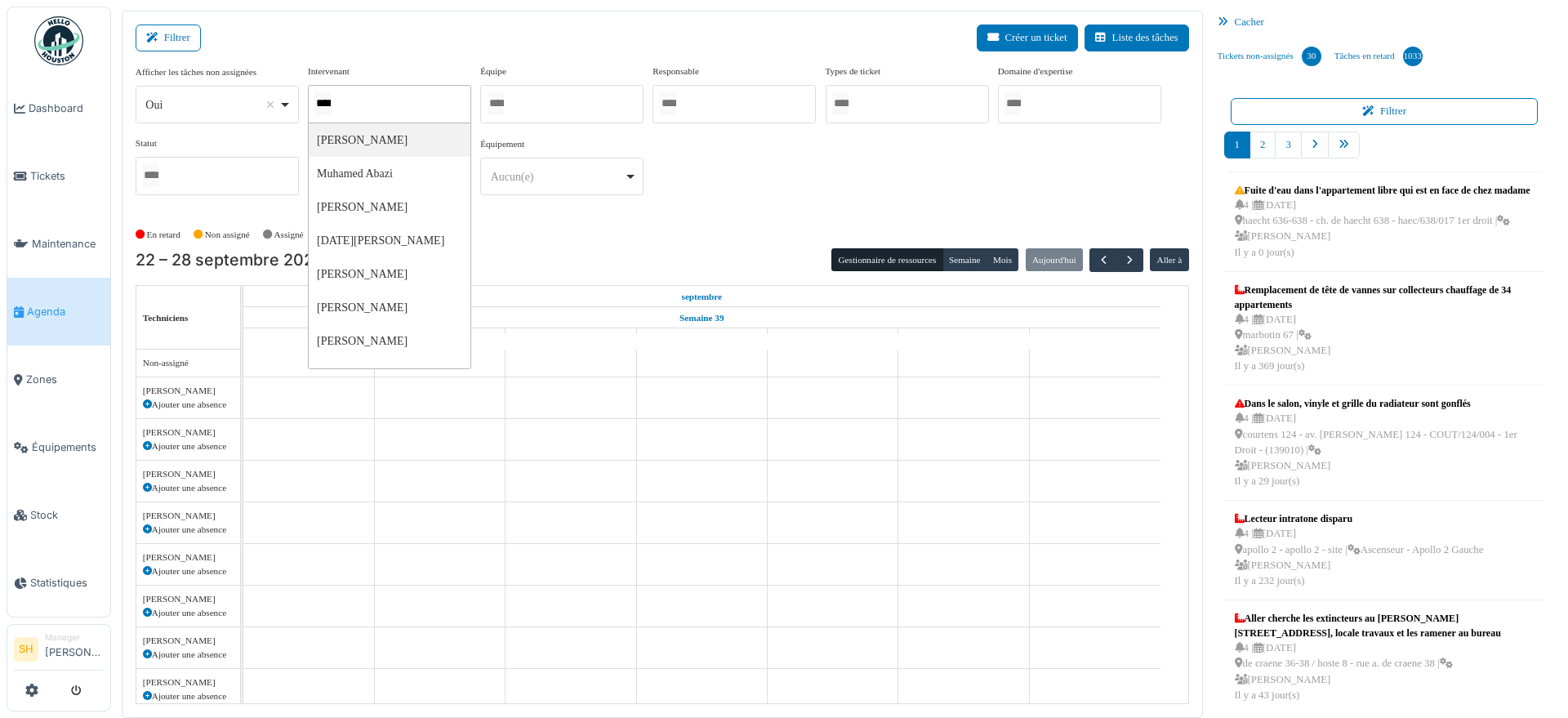
type input "*****"
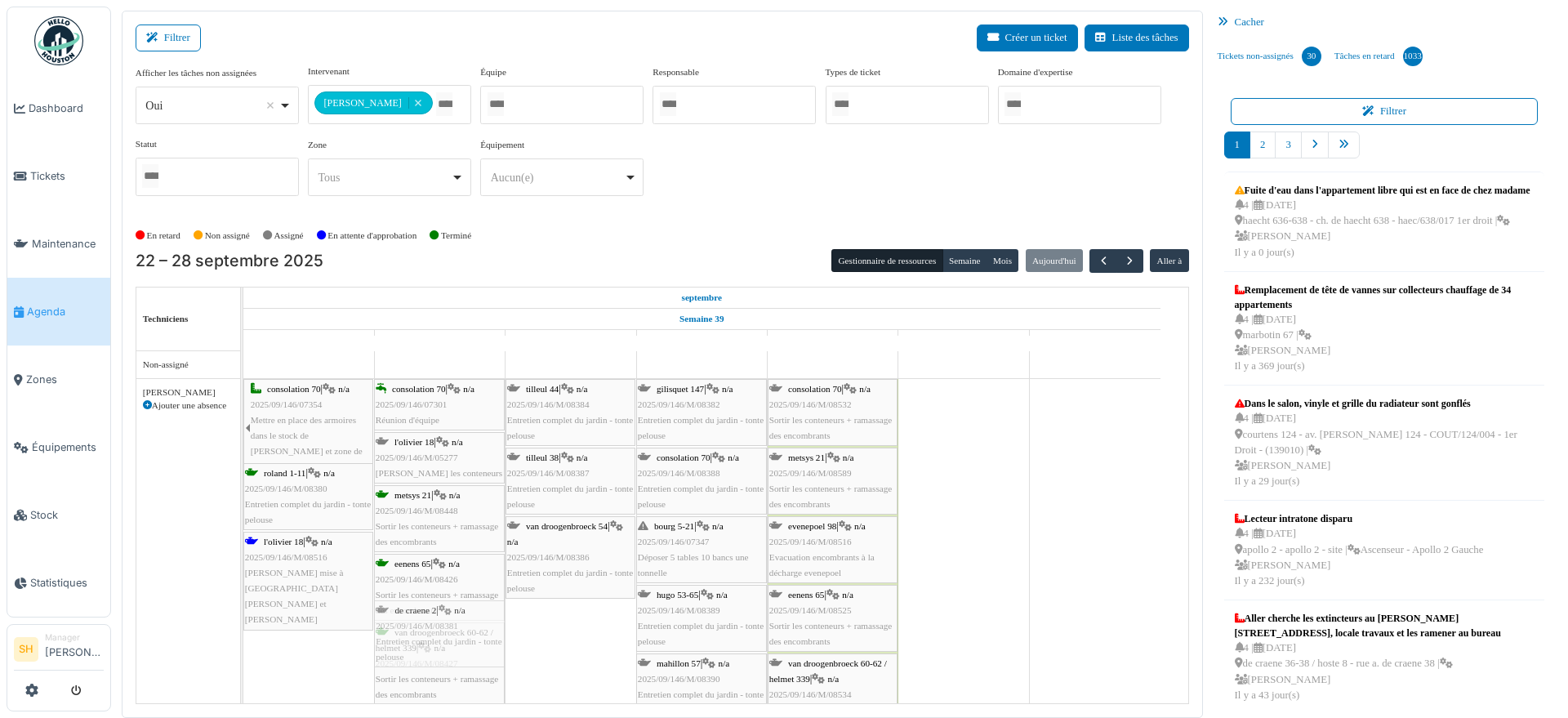
drag, startPoint x: 596, startPoint y: 621, endPoint x: 473, endPoint y: 637, distance: 124.0
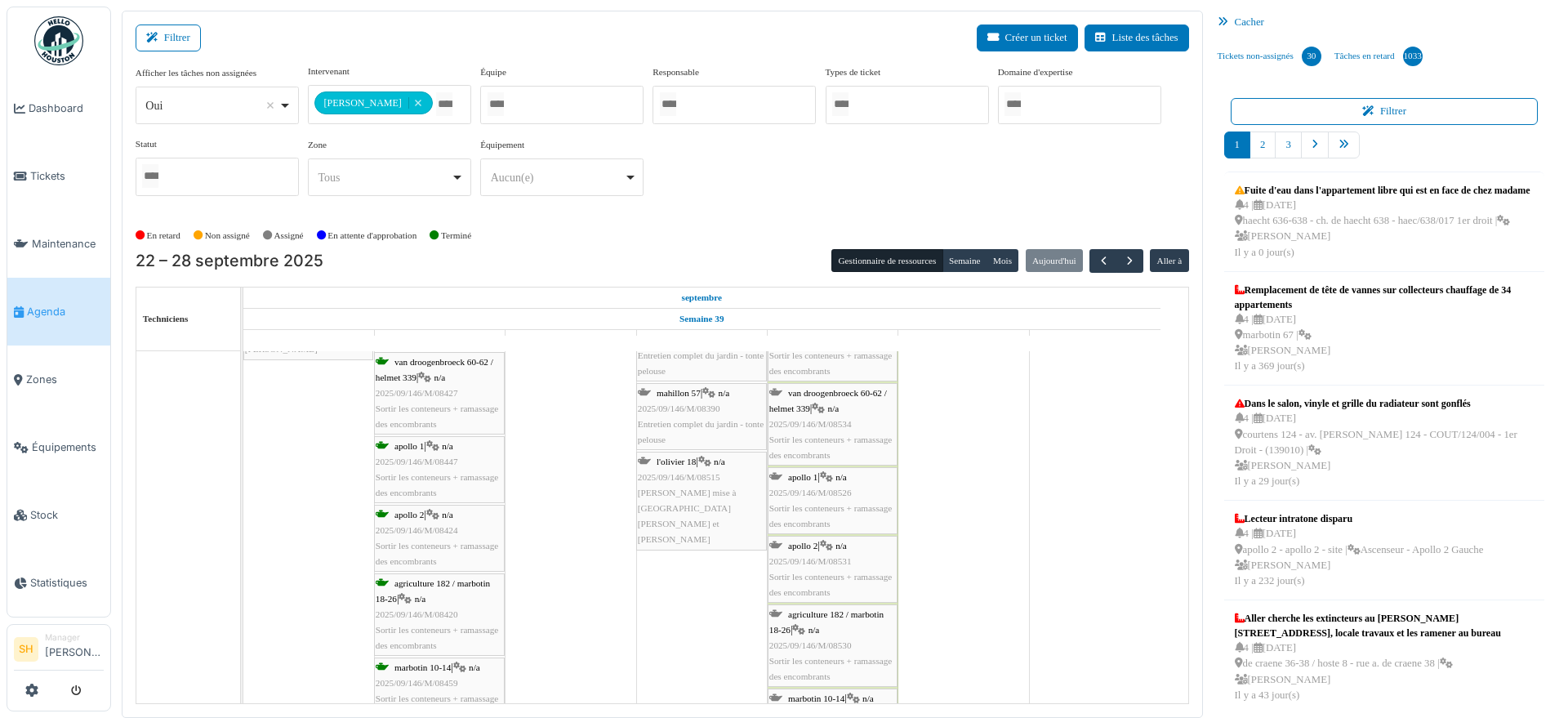
scroll to position [204, 0]
